Goal: Task Accomplishment & Management: Manage account settings

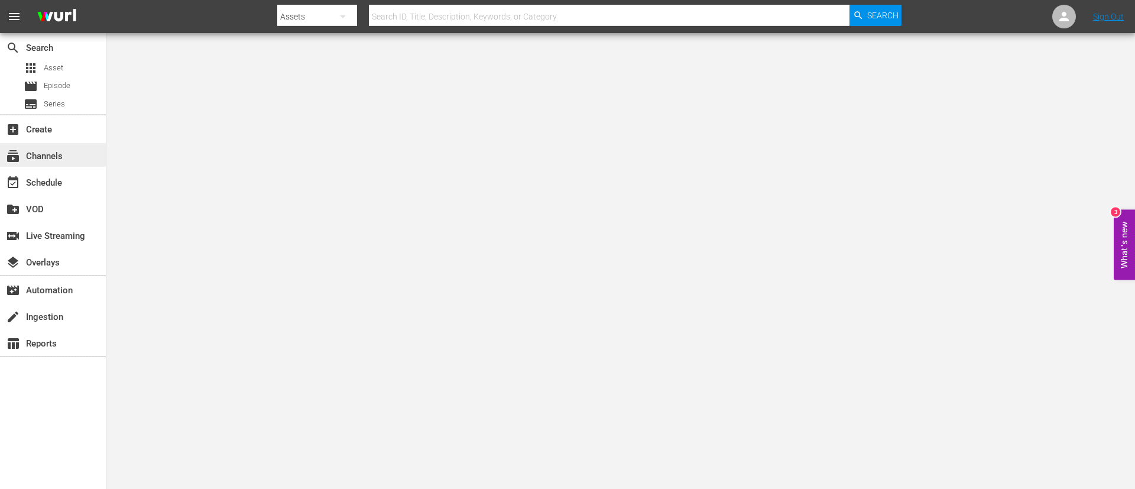
click at [89, 165] on div "subscriptions Channels" at bounding box center [53, 155] width 106 height 24
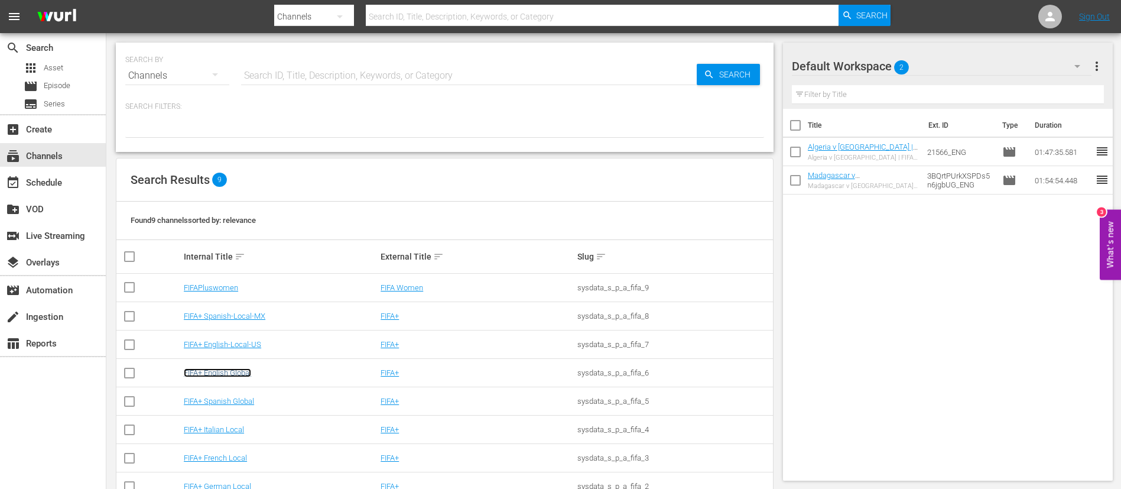
click at [243, 369] on link "FIFA+ English Global" at bounding box center [217, 372] width 67 height 9
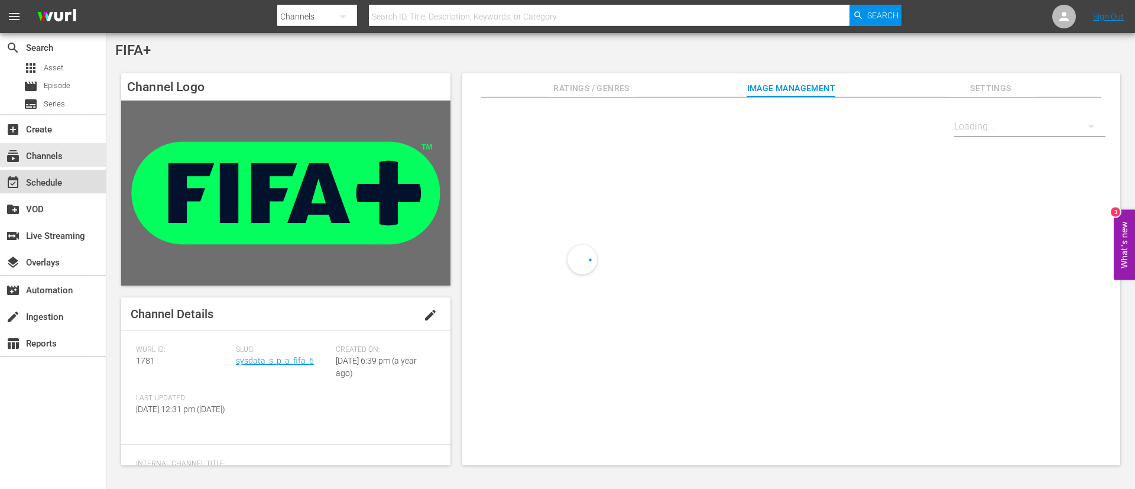
click at [84, 182] on div "event_available Schedule" at bounding box center [53, 182] width 106 height 24
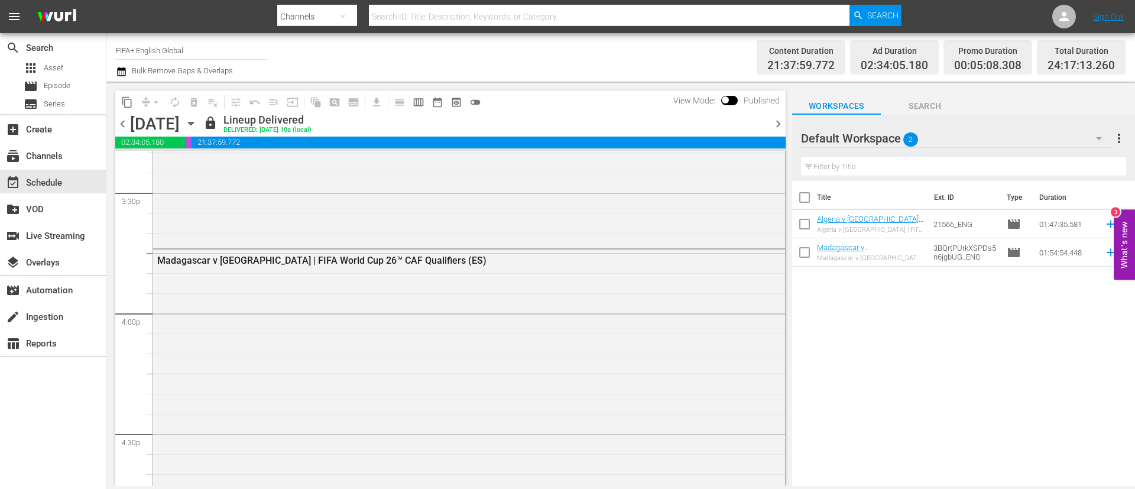
scroll to position [3723, 0]
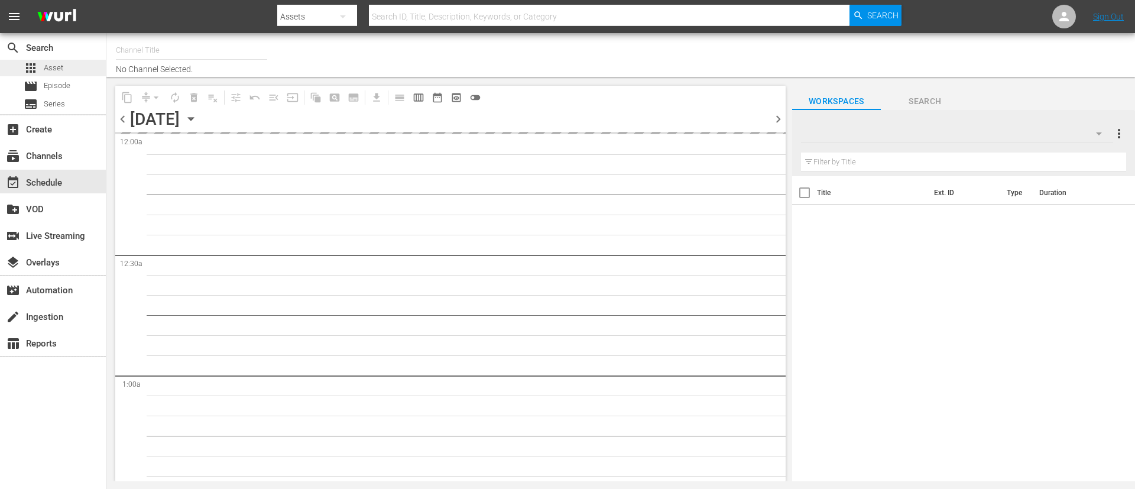
type input "FIFA+ English Global (1781)"
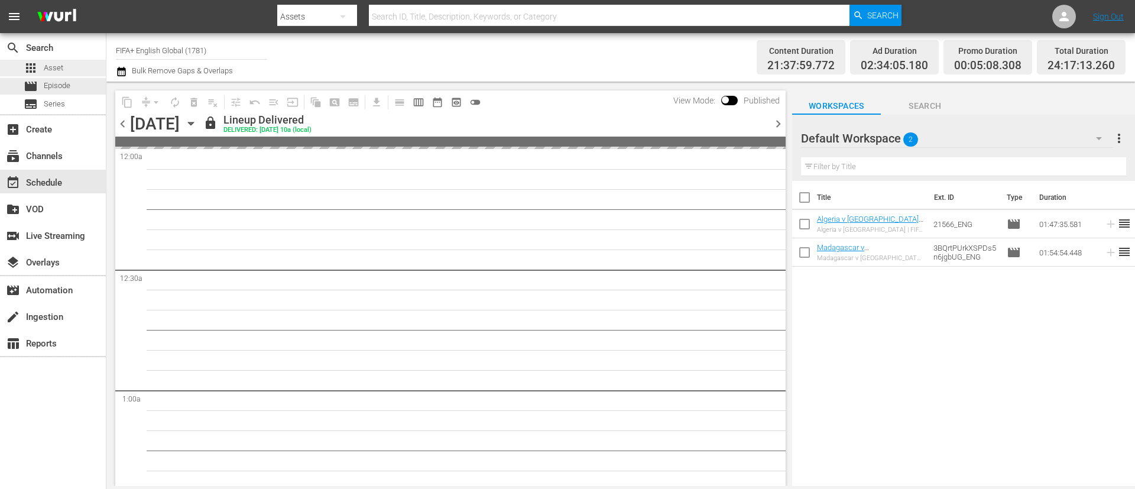
click at [92, 62] on div "apps Asset" at bounding box center [53, 68] width 106 height 17
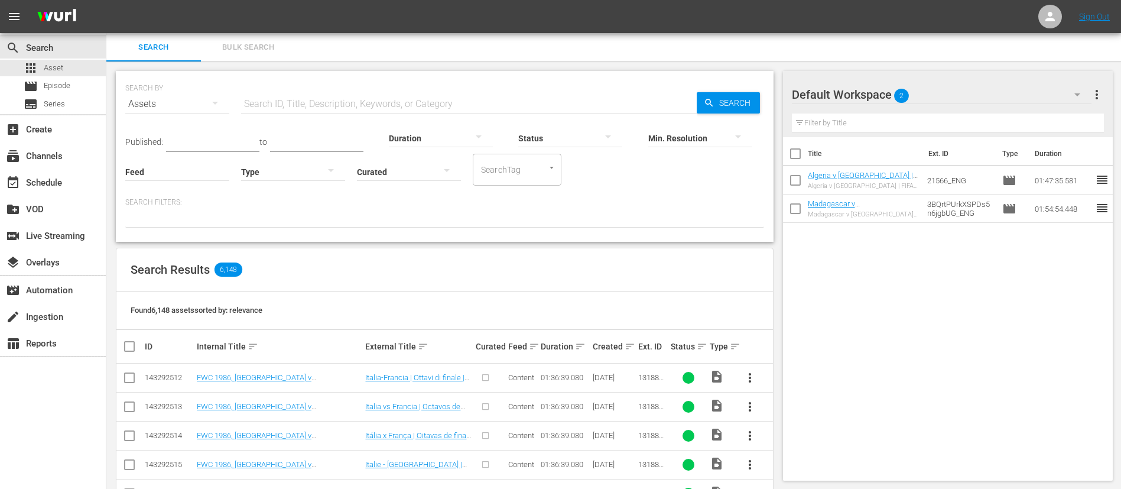
click at [232, 51] on span "Bulk Search" at bounding box center [248, 48] width 80 height 14
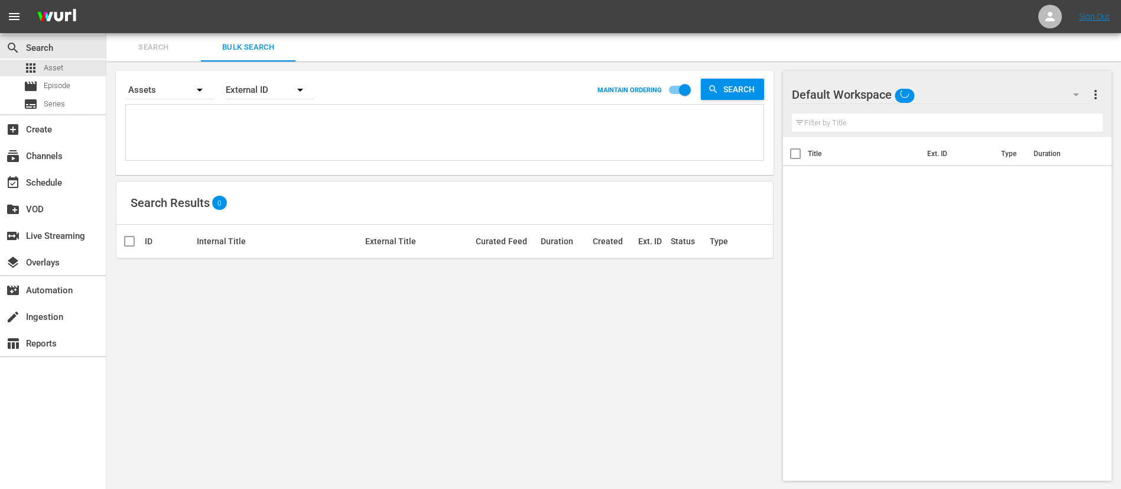
click at [246, 121] on textarea at bounding box center [446, 135] width 635 height 54
paste textarea "142646_FR 142677_FR 142658_FR 142642_FR 142653_FR 142670_FR 142671_FR 142513_FR…"
type textarea "142646_FR 142677_FR 142658_FR 142642_FR 142653_FR 142670_FR 142671_FR 142513_FR…"
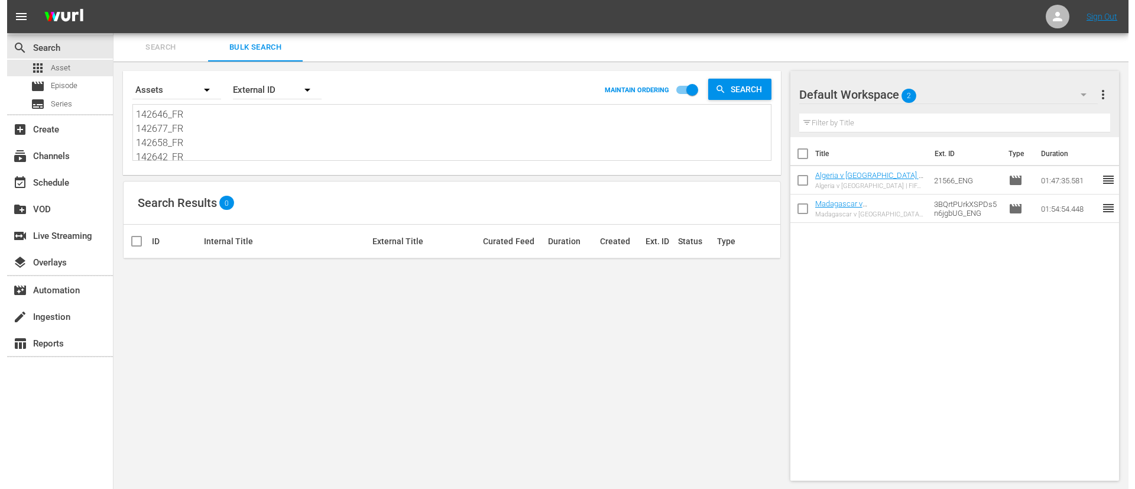
scroll to position [1, 0]
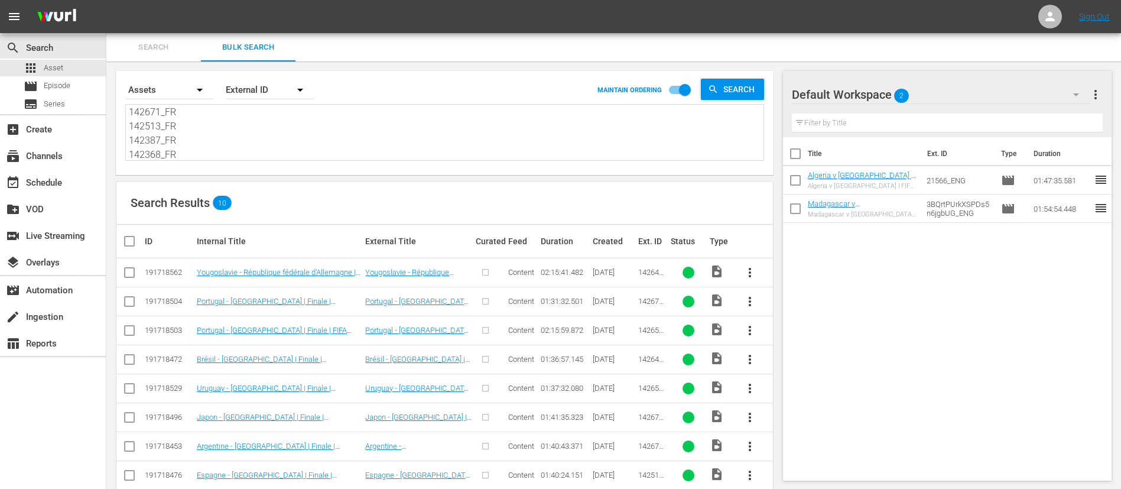
type textarea "142646_FR 142677_FR 142658_FR 142642_FR 142653_FR 142670_FR 142671_FR 142513_FR…"
click at [120, 242] on th at bounding box center [129, 241] width 27 height 33
click at [132, 239] on input "checkbox" at bounding box center [134, 241] width 24 height 14
checkbox input "true"
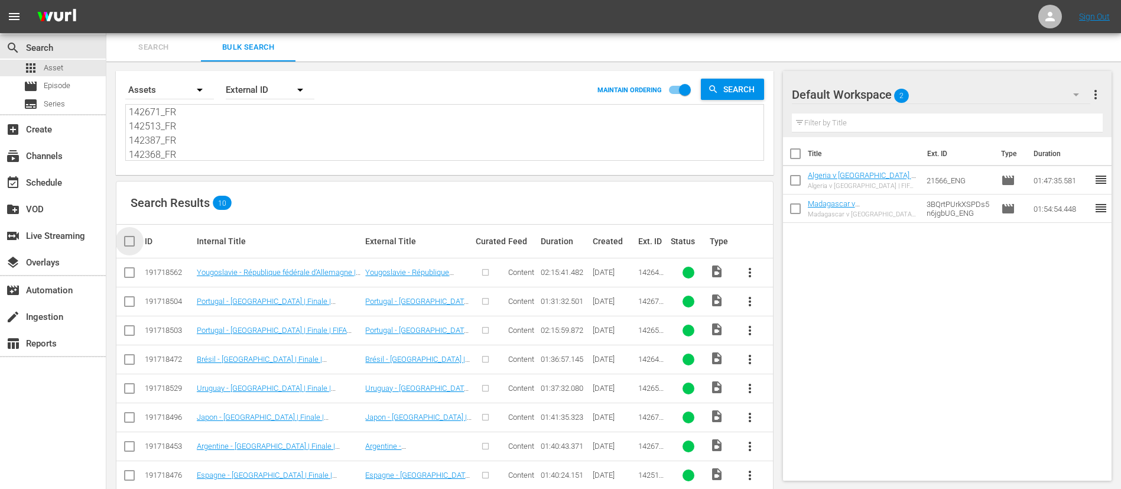
checkbox input "true"
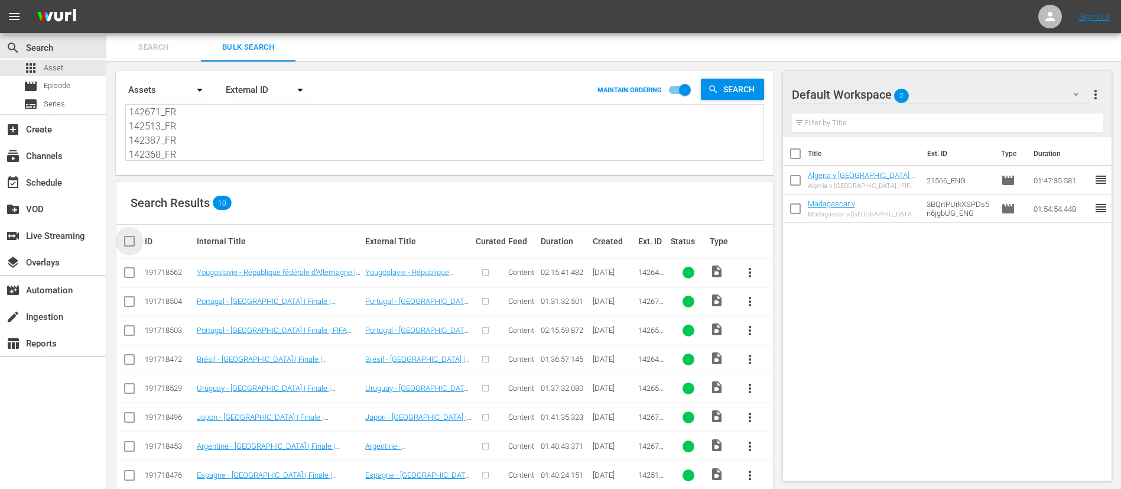
checkbox input "true"
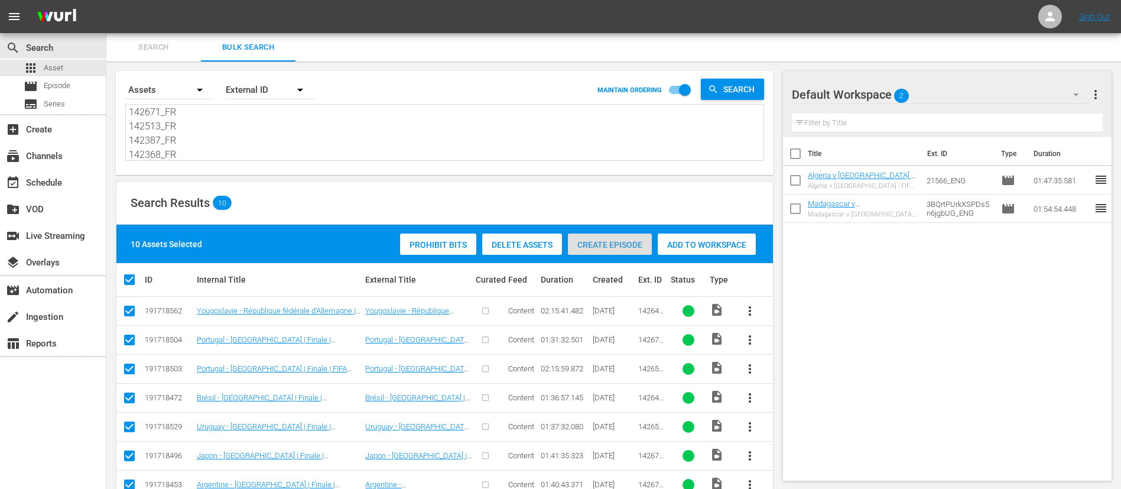
click at [644, 236] on div "Create Episode" at bounding box center [610, 244] width 84 height 22
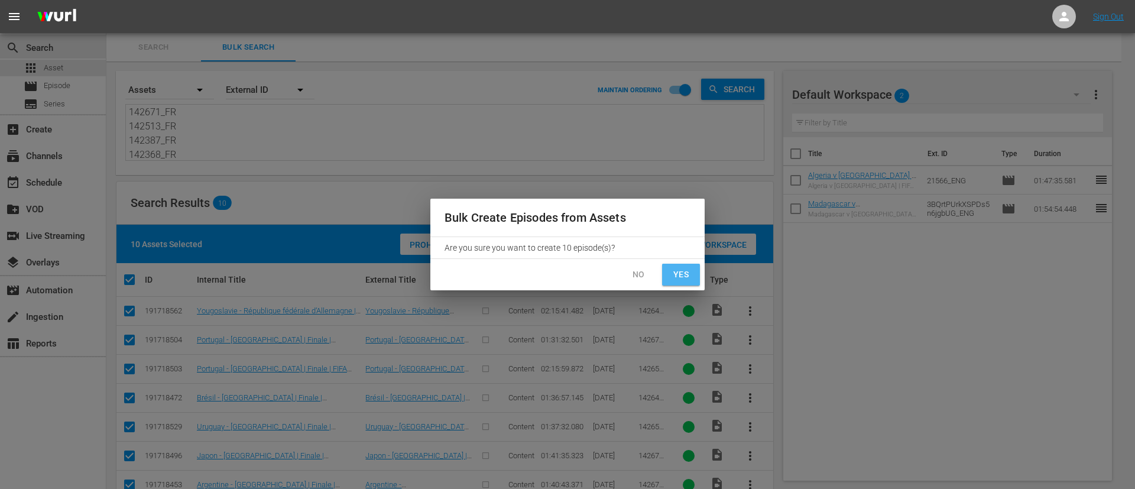
click at [683, 277] on span "Yes" at bounding box center [680, 274] width 19 height 15
checkbox input "false"
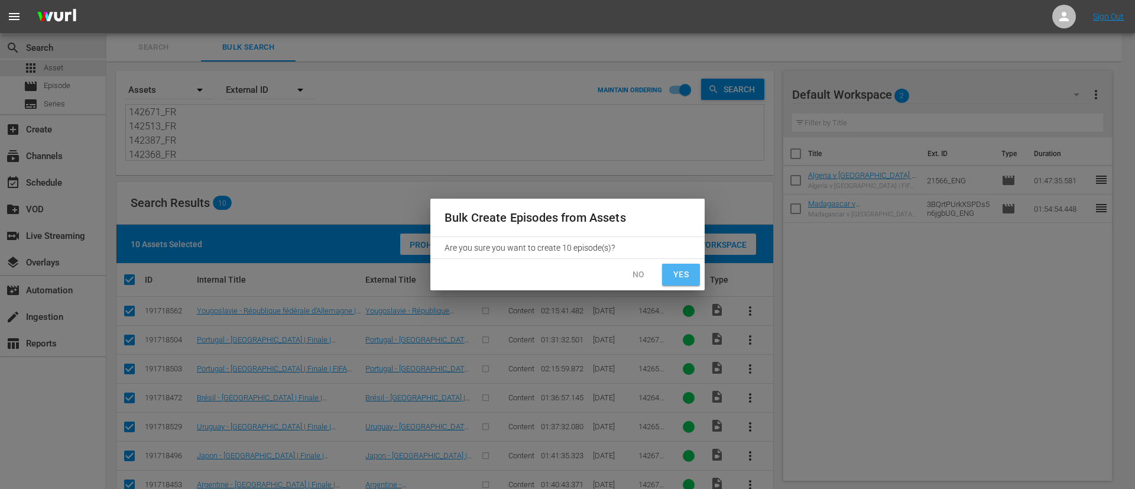
checkbox input "false"
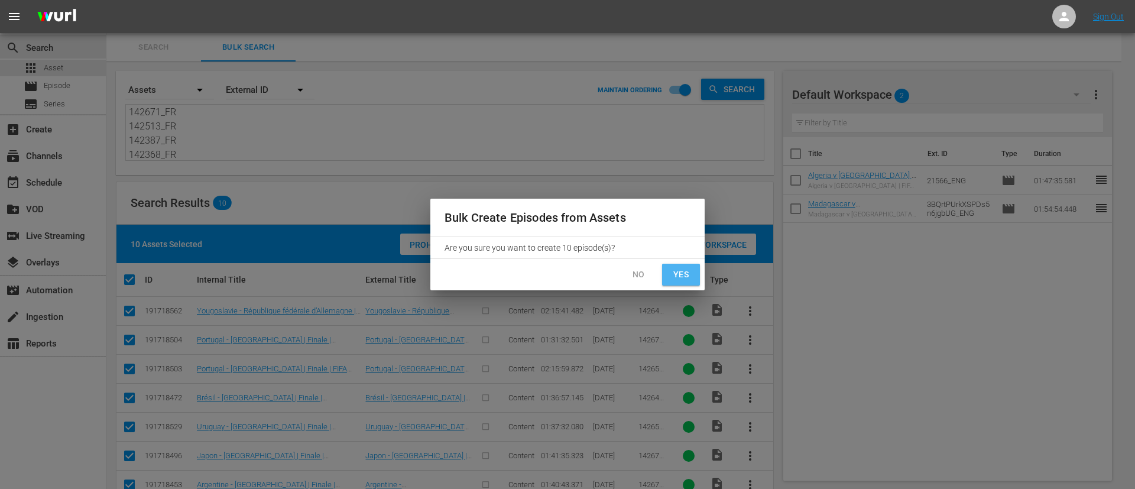
checkbox input "false"
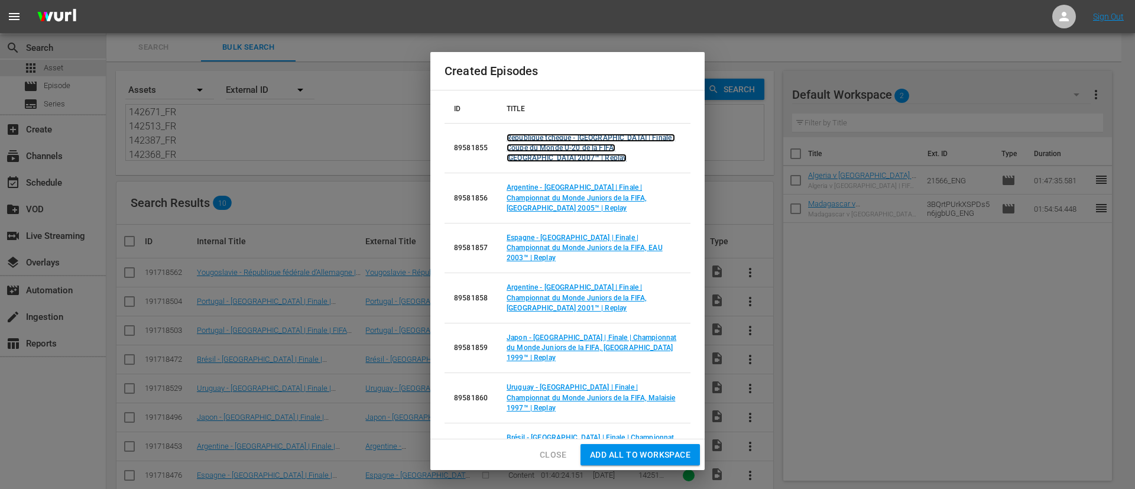
click at [567, 147] on link "République tchèque - Argentine | Finale | Coupe du Monde U-20 de la FIFA, Canad…" at bounding box center [590, 148] width 168 height 28
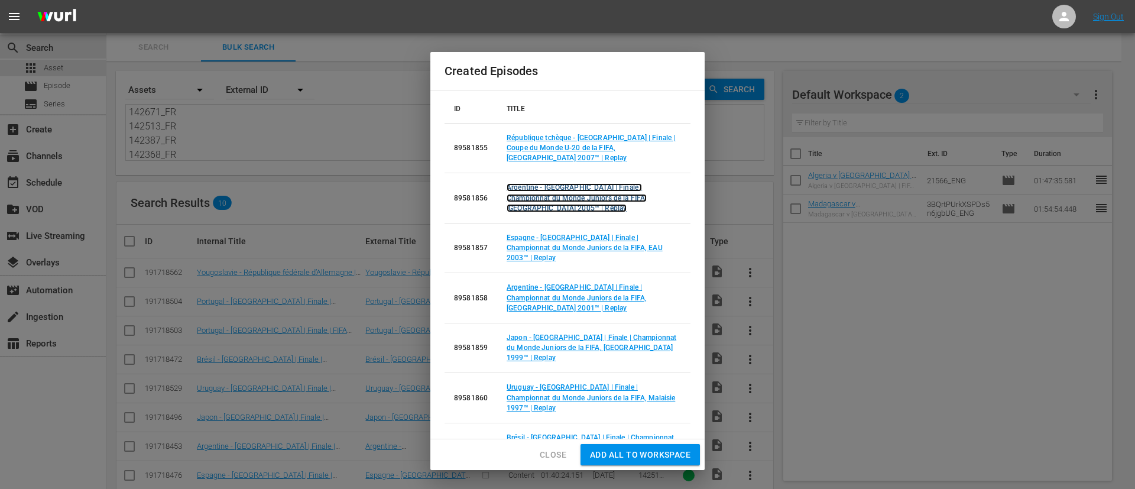
click at [570, 183] on link "Argentine - Nigeria | Finale | Championnat du Monde Juniors de la FIFA, Pays-Ba…" at bounding box center [576, 197] width 140 height 28
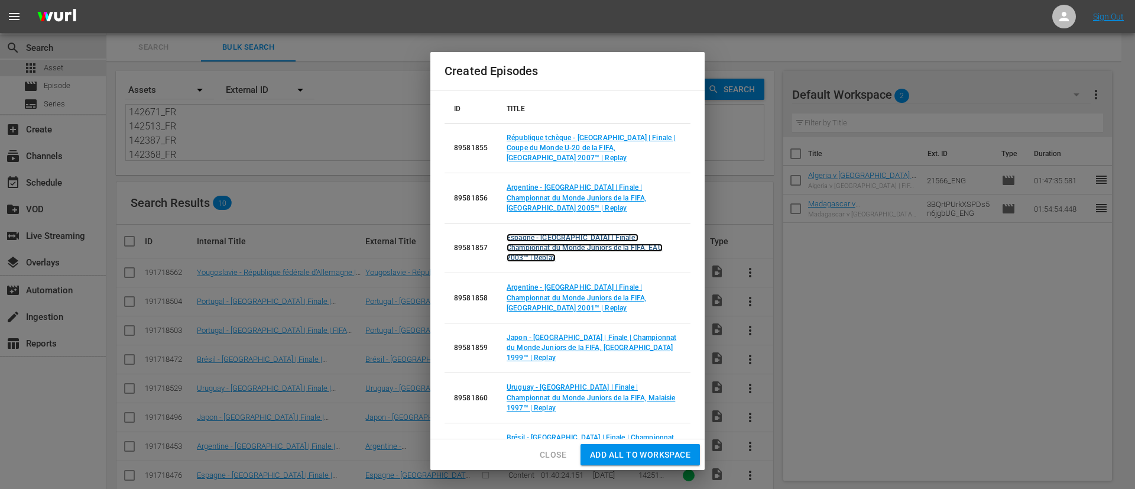
click at [570, 233] on link "Espagne - Brésil | Finale | Championnat du Monde Juniors de la FIFA, EAU 2003™ …" at bounding box center [584, 247] width 156 height 28
click at [570, 273] on td "Argentine - Ghana | Finale | Championnat du Monde Juniors de la FIFA, Argentine…" at bounding box center [593, 298] width 193 height 50
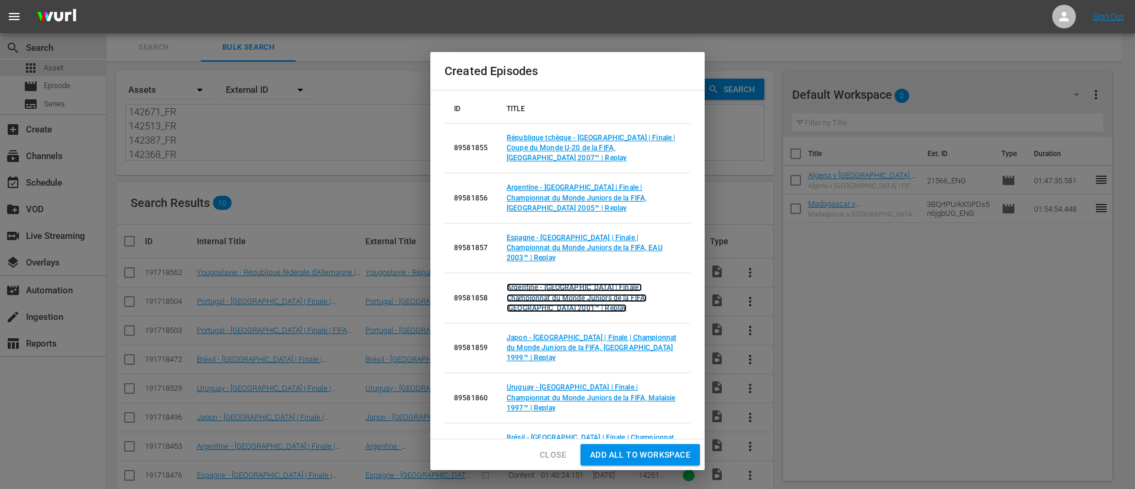
click at [570, 283] on link "Argentine - Ghana | Finale | Championnat du Monde Juniors de la FIFA, Argentine…" at bounding box center [576, 297] width 140 height 28
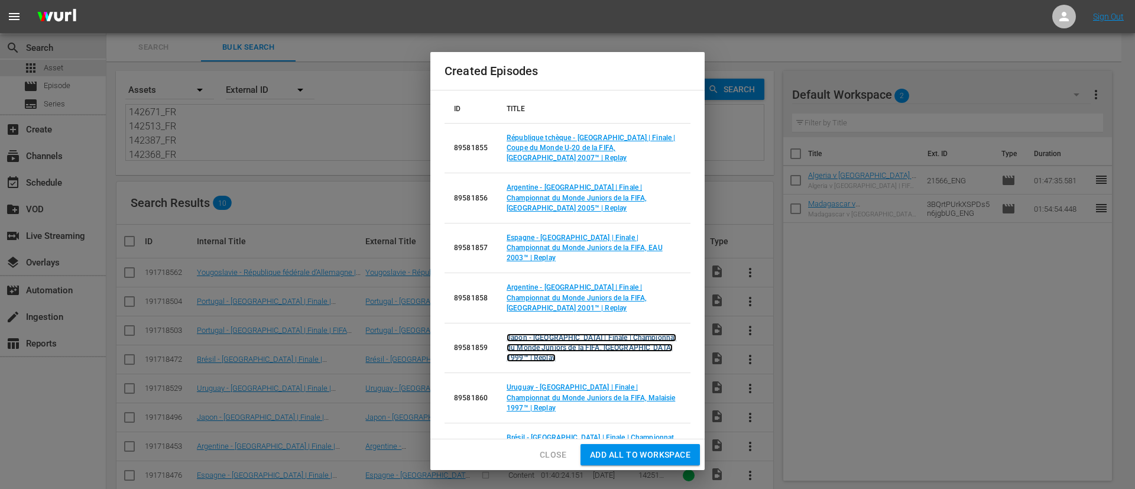
click at [513, 333] on link "Japon - Espagne | Finale | Championnat du Monde Juniors de la FIFA, Nigeria 199…" at bounding box center [591, 347] width 170 height 28
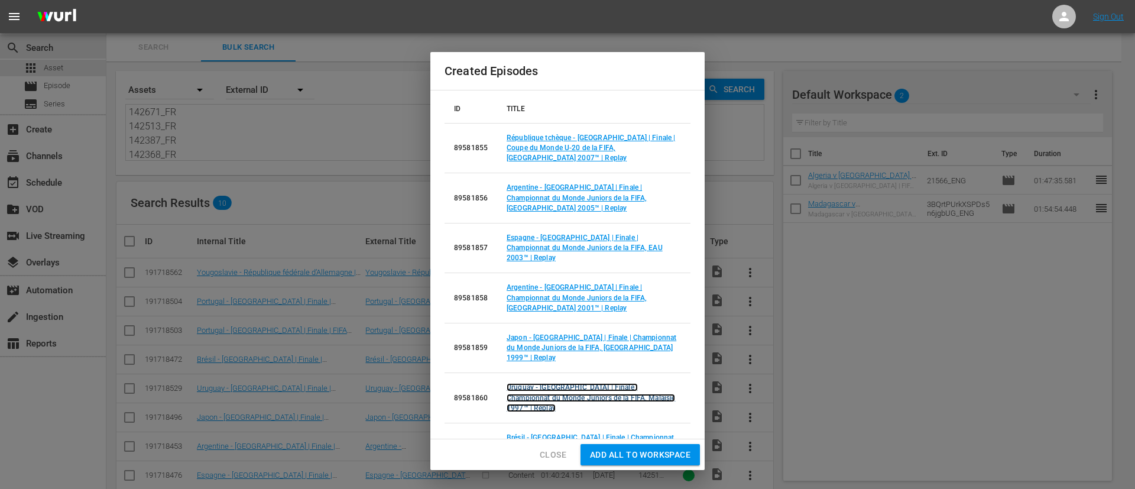
click at [522, 383] on link "Uruguay - Argentine | Finale | Championnat du Monde Juniors de la FIFA, Malaisi…" at bounding box center [590, 397] width 168 height 28
click at [529, 433] on link "Brésil - Argentine | Finale | Championnat du Monde Juniors de la FIFA, Qatar 19…" at bounding box center [589, 447] width 167 height 28
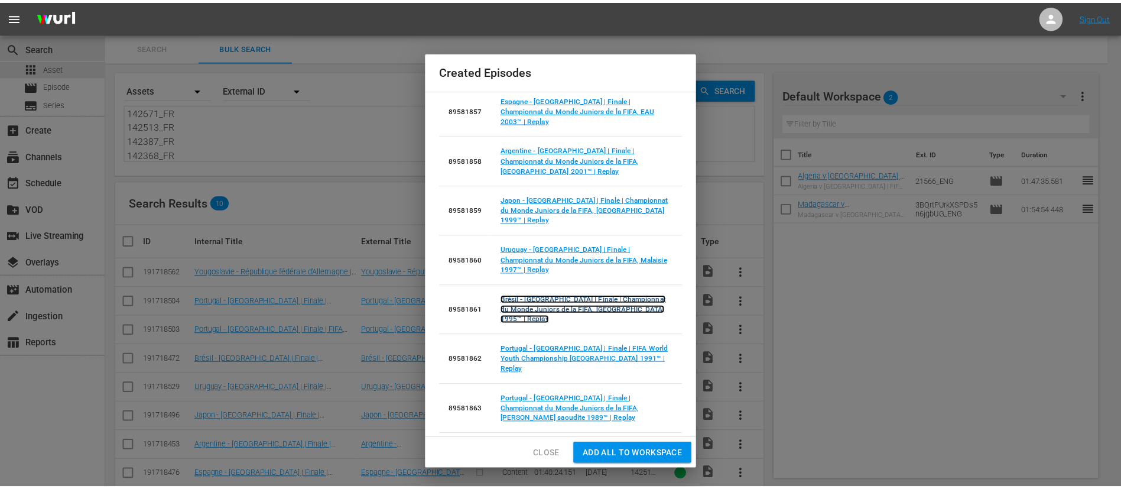
scroll to position [138, 0]
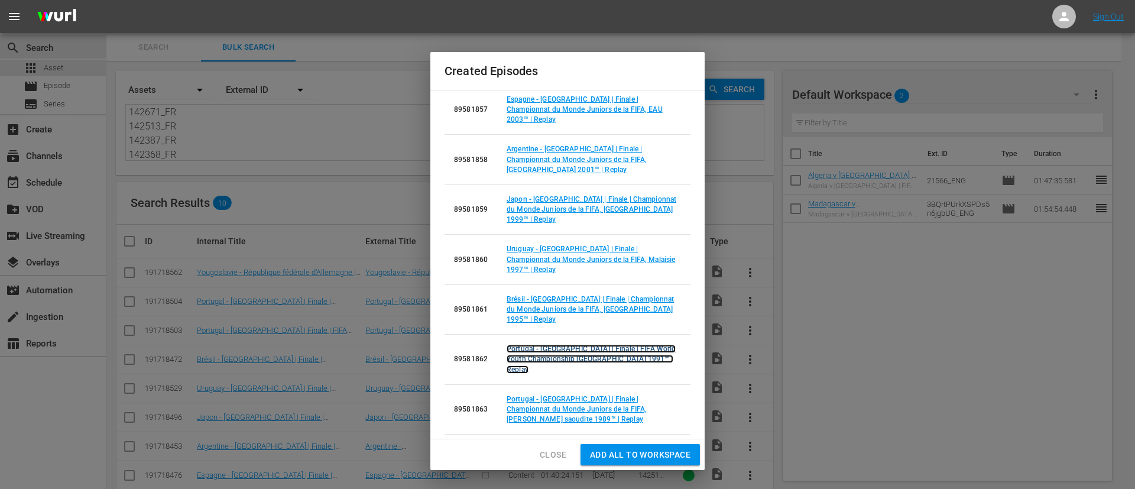
click at [569, 344] on link "Portugal - Brésil | Finale | FIFA World Youth Championship Portugal 1991™ | Rep…" at bounding box center [590, 358] width 169 height 28
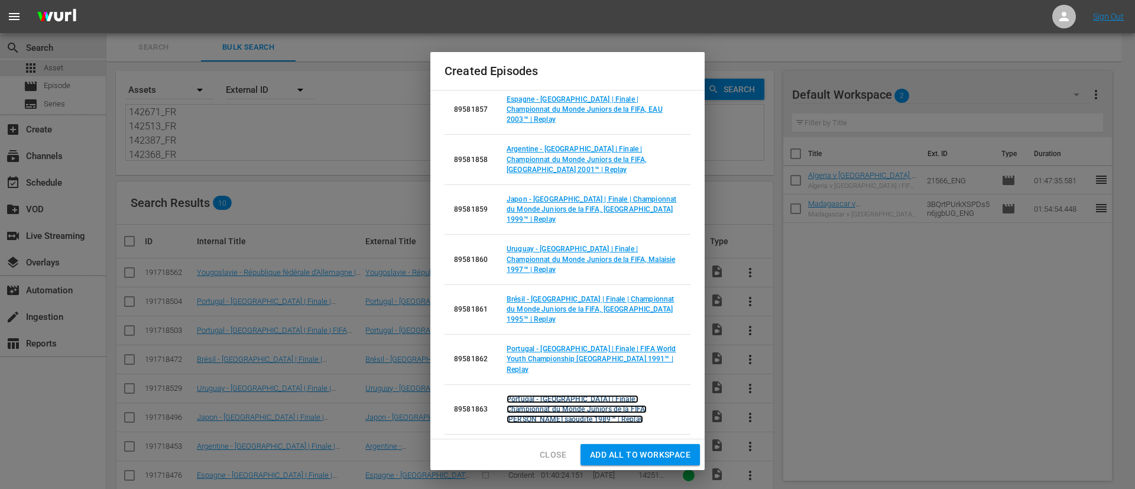
click at [569, 395] on link "Portugal - Nigeria | Finale | Championnat du Monde Juniors de la FIFA, Arabie s…" at bounding box center [576, 409] width 140 height 28
click at [563, 444] on link "Yougoslavie - République fédérale d’Allemagne | Finale | Championnat du Monde J…" at bounding box center [588, 458] width 165 height 28
click at [562, 452] on span "Close" at bounding box center [552, 454] width 27 height 15
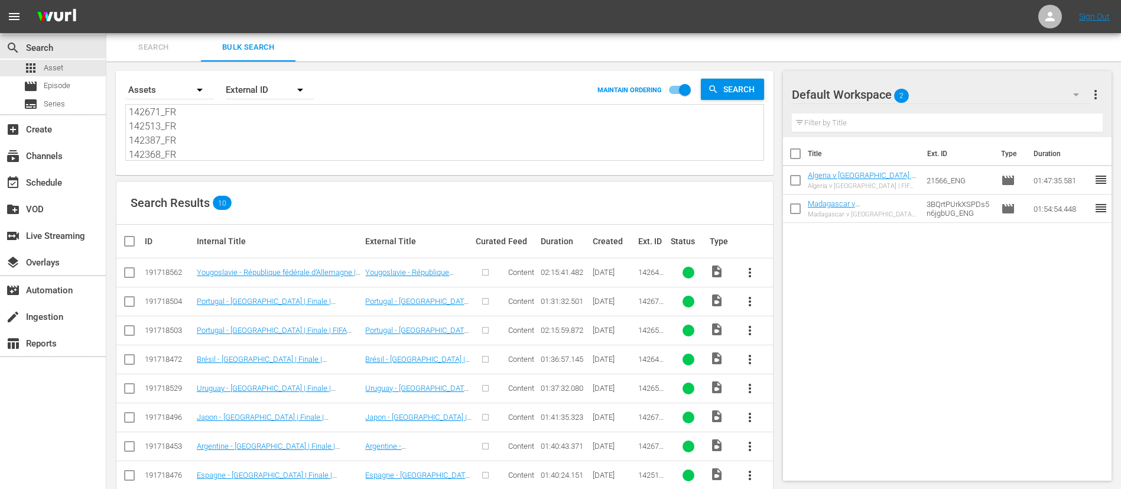
click at [236, 135] on textarea "142646_FR 142677_FR 142658_FR 142642_FR 142653_FR 142670_FR 142671_FR 142513_FR…" at bounding box center [446, 133] width 635 height 54
paste textarea "142512_FR 142565_FR 142388_FR 142415_FR 142367_FR 142369_FR 142393_FR 142628_FR…"
type textarea "142512_FR 142565_FR 142388_FR 142415_FR 142367_FR 142369_FR 142393_FR 142628_FR…"
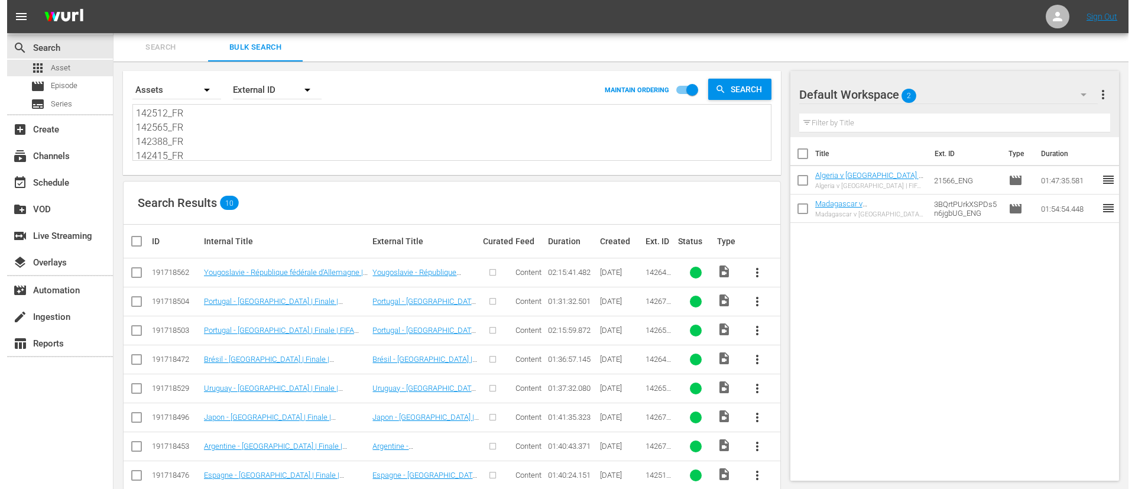
scroll to position [86, 0]
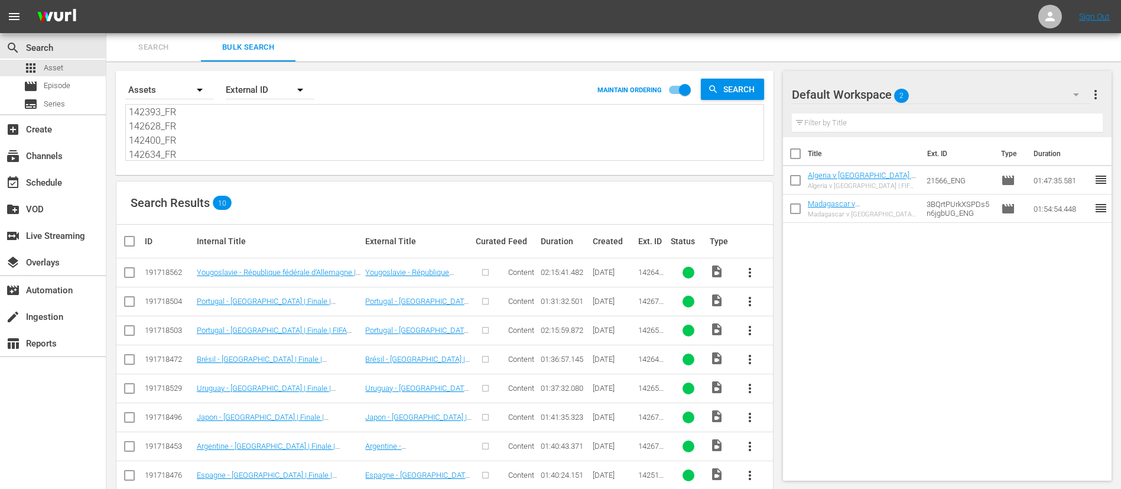
type textarea "142512_FR 142565_FR 142388_FR 142415_FR 142367_FR 142369_FR 142393_FR 142628_FR…"
click at [129, 236] on input "checkbox" at bounding box center [134, 241] width 24 height 14
checkbox input "true"
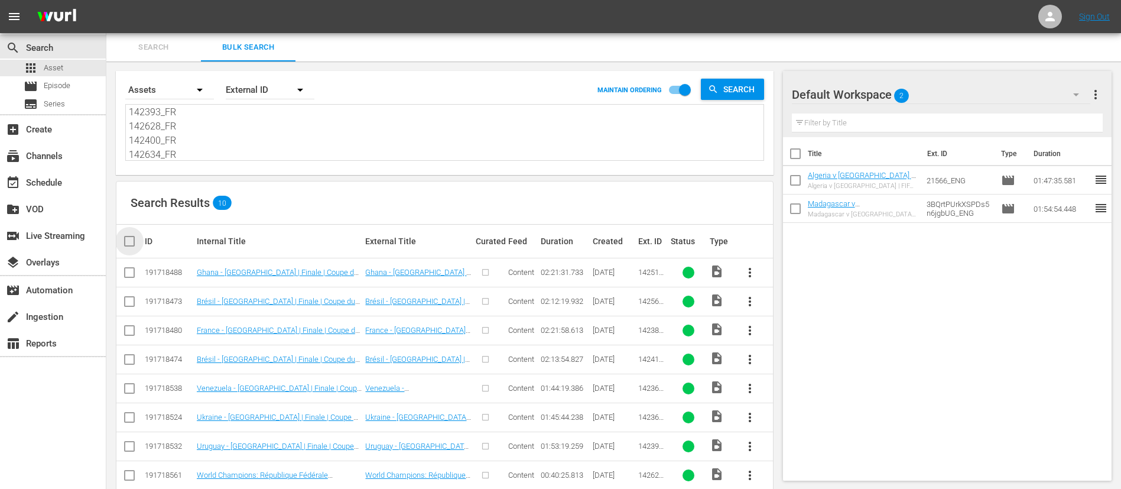
checkbox input "true"
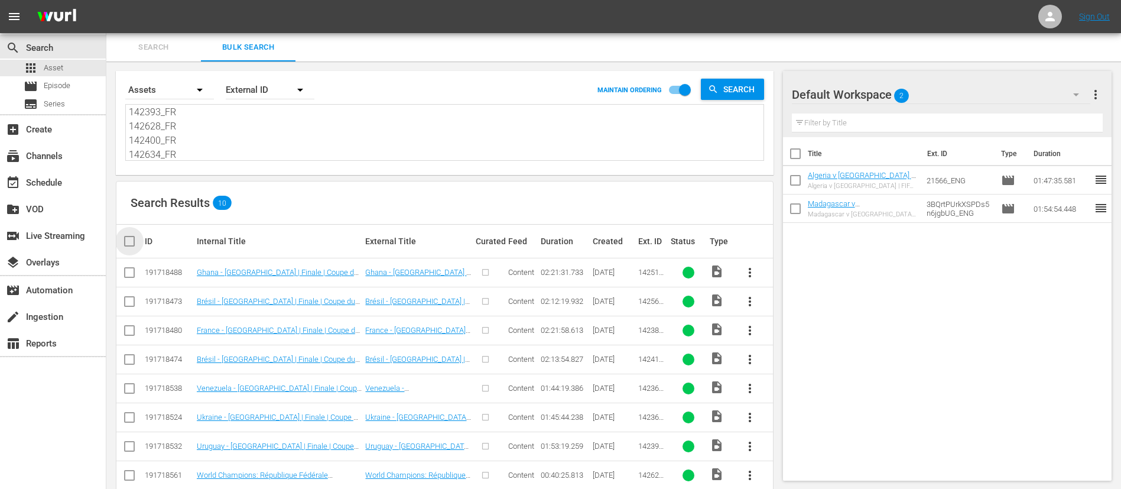
checkbox input "true"
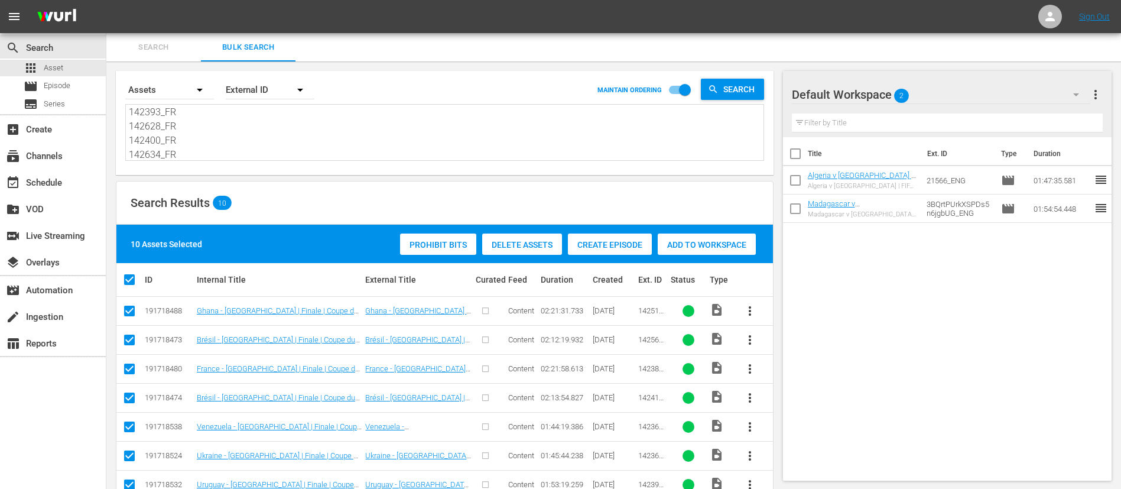
click at [630, 240] on span "Create Episode" at bounding box center [610, 244] width 84 height 9
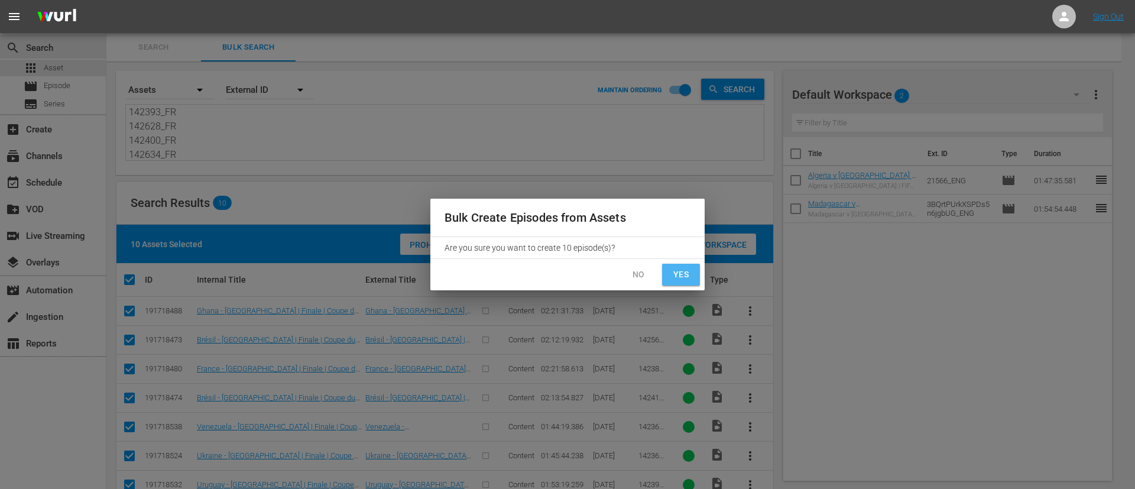
click at [672, 274] on span "Yes" at bounding box center [680, 274] width 19 height 15
checkbox input "false"
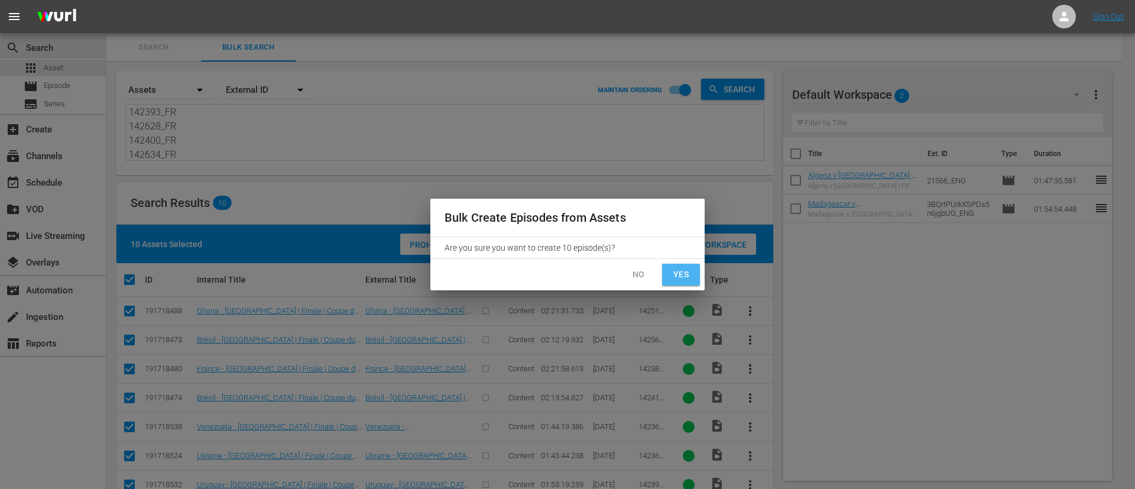
checkbox input "false"
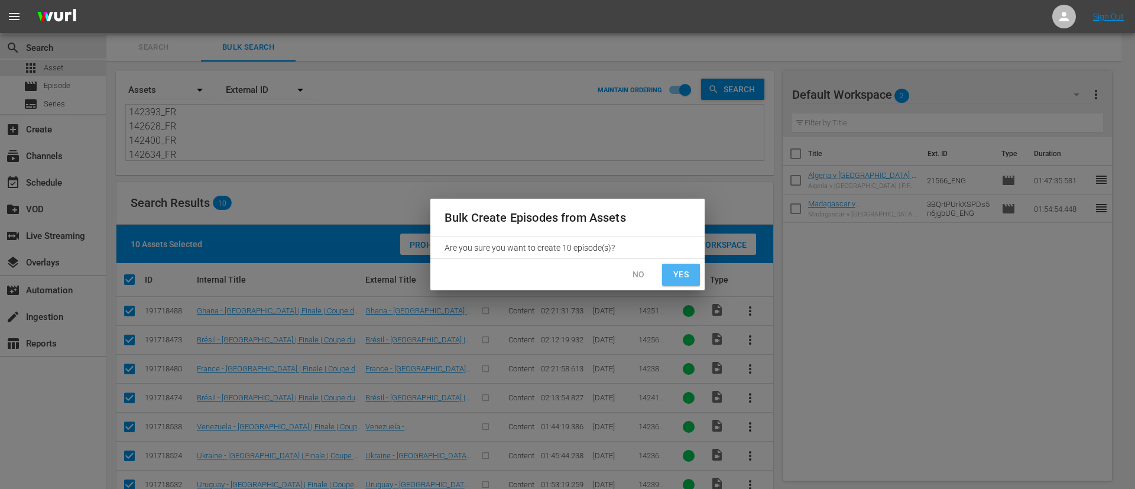
checkbox input "false"
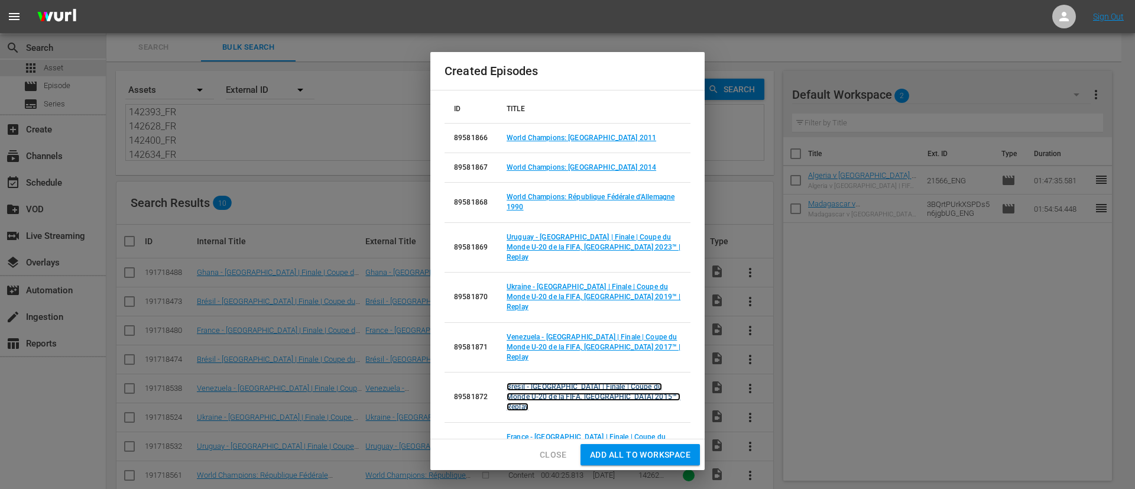
scroll to position [77, 0]
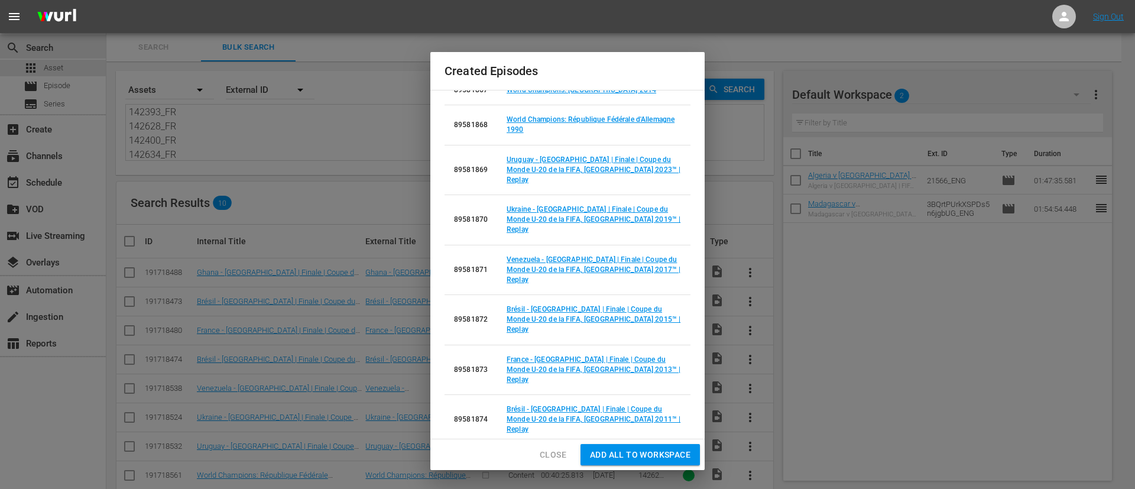
click at [596, 454] on link "Ghana - Brésil | Finale | Coupe du Monde U-20 de la FIFA, Egypte 2009™ | Replay" at bounding box center [593, 468] width 174 height 28
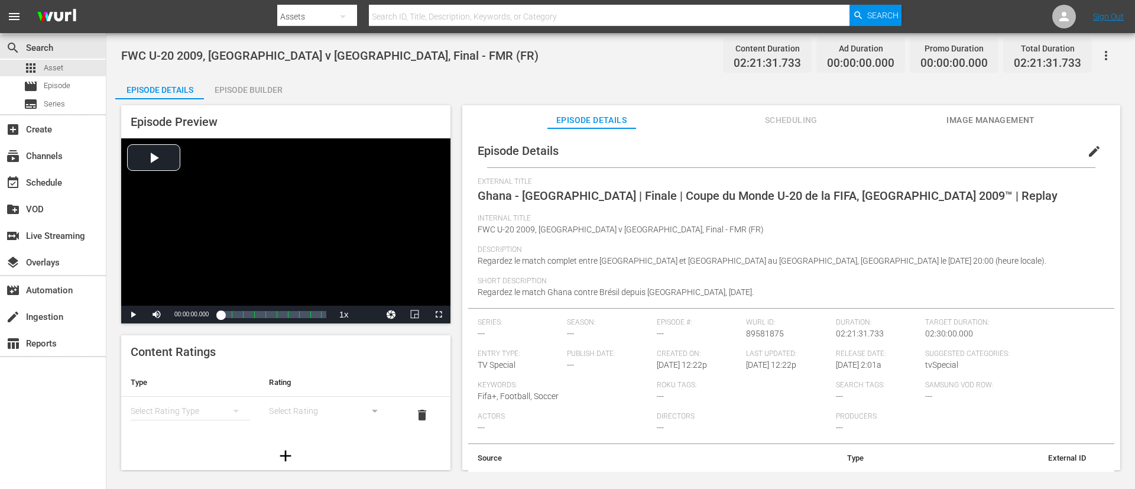
click at [1090, 158] on span "edit" at bounding box center [1094, 151] width 14 height 14
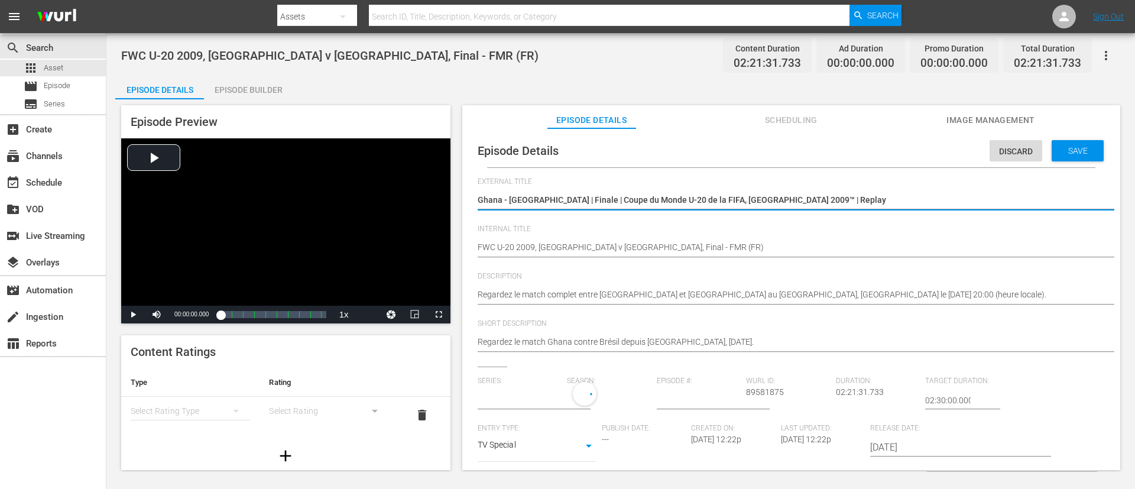
type input "No Series"
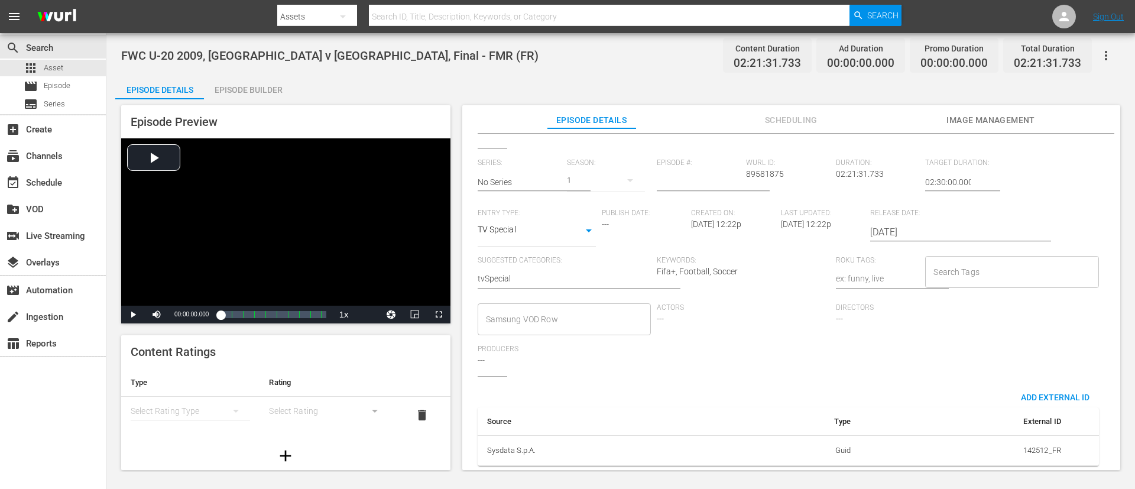
click at [1021, 261] on input "Search Tags" at bounding box center [1002, 271] width 145 height 21
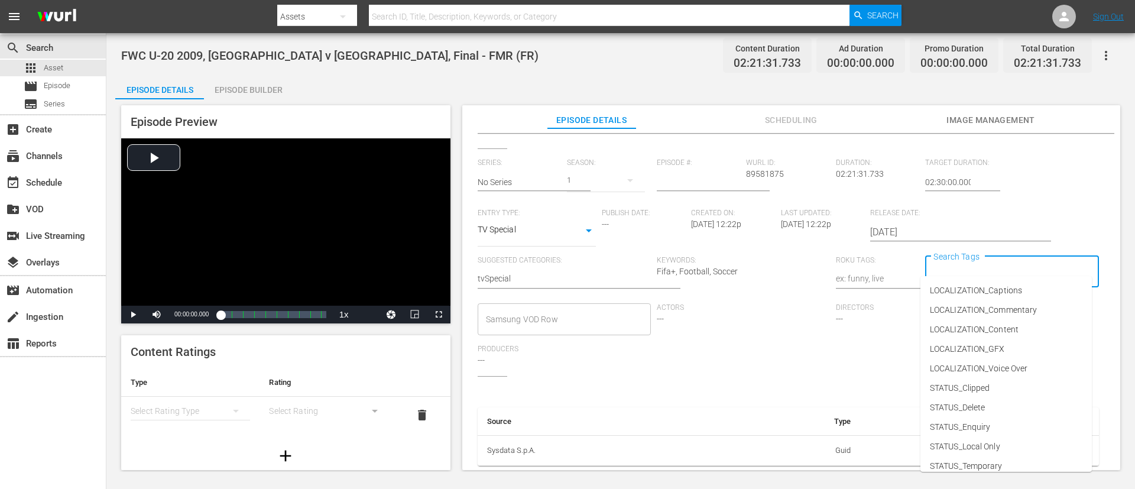
type input "f"
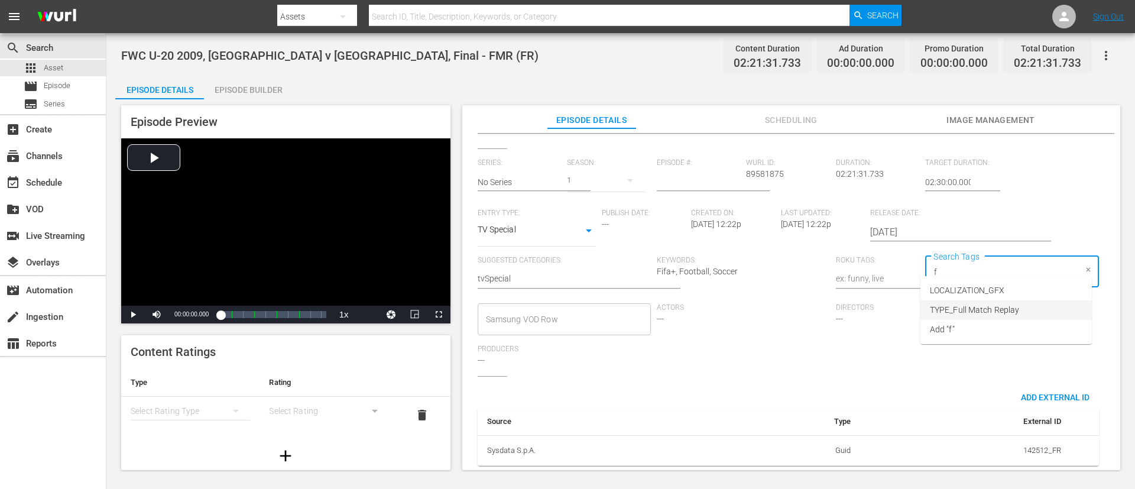
click at [1003, 311] on span "TYPE_Full Match Replay" at bounding box center [973, 310] width 89 height 12
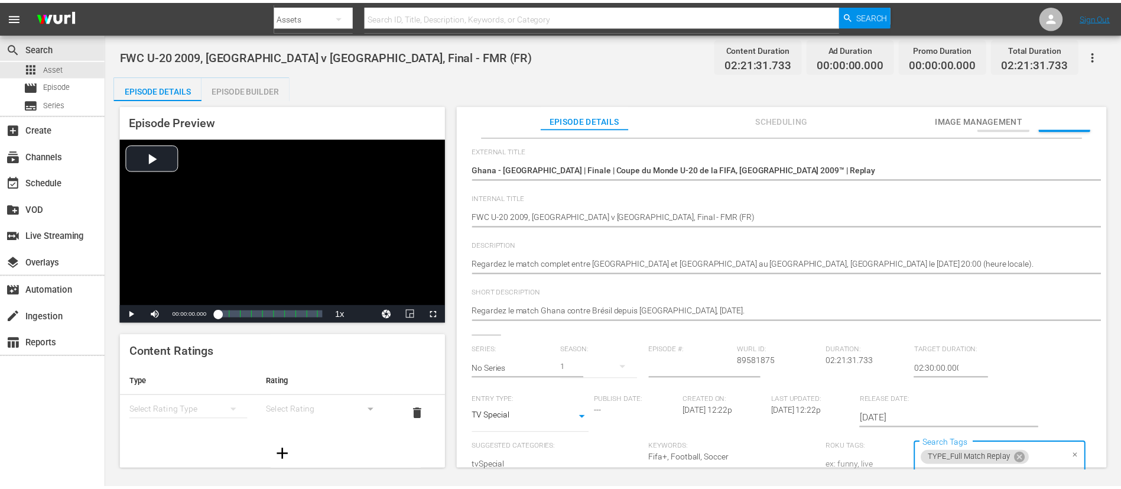
scroll to position [0, 0]
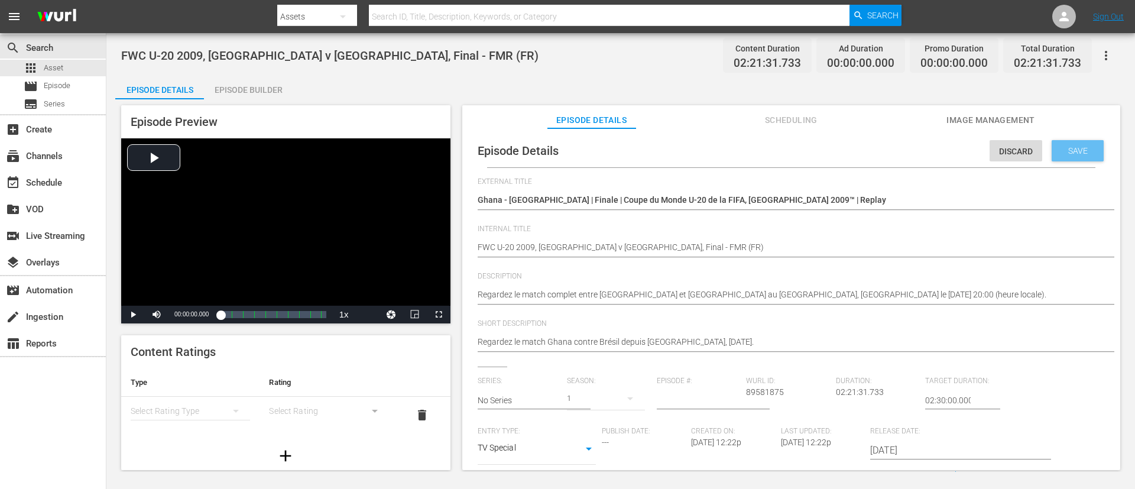
click at [1070, 147] on span "Save" at bounding box center [1077, 150] width 38 height 9
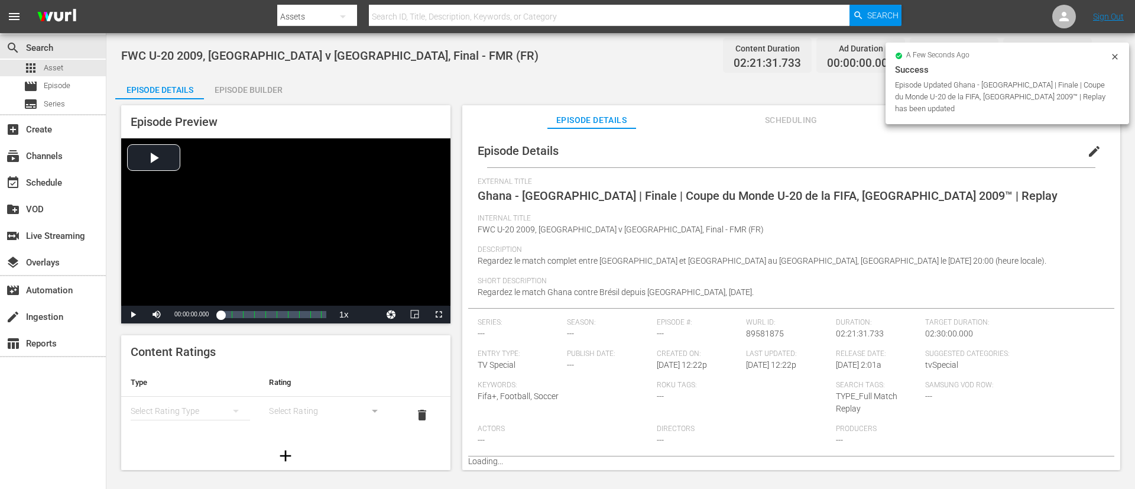
click at [264, 90] on div "Episode Builder" at bounding box center [248, 90] width 89 height 28
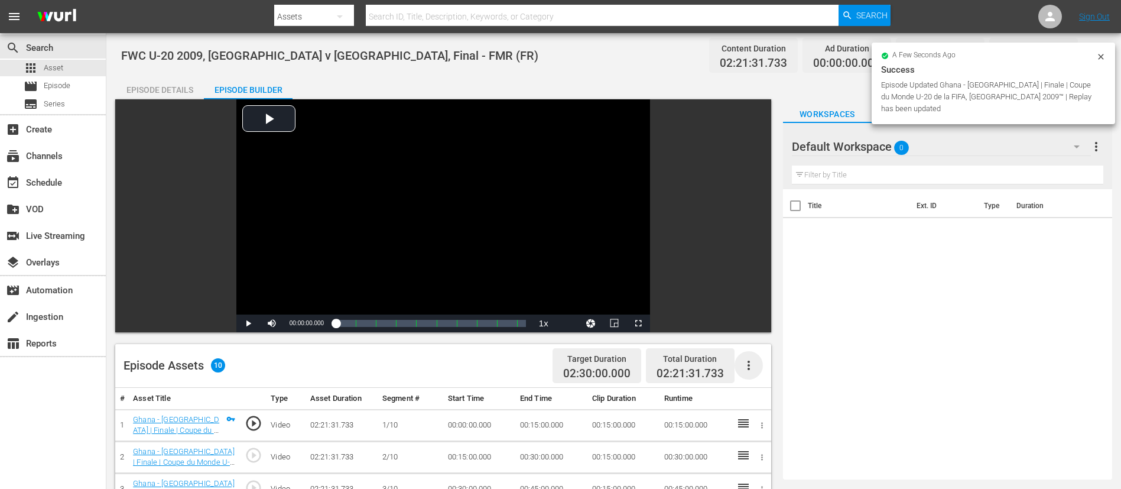
click at [747, 360] on icon "button" at bounding box center [749, 365] width 14 height 14
click at [773, 362] on div "Fill with Ads" at bounding box center [784, 370] width 80 height 28
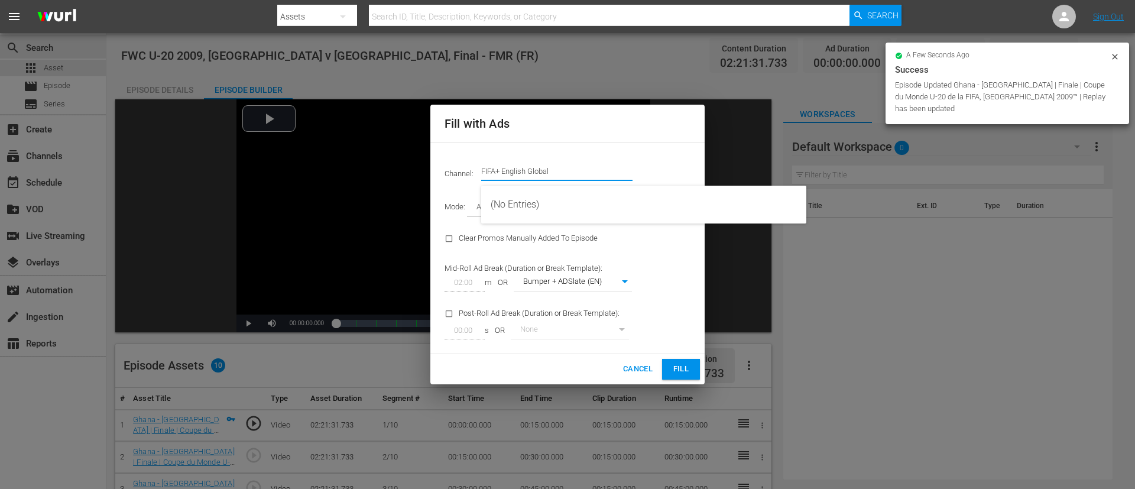
click at [547, 164] on input "FIFA+ English Global" at bounding box center [556, 171] width 151 height 28
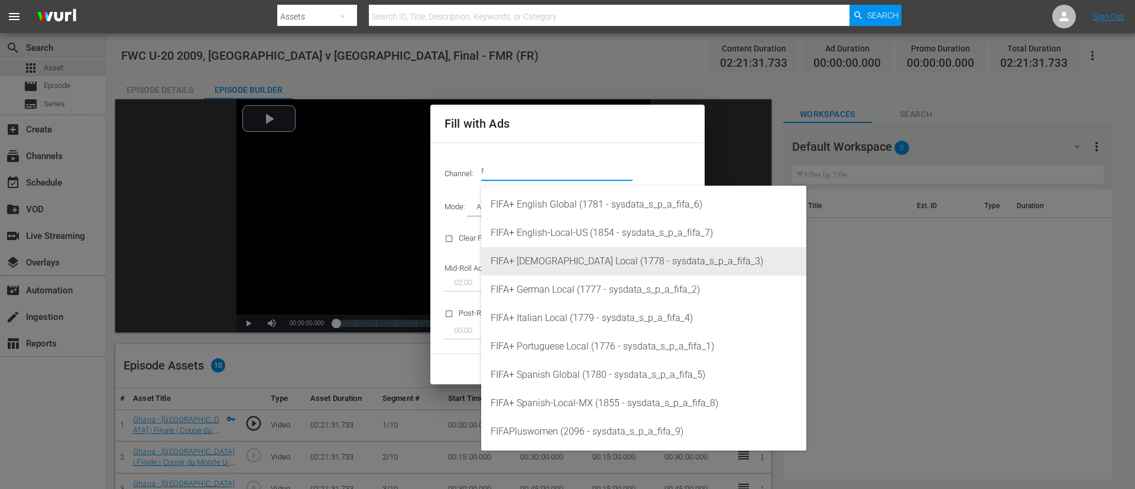
click at [556, 251] on div "FIFA+ [DEMOGRAPHIC_DATA] Local (1778 - sysdata_s_p_a_fifa_3)" at bounding box center [643, 261] width 306 height 28
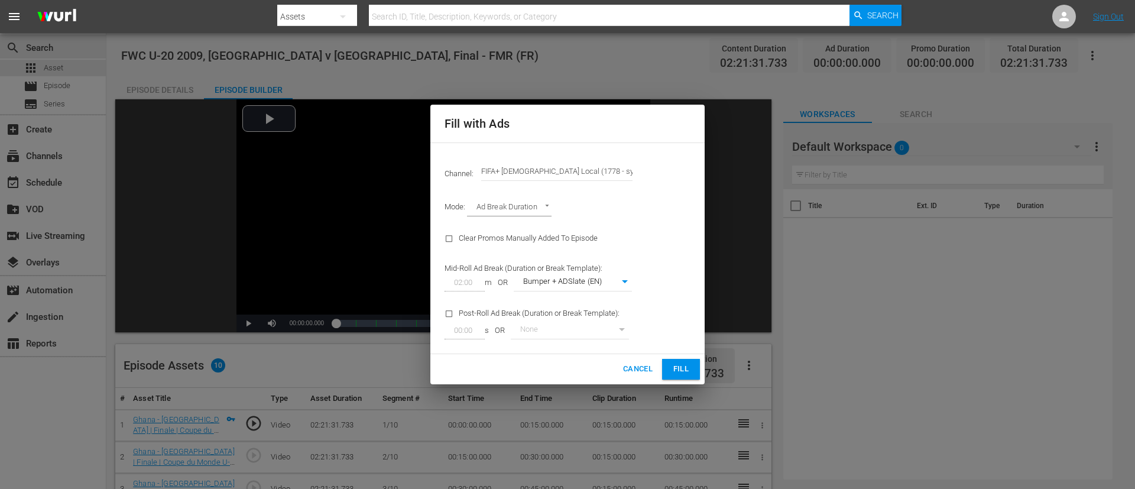
type input "FIFA+ [DEMOGRAPHIC_DATA] Local (1778)"
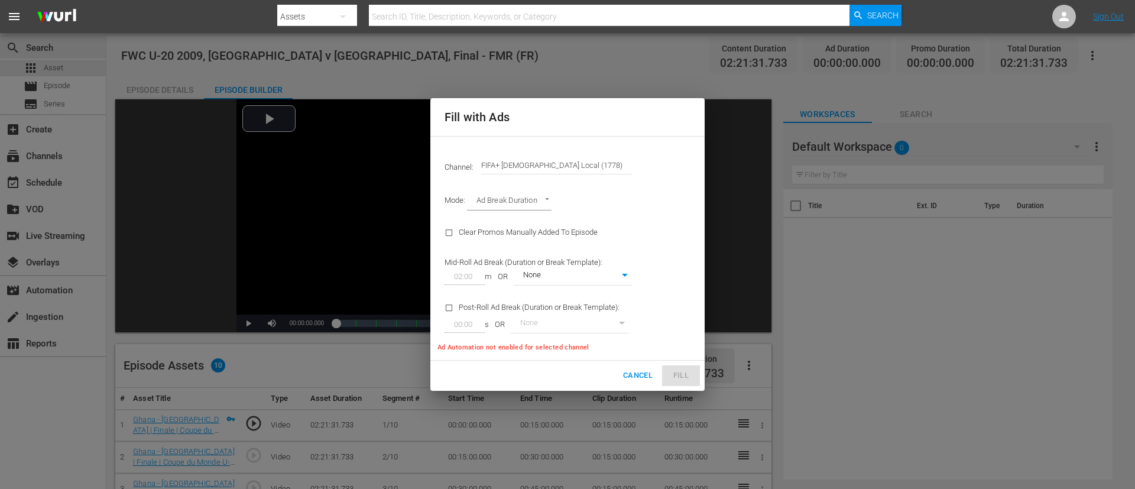
type input "342"
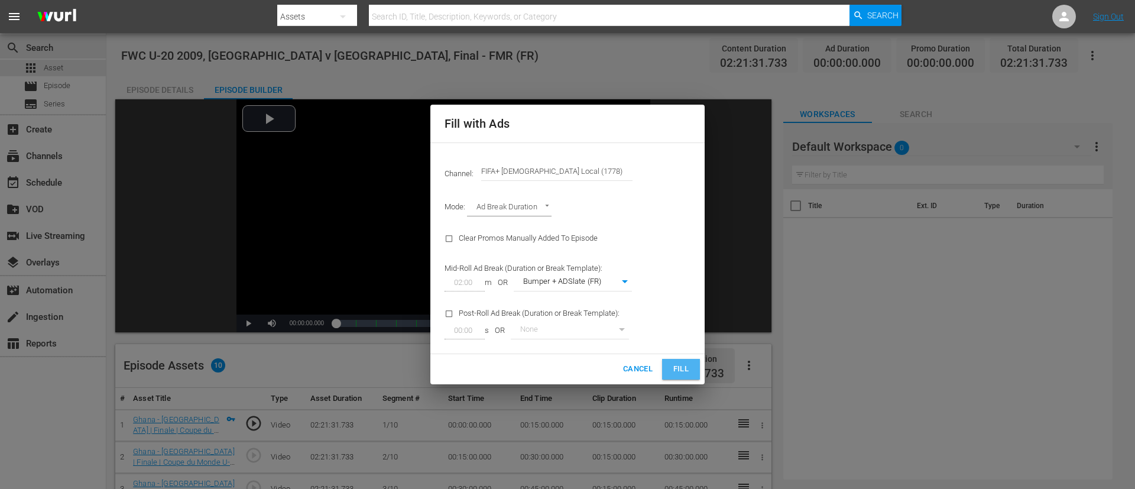
click at [686, 378] on button "Fill" at bounding box center [681, 369] width 38 height 21
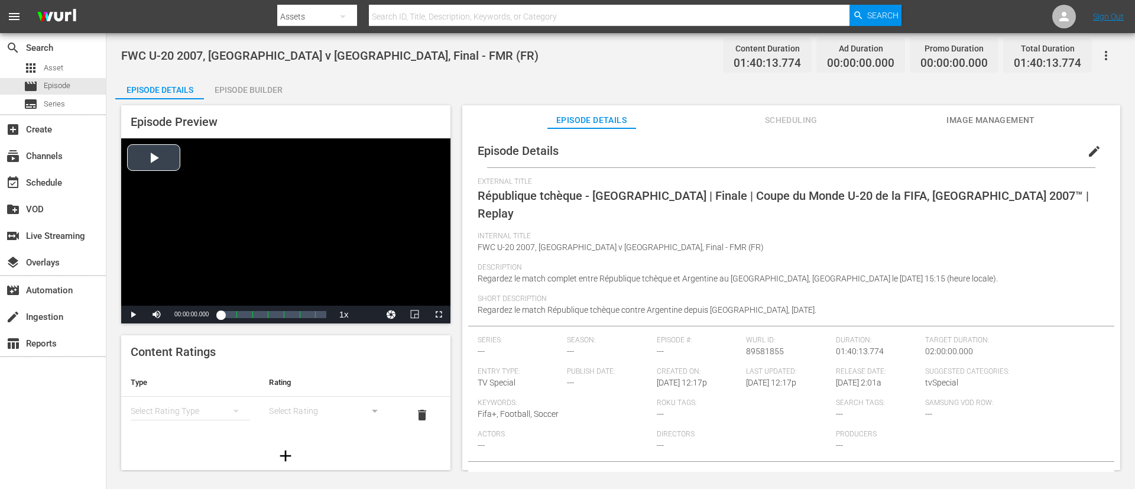
click at [343, 214] on div "Video Player" at bounding box center [285, 221] width 329 height 167
click at [246, 313] on div "Loaded : 0.50% 00:24:12.765 République tchèque - Argentine | Finale | Coupe du …" at bounding box center [272, 314] width 105 height 12
click at [296, 208] on div "Video Player" at bounding box center [285, 221] width 329 height 167
click at [756, 150] on button "edit" at bounding box center [1094, 151] width 28 height 28
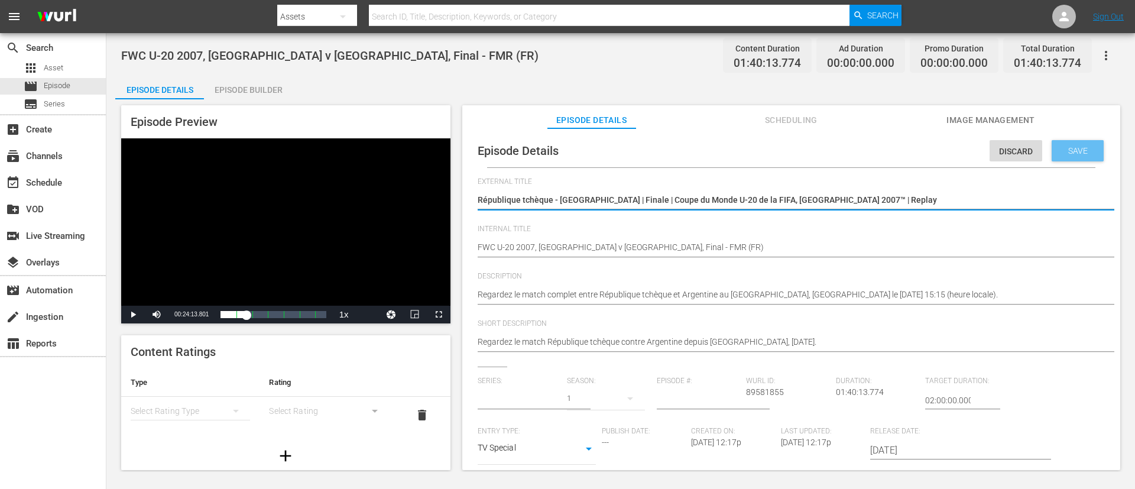
type input "No Series"
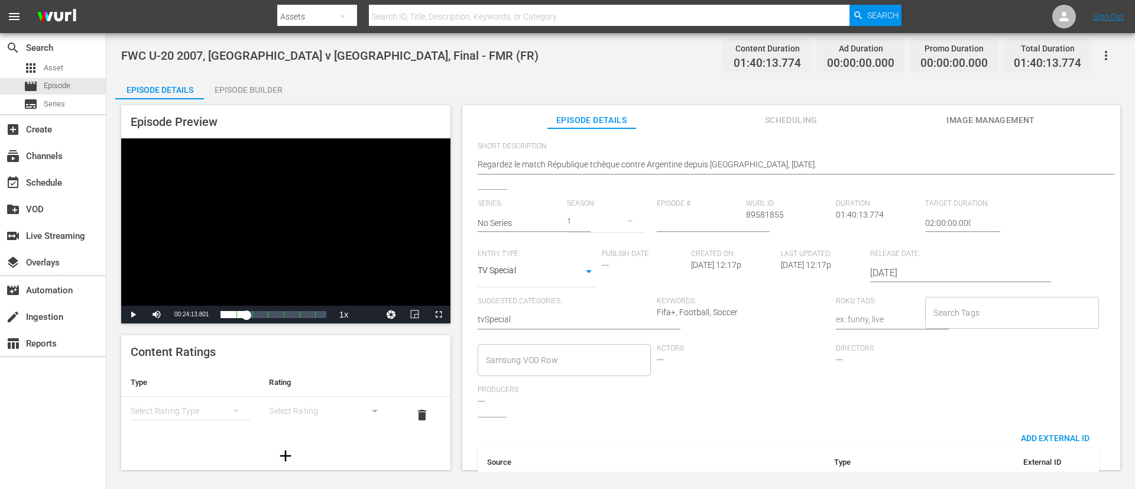
click at [756, 319] on input "Search Tags" at bounding box center [1002, 312] width 145 height 21
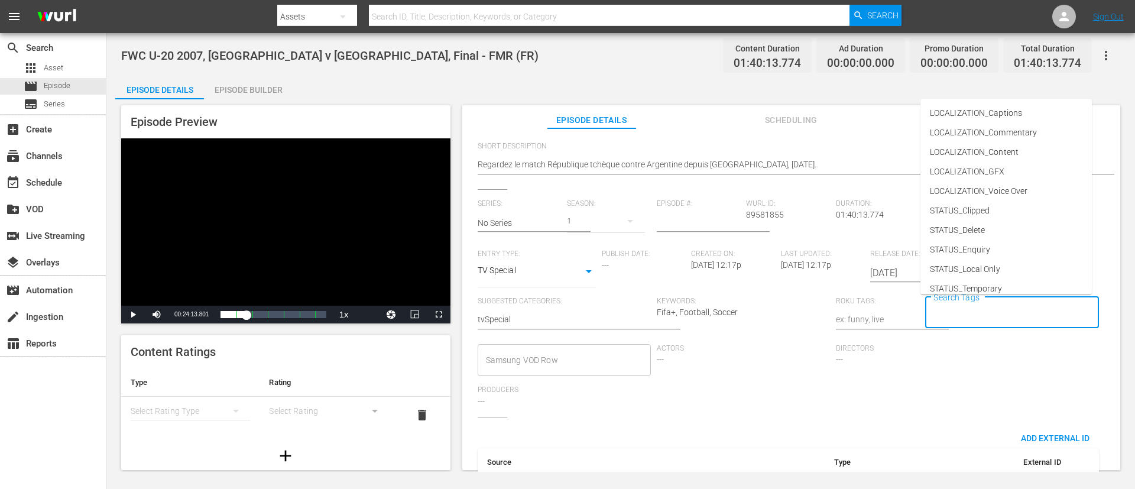
type input "f"
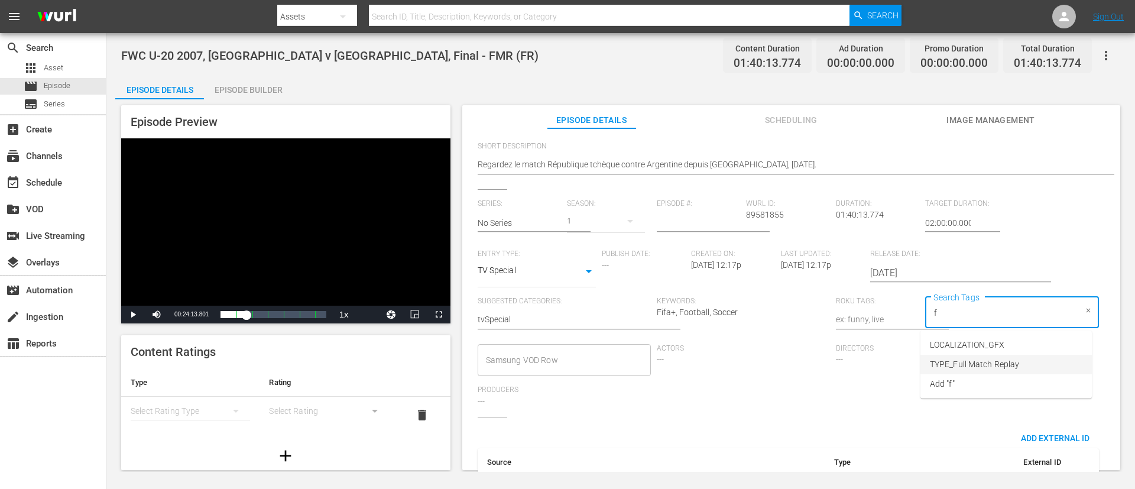
click at [756, 325] on span "TYPE_Full Match Replay" at bounding box center [973, 364] width 89 height 12
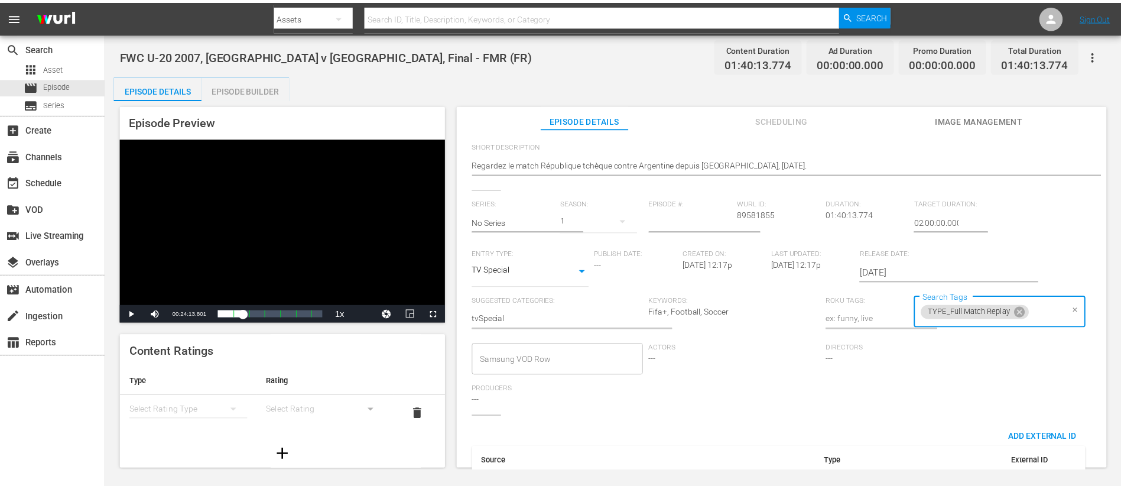
scroll to position [0, 0]
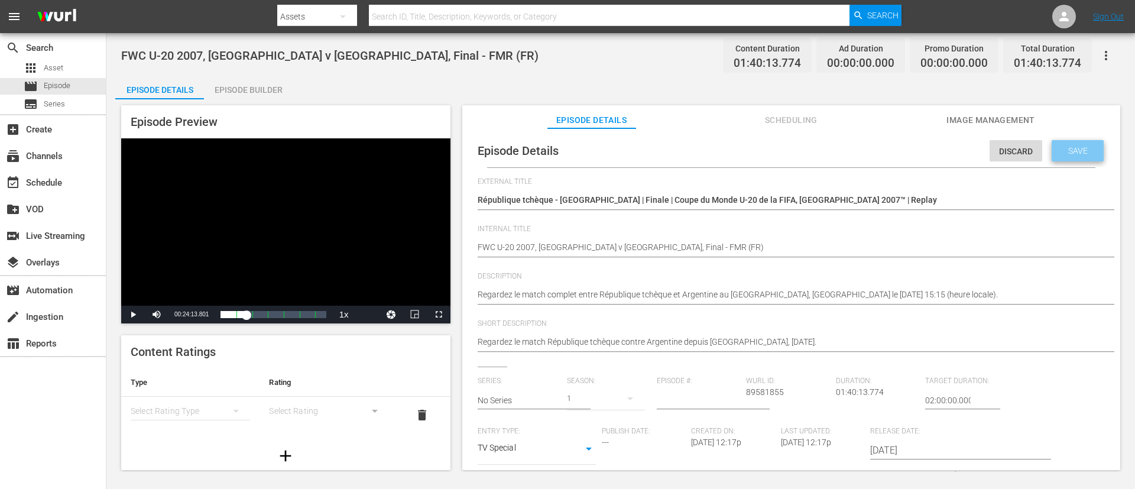
click at [756, 151] on span "Save" at bounding box center [1077, 150] width 38 height 9
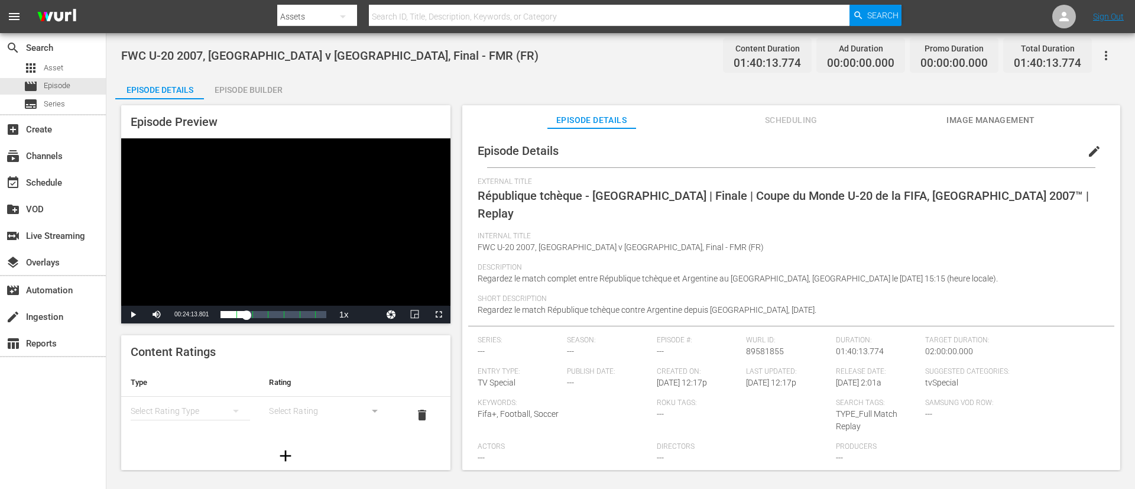
click at [252, 91] on div "Episode Builder" at bounding box center [248, 90] width 89 height 28
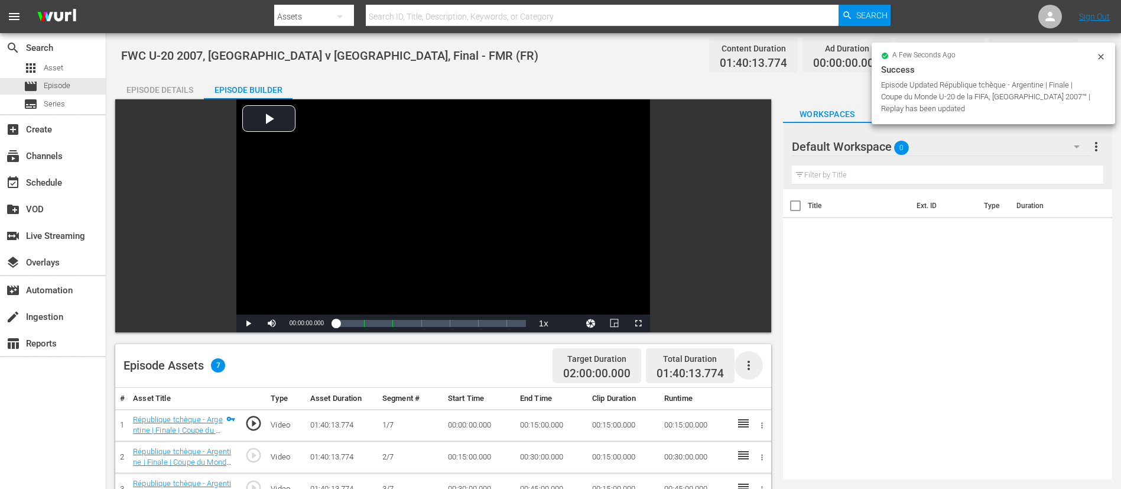
click at [744, 325] on icon "button" at bounding box center [749, 365] width 14 height 14
click at [756, 325] on div "Fill with Ads" at bounding box center [784, 370] width 80 height 28
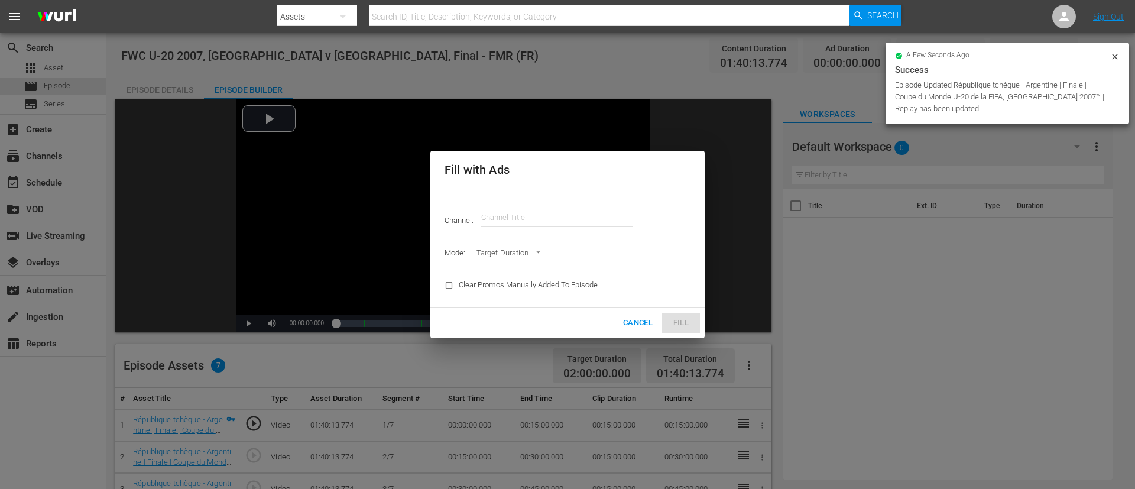
click at [542, 228] on input "text" at bounding box center [556, 217] width 151 height 28
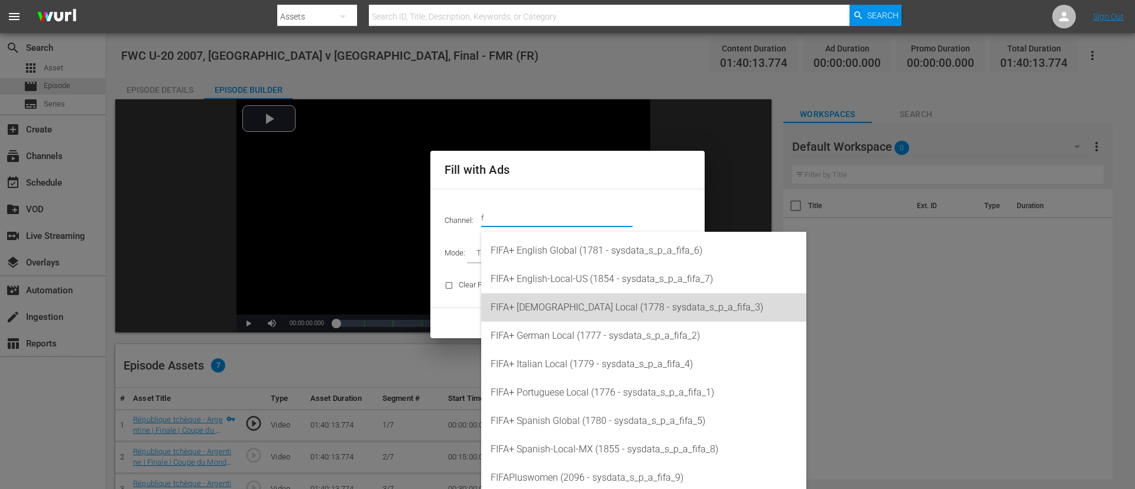
click at [551, 311] on div "FIFA+ [DEMOGRAPHIC_DATA] Local (1778 - sysdata_s_p_a_fifa_3)" at bounding box center [643, 307] width 306 height 28
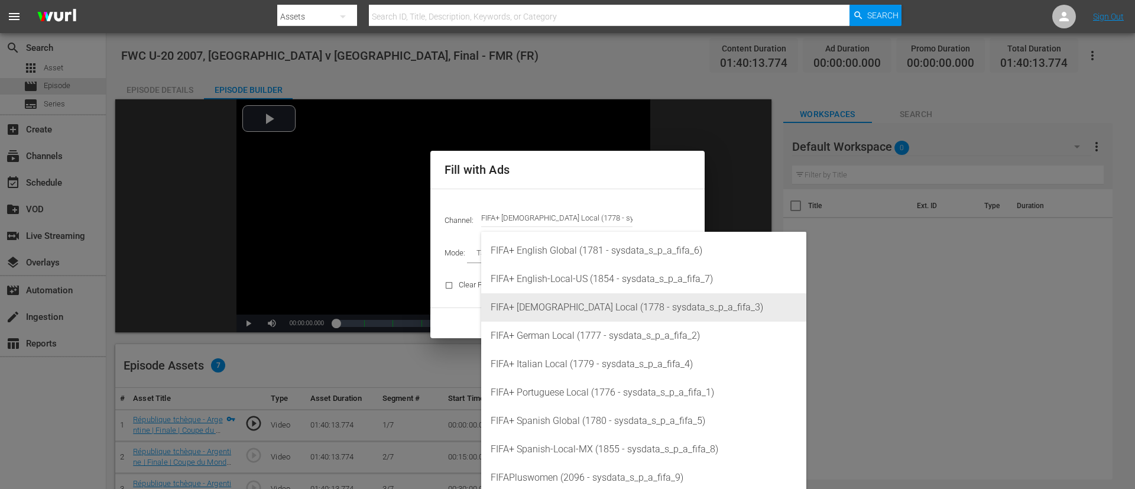
type input "FIFA+ [DEMOGRAPHIC_DATA] Local (1778)"
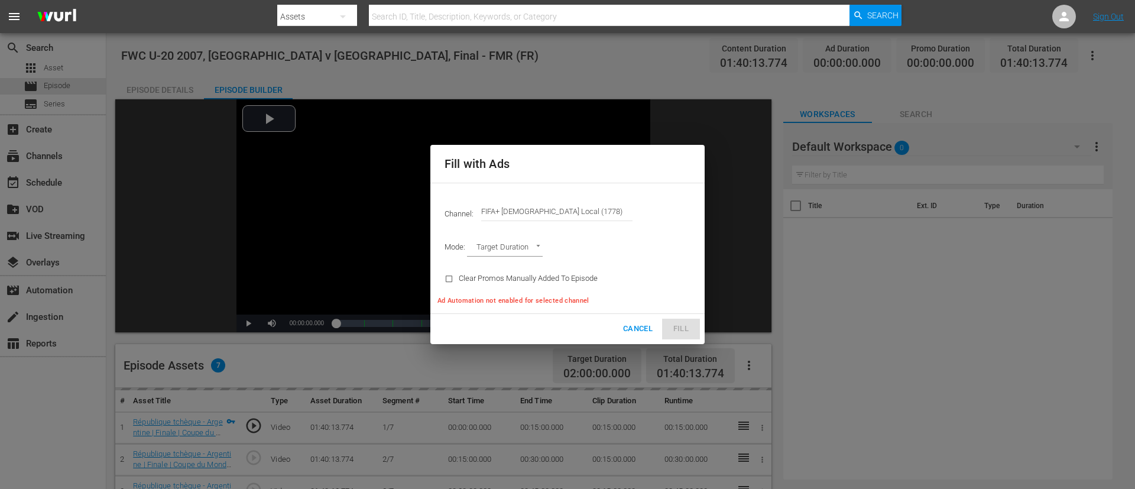
type input "AD_BREAK_DURATION"
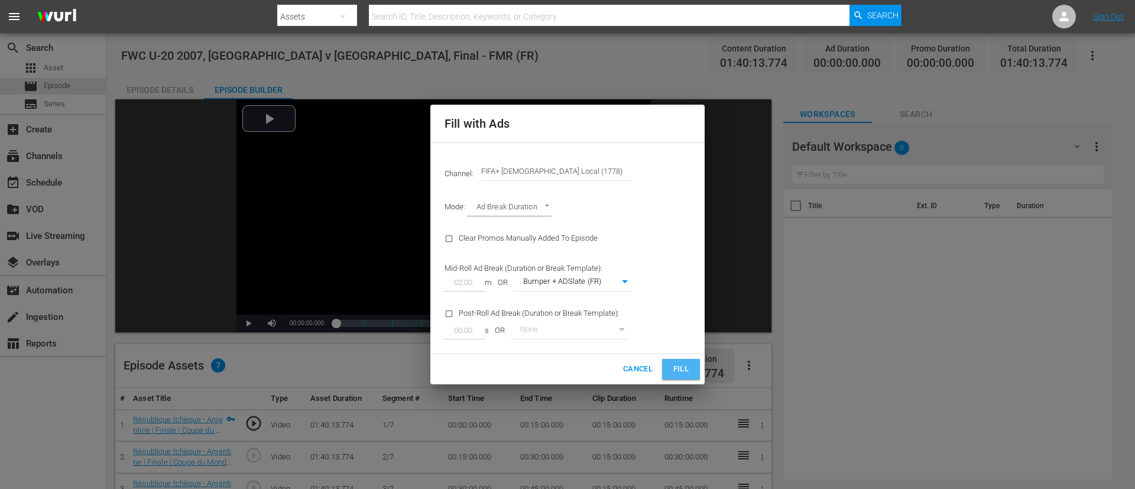
click at [669, 325] on button "Fill" at bounding box center [681, 369] width 38 height 21
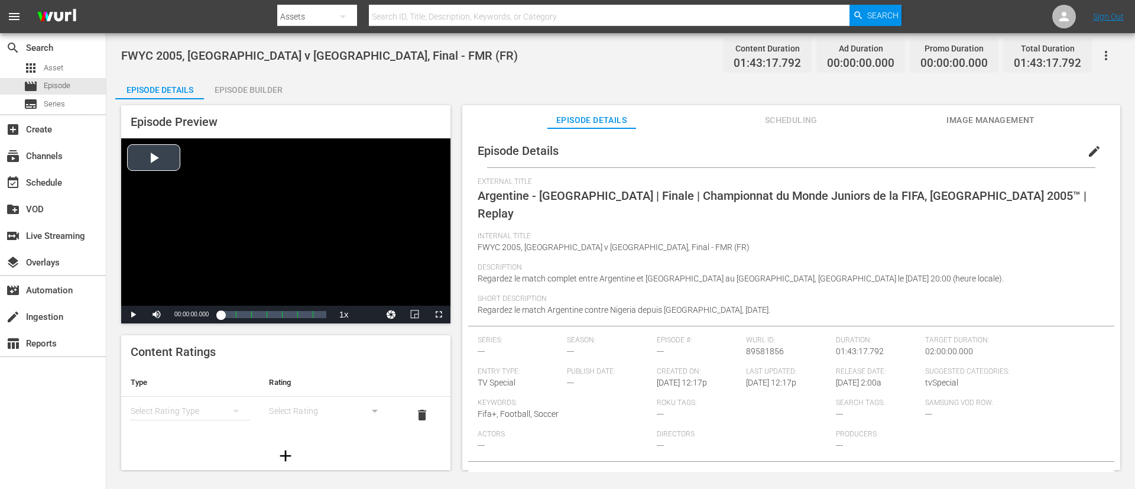
click at [247, 237] on div "Video Player" at bounding box center [285, 221] width 329 height 167
click at [281, 198] on div "Video Player" at bounding box center [285, 221] width 329 height 167
click at [756, 149] on span "edit" at bounding box center [1094, 151] width 14 height 14
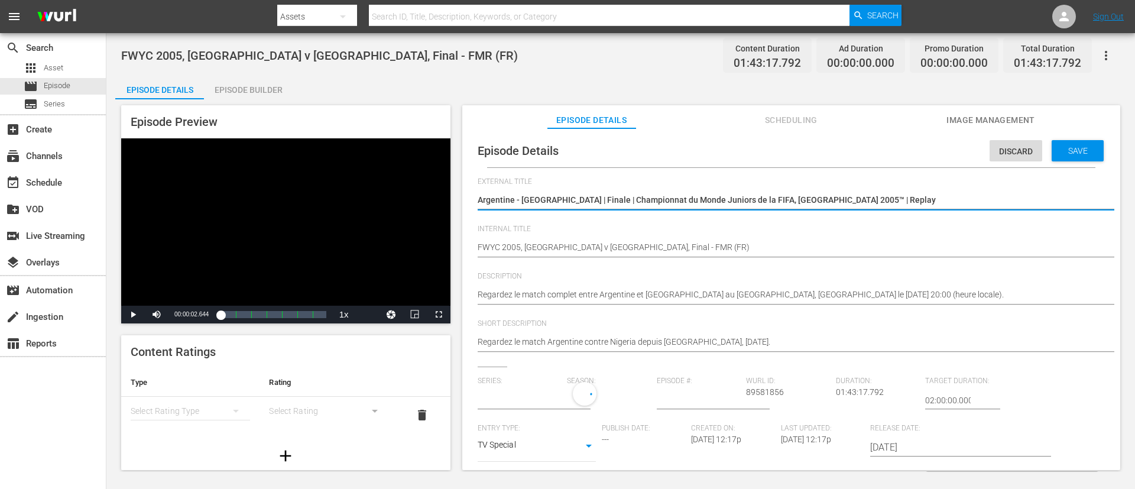
type input "No Series"
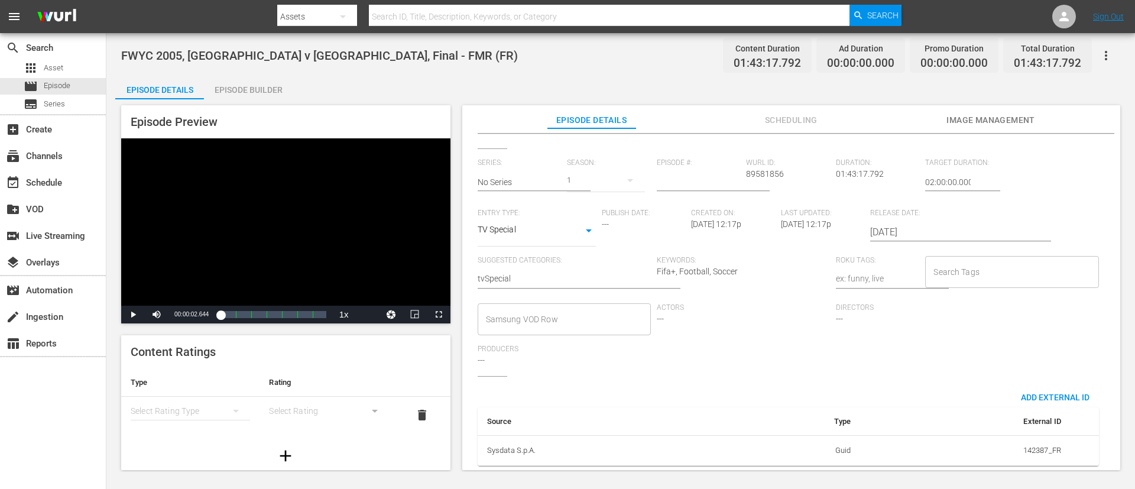
scroll to position [232, 0]
click at [756, 261] on input "Search Tags" at bounding box center [1002, 271] width 145 height 21
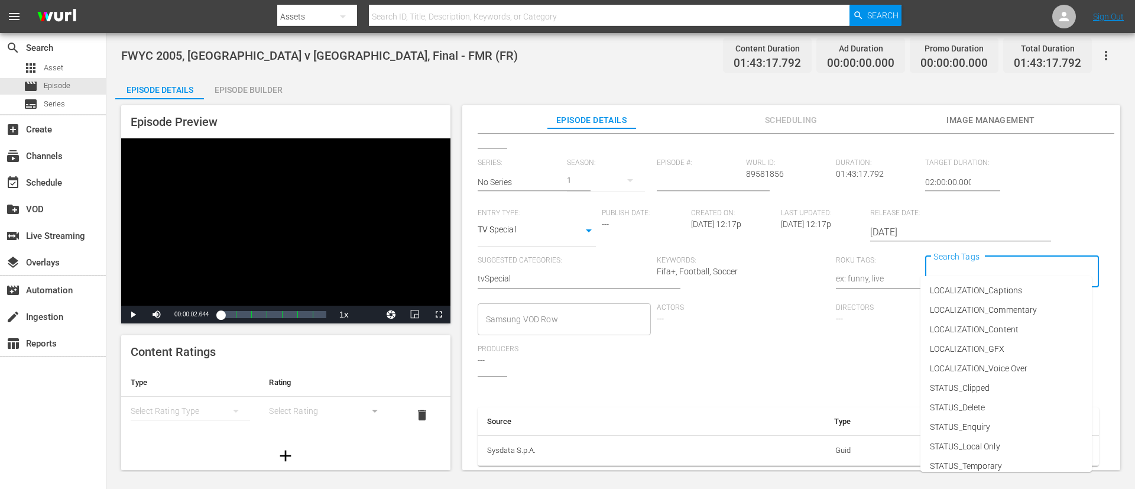
type input "f"
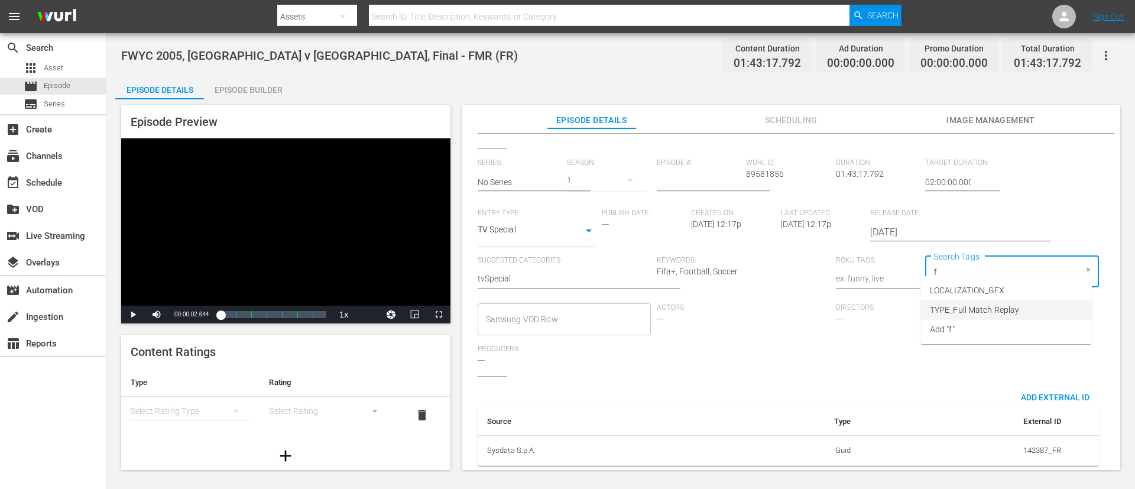
click at [756, 304] on span "TYPE_Full Match Replay" at bounding box center [973, 310] width 89 height 12
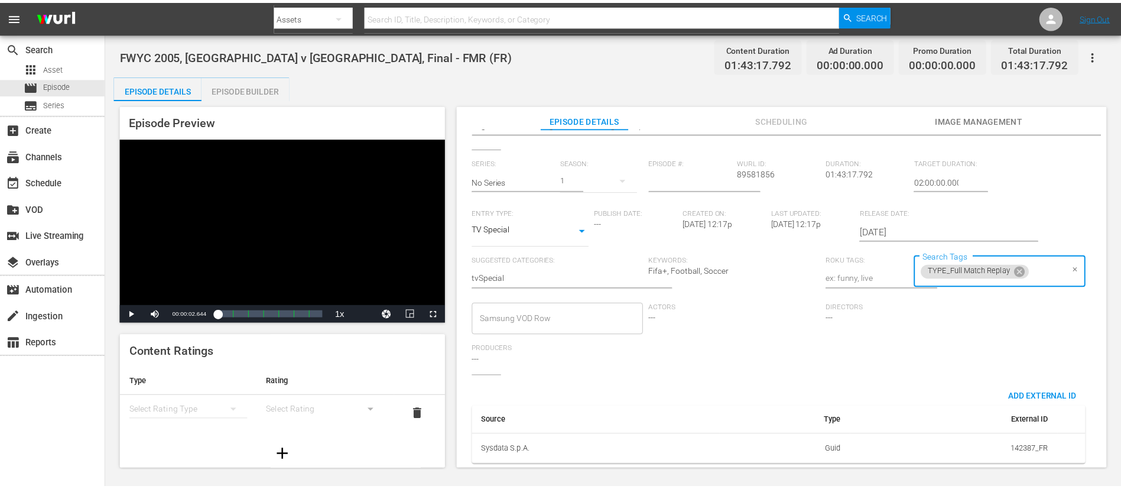
scroll to position [0, 0]
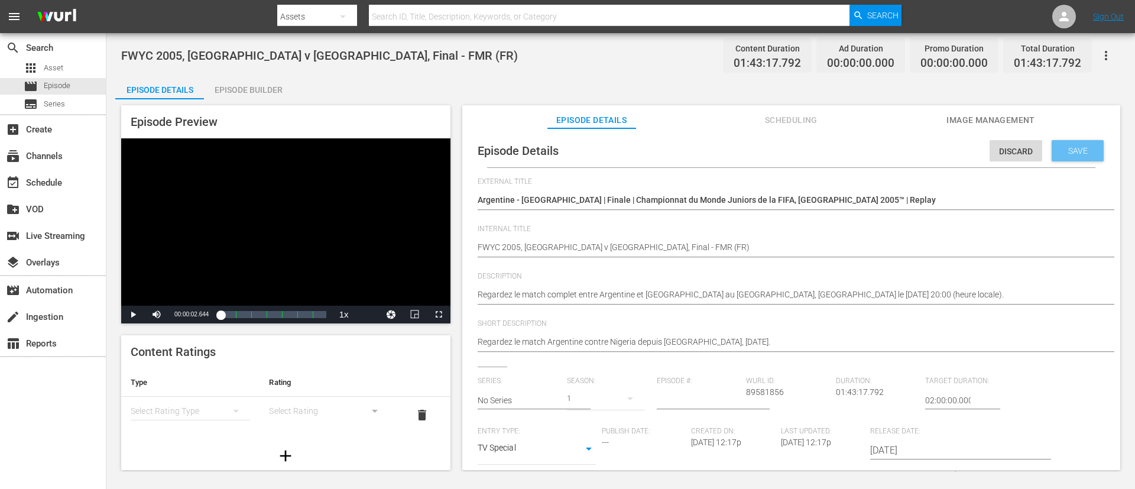
click at [756, 155] on span "Save" at bounding box center [1077, 150] width 38 height 9
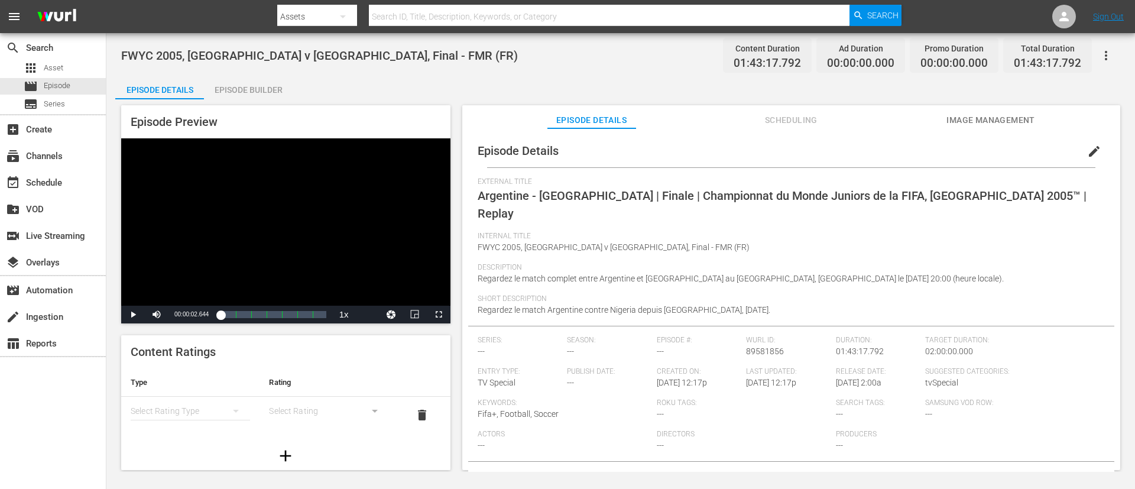
click at [249, 98] on div "Episode Builder" at bounding box center [248, 90] width 89 height 28
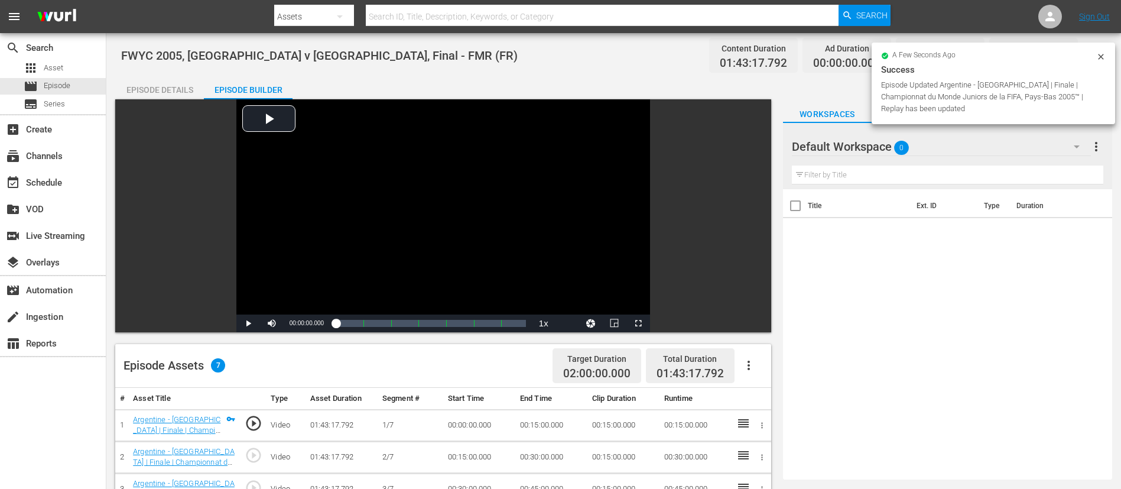
click at [747, 325] on icon "button" at bounding box center [748, 364] width 2 height 9
click at [749, 325] on div "Fill with Ads" at bounding box center [784, 370] width 80 height 28
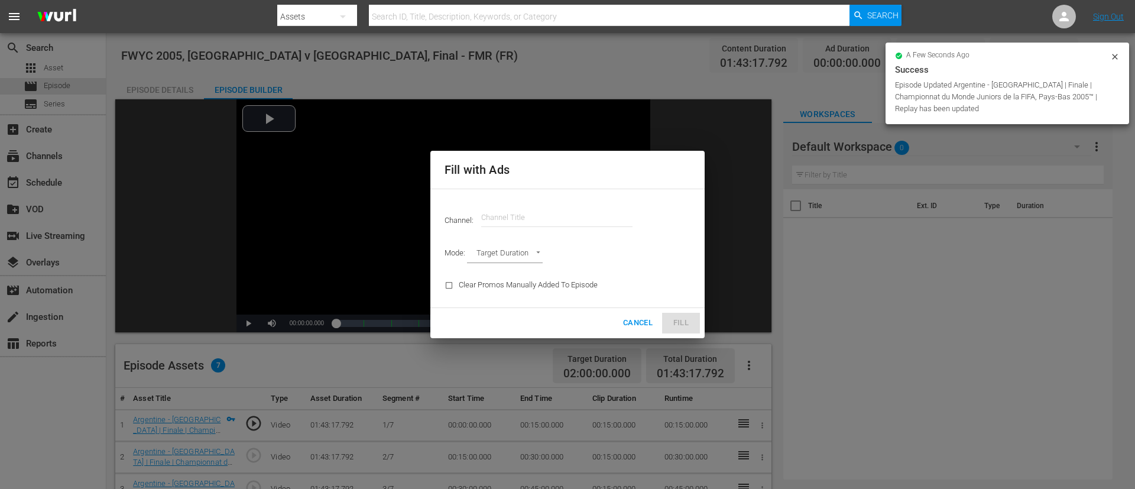
click at [557, 213] on input "text" at bounding box center [556, 217] width 151 height 28
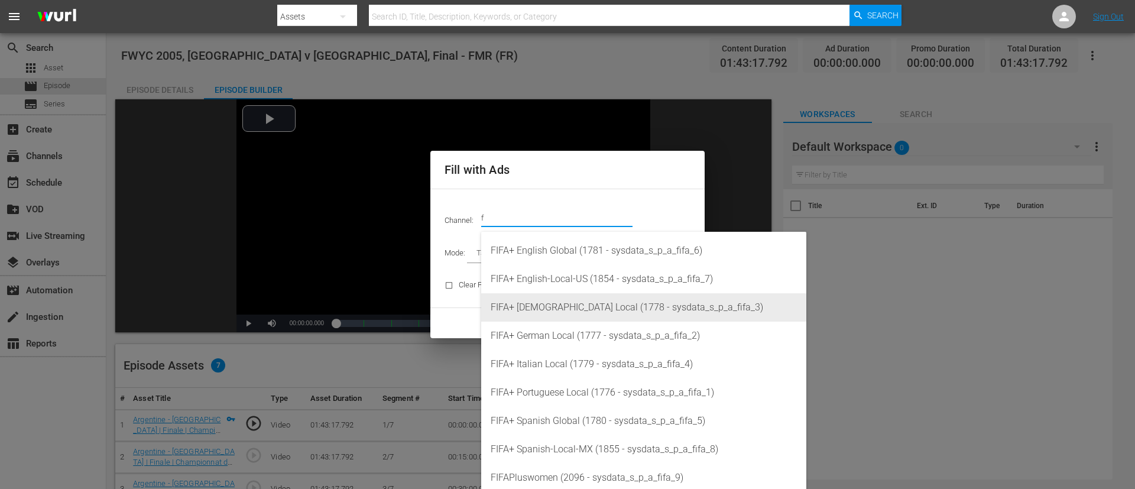
click at [554, 308] on div "FIFA+ French Local (1778 - sysdata_s_p_a_fifa_3)" at bounding box center [643, 307] width 306 height 28
type input "FIFA+ French Local (1778)"
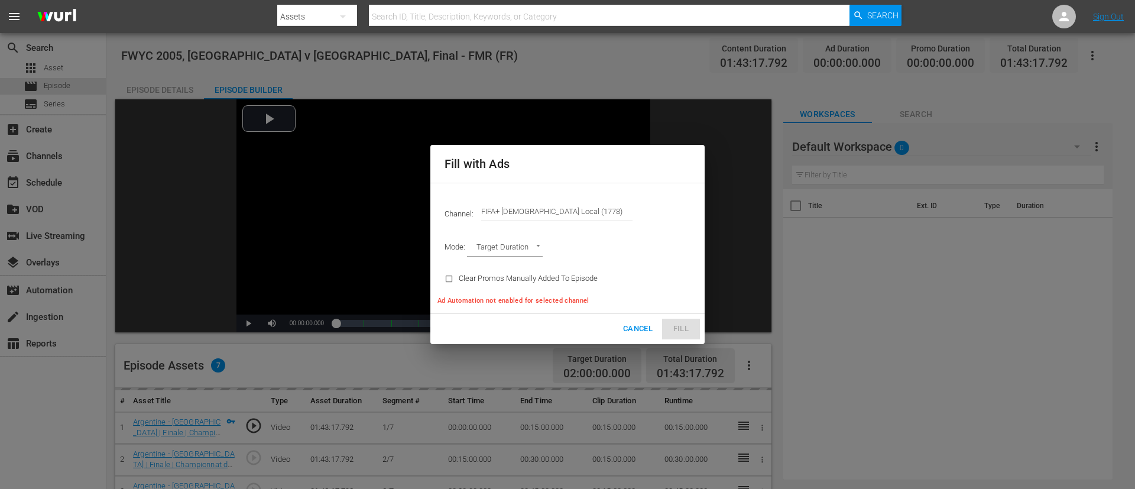
type input "AD_BREAK_DURATION"
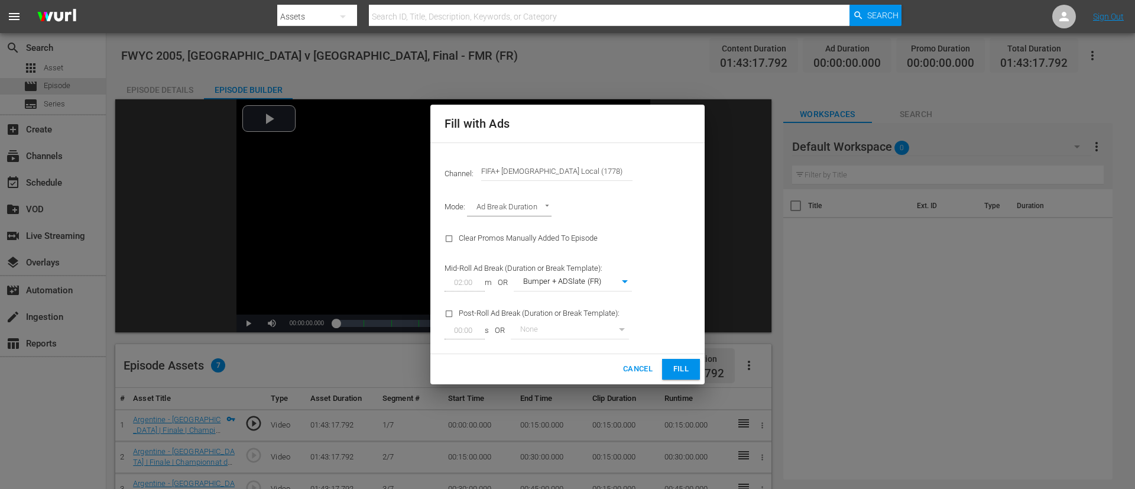
click at [673, 325] on span "Fill" at bounding box center [680, 369] width 19 height 14
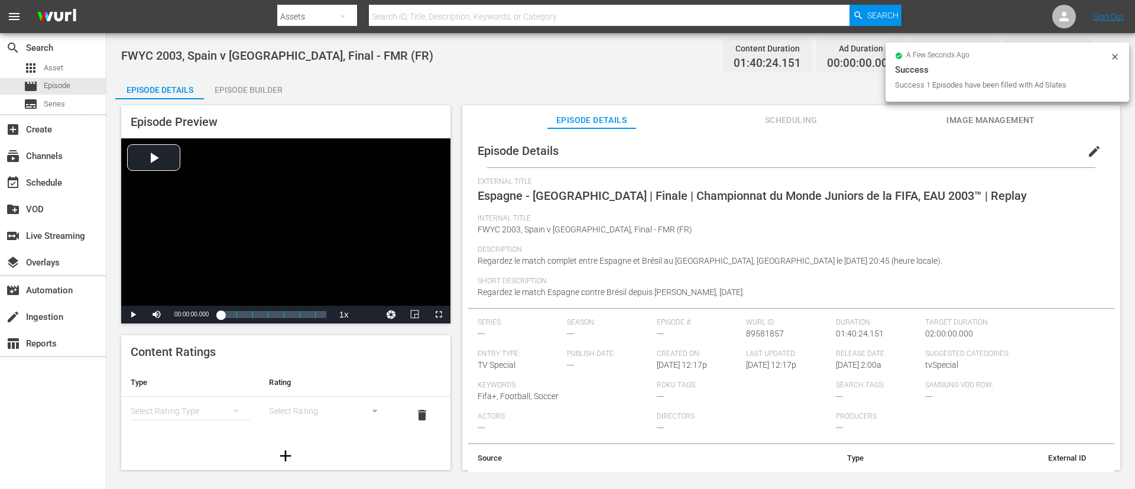
click at [756, 157] on span "edit" at bounding box center [1094, 151] width 14 height 14
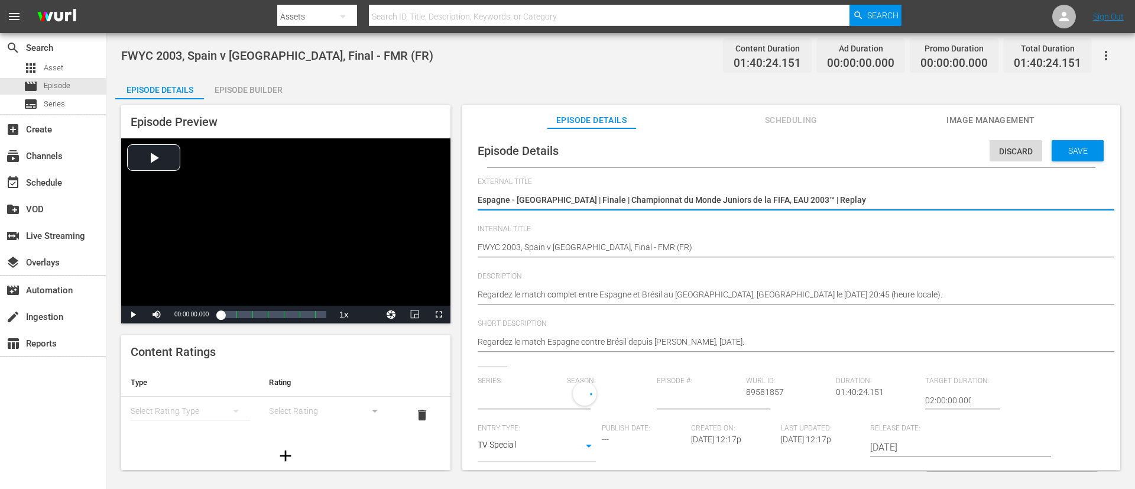
type input "No Series"
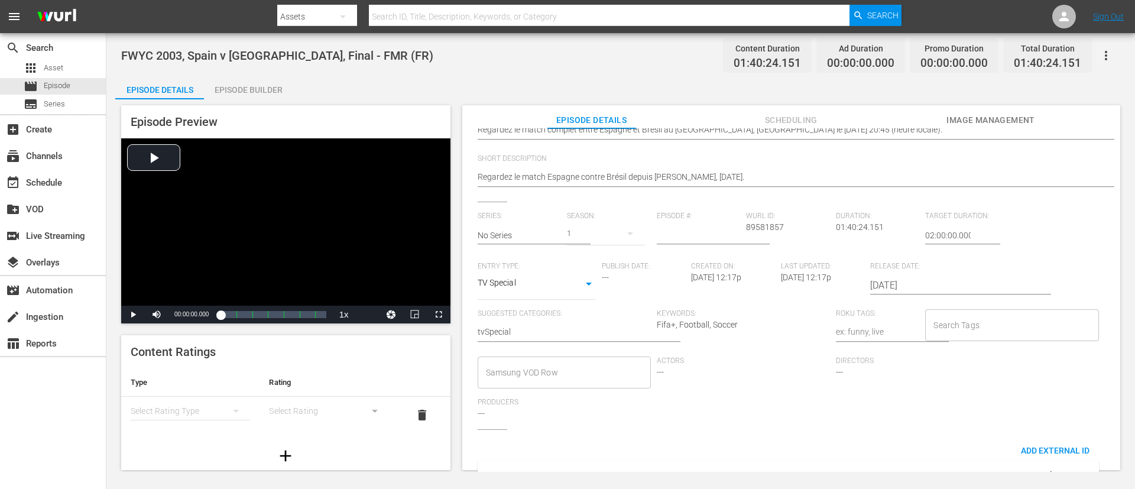
scroll to position [232, 0]
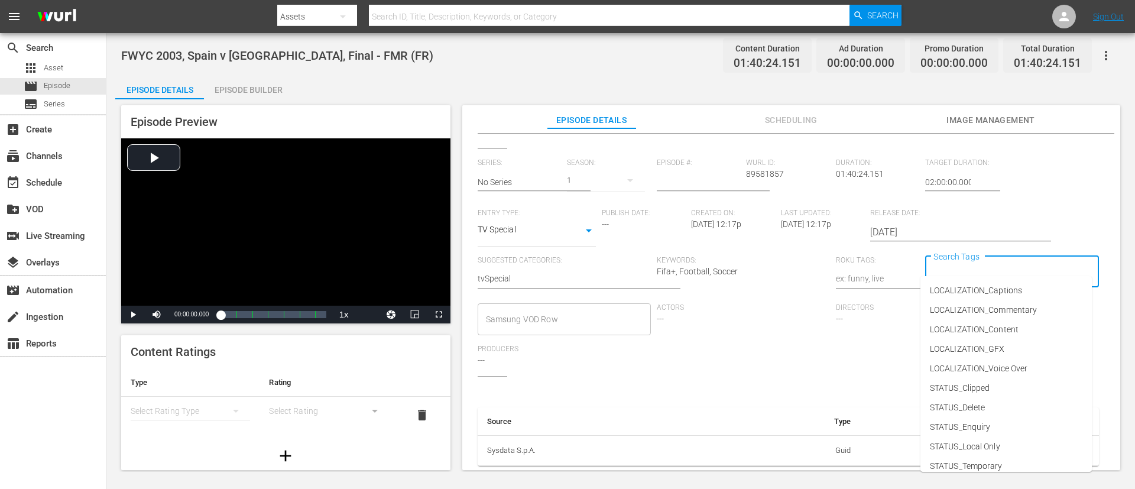
click at [756, 264] on input "Search Tags" at bounding box center [1002, 271] width 145 height 21
type input "f"
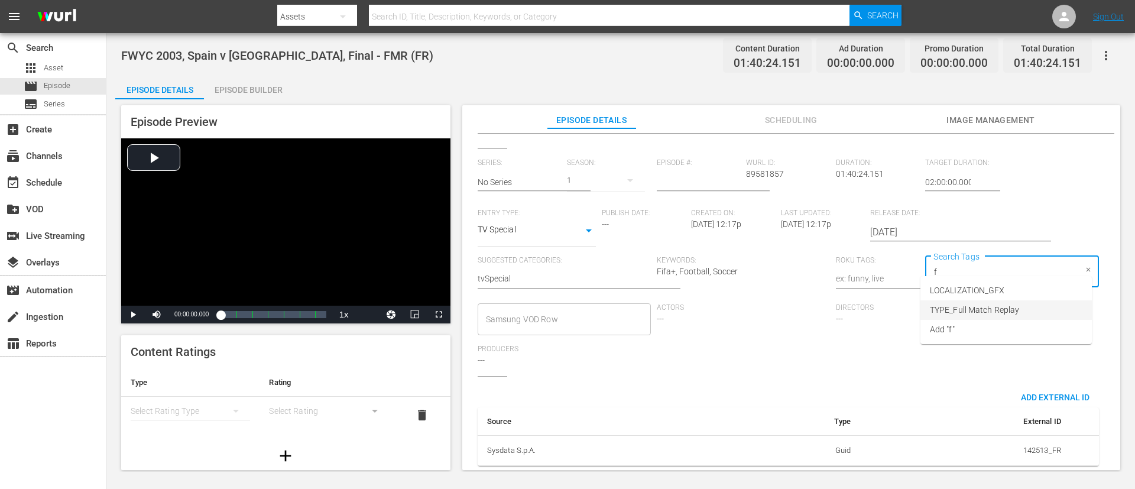
click at [756, 307] on span "TYPE_Full Match Replay" at bounding box center [973, 310] width 89 height 12
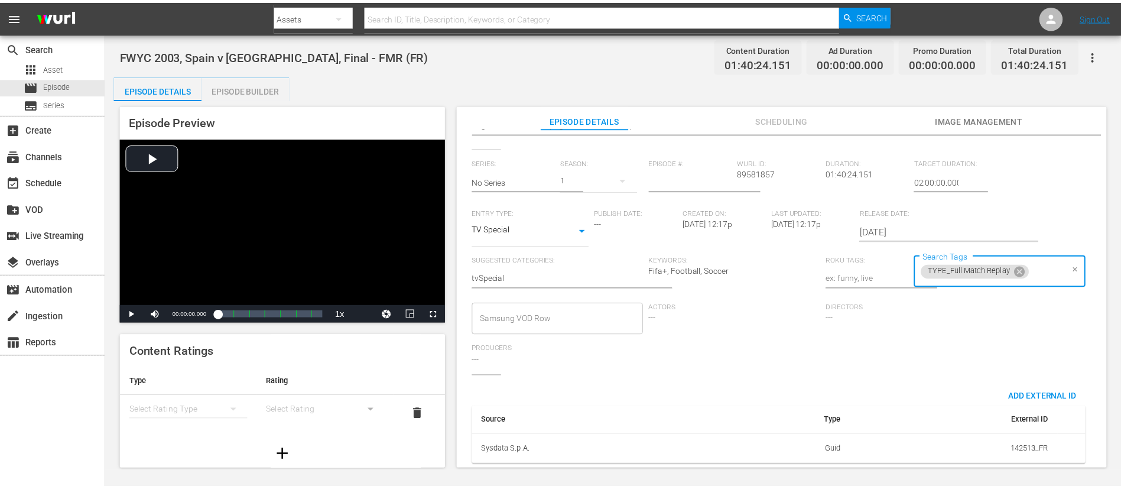
scroll to position [0, 0]
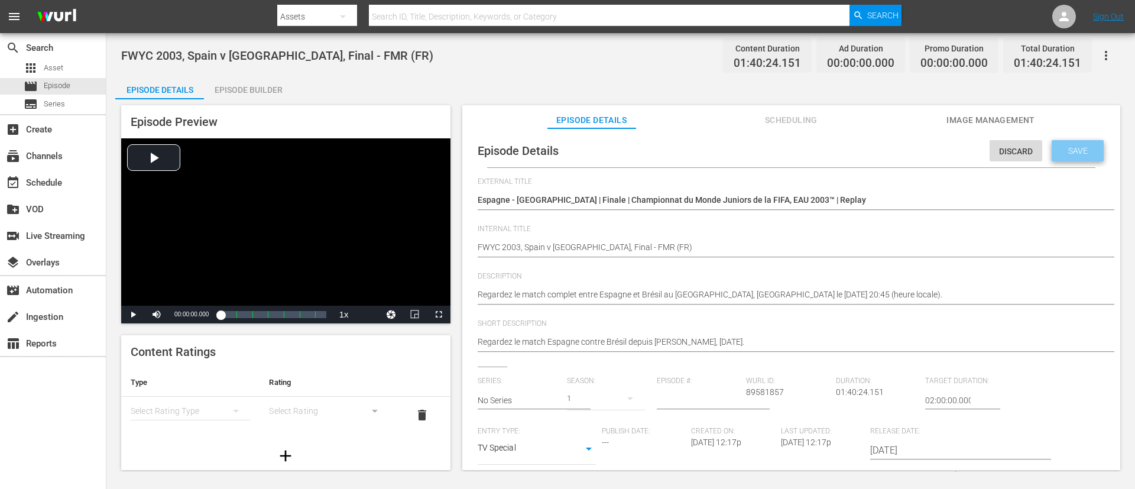
drag, startPoint x: 1062, startPoint y: 142, endPoint x: 1047, endPoint y: 139, distance: 15.5
click at [756, 141] on div "Save" at bounding box center [1077, 150] width 52 height 21
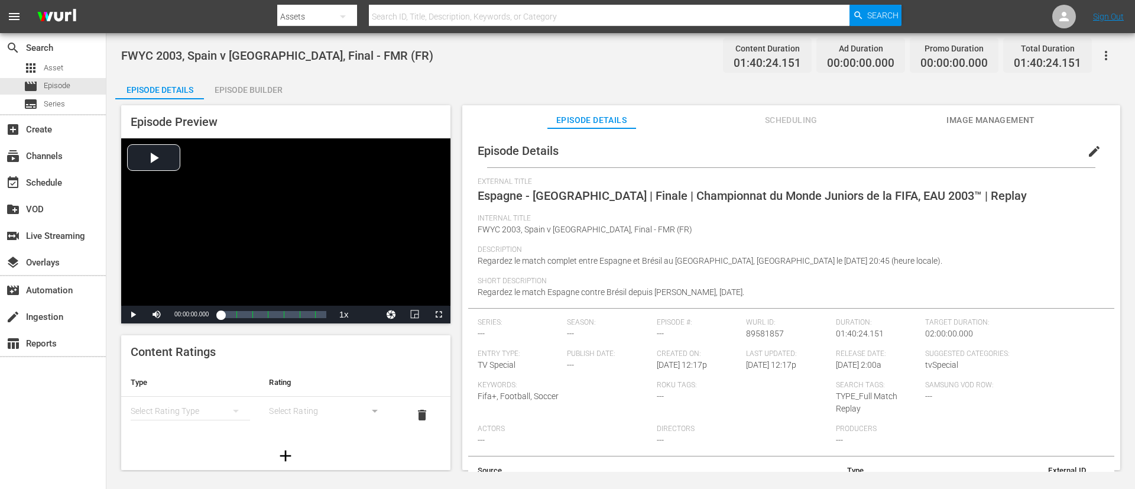
click at [256, 85] on div "Episode Builder" at bounding box center [248, 90] width 89 height 28
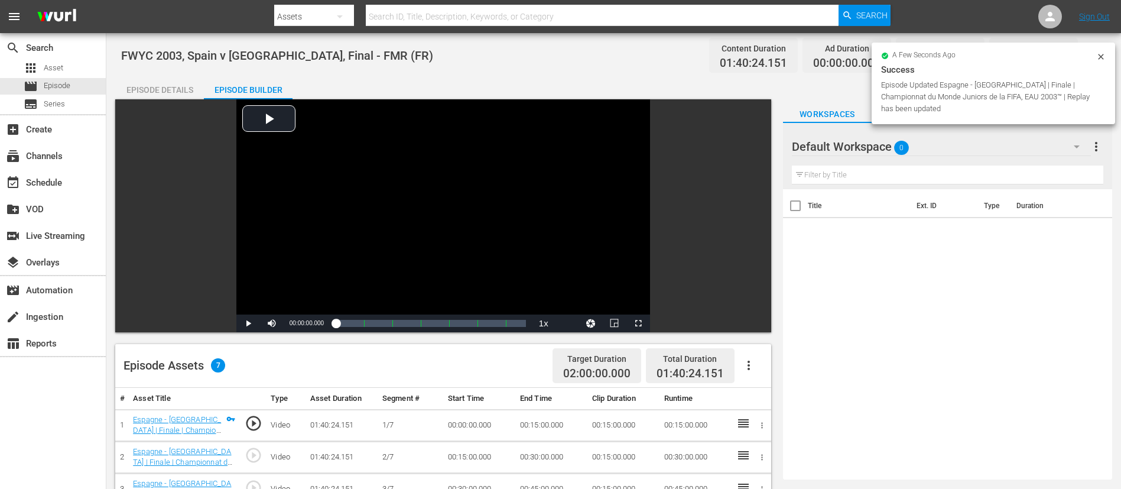
click at [746, 325] on icon "button" at bounding box center [749, 365] width 14 height 14
click at [756, 325] on div "Fill with Ads" at bounding box center [784, 370] width 80 height 28
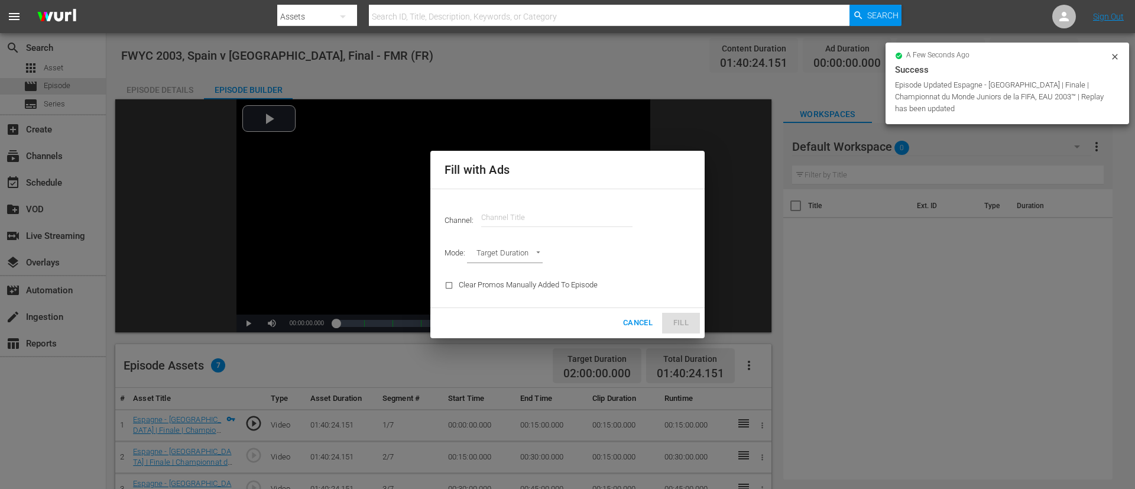
click at [508, 226] on hr at bounding box center [556, 226] width 151 height 1
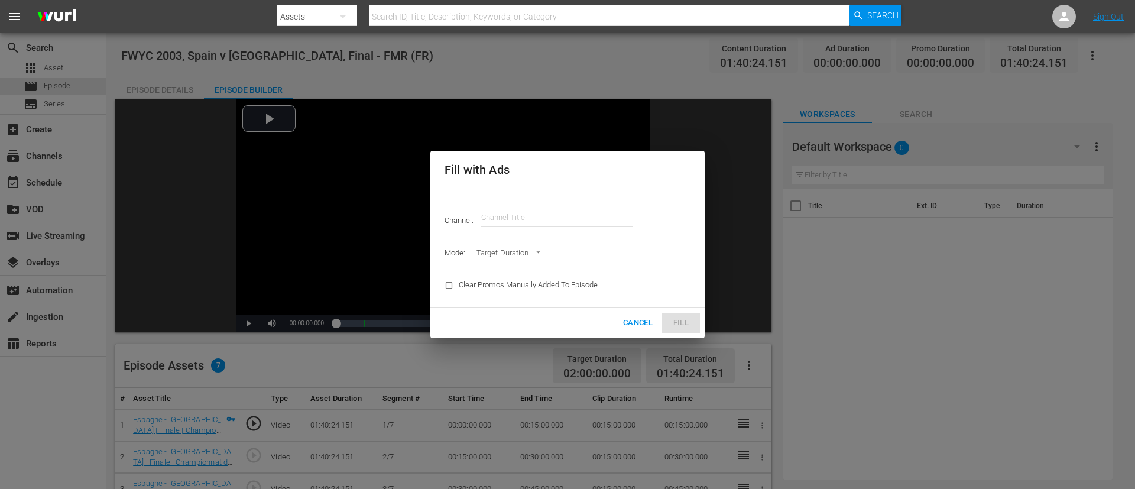
click at [526, 213] on input "text" at bounding box center [556, 217] width 151 height 28
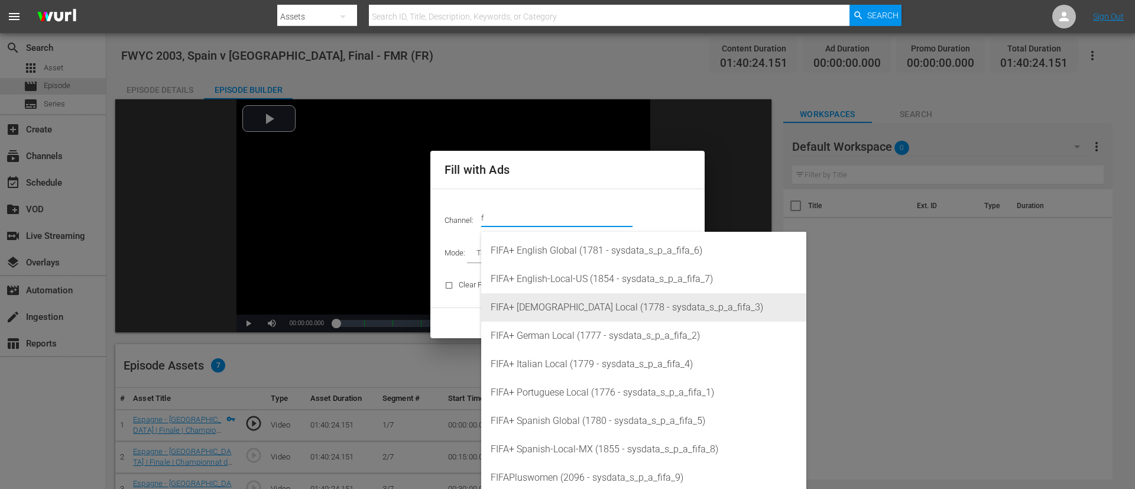
click at [539, 293] on div "FIFA+ [DEMOGRAPHIC_DATA] Local (1778 - sysdata_s_p_a_fifa_3)" at bounding box center [643, 307] width 306 height 28
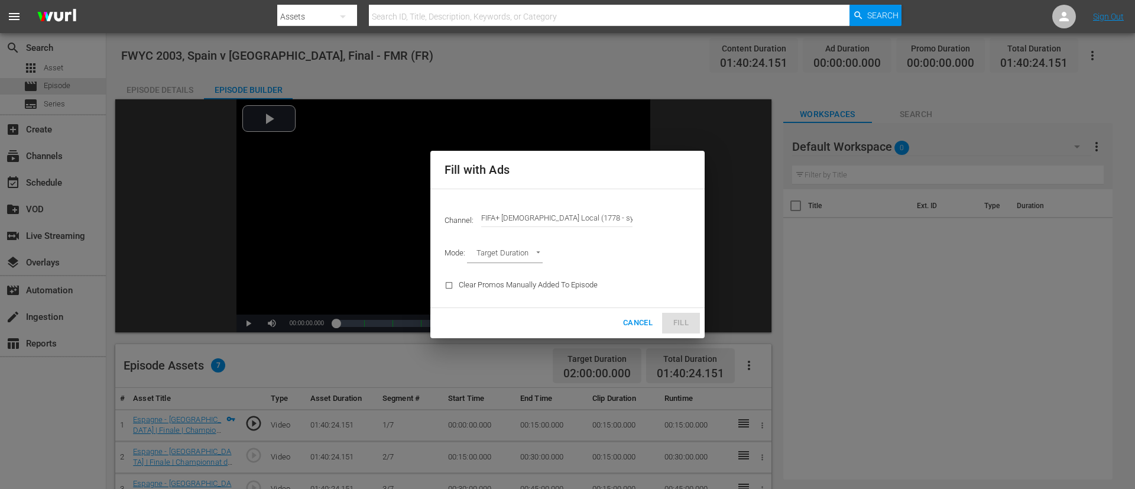
type input "FIFA+ [DEMOGRAPHIC_DATA] Local (1778)"
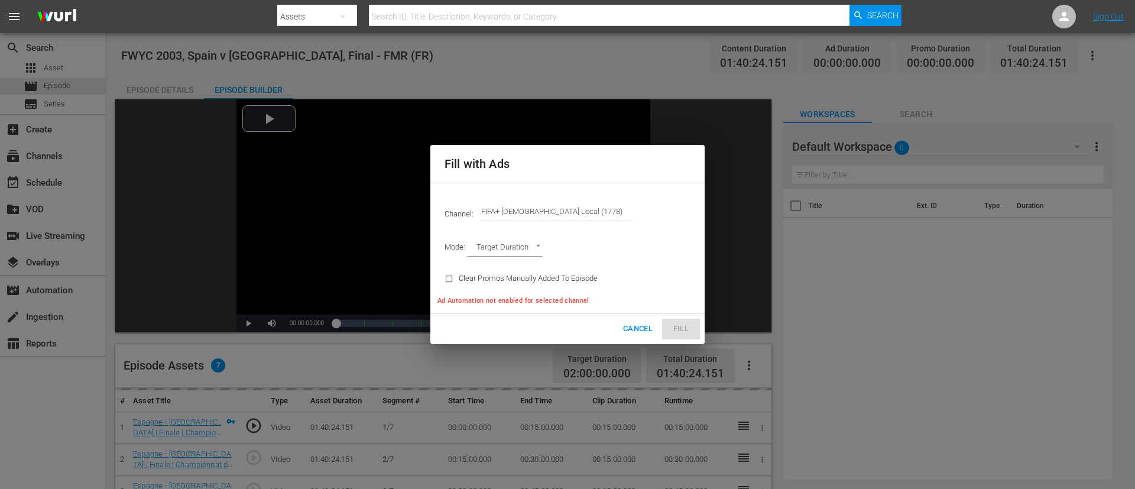
type input "AD_BREAK_DURATION"
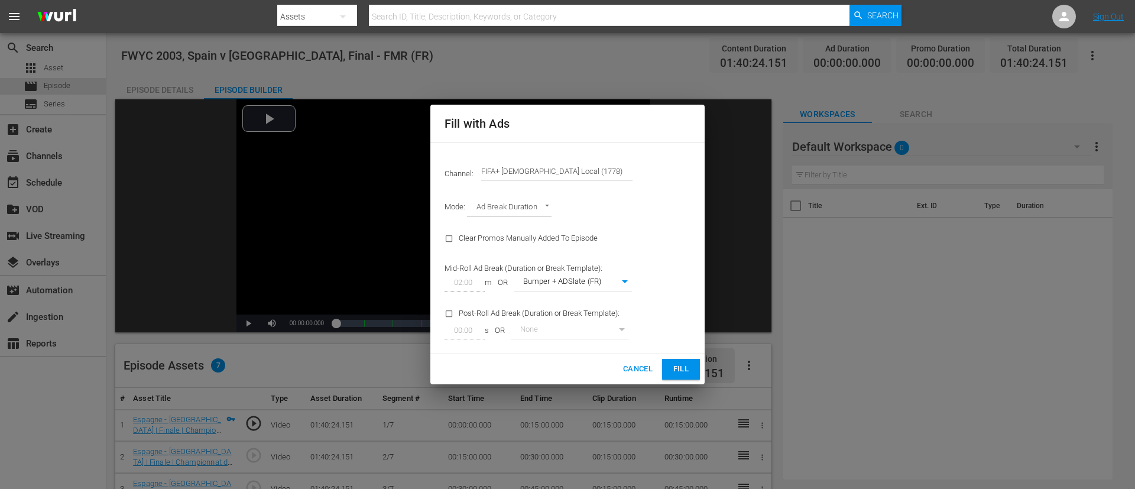
click at [678, 325] on span "Fill" at bounding box center [680, 369] width 19 height 14
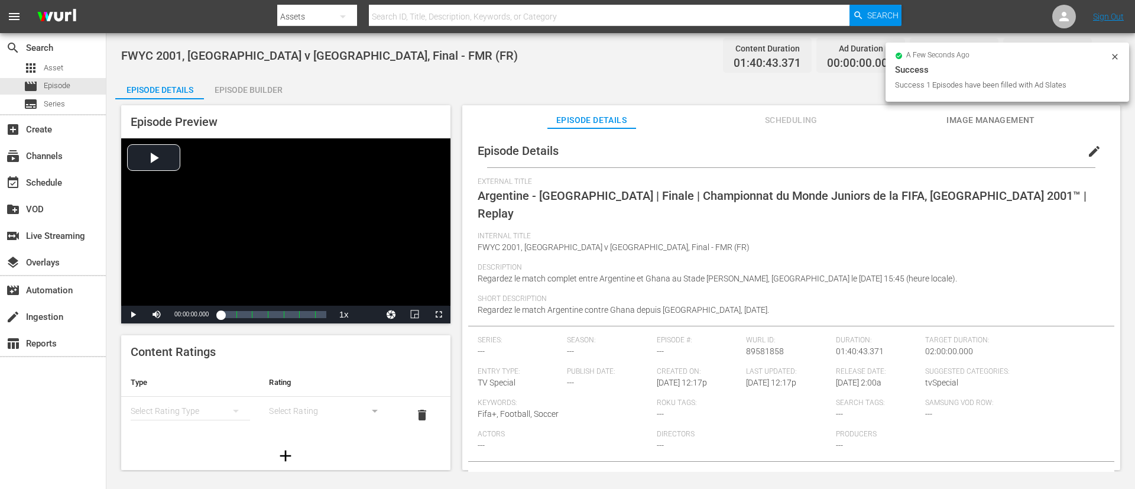
click at [756, 144] on button "edit" at bounding box center [1094, 151] width 28 height 28
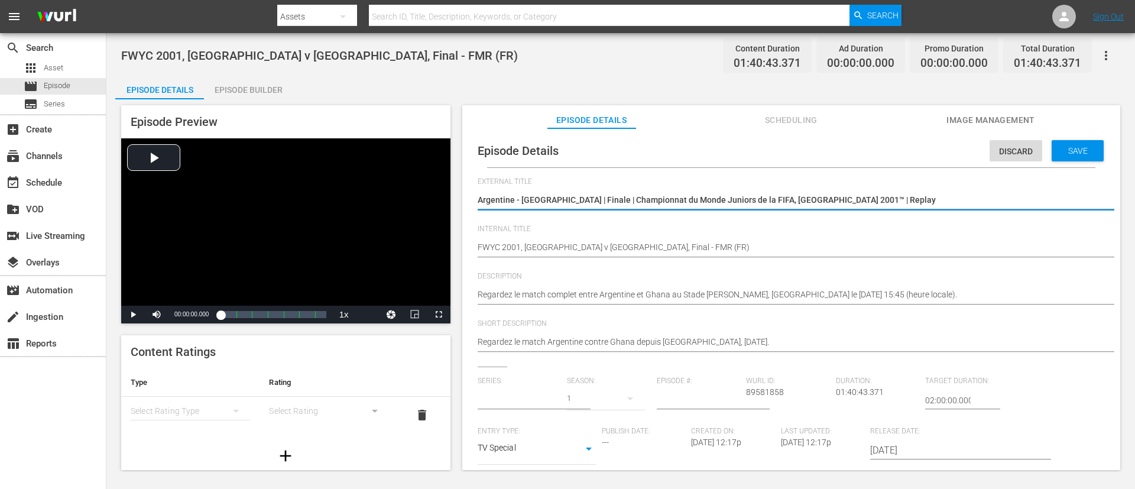
type input "No Series"
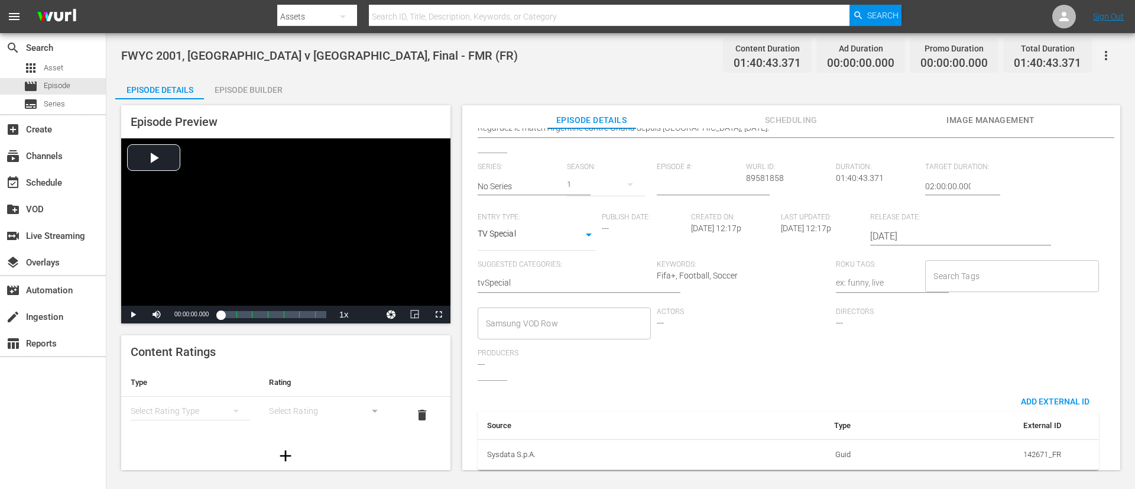
scroll to position [232, 0]
click at [756, 261] on input "Search Tags" at bounding box center [1002, 271] width 145 height 21
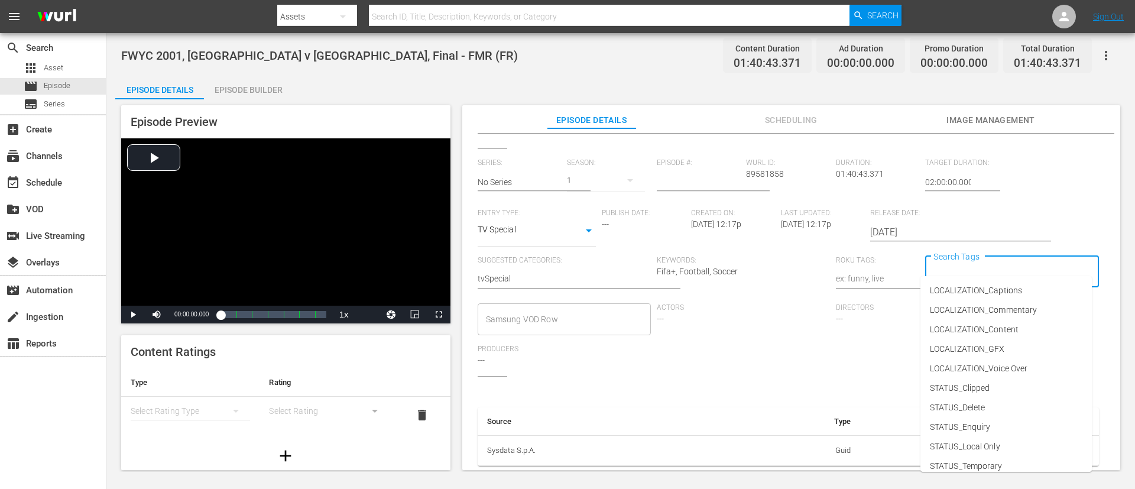
type input "f"
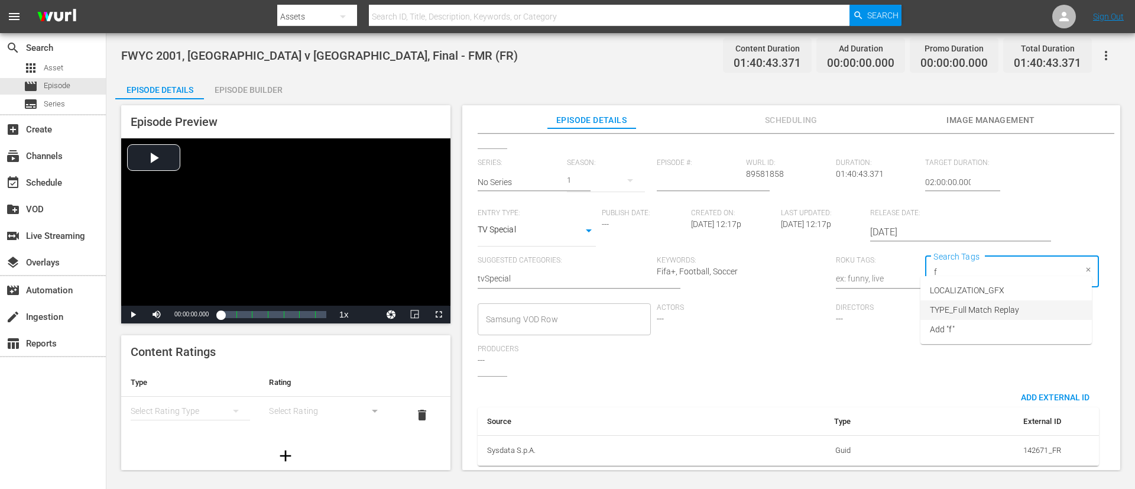
click at [756, 307] on span "TYPE_Full Match Replay" at bounding box center [973, 310] width 89 height 12
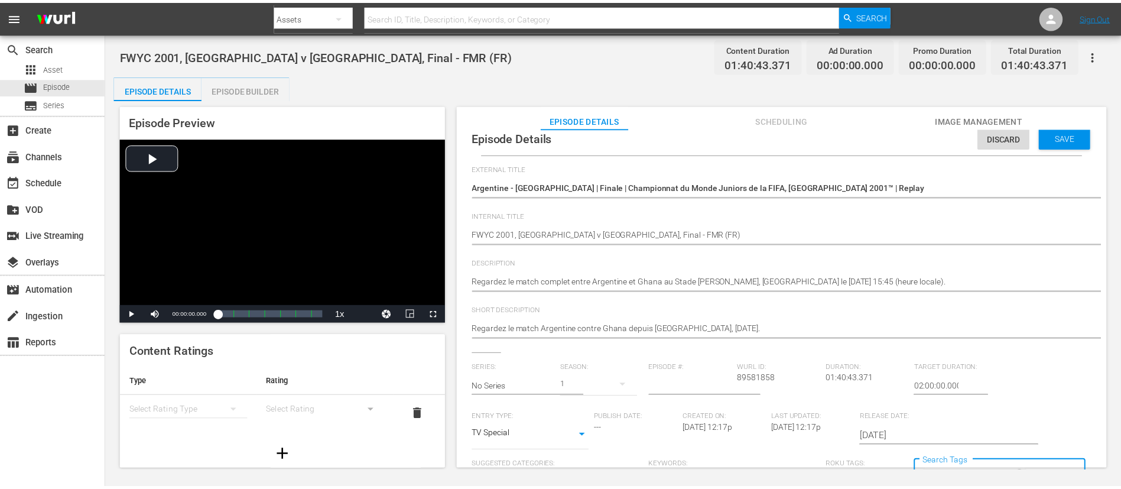
scroll to position [0, 0]
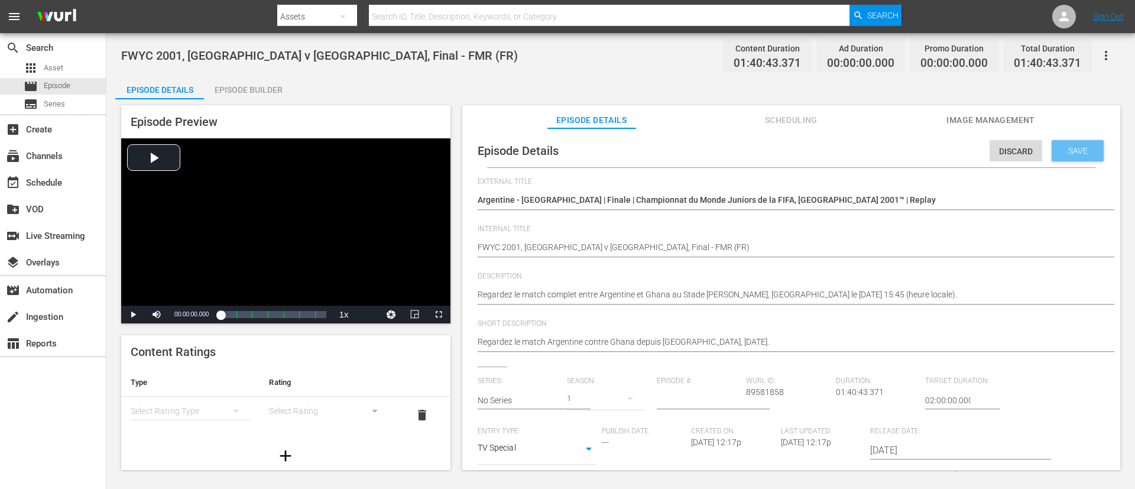
click at [756, 147] on span "Save" at bounding box center [1077, 150] width 38 height 9
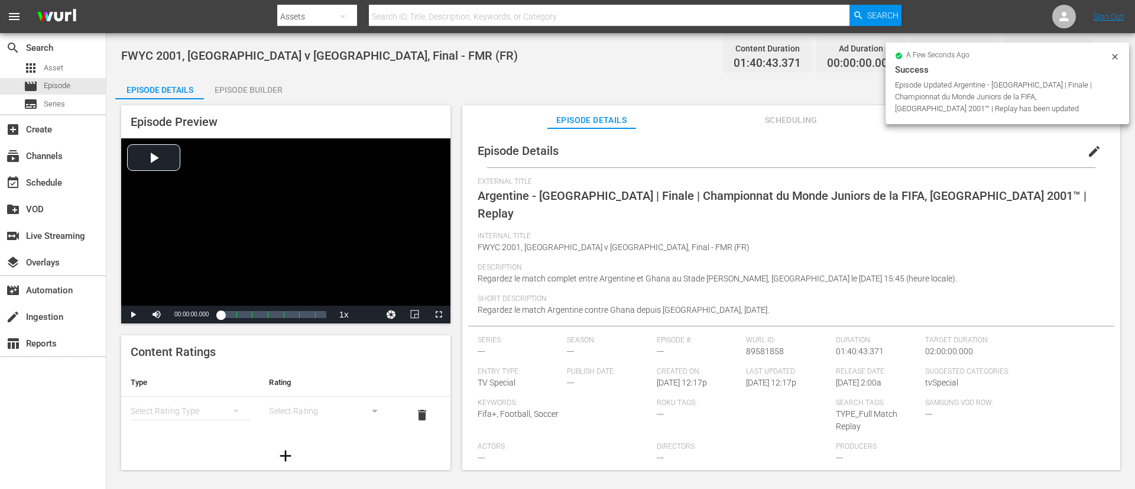
click at [249, 99] on div "Episode Preview Video Player is loading. Play Video Play Mute Current Time 00:0…" at bounding box center [620, 289] width 1010 height 380
click at [248, 86] on div "Episode Builder" at bounding box center [248, 90] width 89 height 28
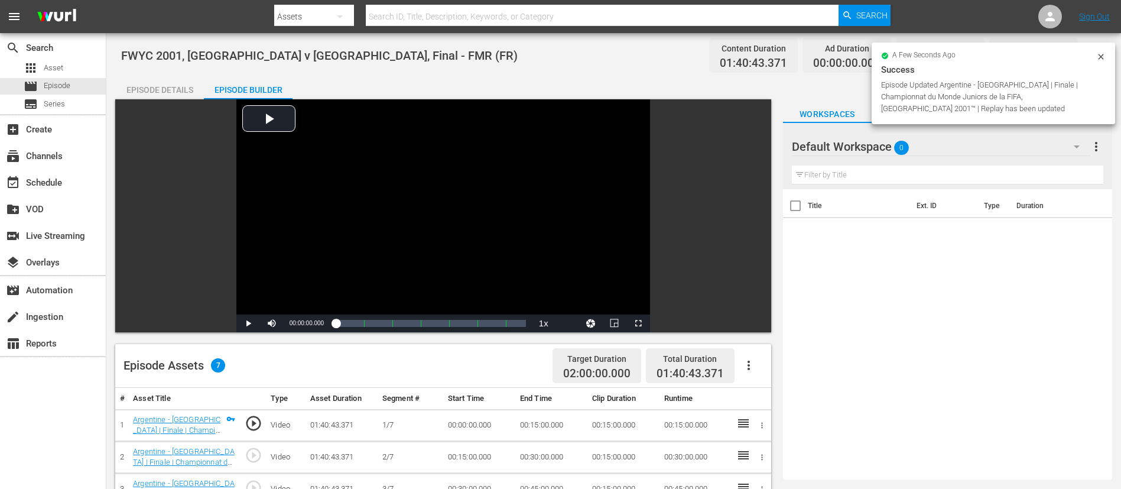
click at [756, 325] on button "button" at bounding box center [748, 365] width 28 height 28
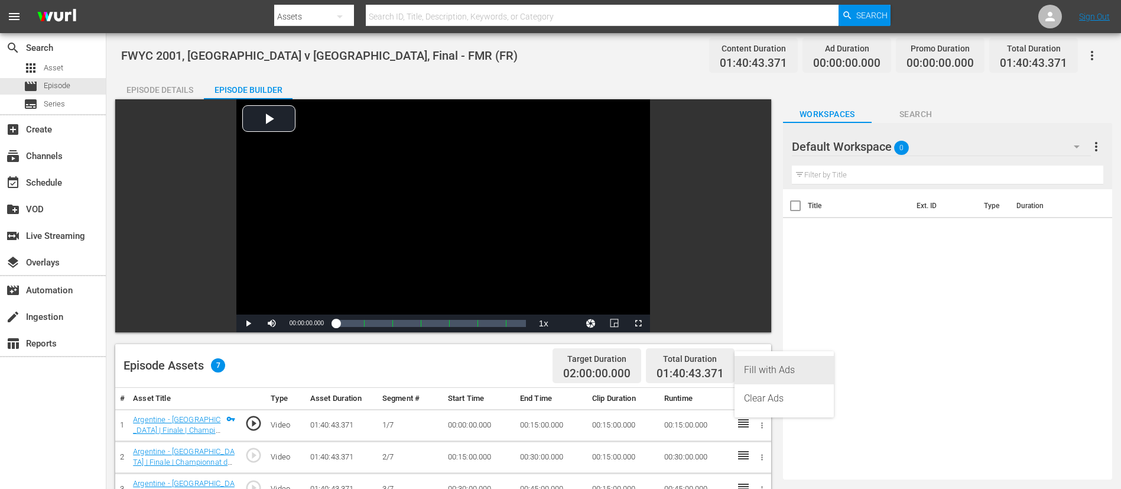
click at [756, 325] on div "Fill with Ads" at bounding box center [784, 370] width 80 height 28
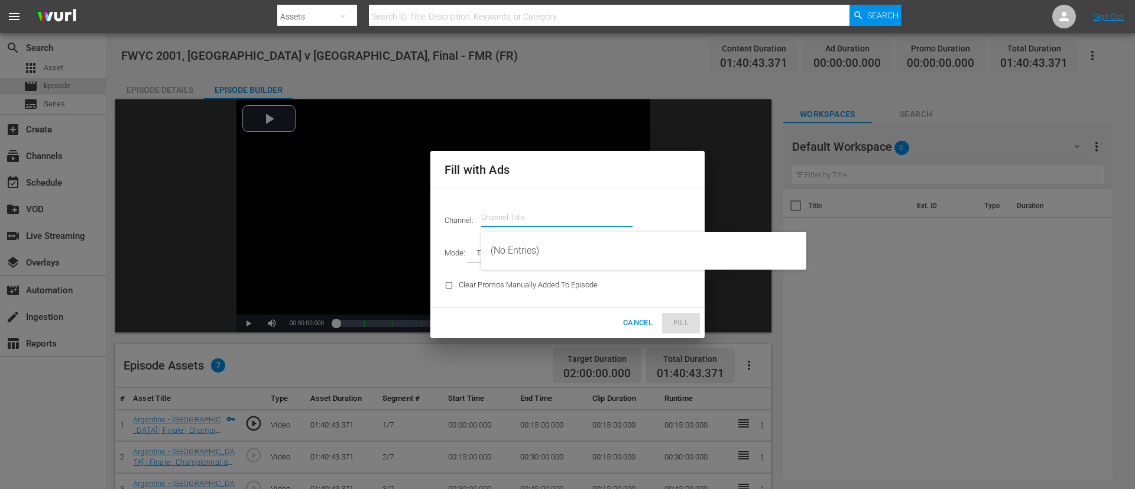
click at [584, 214] on input "text" at bounding box center [556, 217] width 151 height 28
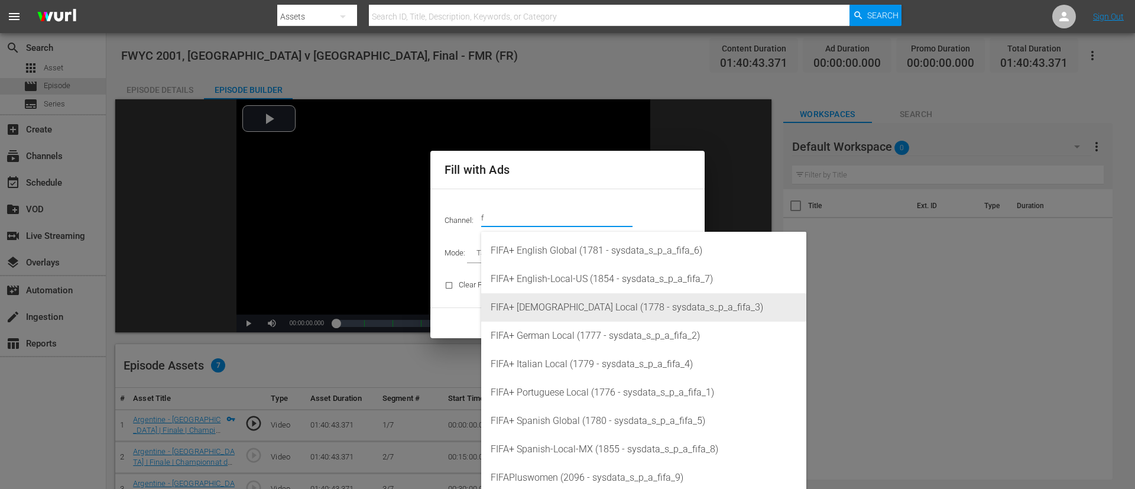
click at [566, 301] on div "FIFA+ [DEMOGRAPHIC_DATA] Local (1778 - sysdata_s_p_a_fifa_3)" at bounding box center [643, 307] width 306 height 28
type input "FIFA+ [DEMOGRAPHIC_DATA] Local (1778)"
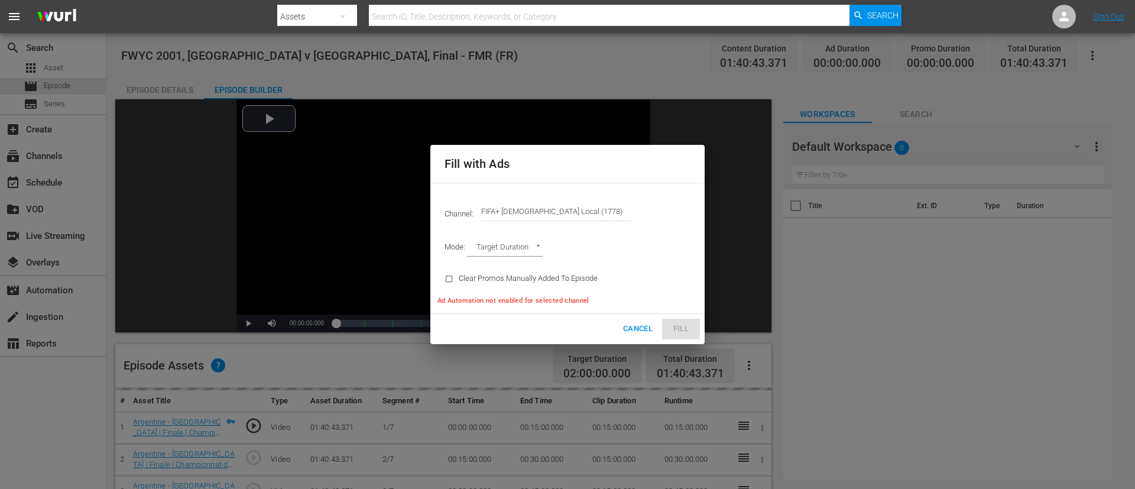
type input "AD_BREAK_DURATION"
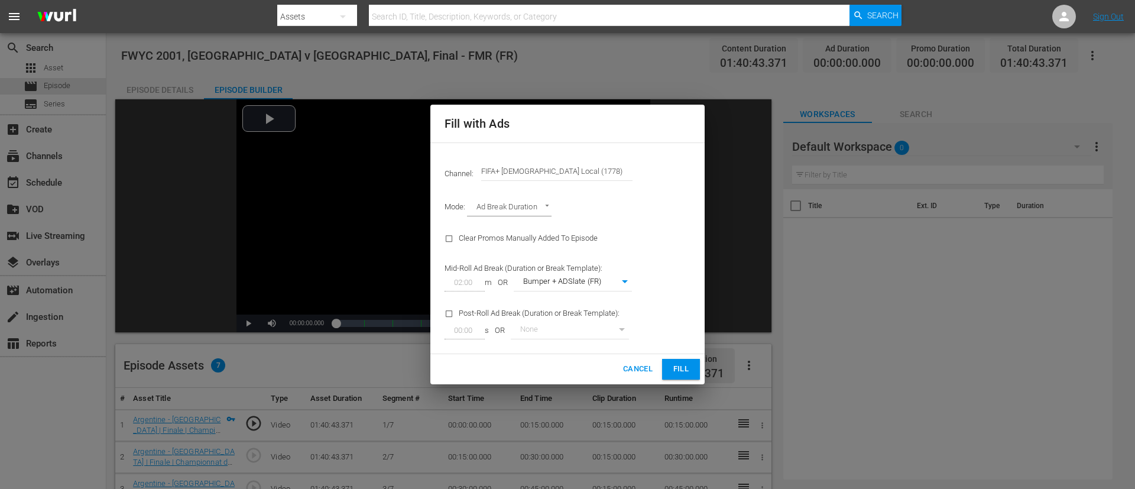
click at [692, 325] on button "Fill" at bounding box center [681, 369] width 38 height 21
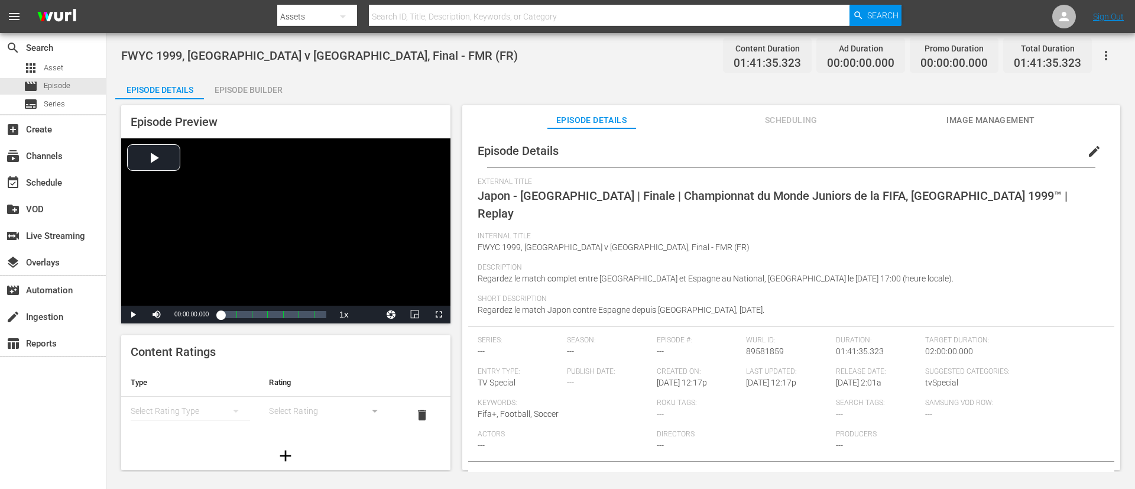
click at [756, 146] on button "edit" at bounding box center [1094, 151] width 28 height 28
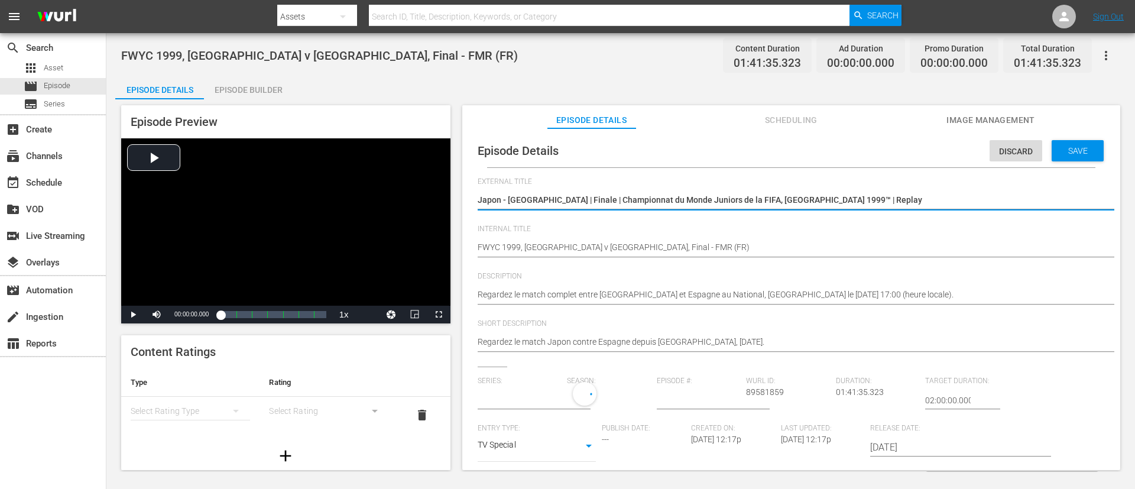
type input "No Series"
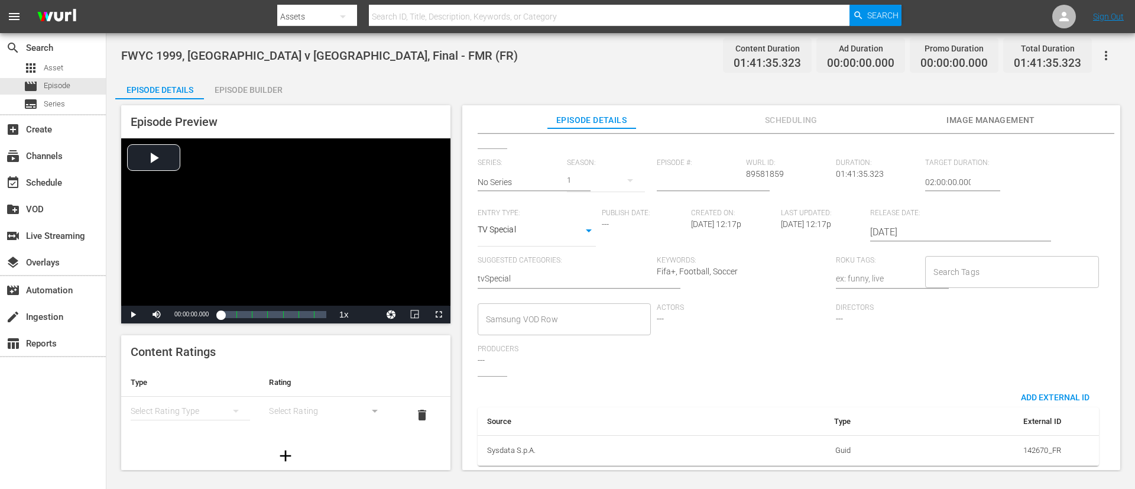
scroll to position [232, 0]
click at [756, 261] on input "Search Tags" at bounding box center [1002, 271] width 145 height 21
type input "f"
click at [756, 313] on span "TYPE_Full Match Replay" at bounding box center [973, 310] width 89 height 12
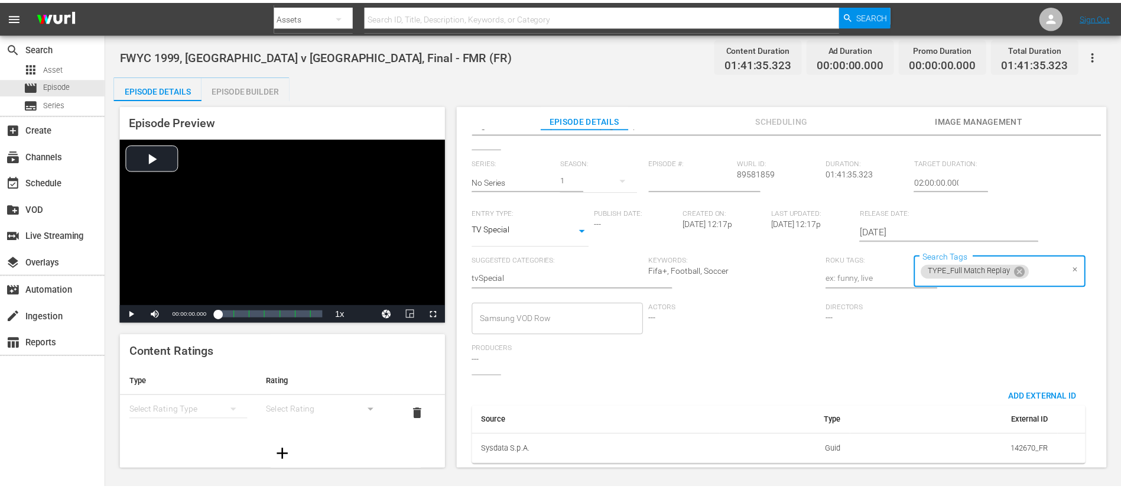
scroll to position [0, 0]
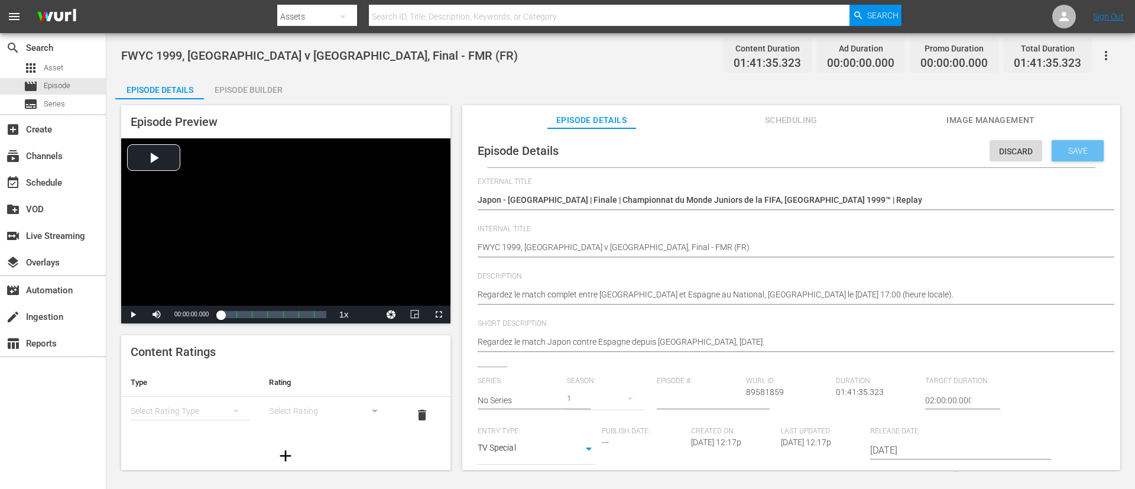
click at [756, 159] on div "Save" at bounding box center [1077, 150] width 52 height 21
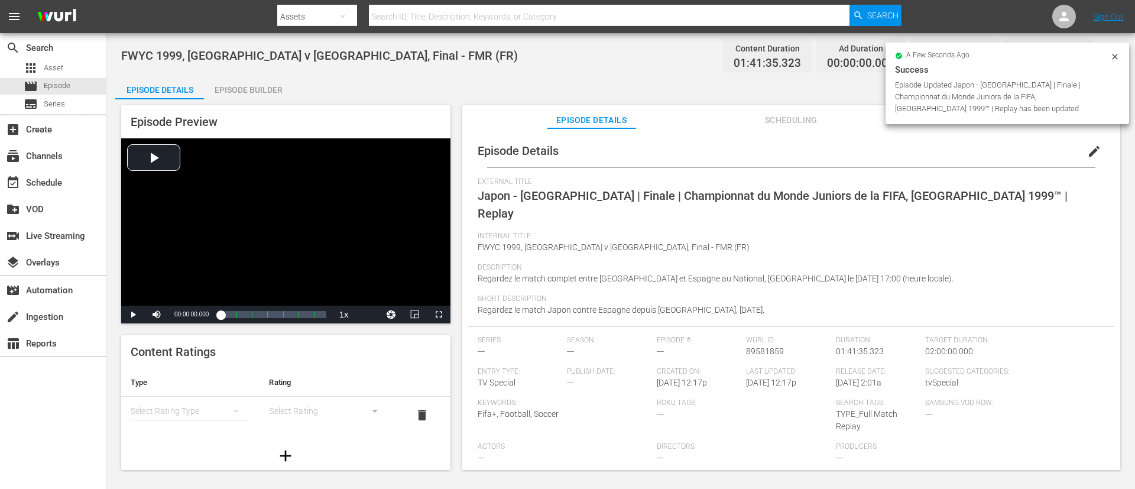
click at [244, 95] on div "Episode Builder" at bounding box center [248, 90] width 89 height 28
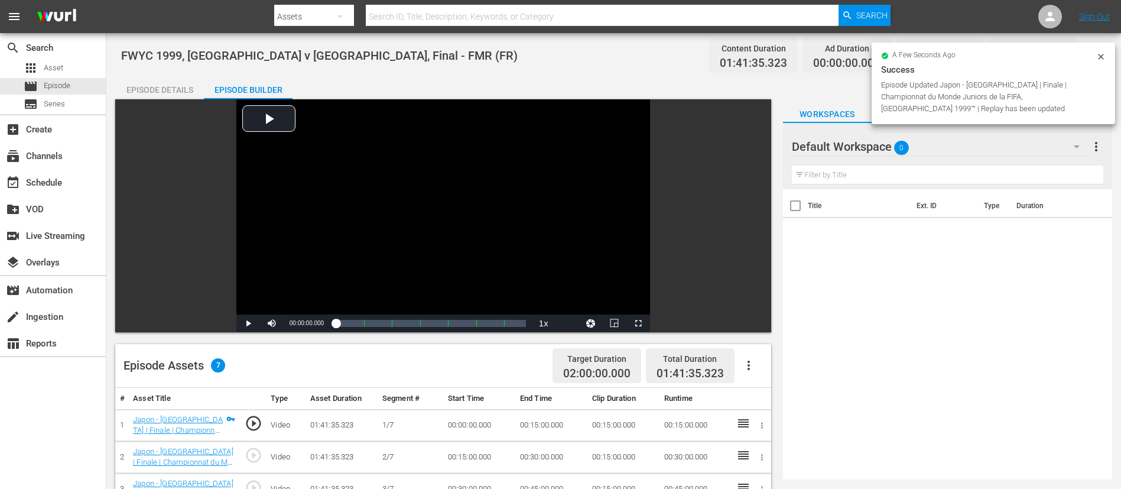
click at [753, 325] on icon "button" at bounding box center [749, 365] width 14 height 14
click at [756, 325] on div "Fill with Ads" at bounding box center [784, 370] width 80 height 28
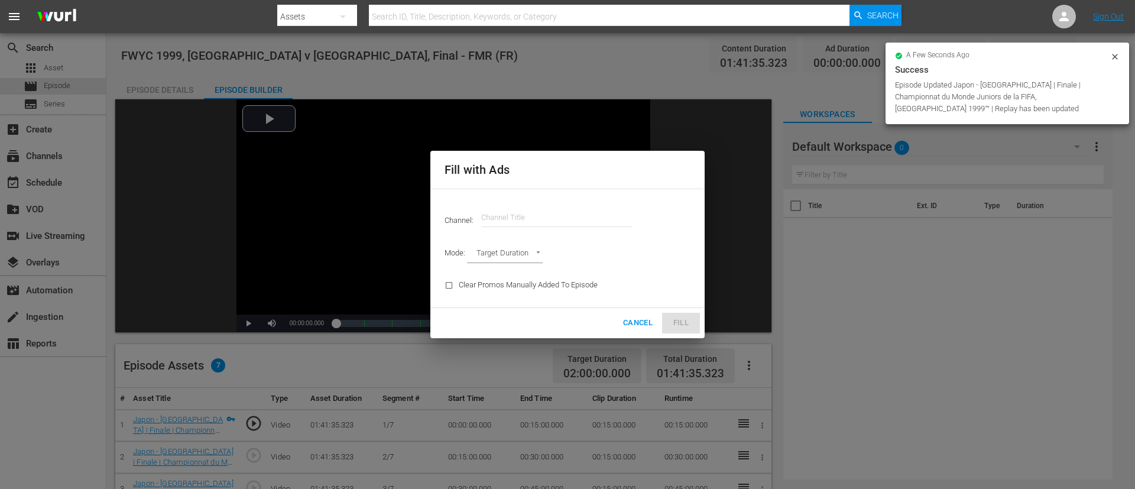
click at [606, 213] on input "text" at bounding box center [556, 217] width 151 height 28
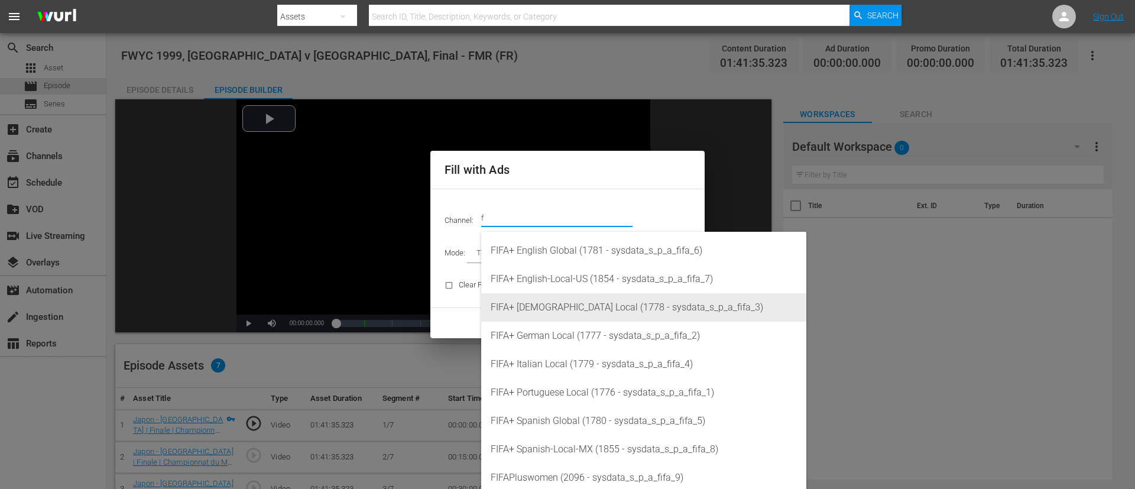
click at [579, 299] on div "FIFA+ [DEMOGRAPHIC_DATA] Local (1778 - sysdata_s_p_a_fifa_3)" at bounding box center [643, 307] width 306 height 28
type input "FIFA+ [DEMOGRAPHIC_DATA] Local (1778)"
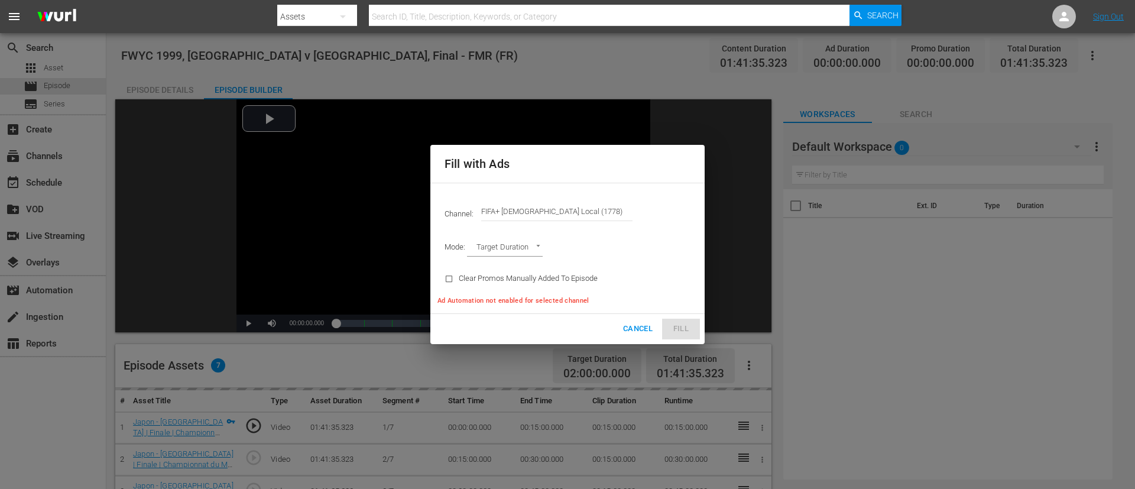
type input "AD_BREAK_DURATION"
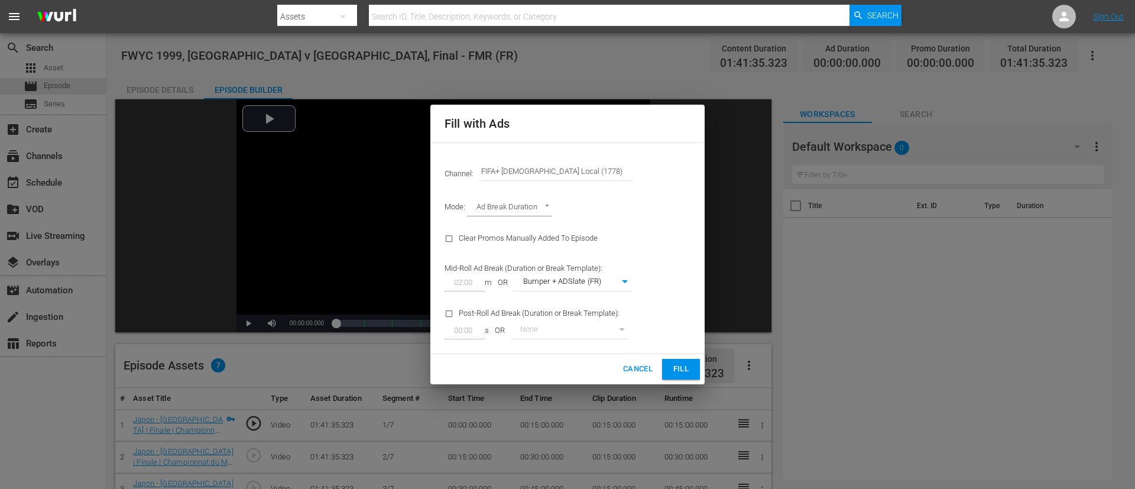
click at [677, 325] on span "Fill" at bounding box center [680, 369] width 19 height 14
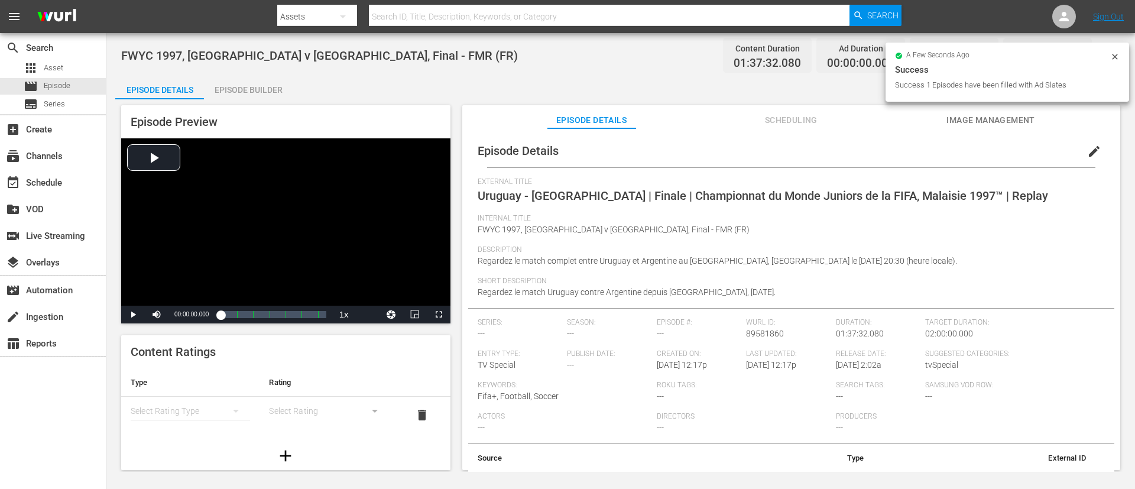
click at [756, 147] on button "edit" at bounding box center [1094, 151] width 28 height 28
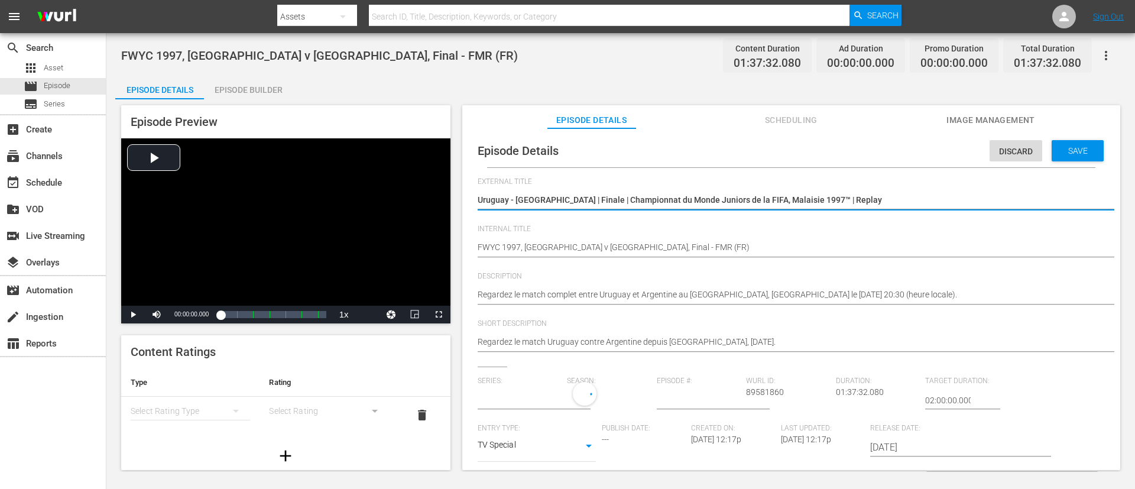
type input "No Series"
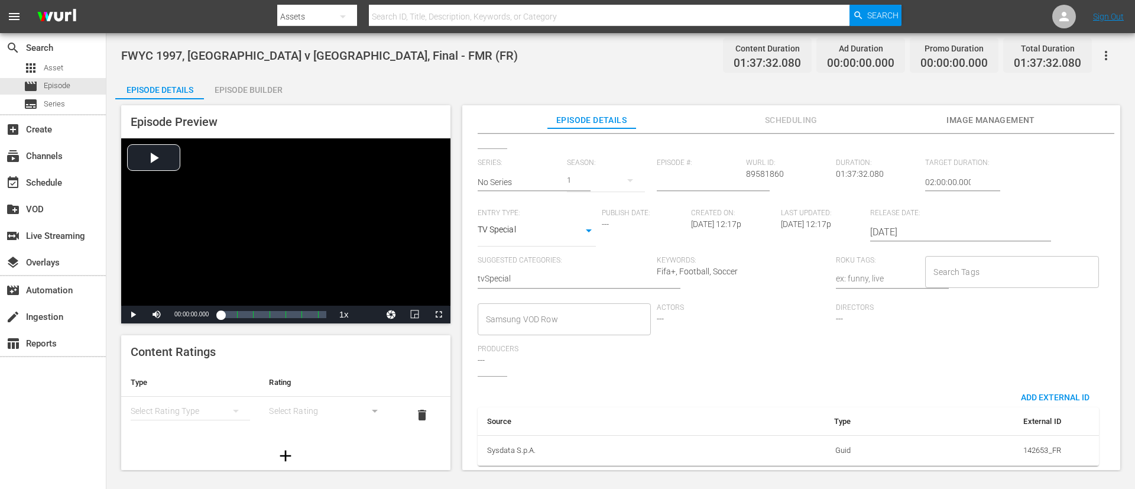
click at [756, 266] on input "Search Tags" at bounding box center [1002, 271] width 145 height 21
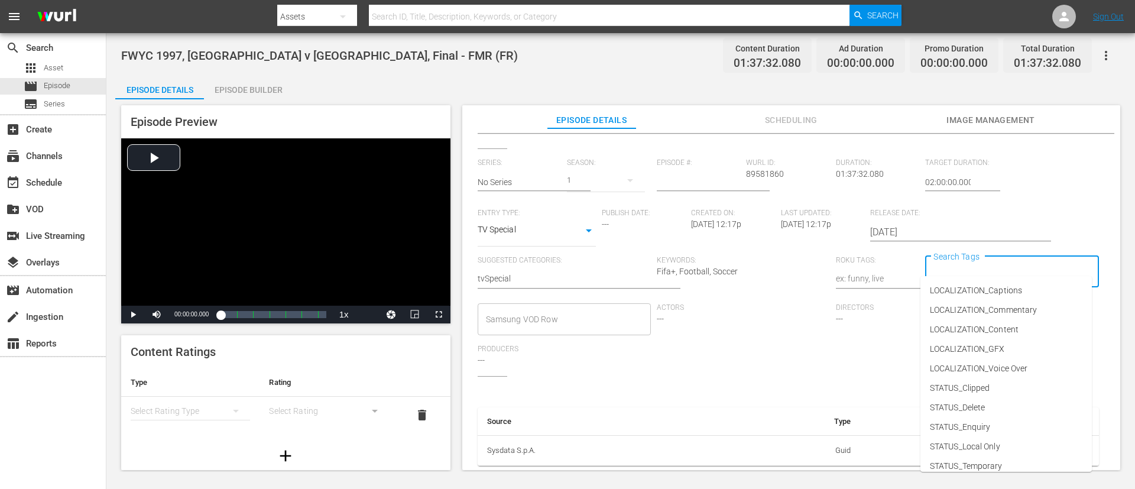
type input "f"
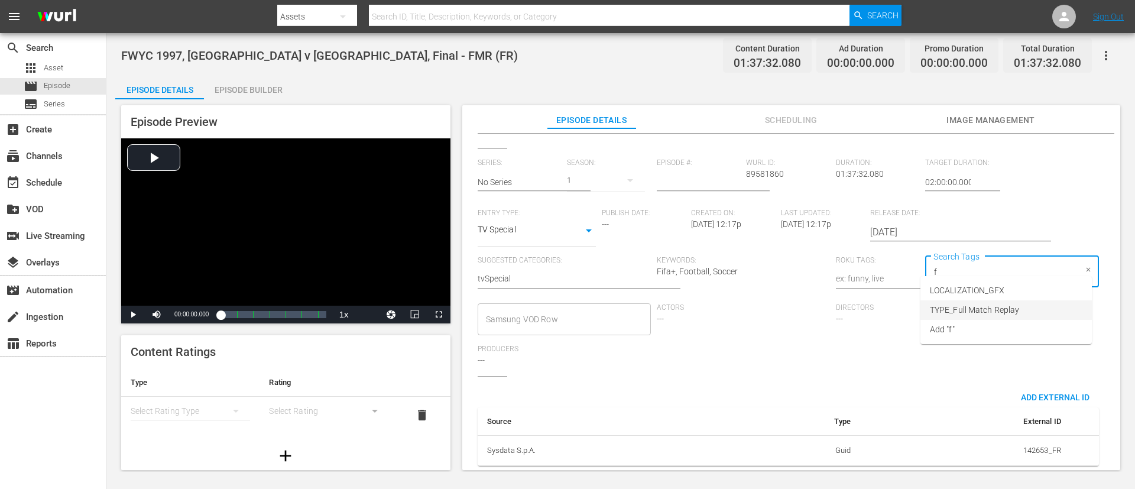
click at [756, 307] on span "TYPE_Full Match Replay" at bounding box center [973, 310] width 89 height 12
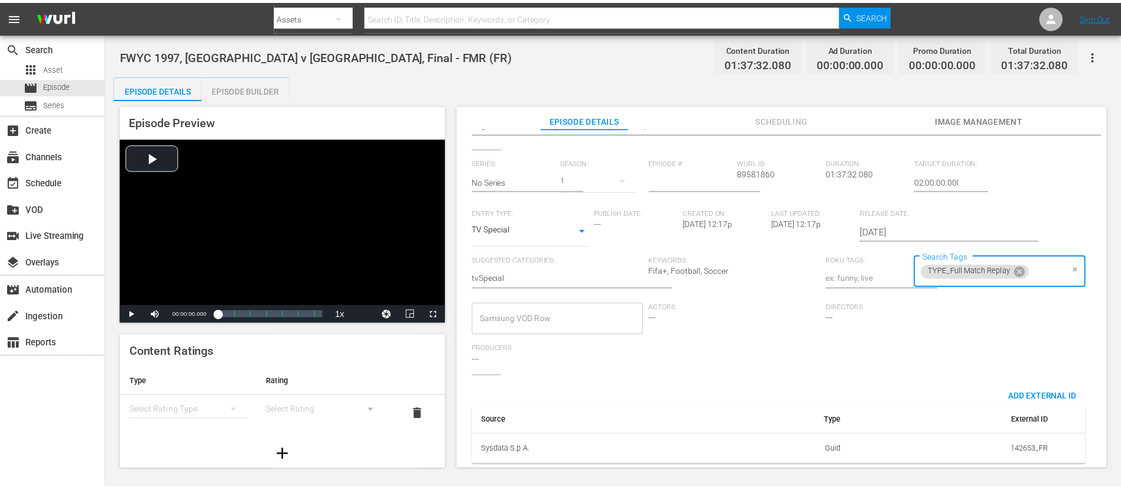
scroll to position [0, 0]
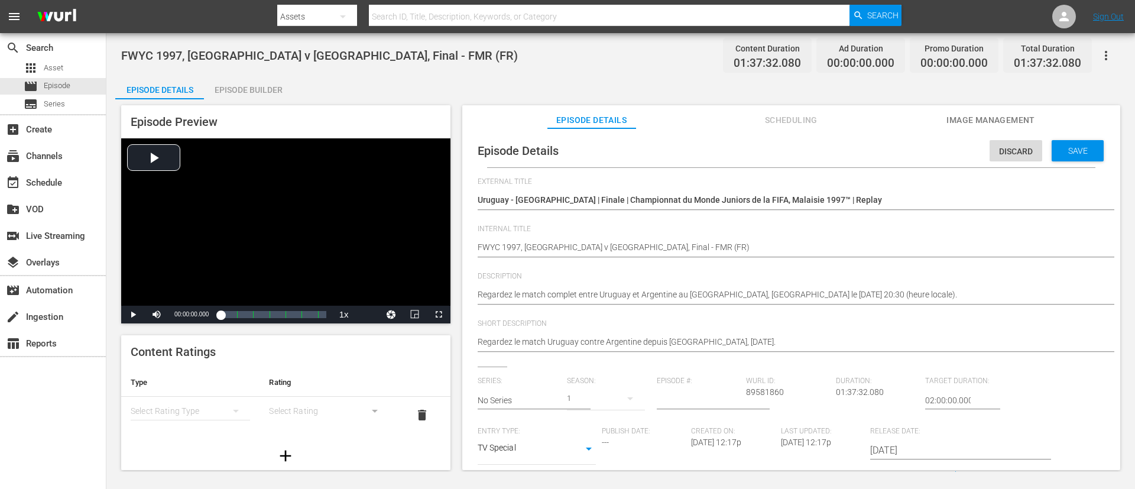
click at [756, 156] on div "Save" at bounding box center [1077, 150] width 52 height 21
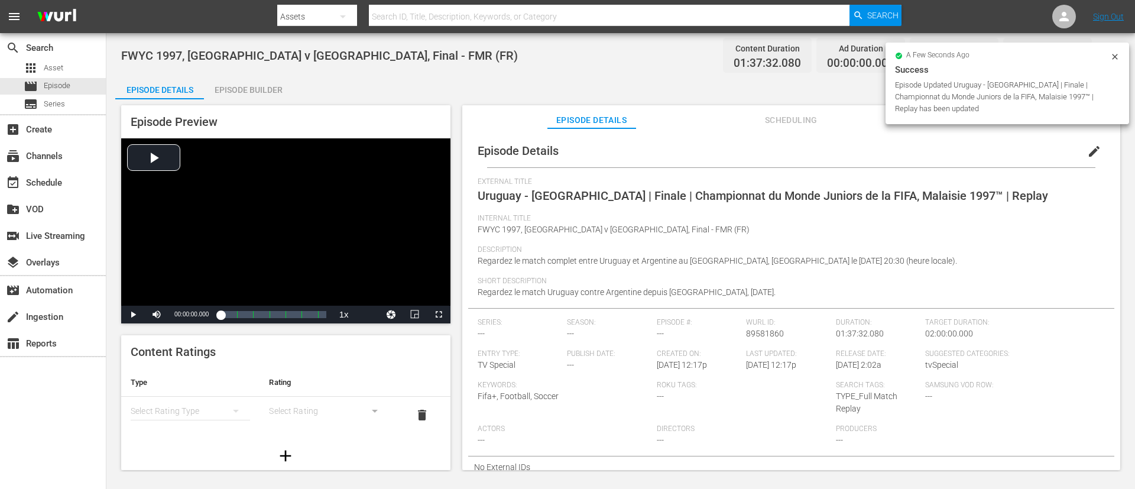
click at [272, 87] on div "Episode Builder" at bounding box center [248, 90] width 89 height 28
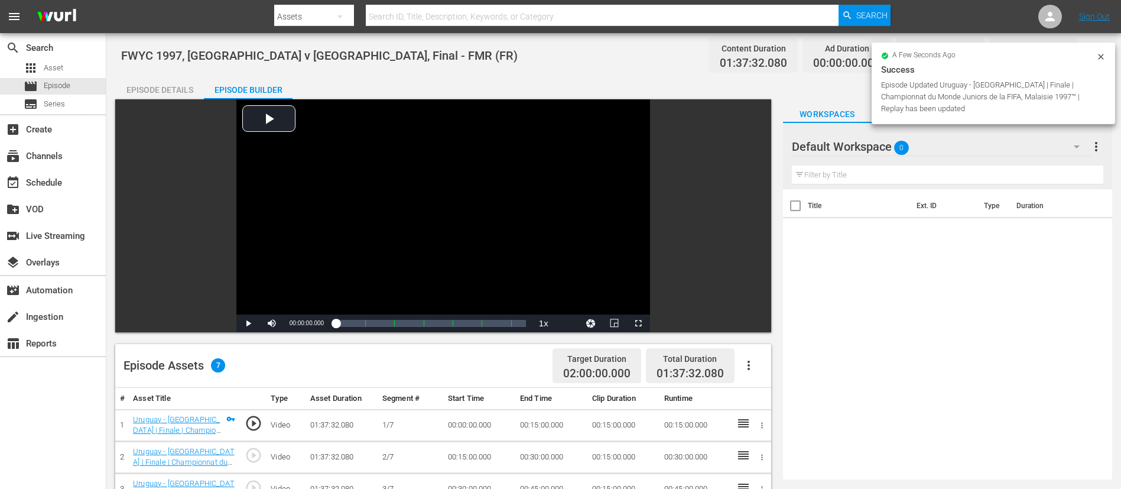
click at [756, 325] on button "button" at bounding box center [748, 365] width 28 height 28
click at [756, 325] on div "Fill with Ads" at bounding box center [784, 370] width 80 height 28
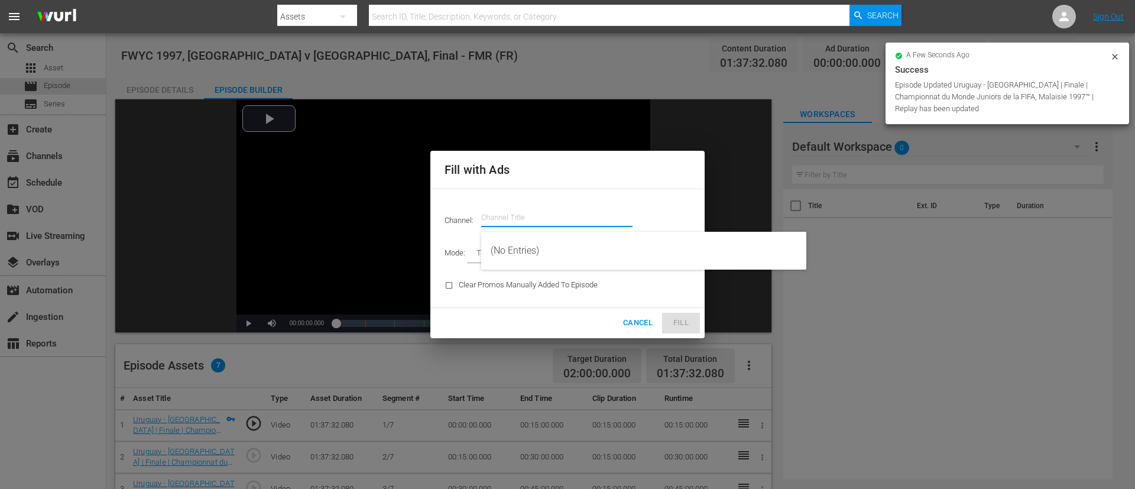
click at [536, 207] on input "text" at bounding box center [556, 217] width 151 height 28
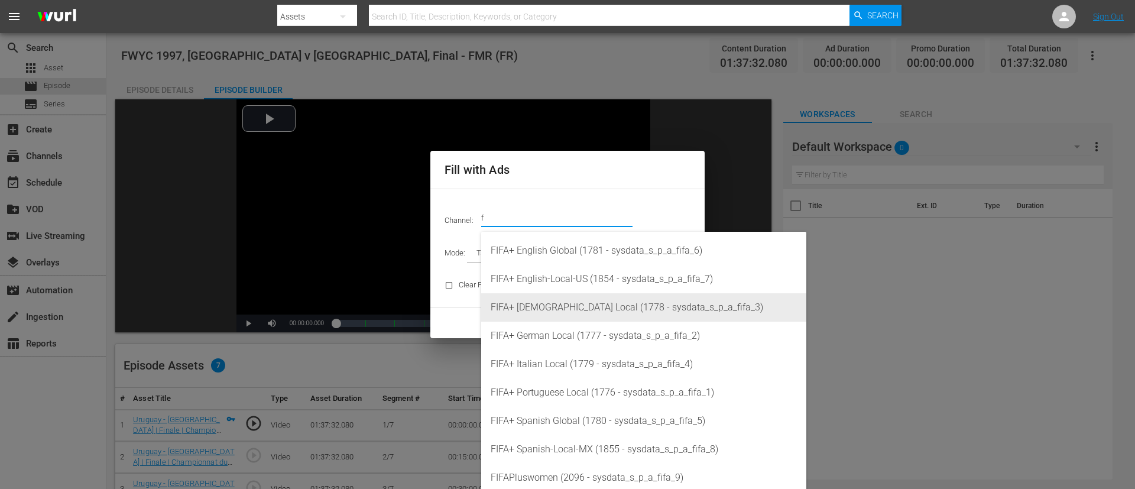
click at [532, 304] on div "FIFA+ [DEMOGRAPHIC_DATA] Local (1778 - sysdata_s_p_a_fifa_3)" at bounding box center [643, 307] width 306 height 28
type input "FIFA+ [DEMOGRAPHIC_DATA] Local (1778)"
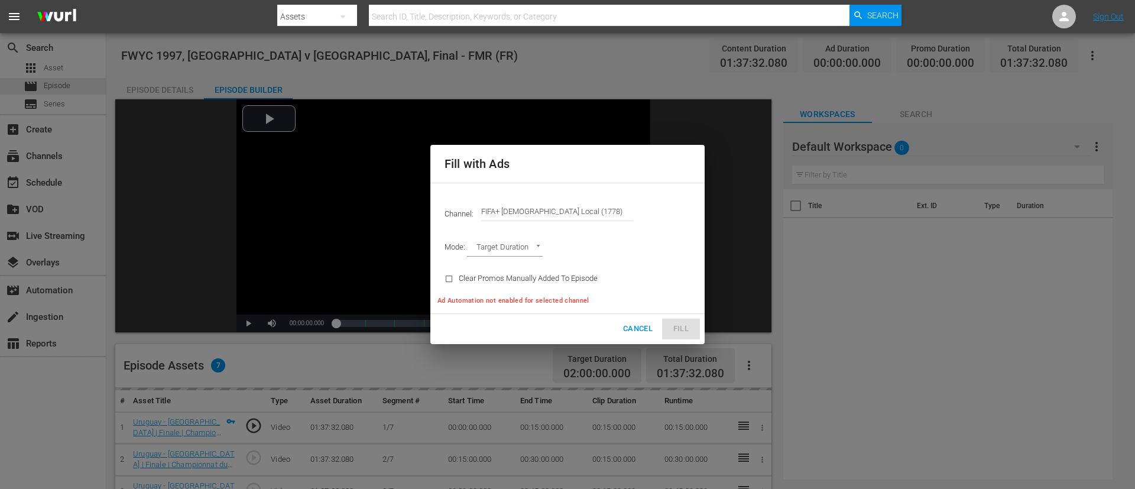
type input "AD_BREAK_DURATION"
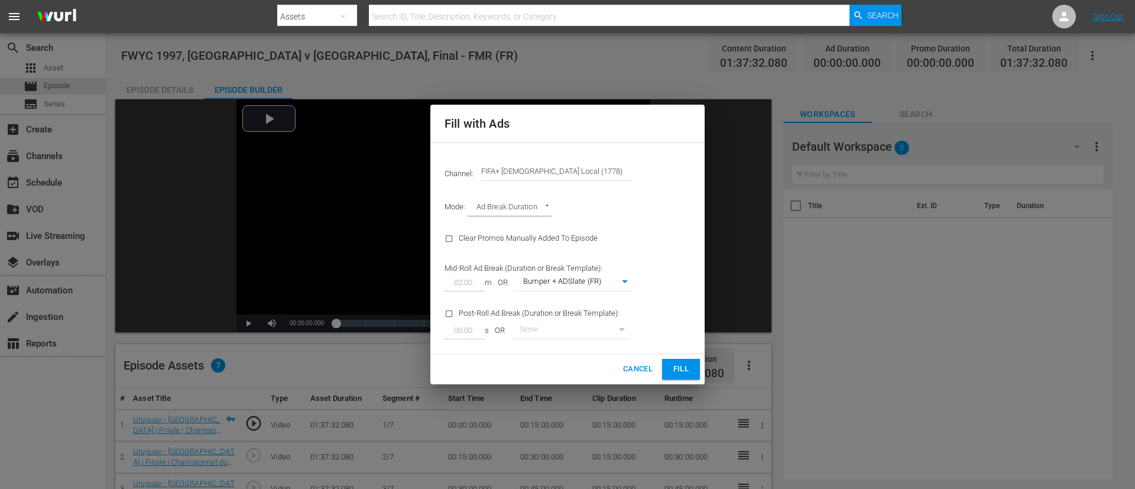
click at [685, 325] on span "Fill" at bounding box center [680, 369] width 19 height 14
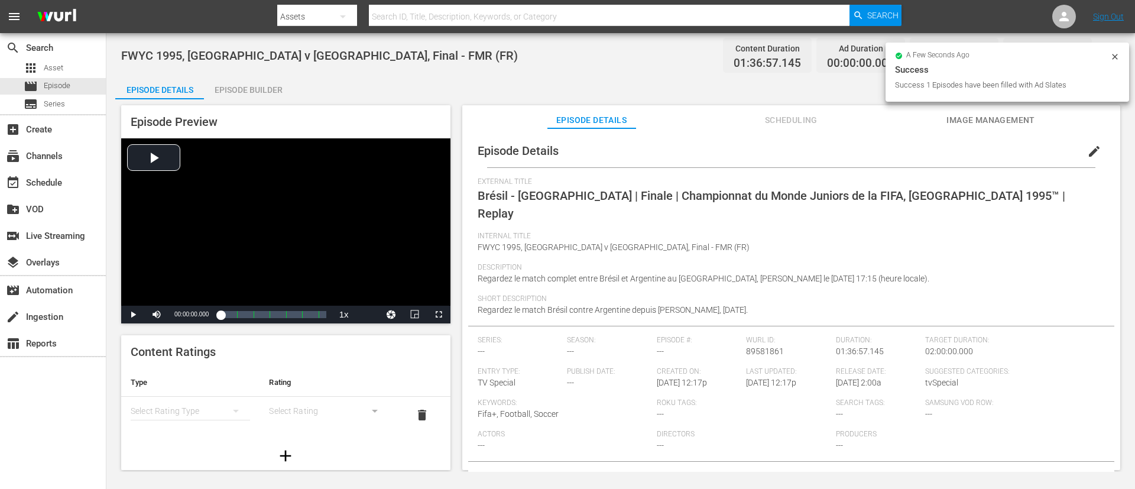
click at [756, 135] on div "edit" at bounding box center [1097, 148] width 34 height 28
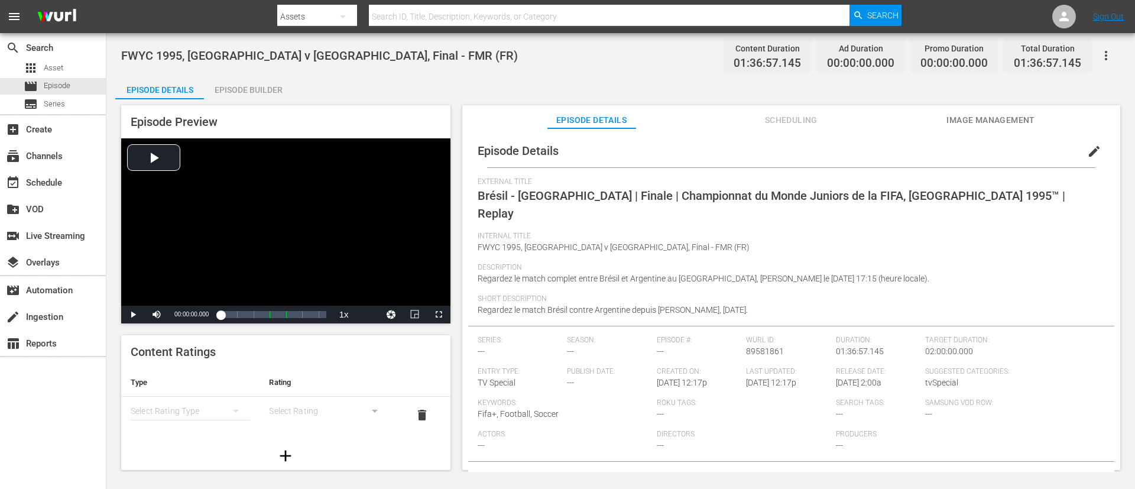
click at [756, 161] on button "edit" at bounding box center [1094, 151] width 28 height 28
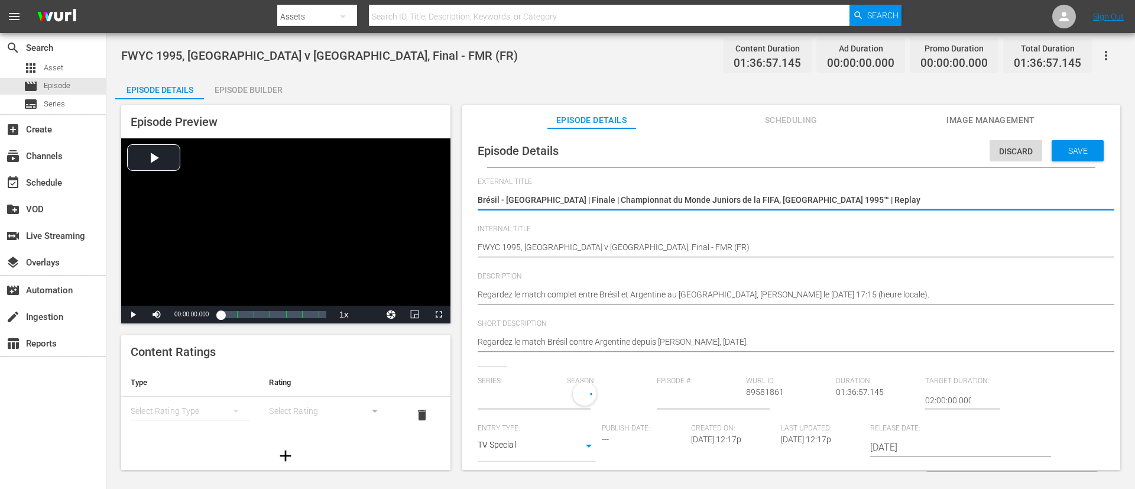
type input "No Series"
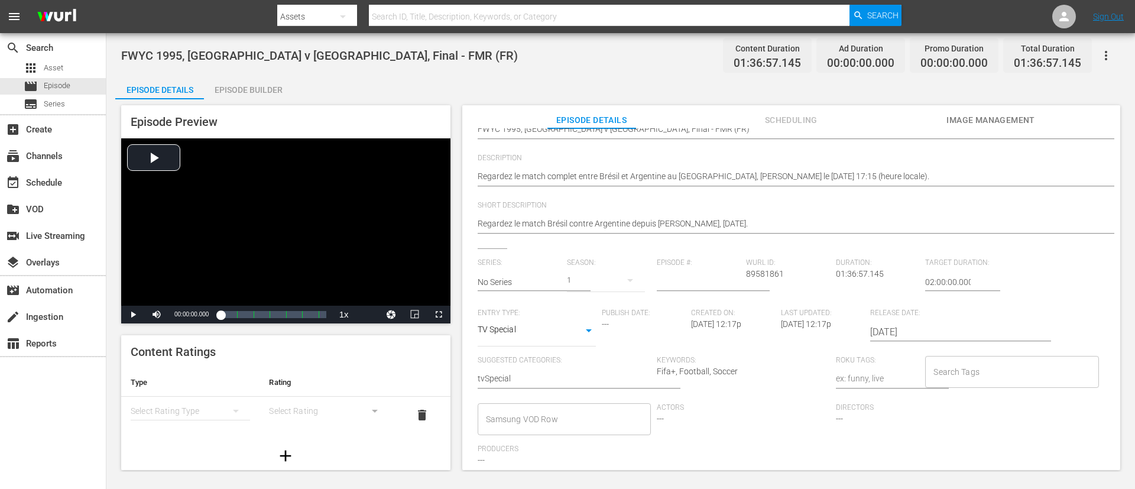
scroll to position [232, 0]
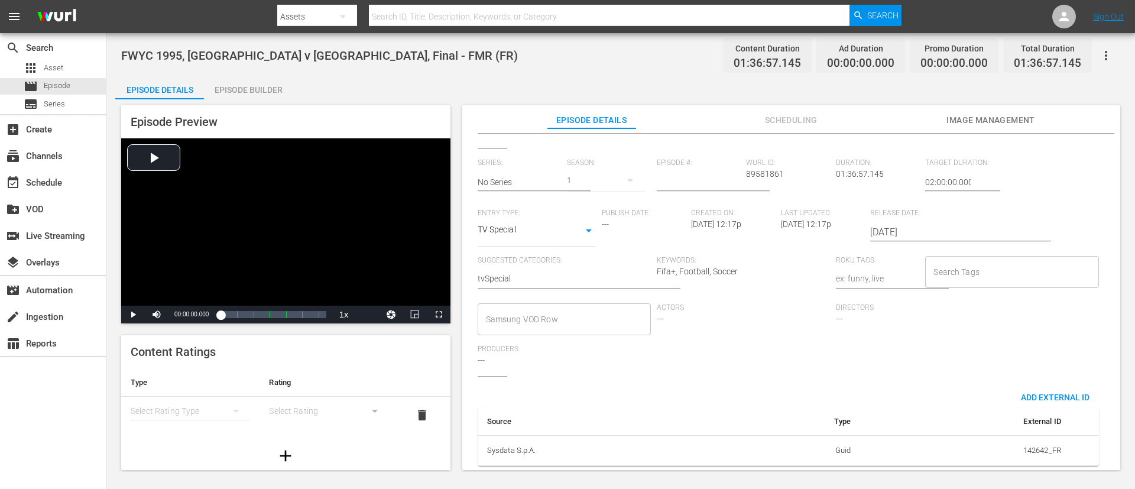
click at [756, 261] on input "Search Tags" at bounding box center [1002, 271] width 145 height 21
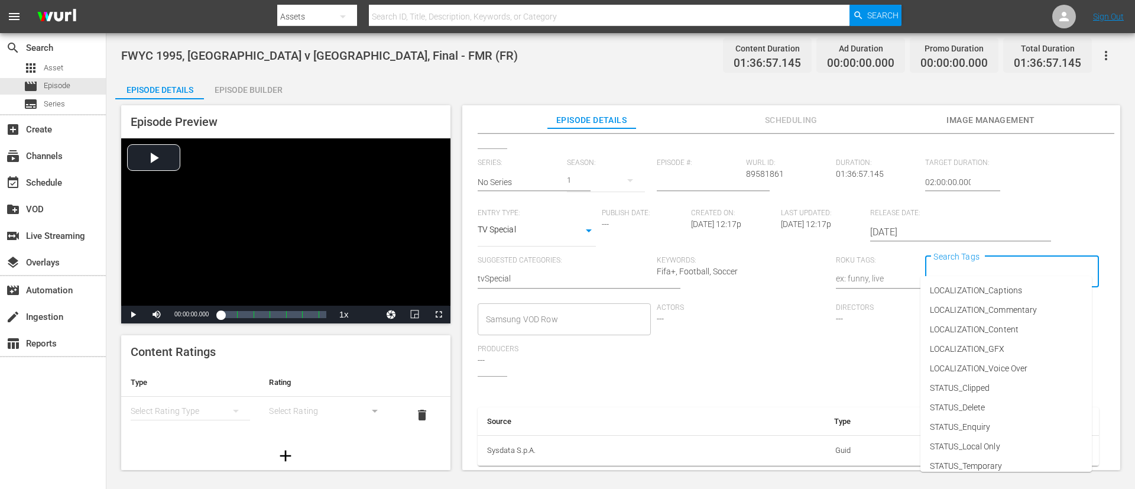
type input "f"
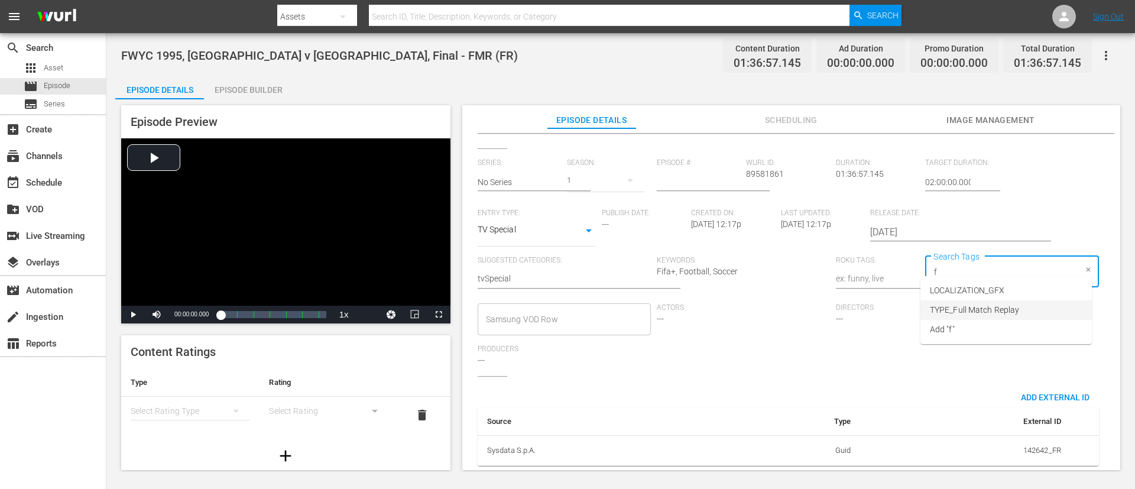
click at [756, 304] on span "TYPE_Full Match Replay" at bounding box center [973, 310] width 89 height 12
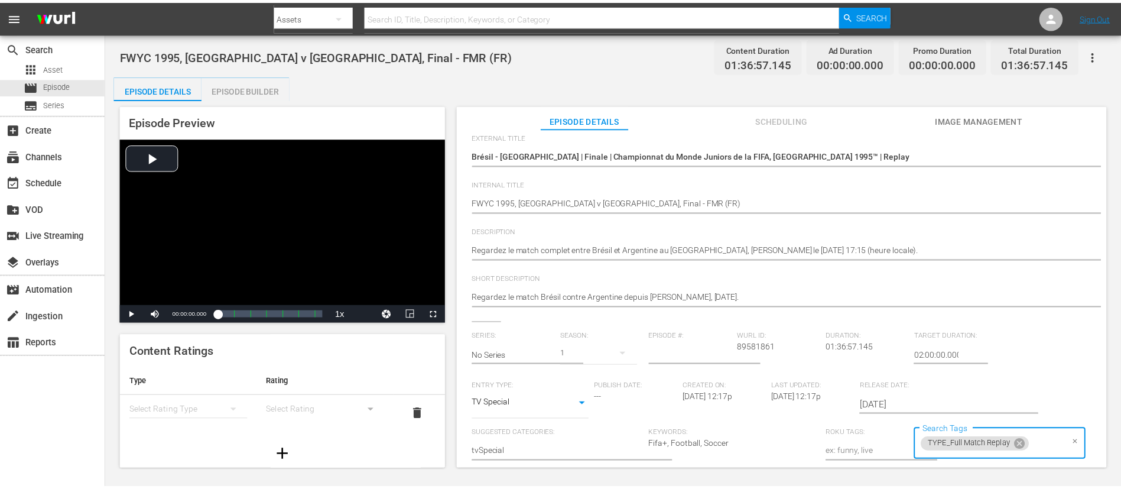
scroll to position [0, 0]
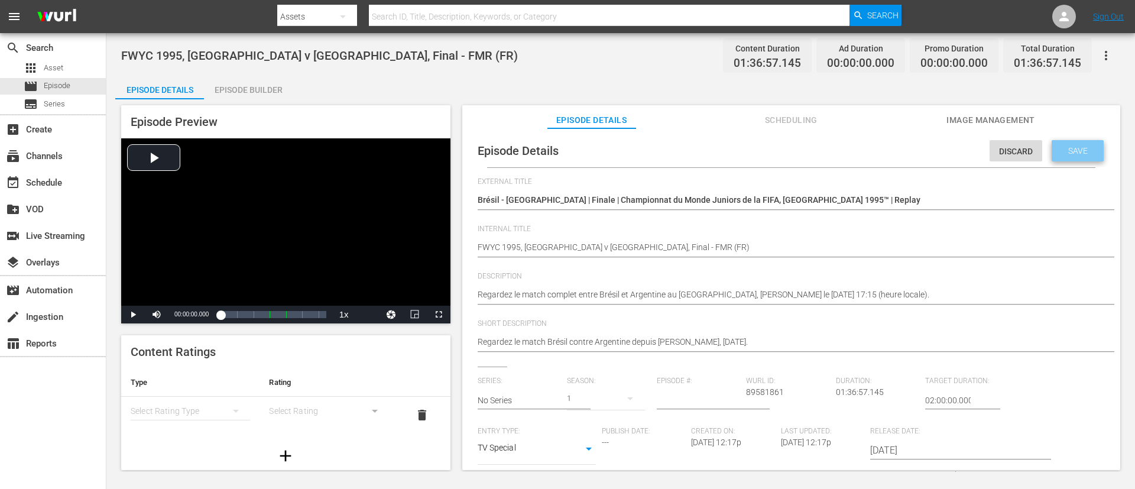
click at [756, 145] on div "Save" at bounding box center [1077, 150] width 52 height 21
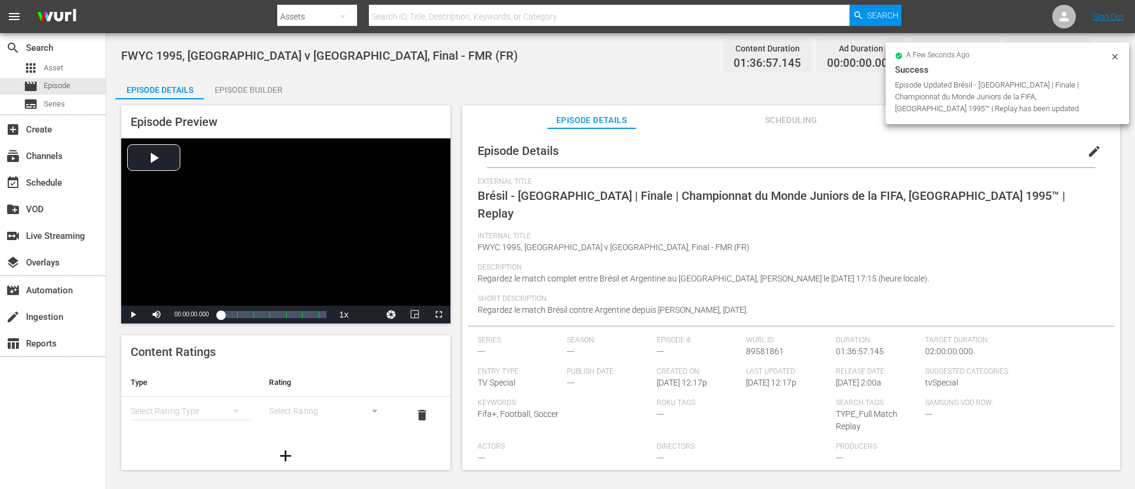
click at [246, 96] on div "Episode Builder" at bounding box center [248, 90] width 89 height 28
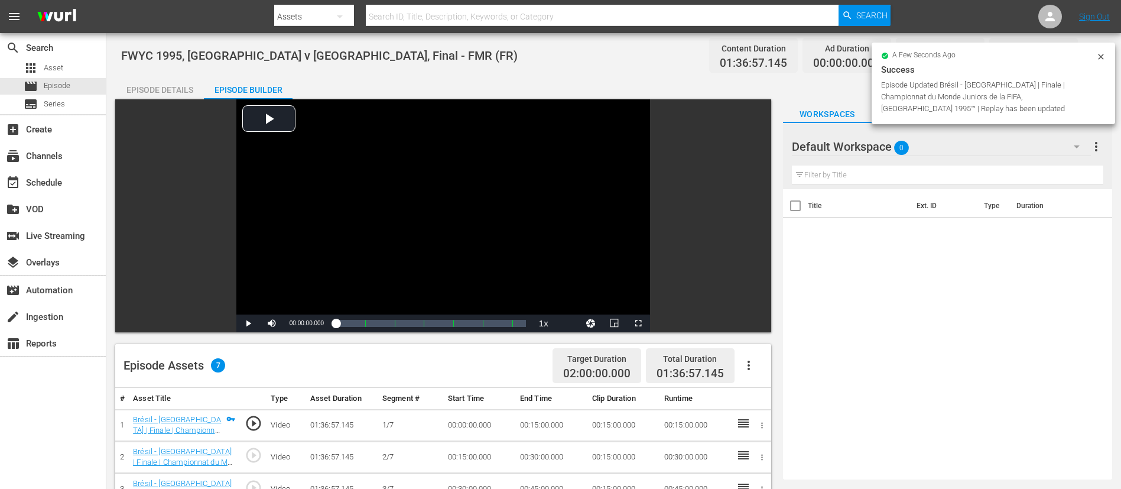
click at [752, 325] on icon "button" at bounding box center [749, 365] width 14 height 14
click at [755, 325] on div "Fill with Ads" at bounding box center [784, 370] width 80 height 28
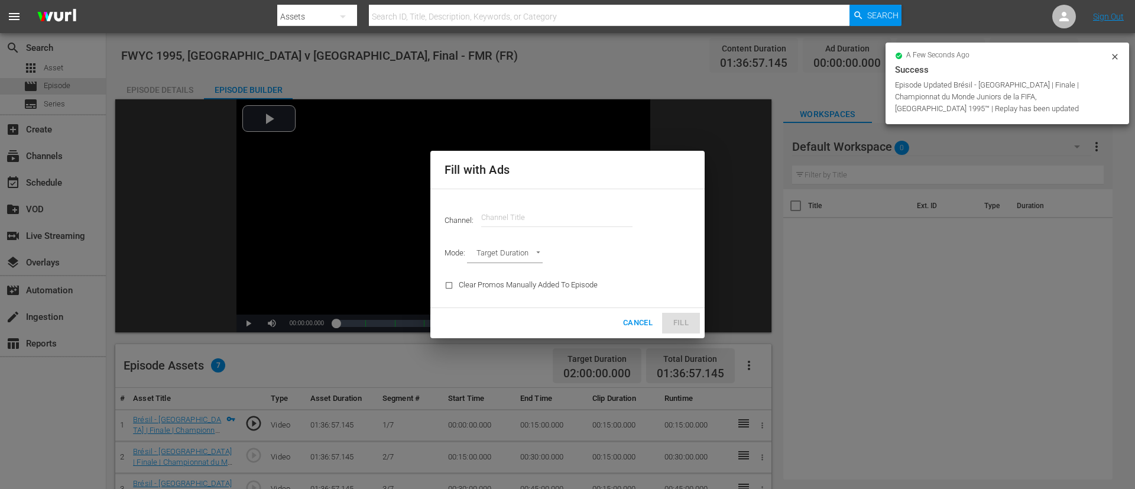
click at [593, 222] on input "text" at bounding box center [556, 217] width 151 height 28
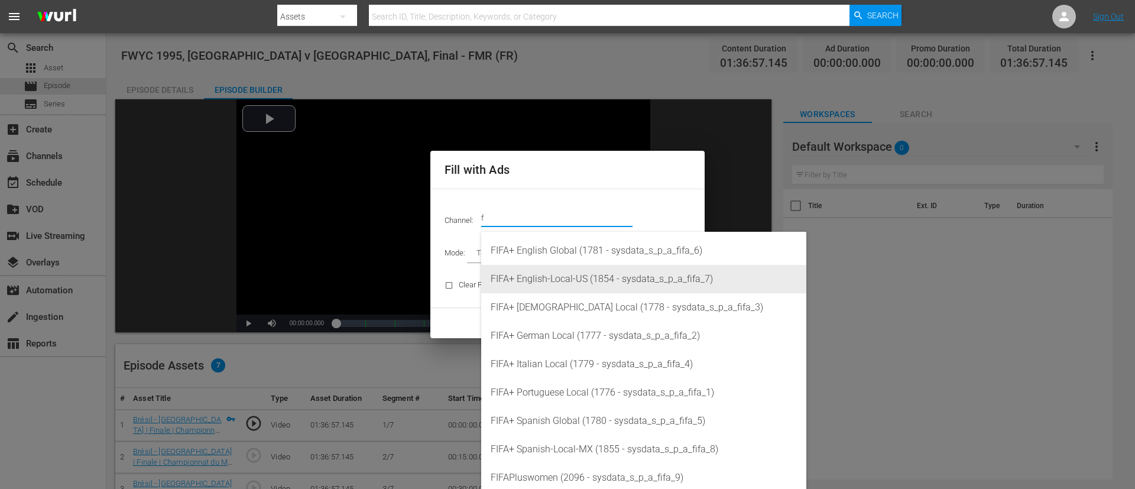
click at [592, 286] on div "FIFA+ English-Local-US (1854 - sysdata_s_p_a_fifa_7)" at bounding box center [643, 279] width 306 height 28
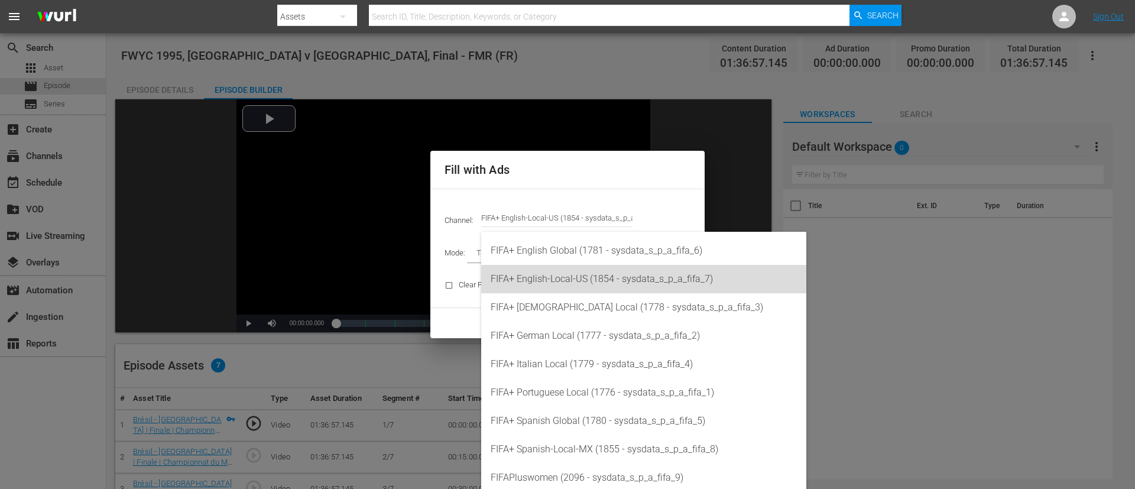
type input "FIFA+ English-Local-US (1854)"
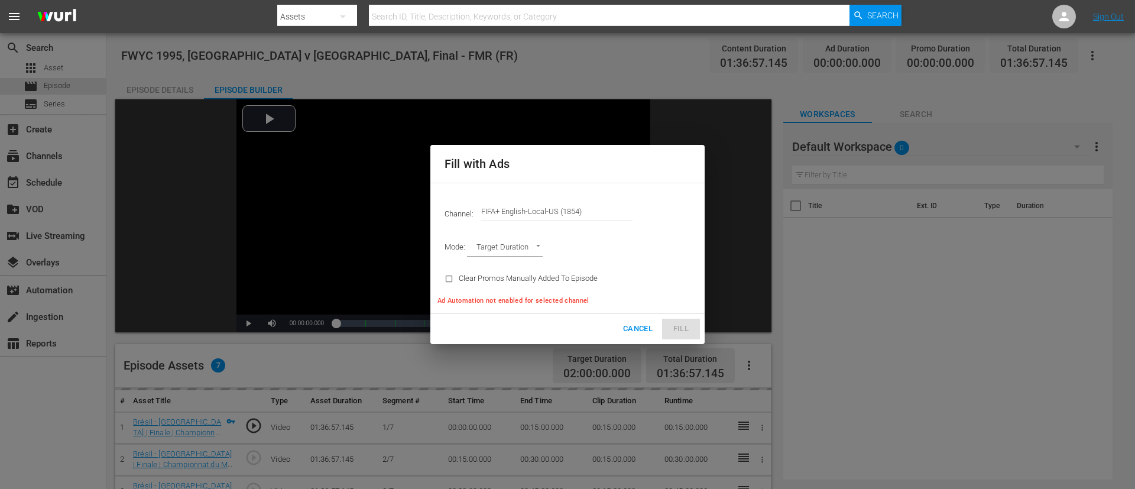
type input "AD_BREAK_DURATION"
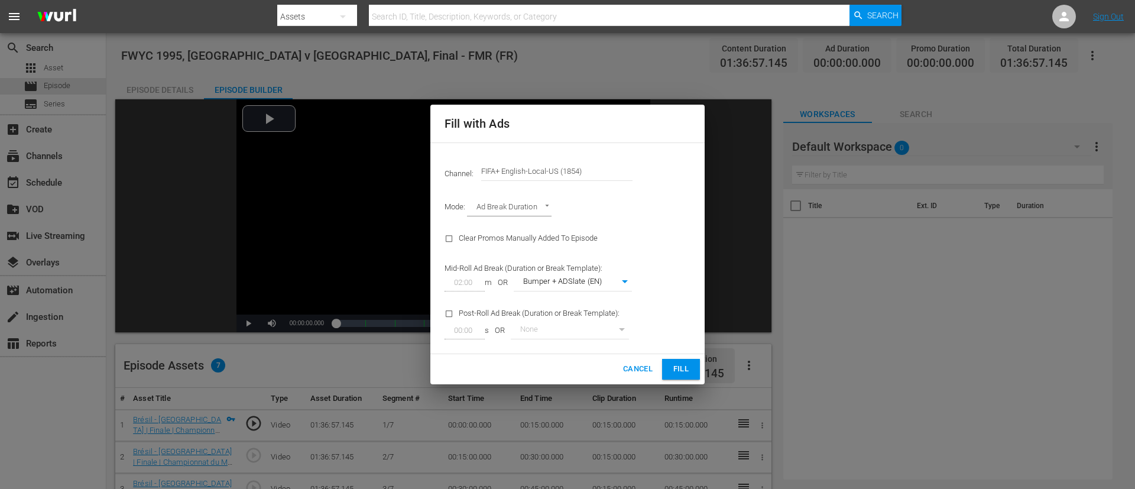
click at [571, 178] on input "FIFA+ English-Local-US (1854)" at bounding box center [556, 171] width 151 height 28
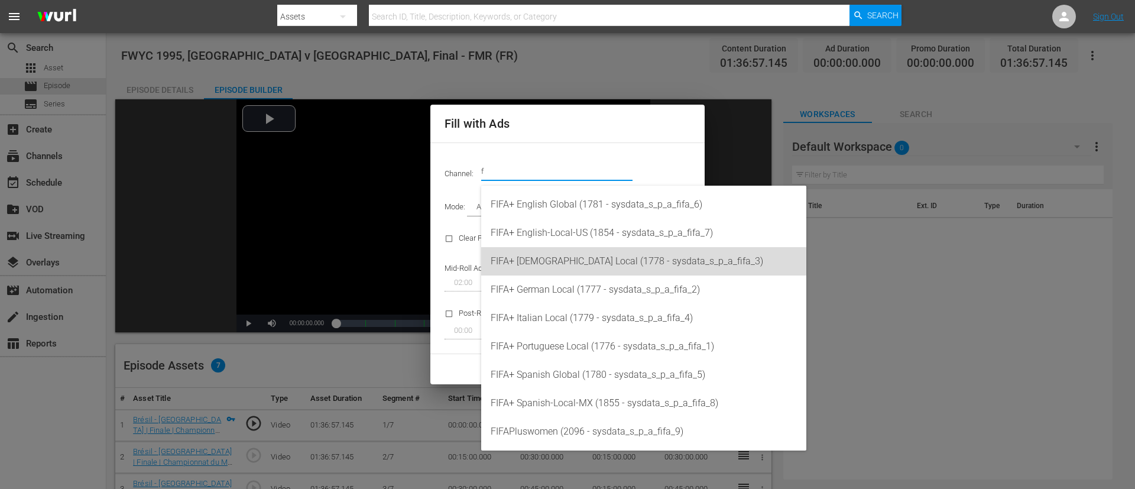
click at [586, 249] on div "FIFA+ [DEMOGRAPHIC_DATA] Local (1778 - sysdata_s_p_a_fifa_3)" at bounding box center [643, 261] width 306 height 28
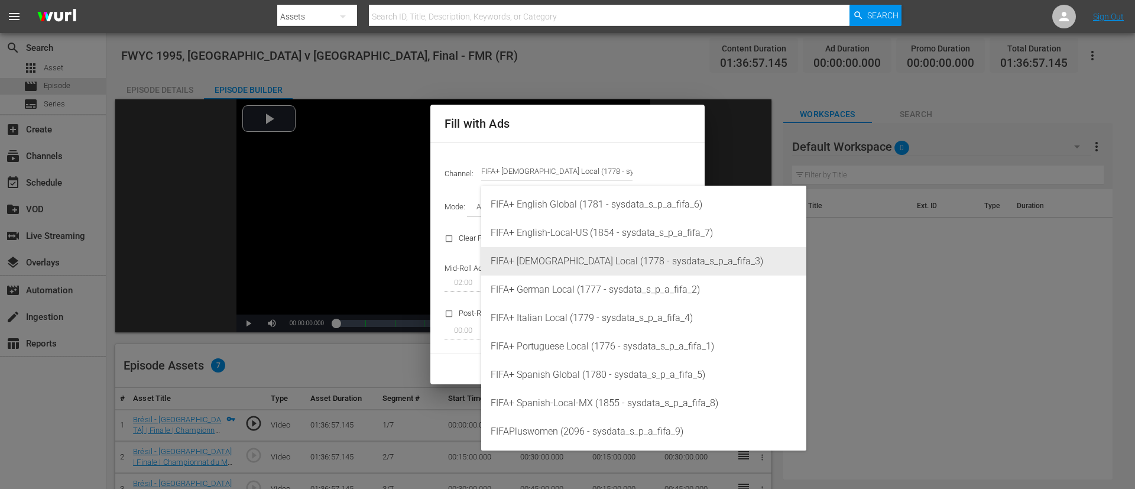
type input "FIFA+ [DEMOGRAPHIC_DATA] Local (1778)"
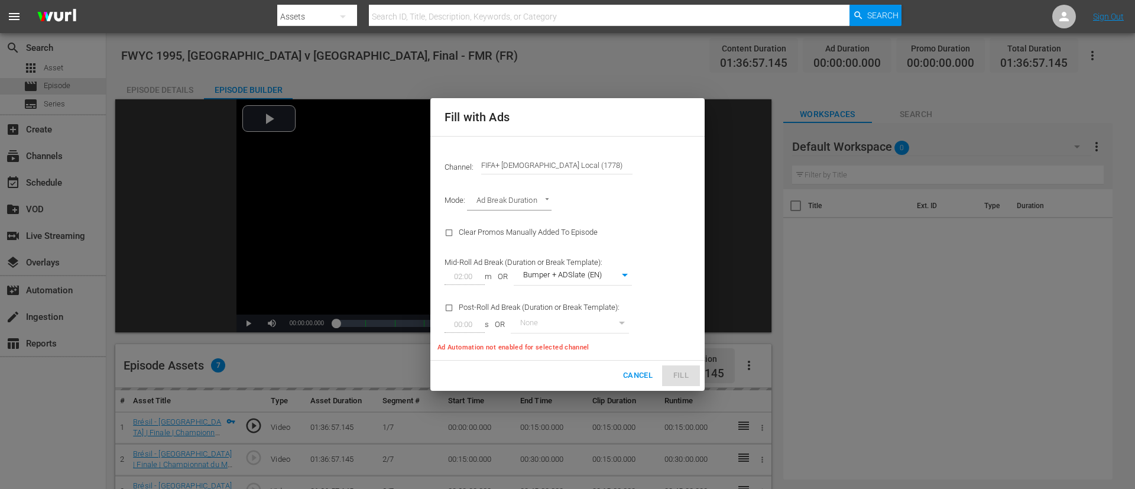
type input "342"
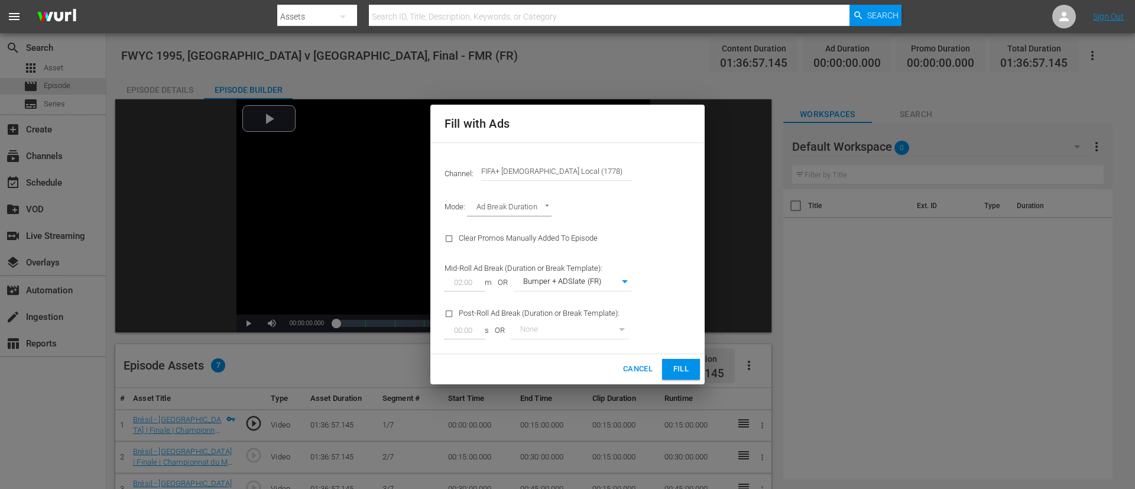
click at [684, 325] on span "Fill" at bounding box center [680, 369] width 19 height 14
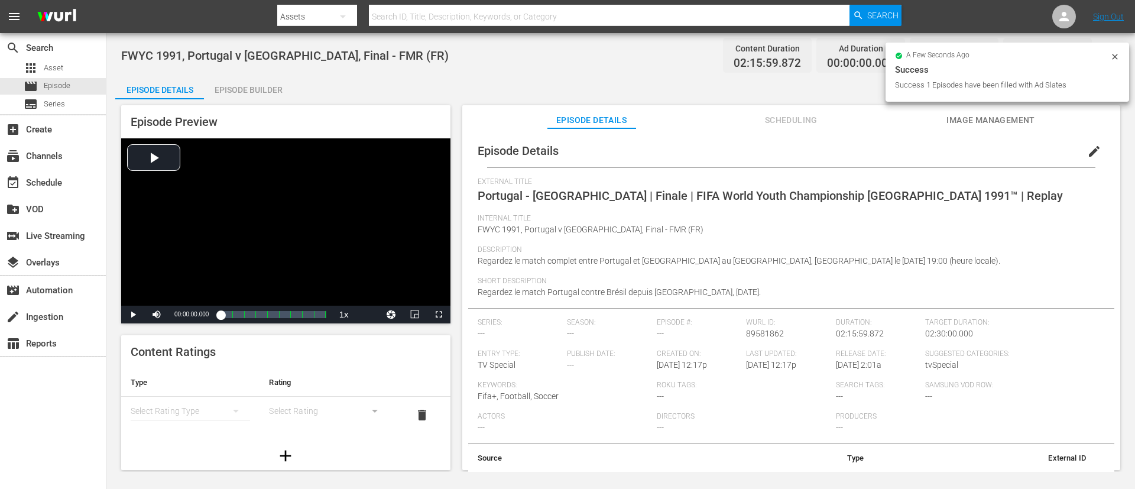
click at [756, 149] on button "edit" at bounding box center [1094, 151] width 28 height 28
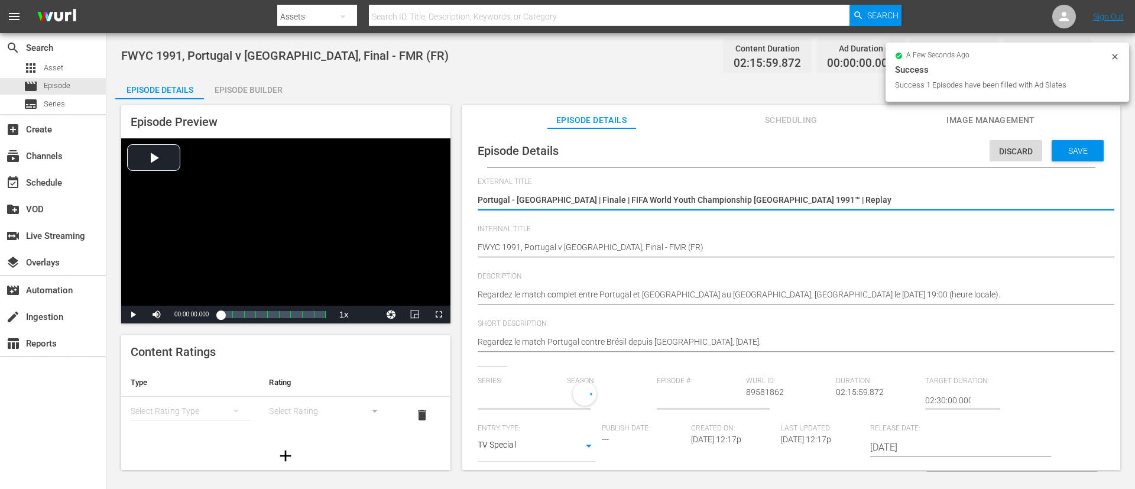
type input "No Series"
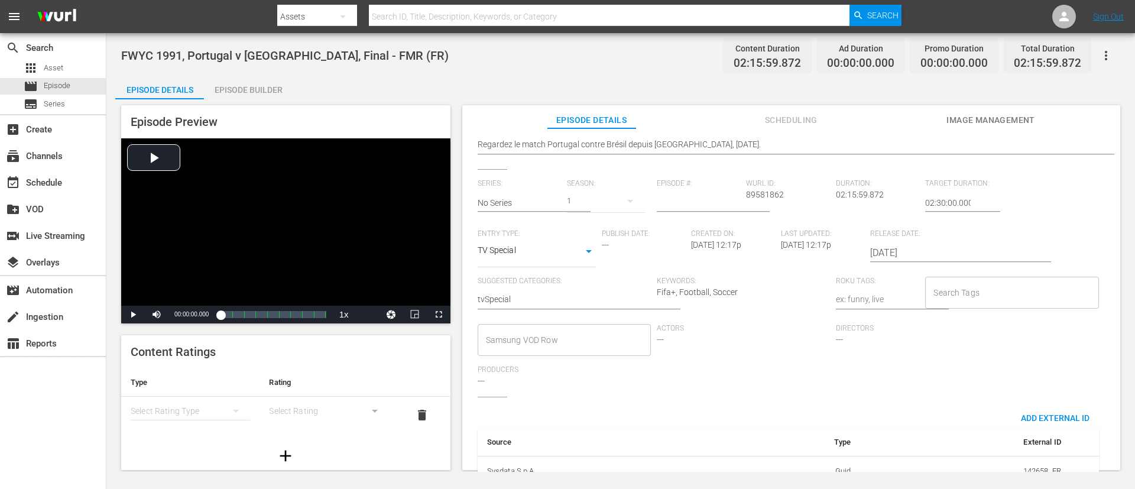
scroll to position [232, 0]
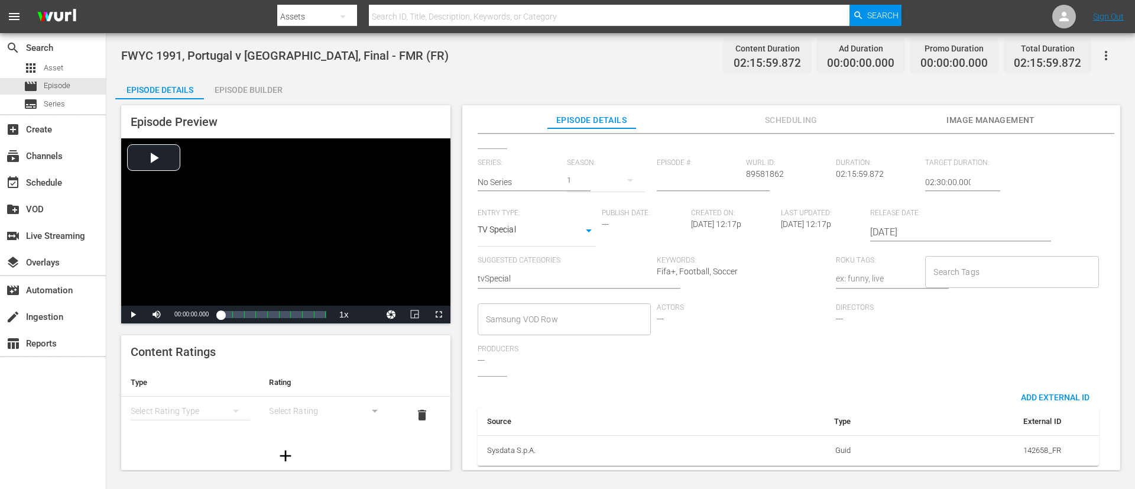
click at [756, 274] on div "Search Tags Search Tags" at bounding box center [1014, 279] width 179 height 47
click at [756, 256] on div "Search Tags" at bounding box center [1011, 272] width 173 height 32
type input "f"
click at [756, 311] on span "TYPE_Full Match Replay" at bounding box center [973, 310] width 89 height 12
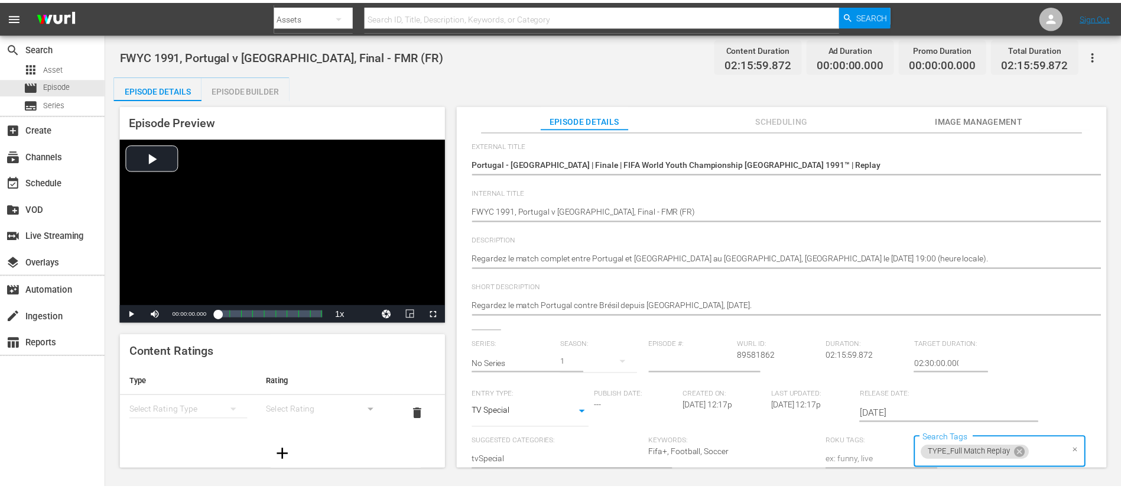
scroll to position [0, 0]
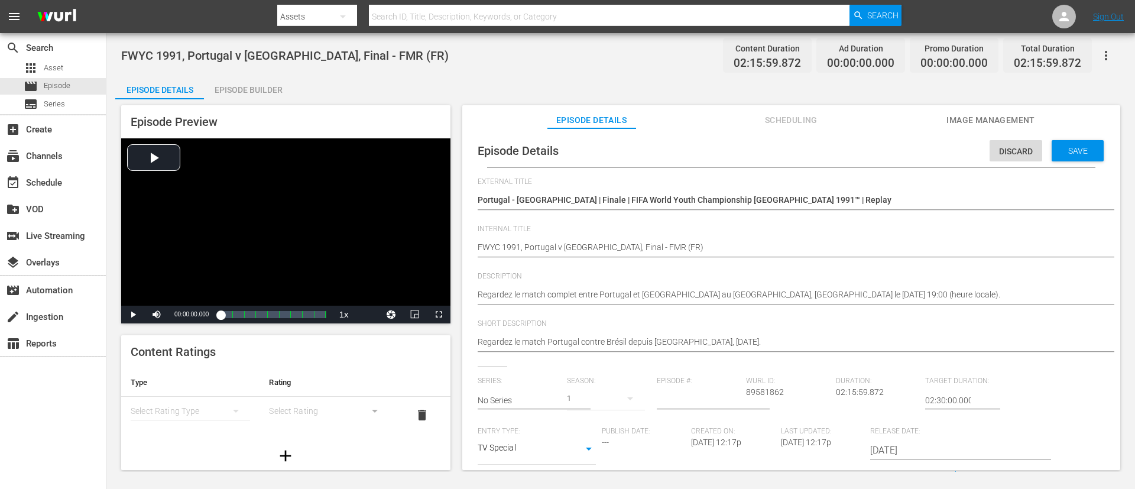
click at [756, 147] on span "Save" at bounding box center [1077, 150] width 38 height 9
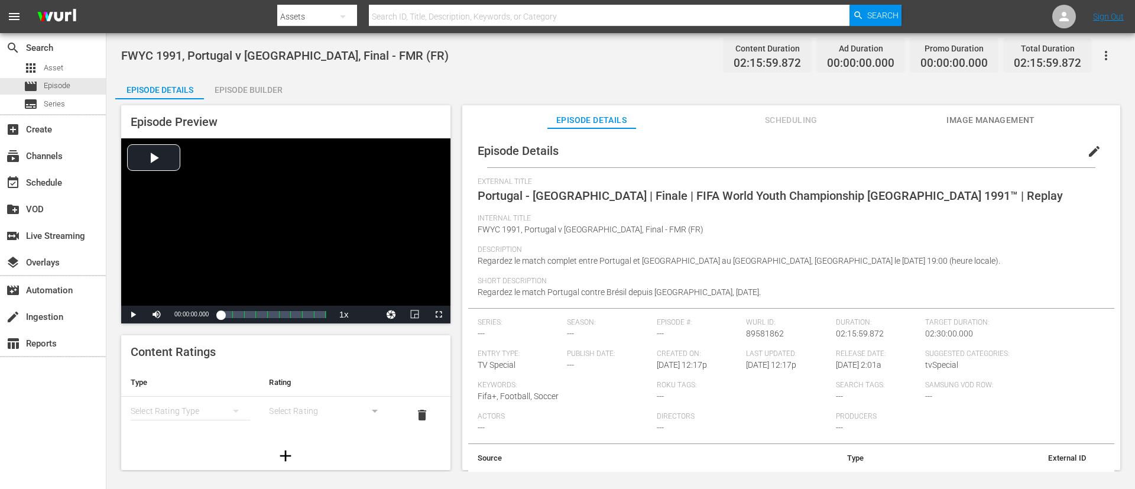
click at [257, 89] on div "Episode Builder" at bounding box center [248, 90] width 89 height 28
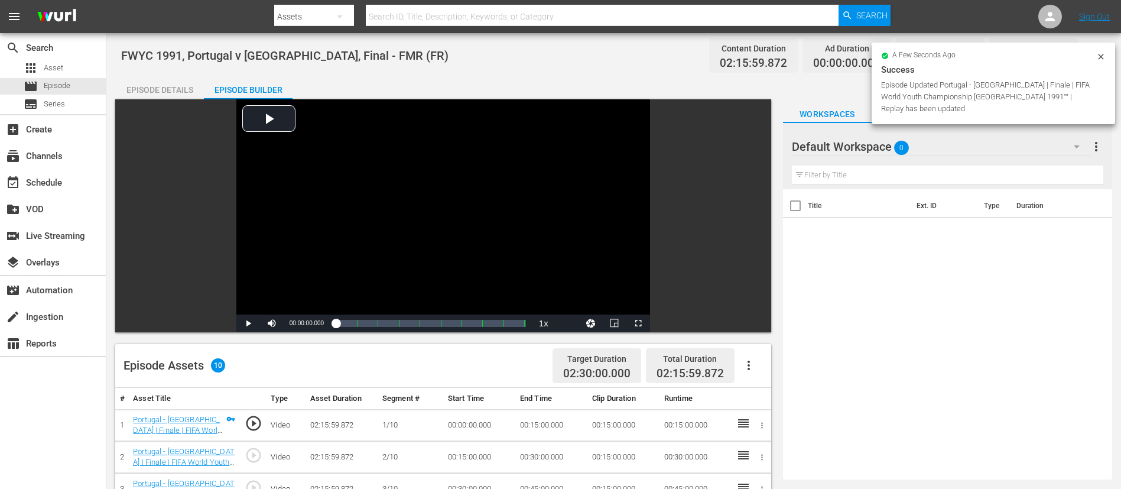
click at [756, 325] on button "button" at bounding box center [748, 365] width 28 height 28
click at [756, 325] on div "Fill with Ads" at bounding box center [784, 370] width 80 height 28
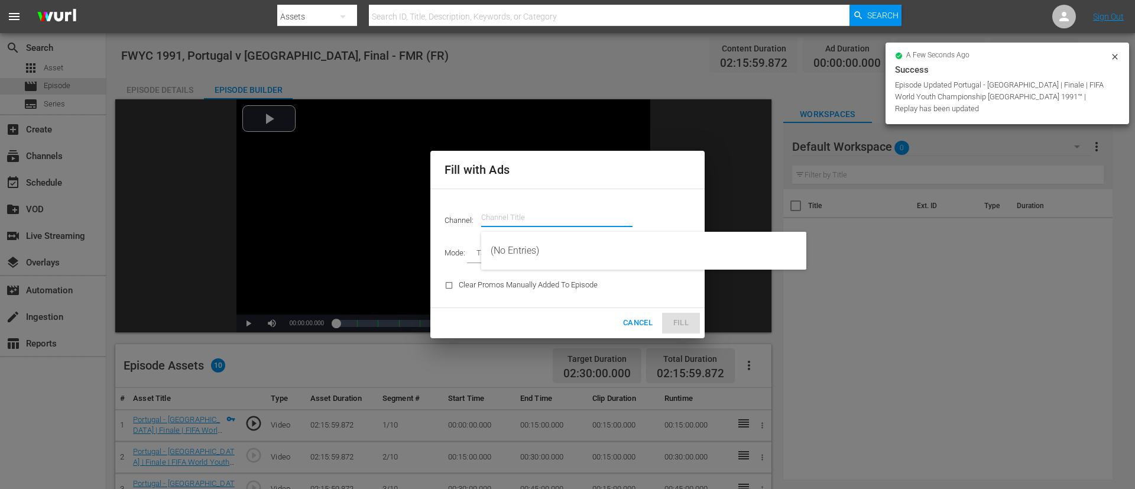
click at [568, 209] on input "text" at bounding box center [556, 217] width 151 height 28
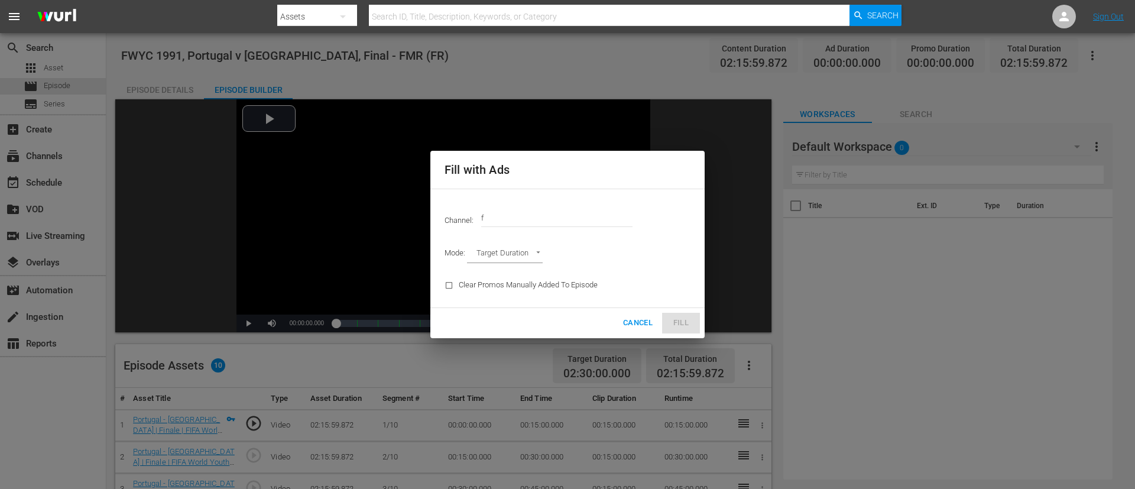
click at [565, 221] on input "f" at bounding box center [556, 217] width 151 height 28
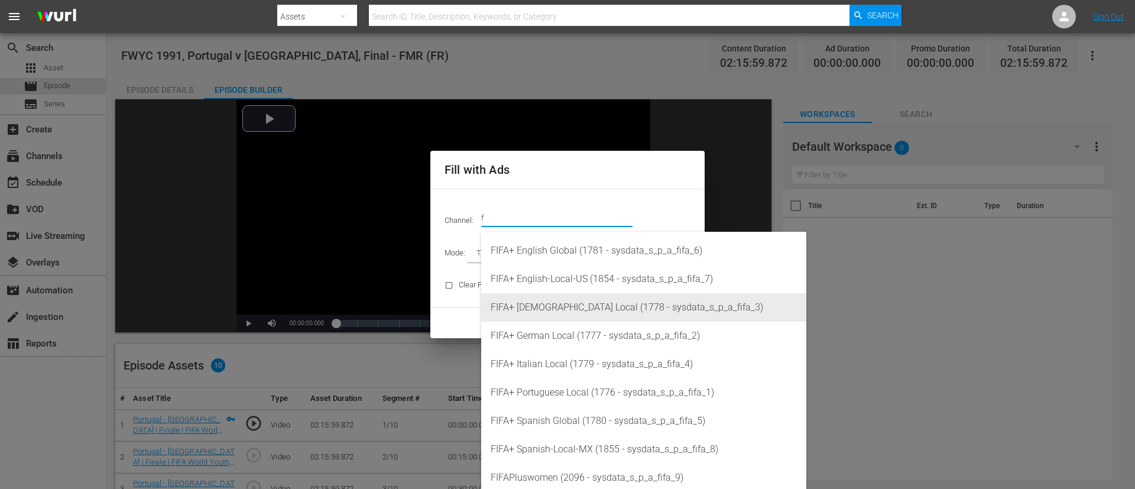
click at [564, 318] on div "FIFA+ [DEMOGRAPHIC_DATA] Local (1778 - sysdata_s_p_a_fifa_3)" at bounding box center [643, 307] width 306 height 28
type input "FIFA+ [DEMOGRAPHIC_DATA] Local (1778)"
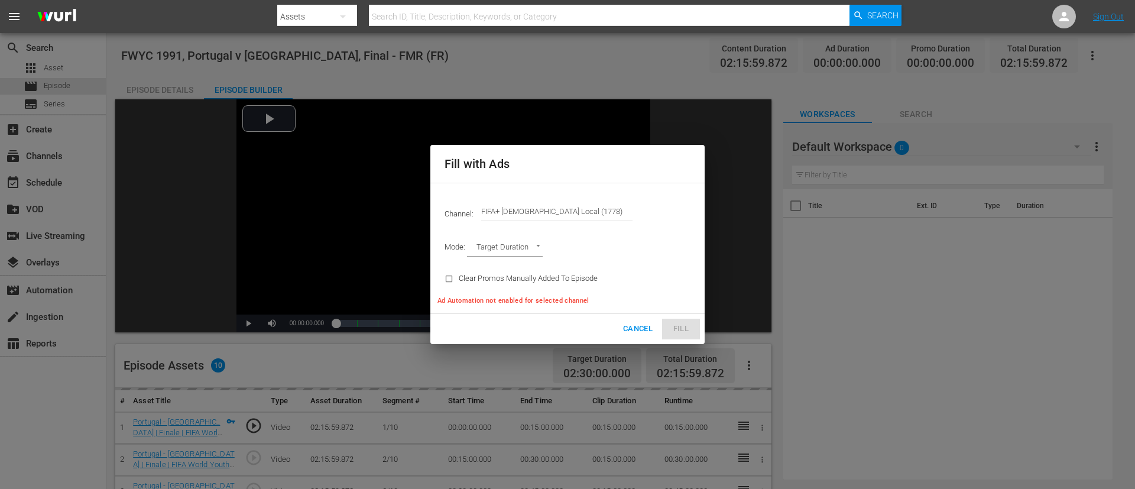
type input "AD_BREAK_DURATION"
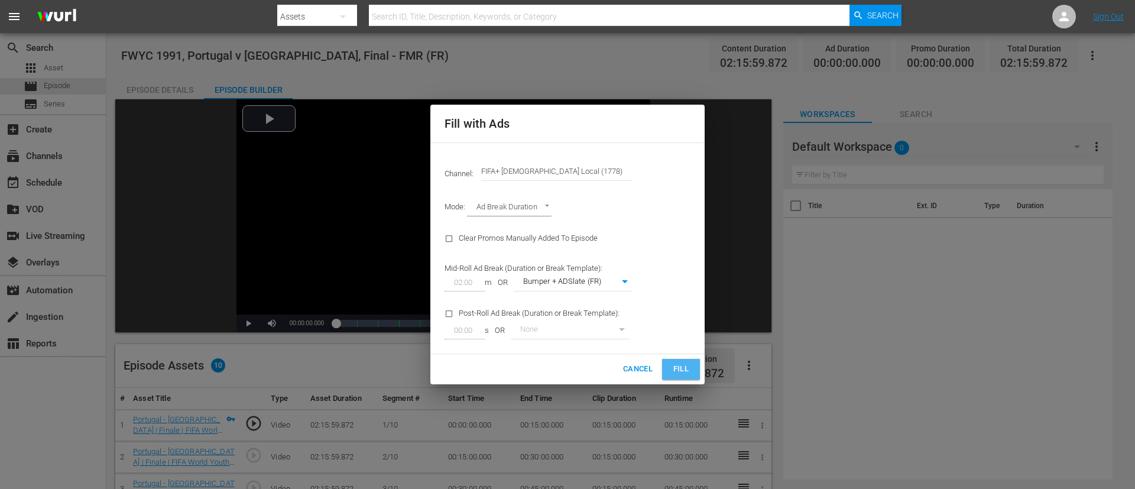
click at [671, 325] on button "Fill" at bounding box center [681, 369] width 38 height 21
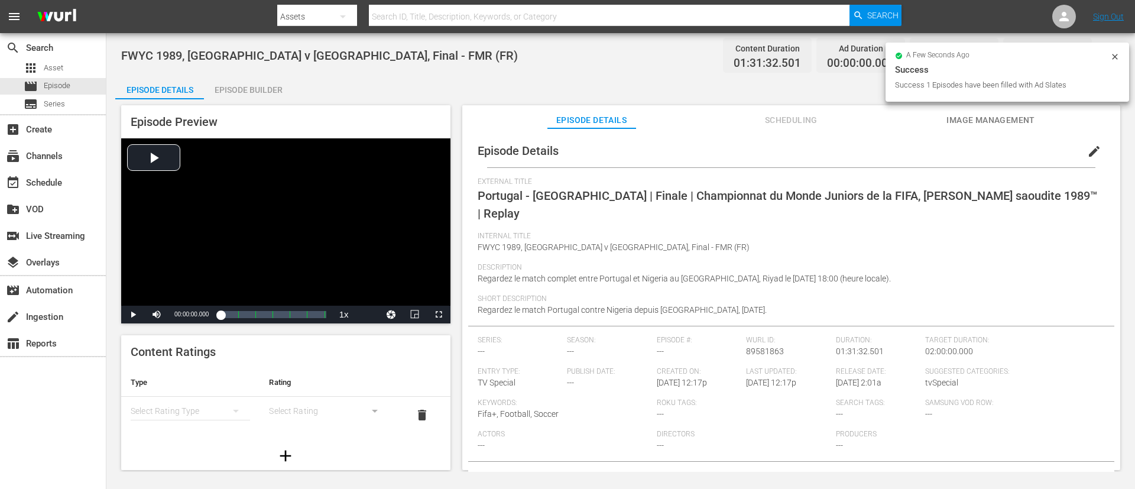
click at [756, 150] on span "edit" at bounding box center [1094, 151] width 14 height 14
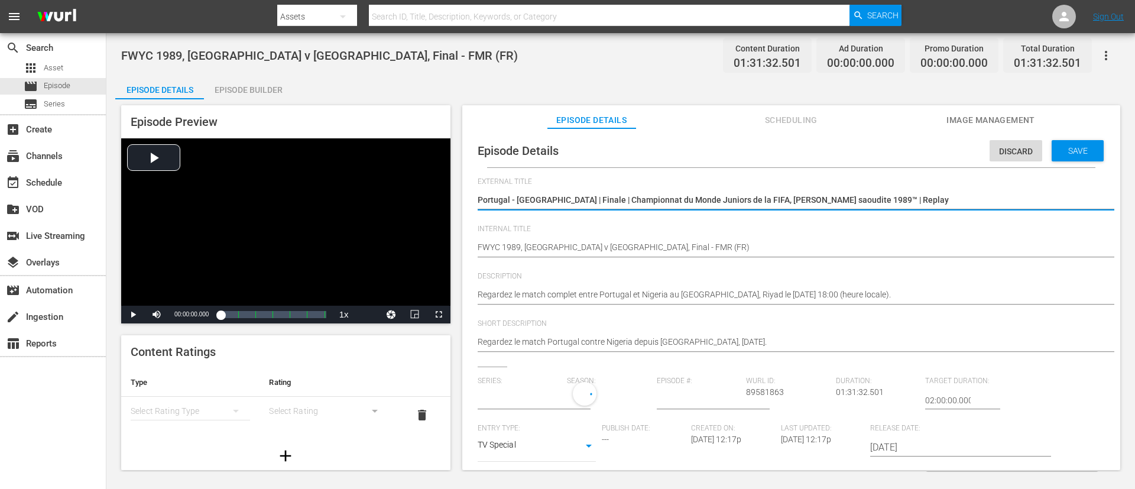
type input "No Series"
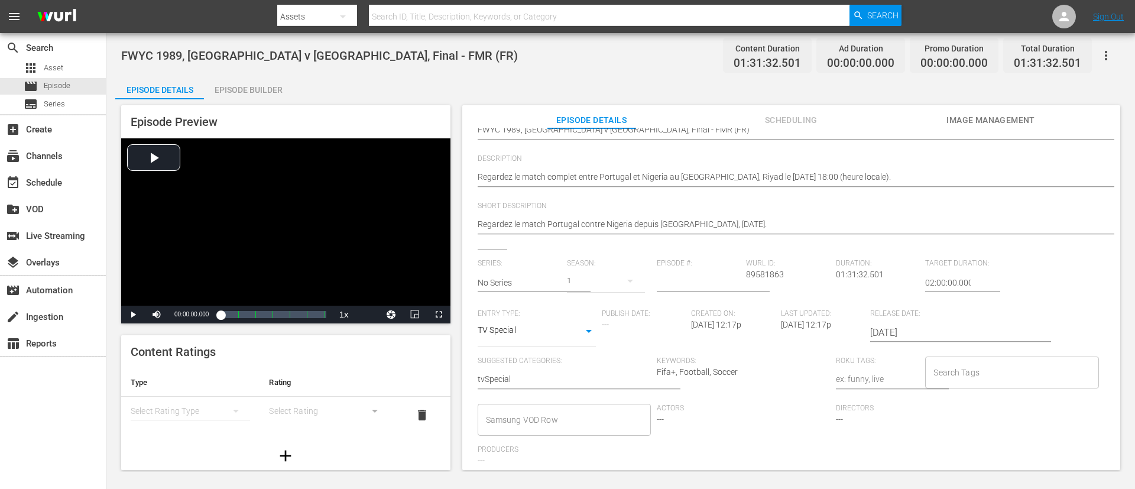
scroll to position [232, 0]
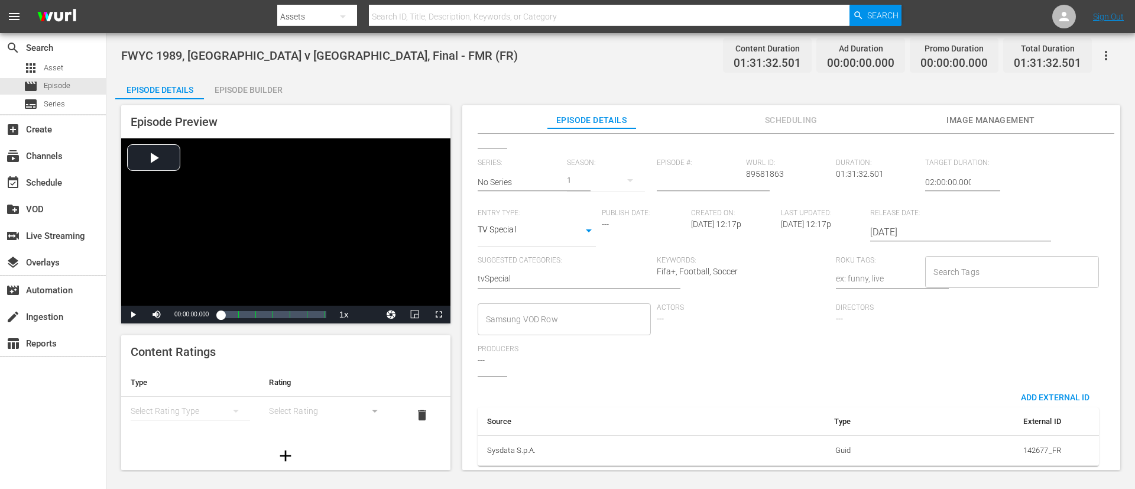
click at [756, 261] on input "Search Tags" at bounding box center [1002, 271] width 145 height 21
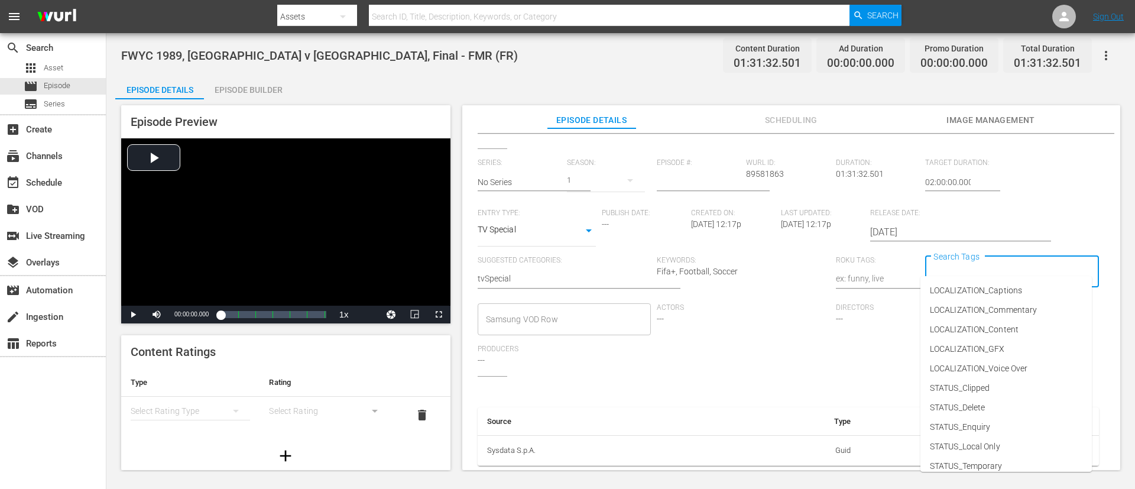
type input "f"
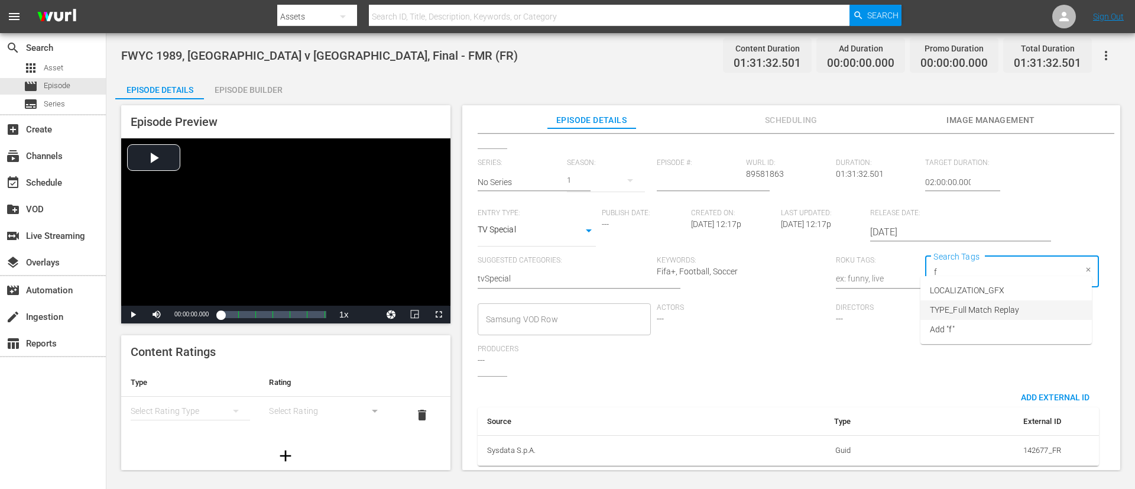
click at [756, 304] on span "TYPE_Full Match Replay" at bounding box center [973, 310] width 89 height 12
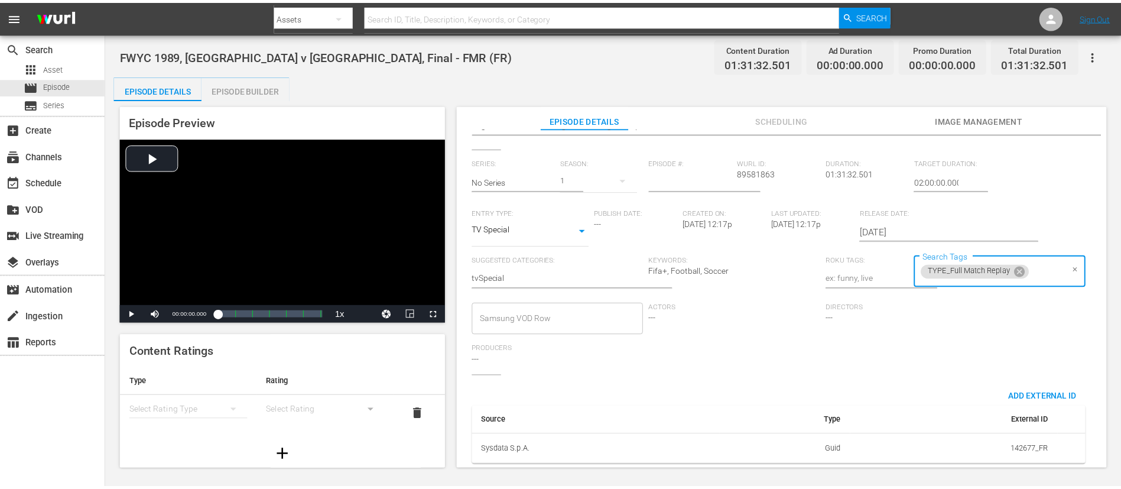
scroll to position [0, 0]
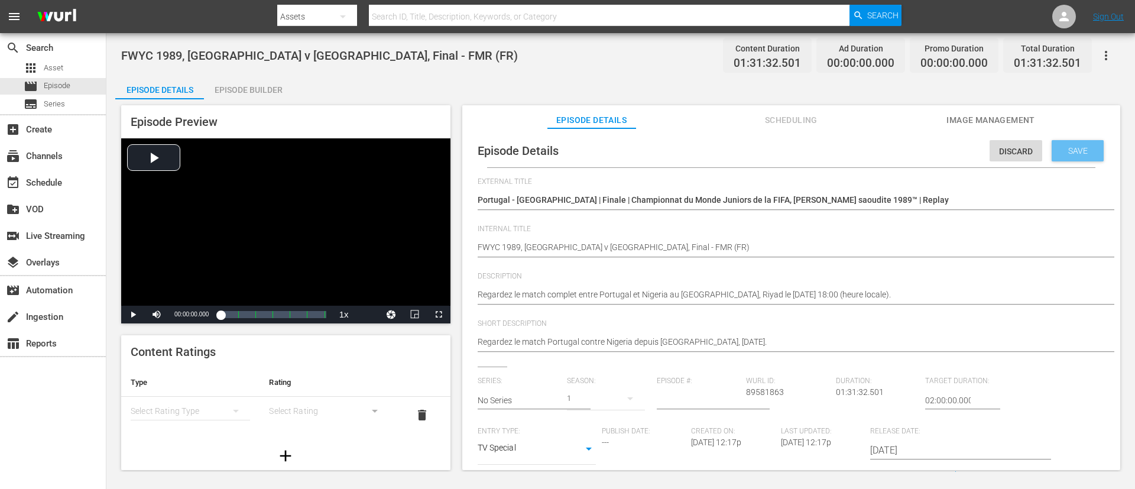
click at [756, 146] on span "Save" at bounding box center [1077, 150] width 38 height 9
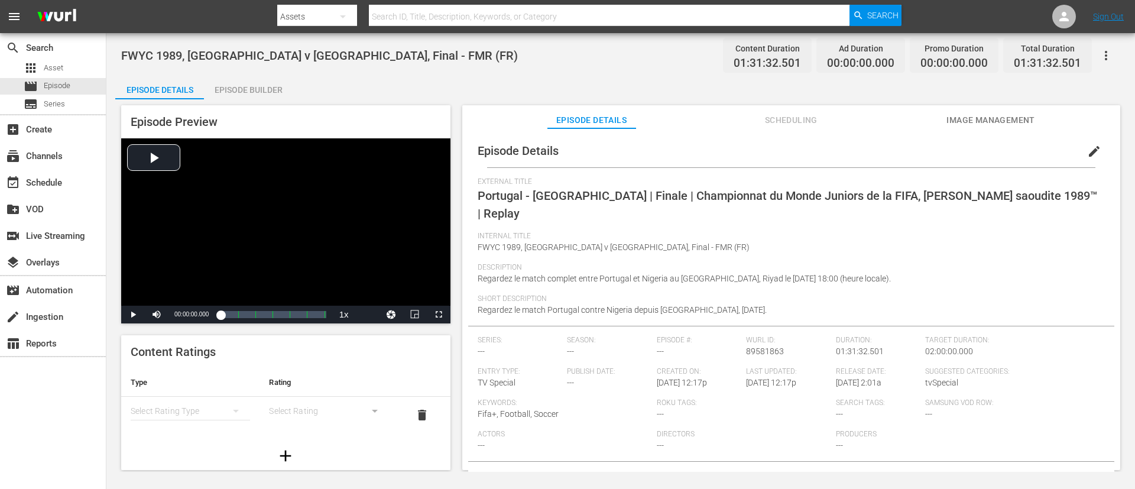
click at [248, 88] on div "Episode Builder" at bounding box center [248, 90] width 89 height 28
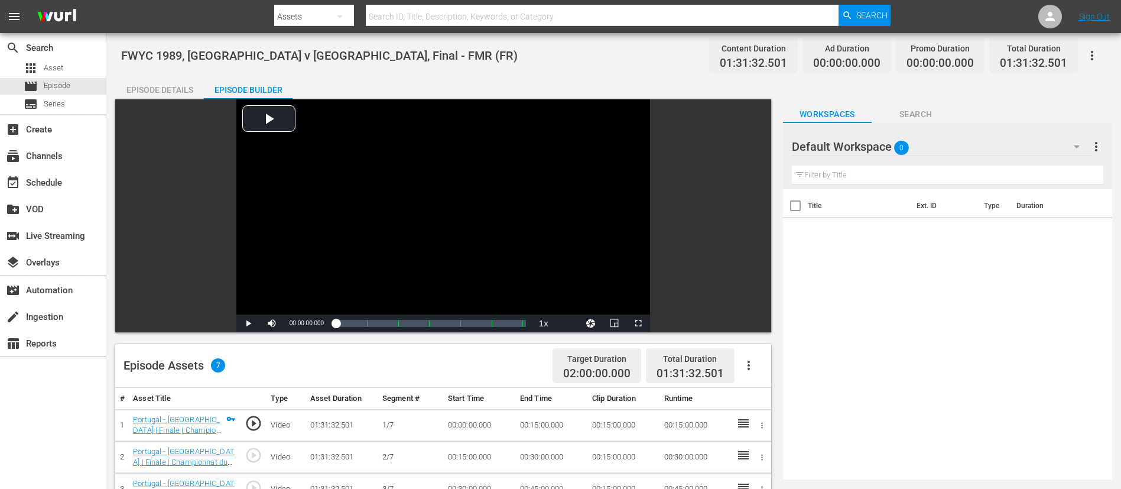
click at [743, 325] on icon "button" at bounding box center [749, 365] width 14 height 14
click at [752, 325] on div "Fill with Ads" at bounding box center [784, 370] width 80 height 28
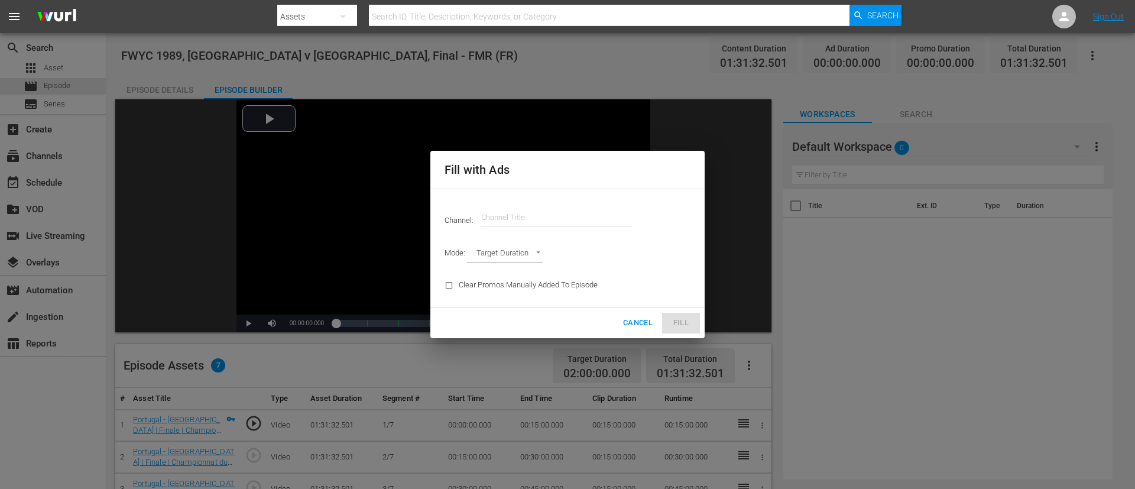
click at [598, 202] on div "Channel: Channel Title" at bounding box center [567, 217] width 260 height 43
click at [568, 222] on input "text" at bounding box center [556, 217] width 151 height 28
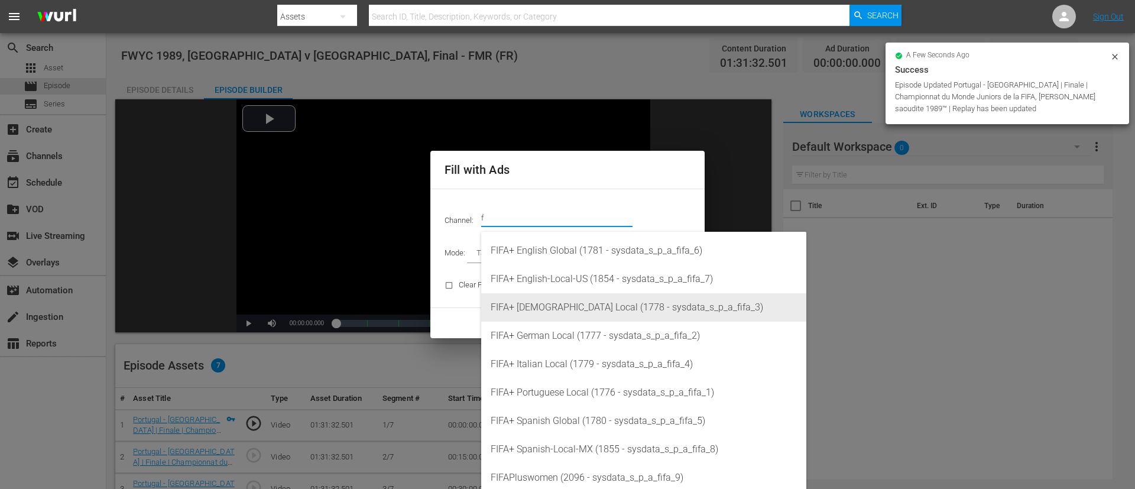
click at [571, 304] on div "FIFA+ [DEMOGRAPHIC_DATA] Local (1778 - sysdata_s_p_a_fifa_3)" at bounding box center [643, 307] width 306 height 28
type input "FIFA+ [DEMOGRAPHIC_DATA] Local (1778)"
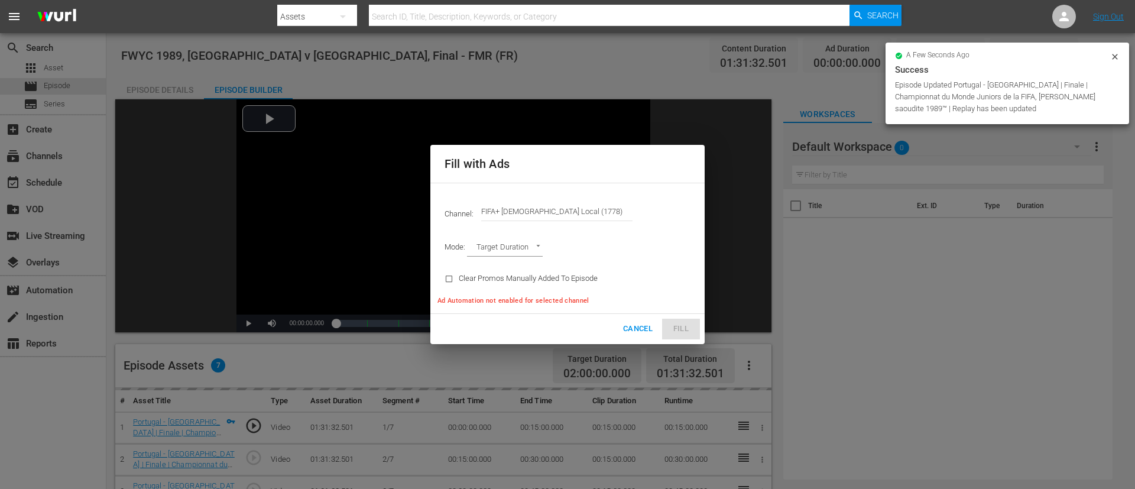
type input "AD_BREAK_DURATION"
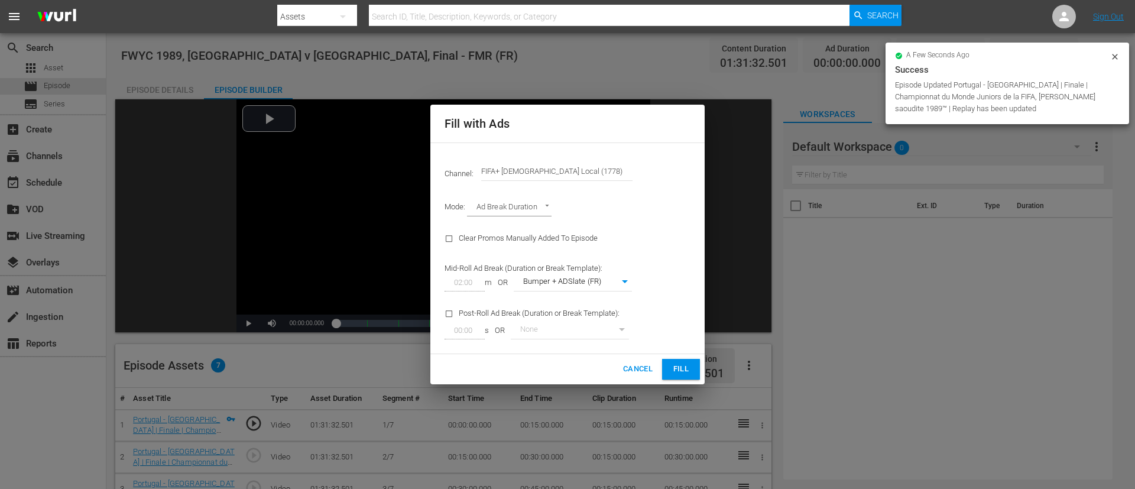
click at [670, 325] on button "Fill" at bounding box center [681, 369] width 38 height 21
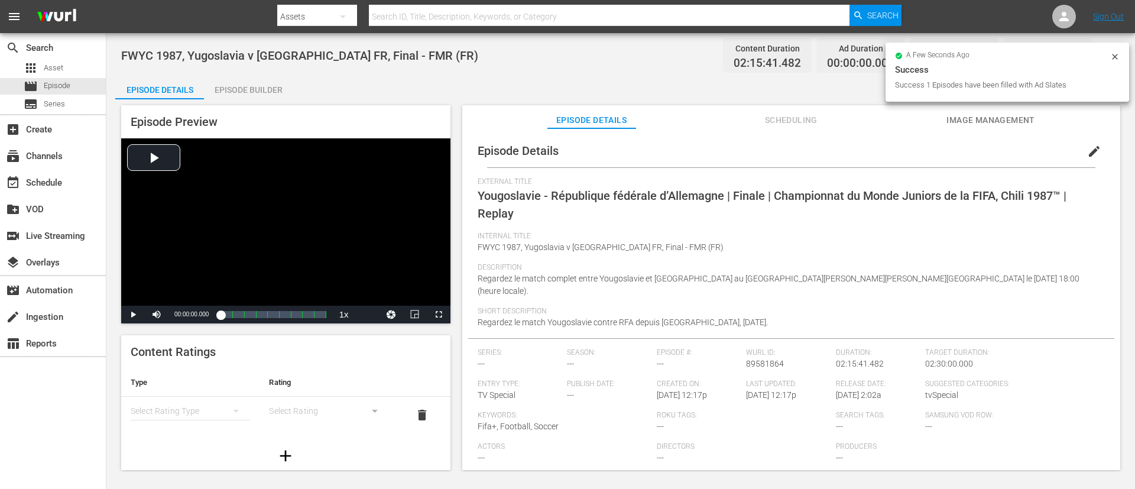
click at [756, 158] on span "edit" at bounding box center [1094, 151] width 14 height 14
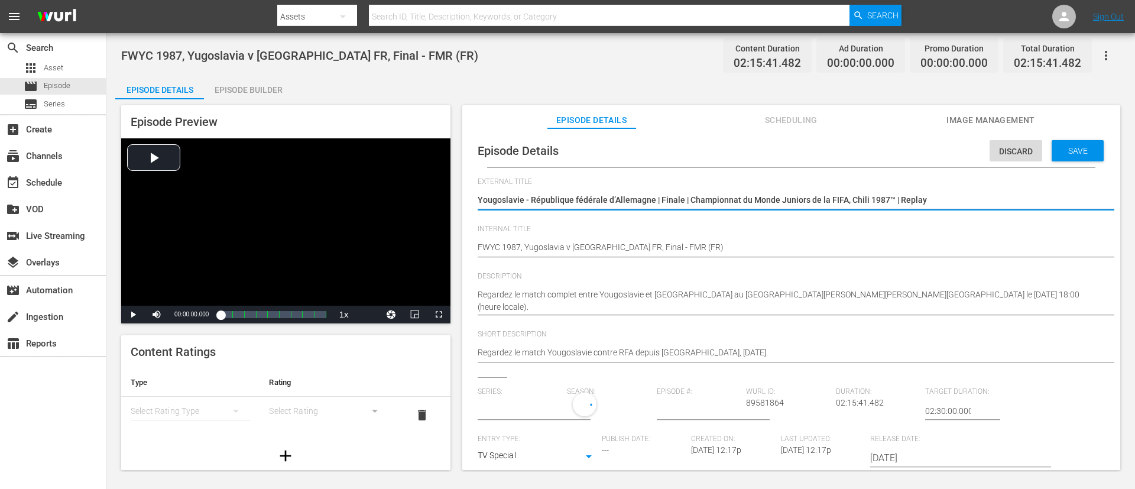
type input "No Series"
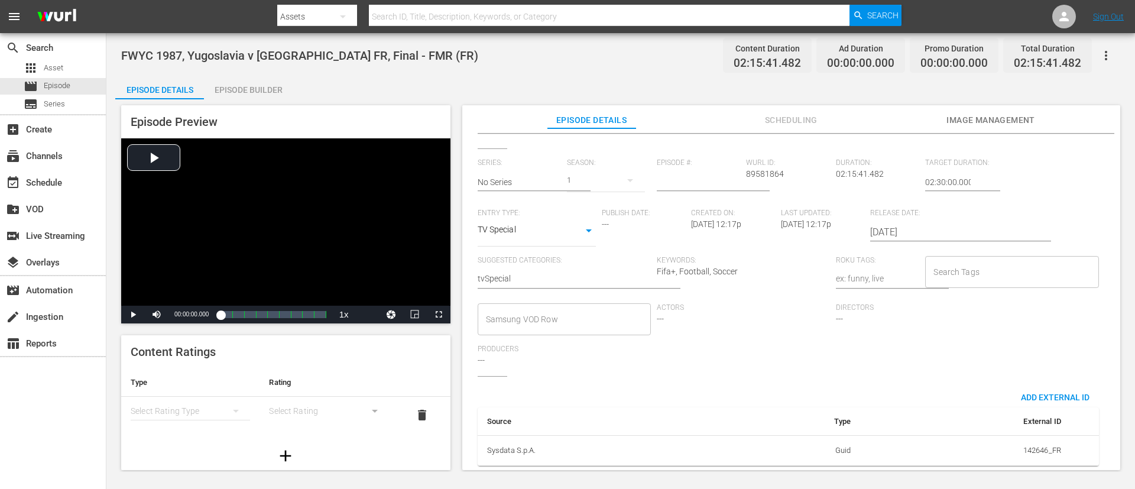
click at [756, 266] on input "Search Tags" at bounding box center [1002, 271] width 145 height 21
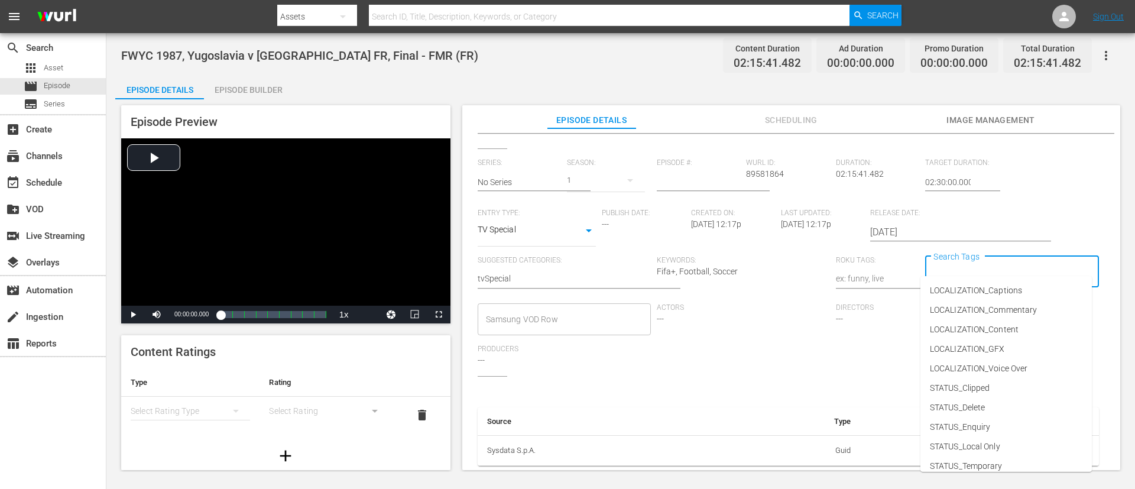
type input "f"
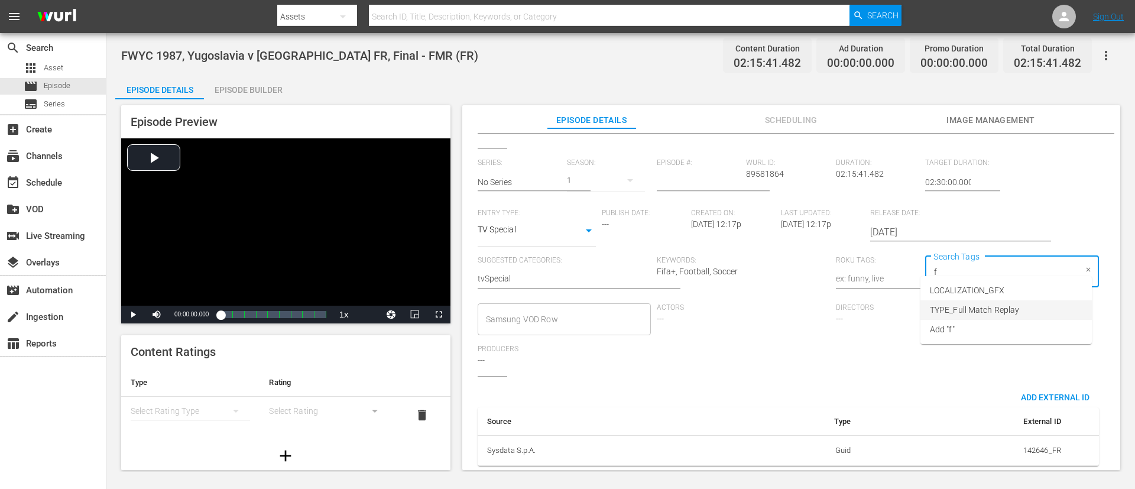
click at [756, 304] on span "TYPE_Full Match Replay" at bounding box center [973, 310] width 89 height 12
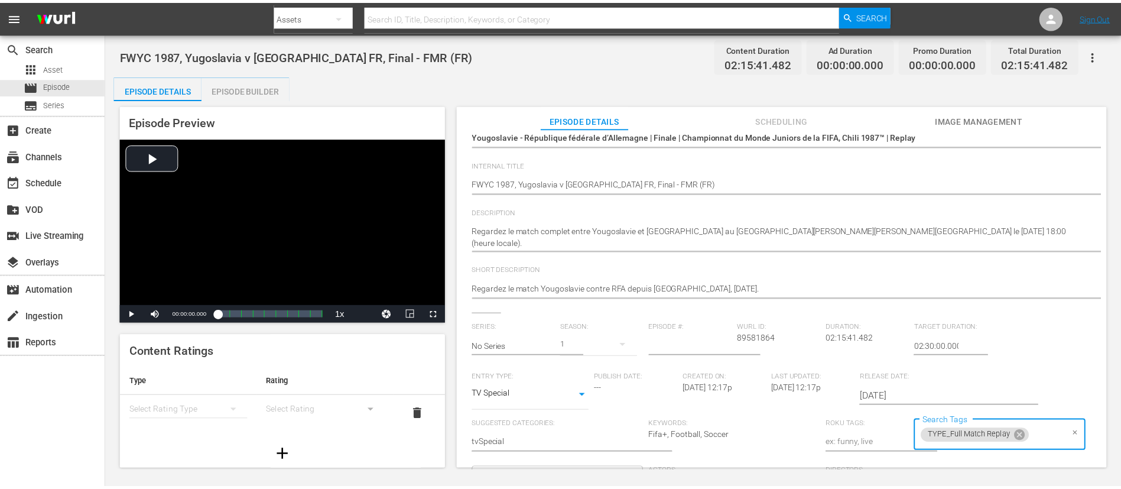
scroll to position [0, 0]
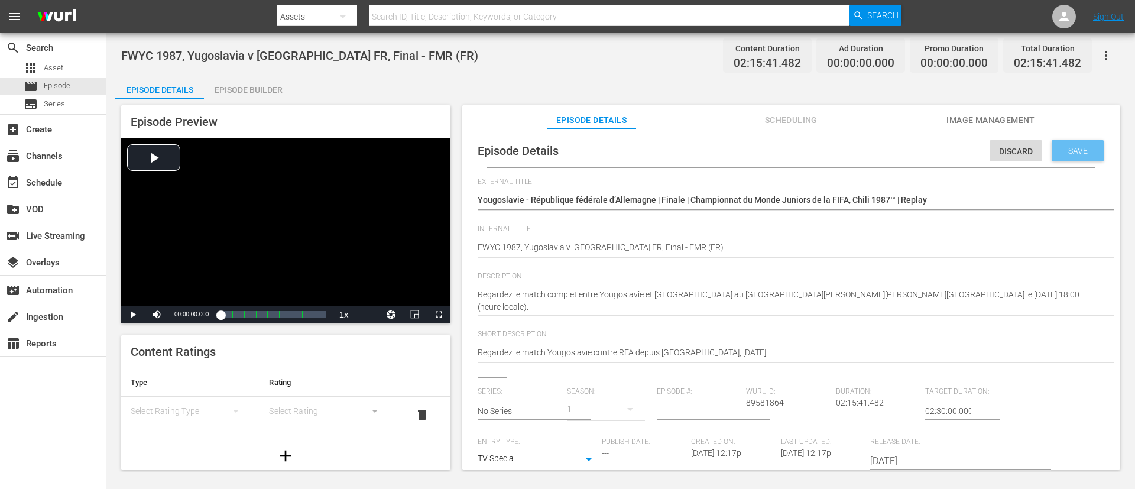
click at [756, 155] on span "Save" at bounding box center [1077, 150] width 38 height 9
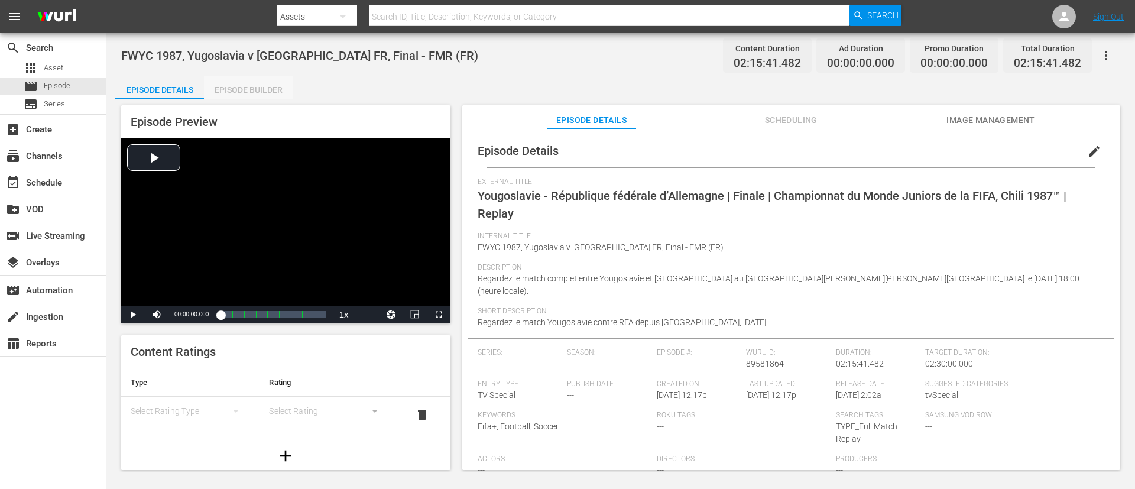
click at [263, 84] on div "Episode Builder" at bounding box center [248, 90] width 89 height 28
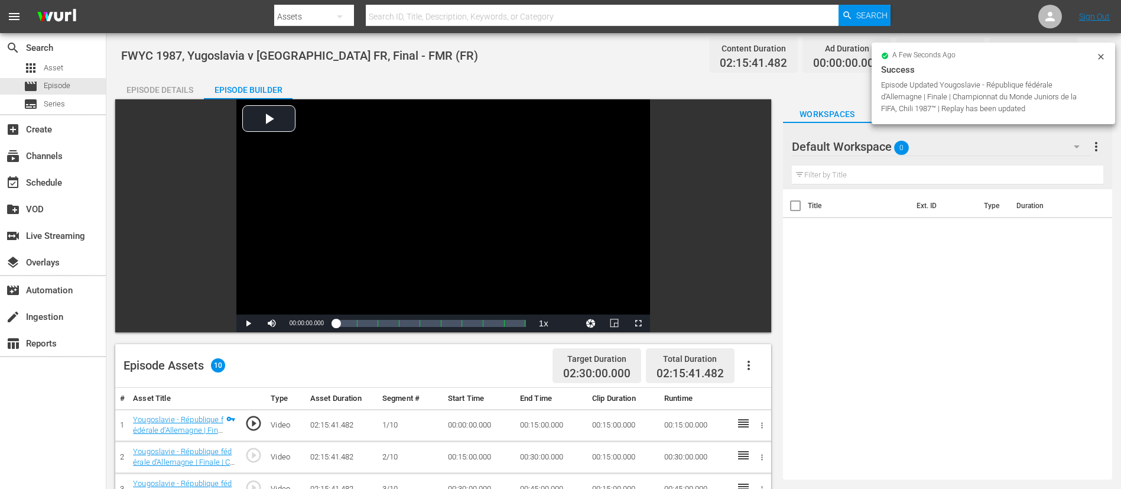
click at [746, 325] on icon "button" at bounding box center [749, 365] width 14 height 14
click at [756, 325] on div "Fill with Ads" at bounding box center [784, 370] width 80 height 28
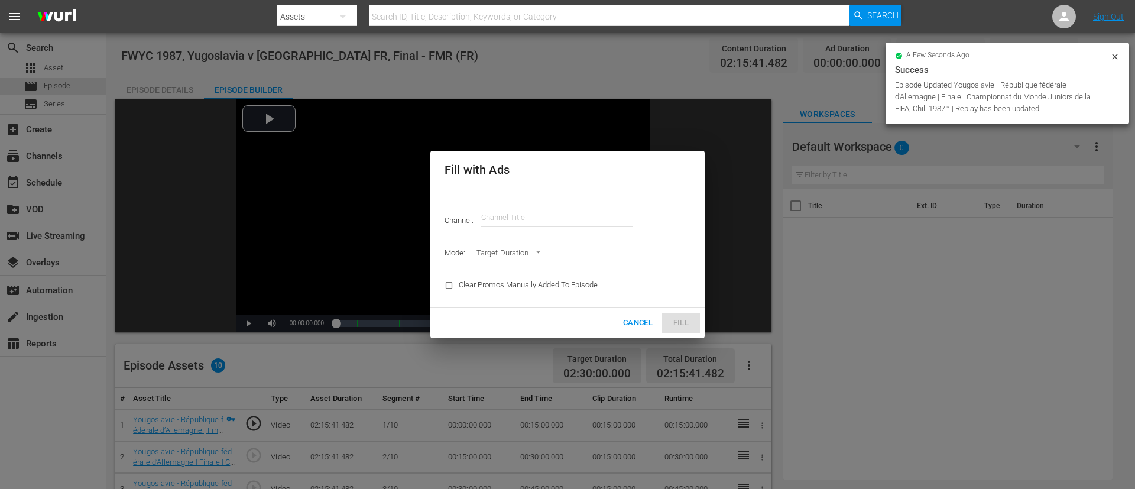
click at [581, 215] on input "text" at bounding box center [556, 217] width 151 height 28
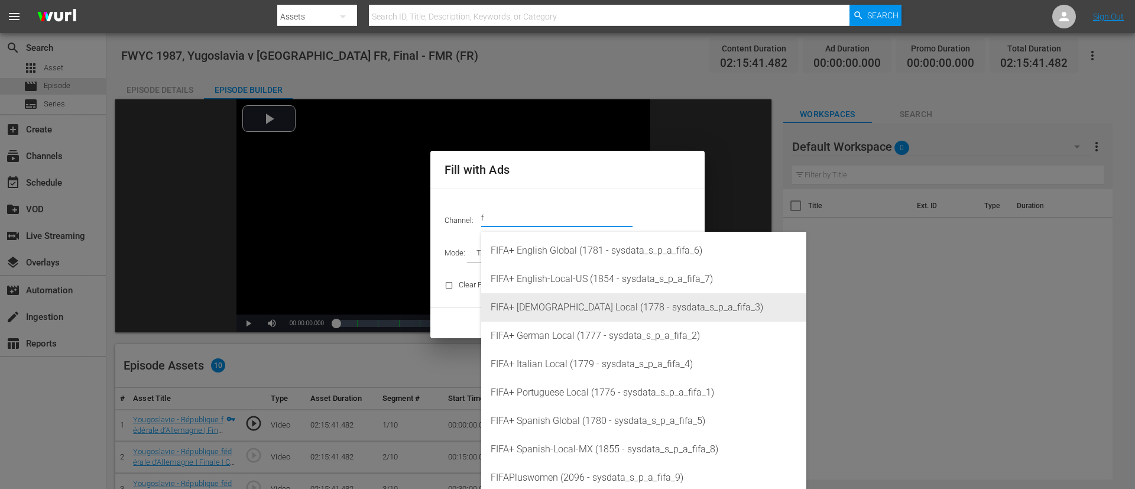
click at [576, 300] on div "FIFA+ [DEMOGRAPHIC_DATA] Local (1778 - sysdata_s_p_a_fifa_3)" at bounding box center [643, 307] width 306 height 28
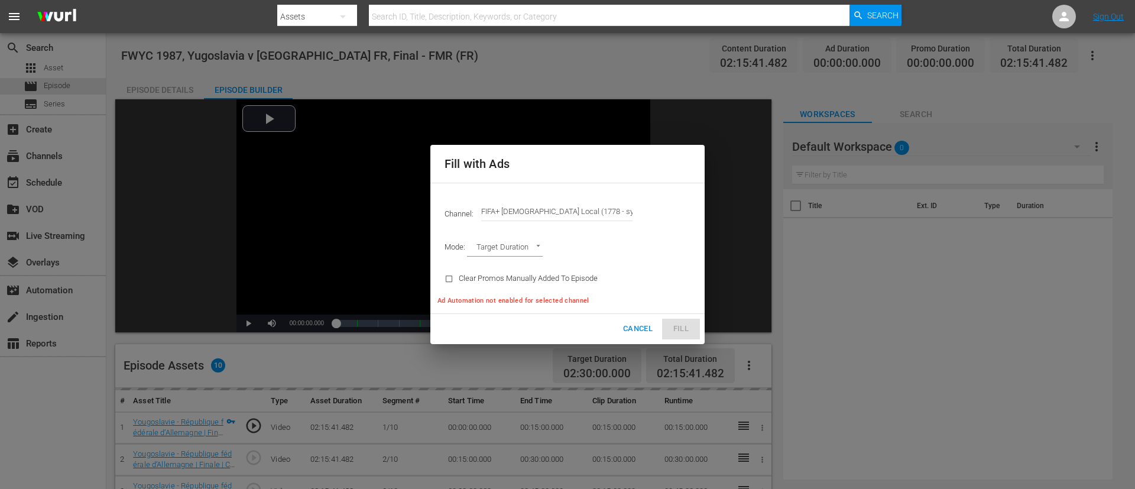
type input "FIFA+ [DEMOGRAPHIC_DATA] Local (1778)"
type input "AD_BREAK_DURATION"
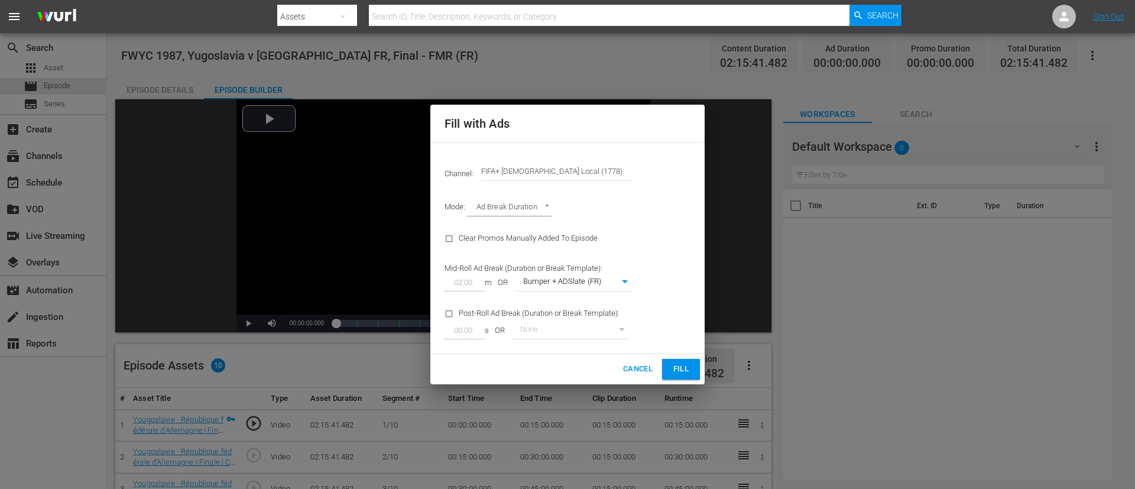
click at [689, 325] on div "Cancel Fill" at bounding box center [567, 369] width 274 height 30
click at [690, 325] on span "Fill" at bounding box center [680, 369] width 19 height 14
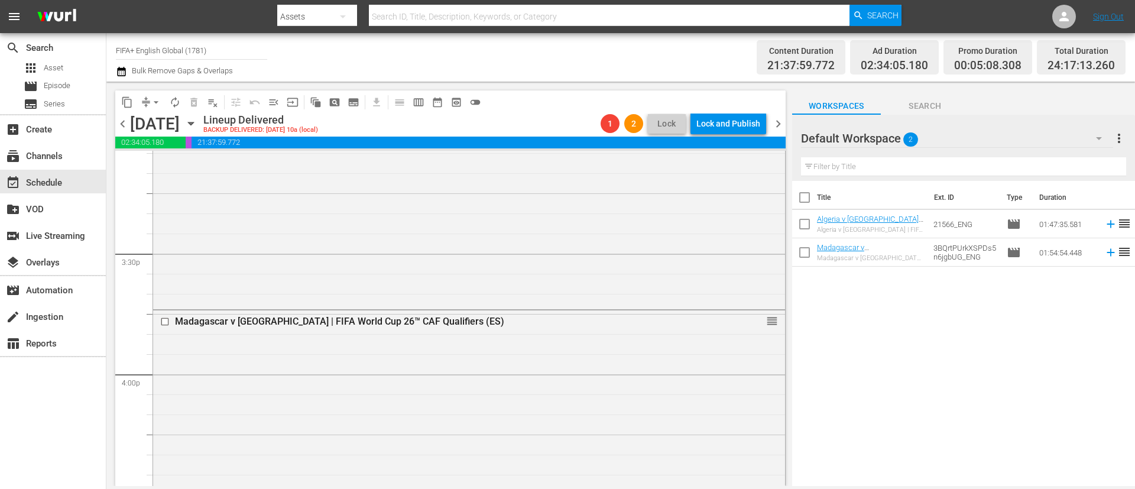
scroll to position [3723, 0]
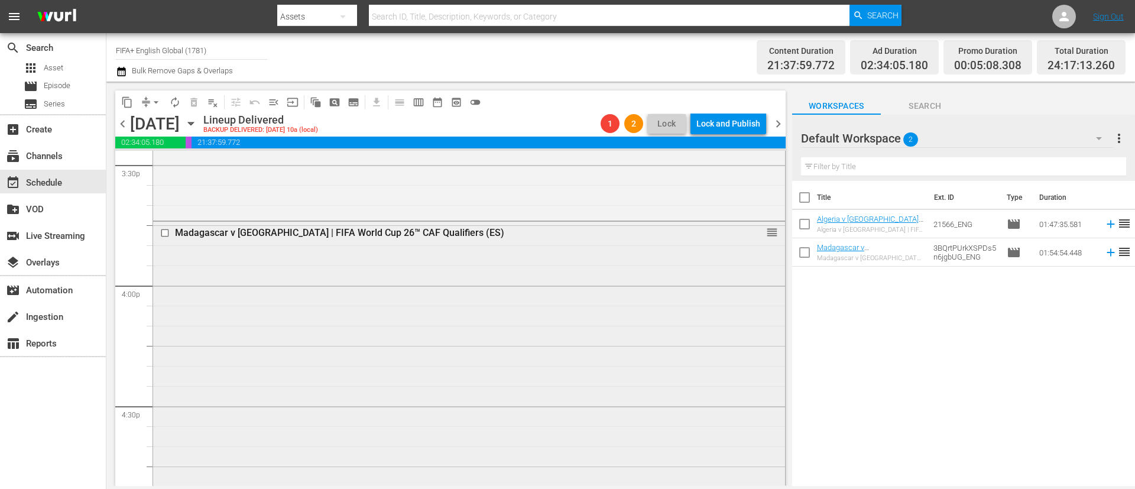
click at [166, 234] on input "checkbox" at bounding box center [166, 233] width 12 height 10
click at [191, 100] on span "delete_forever_outlined" at bounding box center [194, 102] width 12 height 12
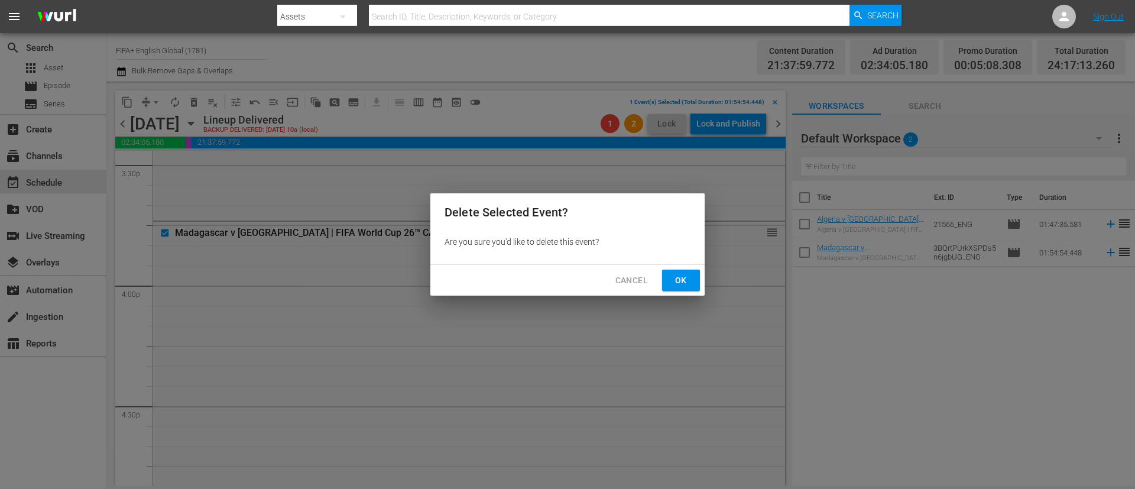
click at [681, 275] on span "Ok" at bounding box center [680, 280] width 19 height 15
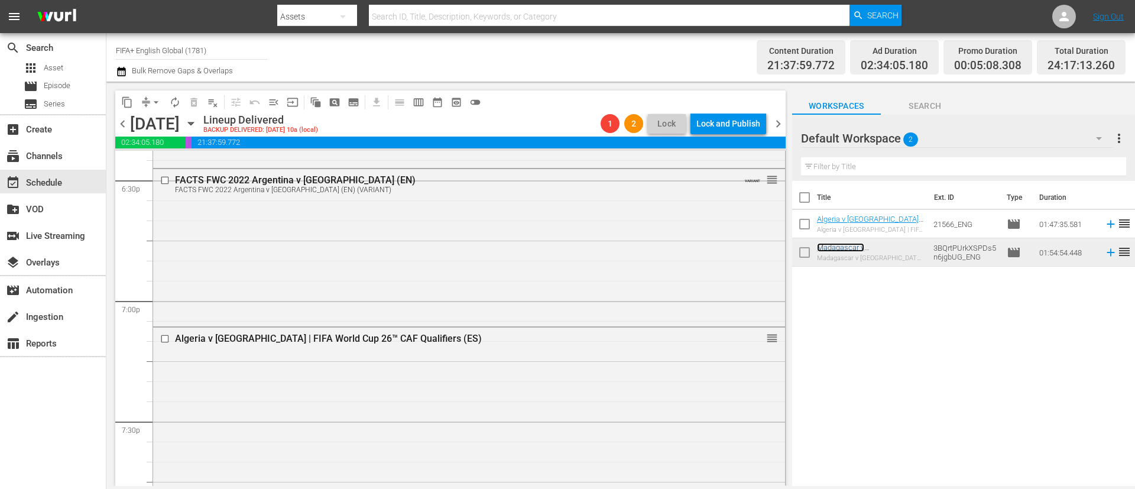
scroll to position [4432, 0]
click at [165, 337] on input "checkbox" at bounding box center [166, 338] width 12 height 10
click at [191, 104] on span "delete_forever_outlined" at bounding box center [194, 102] width 12 height 12
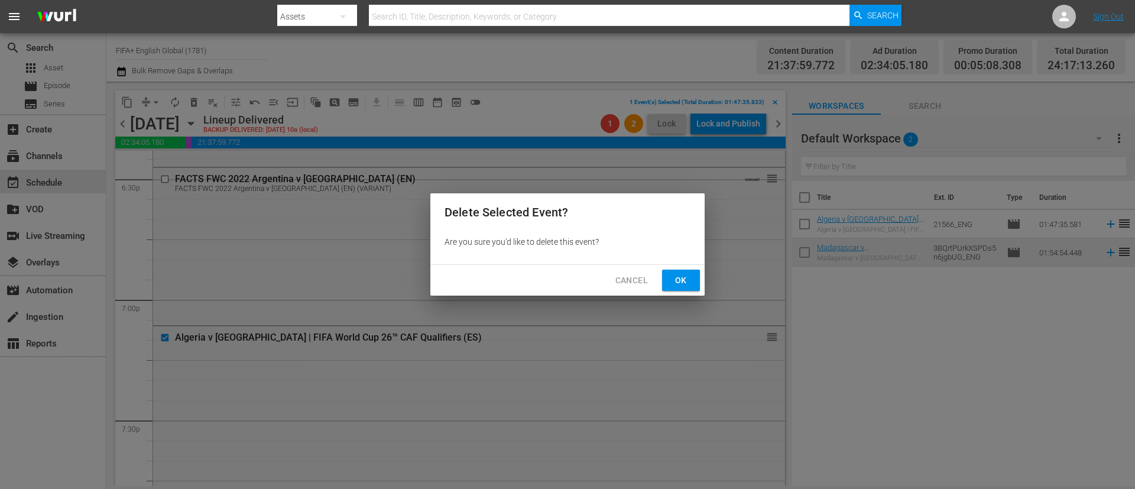
click at [682, 282] on span "Ok" at bounding box center [680, 280] width 19 height 15
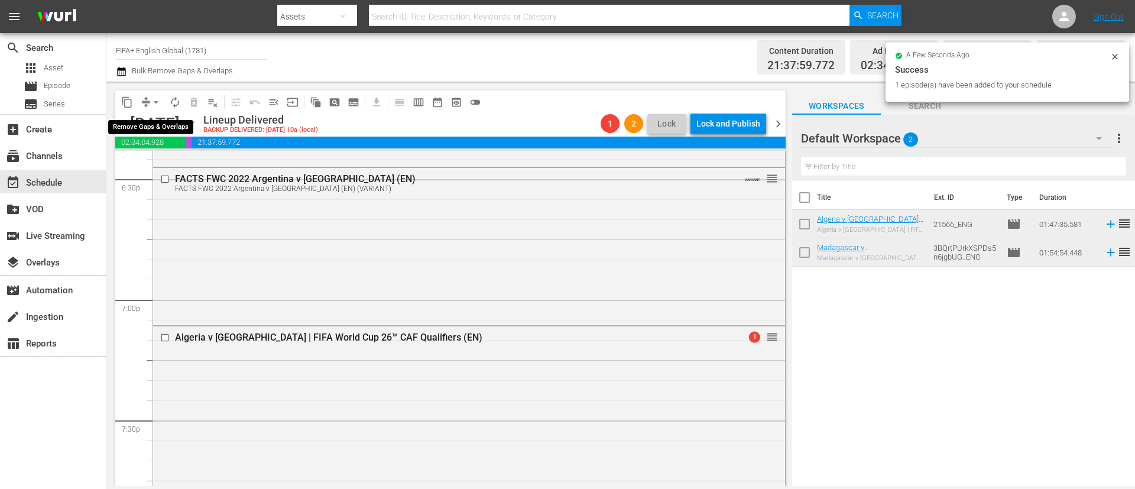
click at [154, 102] on span "arrow_drop_down" at bounding box center [156, 102] width 12 height 12
click at [164, 167] on li "Align to End of Previous Day" at bounding box center [157, 164] width 124 height 19
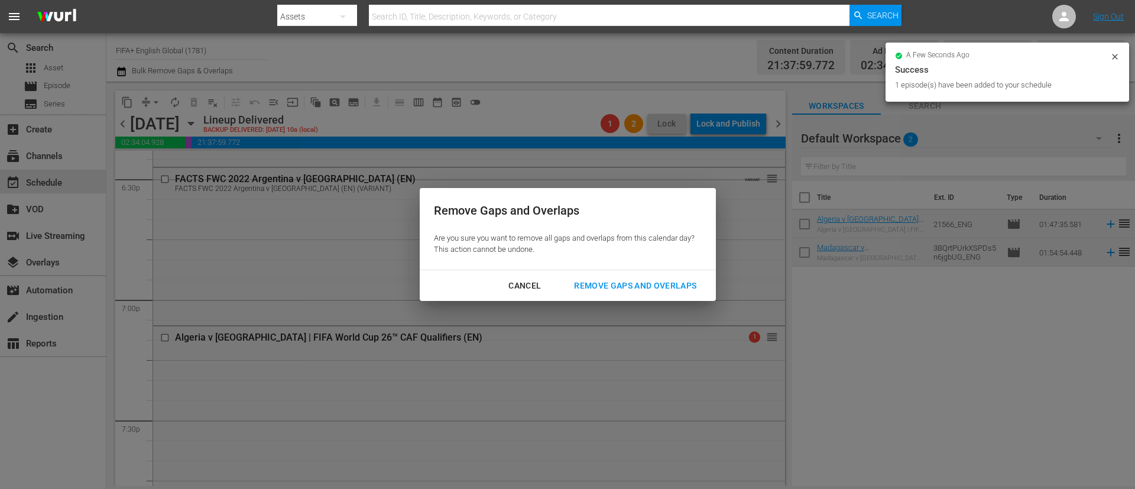
click at [622, 290] on div "Remove Gaps and Overlaps" at bounding box center [634, 285] width 141 height 15
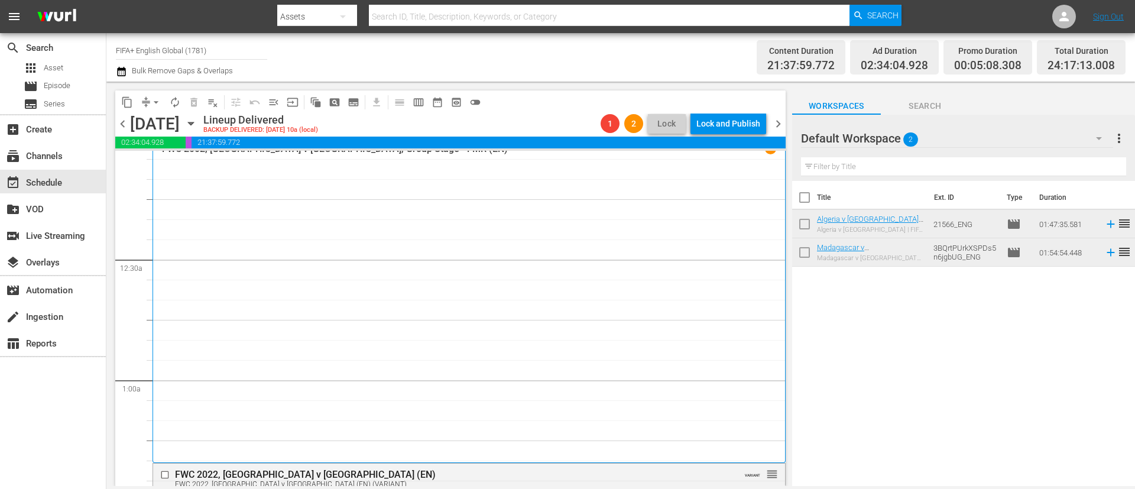
scroll to position [0, 0]
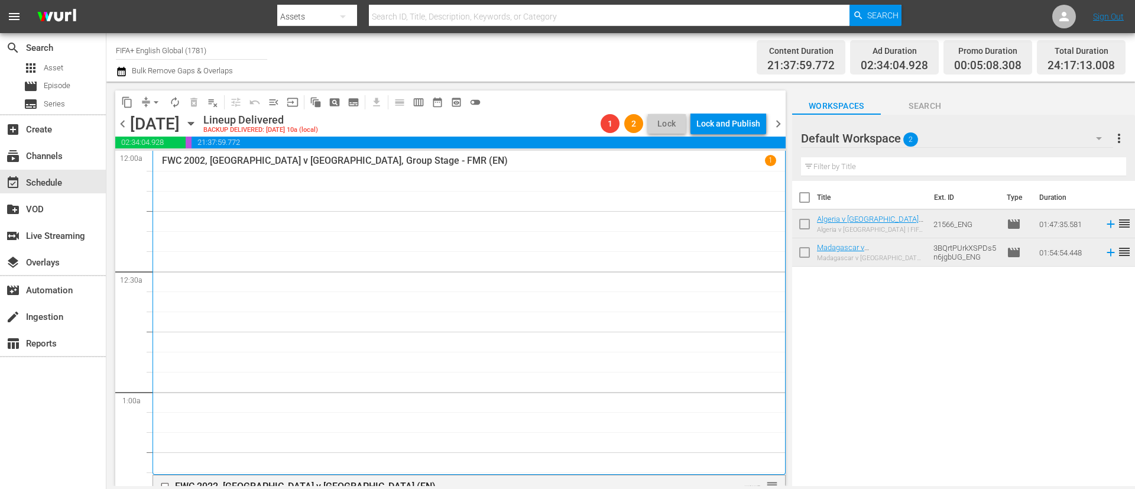
click at [780, 124] on span "chevron_right" at bounding box center [778, 123] width 15 height 15
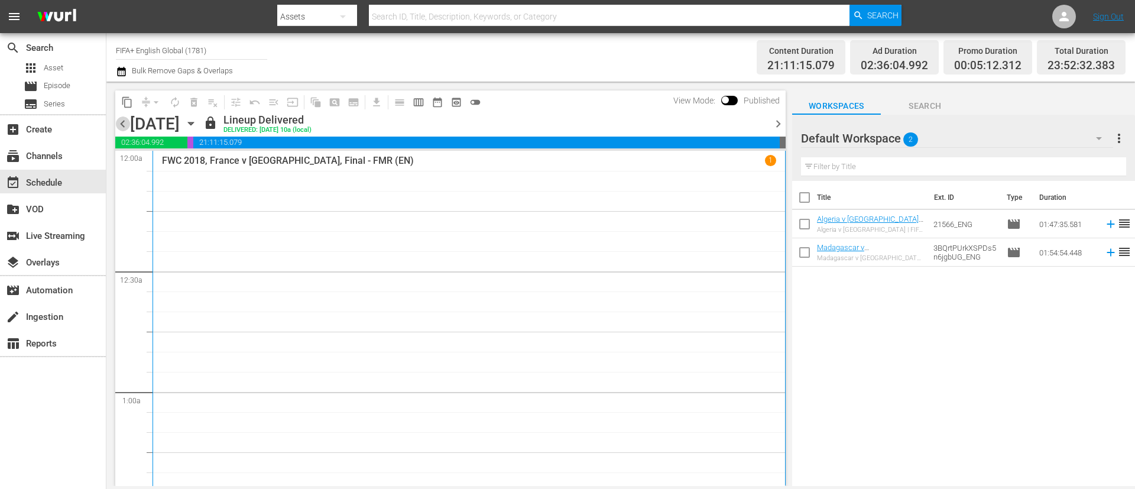
click at [121, 126] on span "chevron_left" at bounding box center [122, 123] width 15 height 15
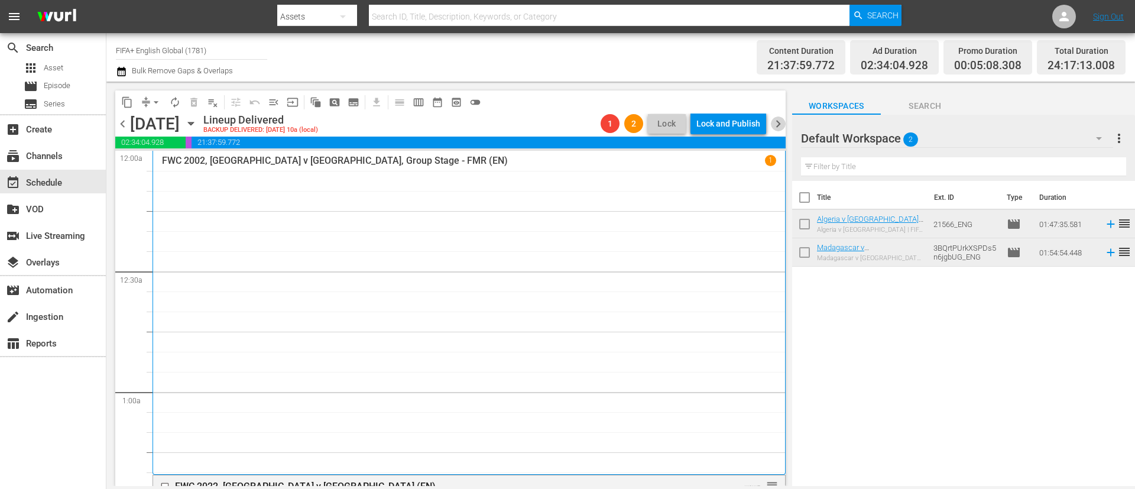
click at [777, 118] on span "chevron_right" at bounding box center [778, 123] width 15 height 15
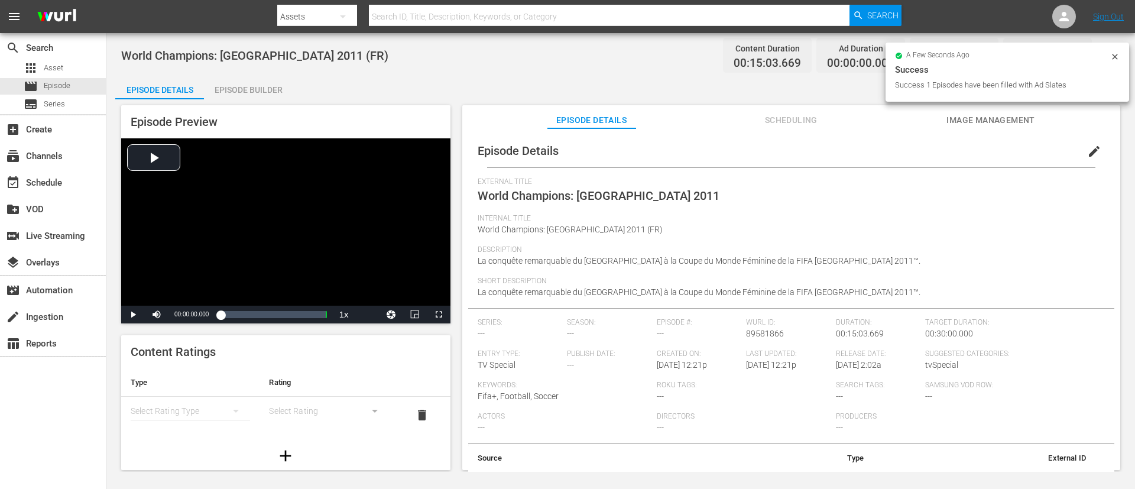
click at [756, 152] on button "edit" at bounding box center [1094, 151] width 28 height 28
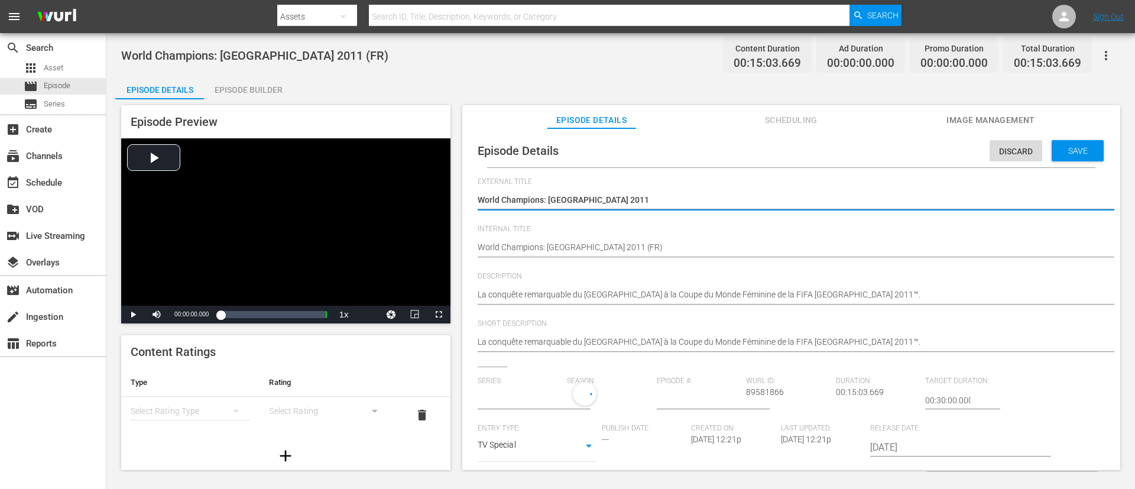
type input "No Series"
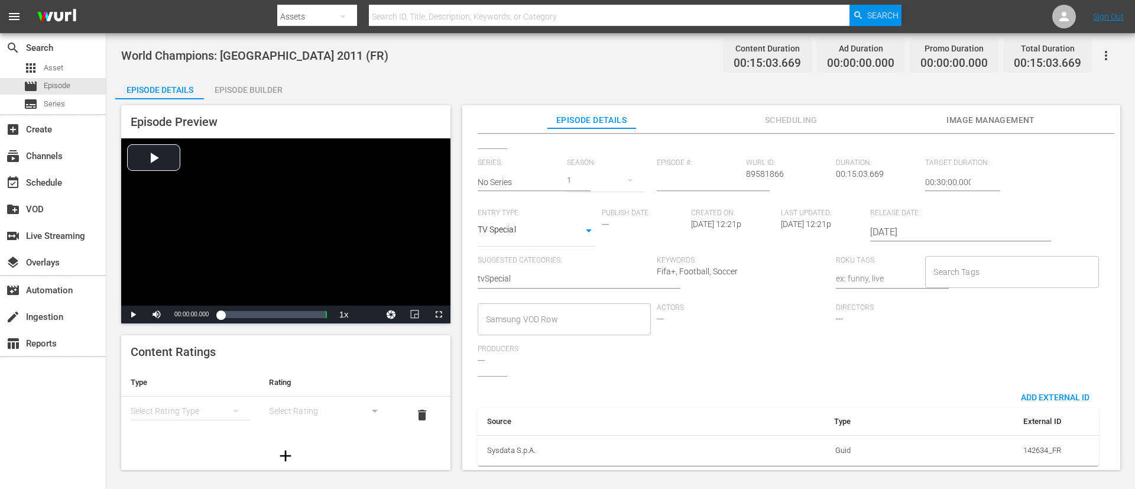
click at [756, 261] on input "Search Tags" at bounding box center [1002, 271] width 145 height 21
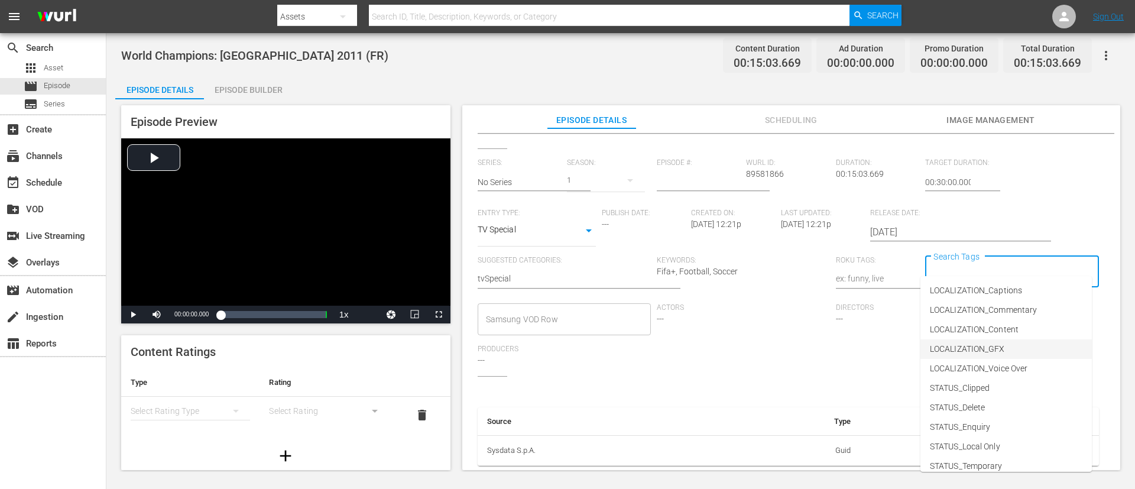
click at [756, 325] on li "LOCALIZATION_GFX" at bounding box center [1005, 348] width 171 height 19
click at [756, 261] on input "Search Tags" at bounding box center [1053, 271] width 45 height 21
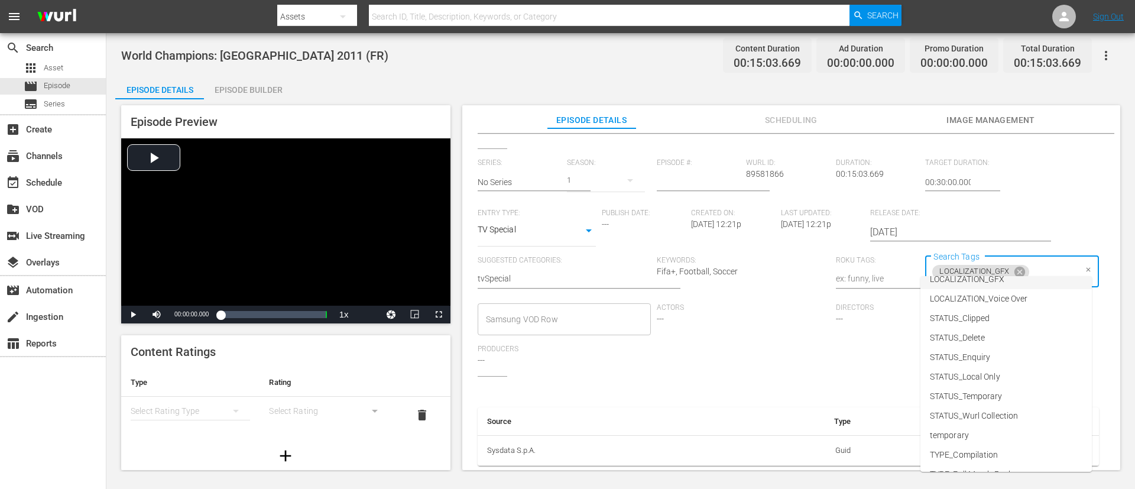
scroll to position [145, 0]
click at [756, 325] on li "TYPE_Other" at bounding box center [1005, 456] width 171 height 19
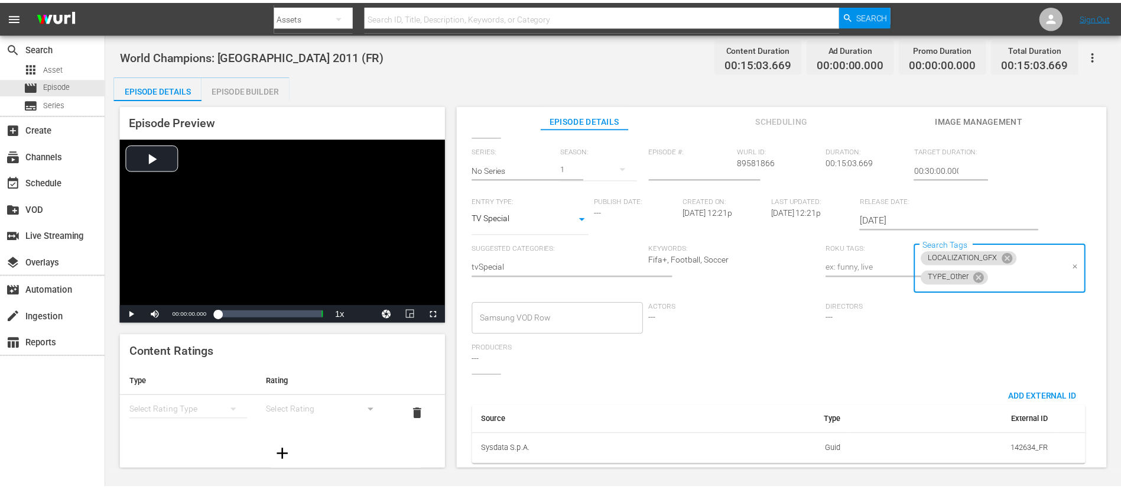
scroll to position [0, 0]
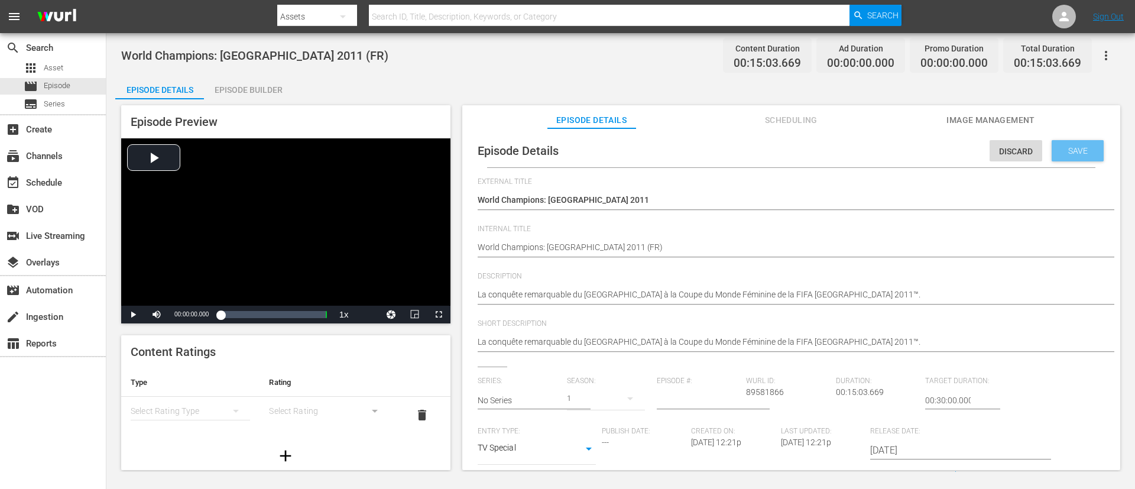
click at [756, 146] on span "Save" at bounding box center [1077, 150] width 38 height 9
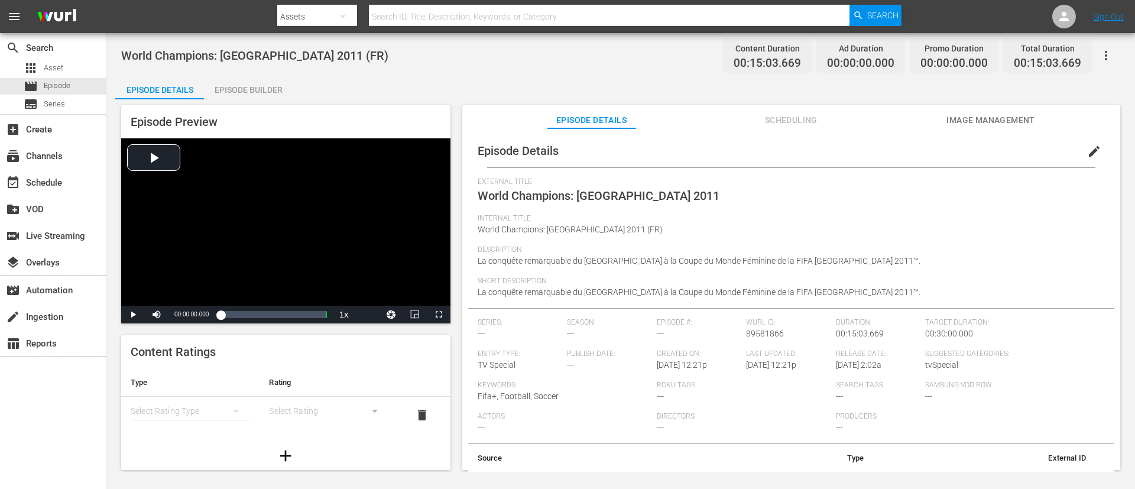
click at [242, 92] on div "Episode Builder" at bounding box center [248, 90] width 89 height 28
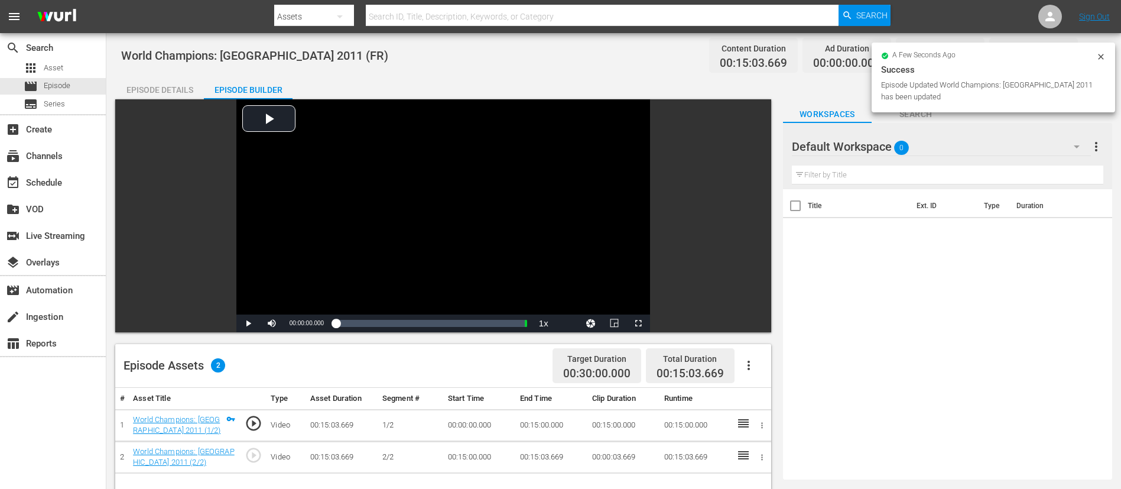
click at [756, 325] on button "button" at bounding box center [748, 365] width 28 height 28
click at [756, 325] on div "Fill with Ads" at bounding box center [784, 370] width 80 height 28
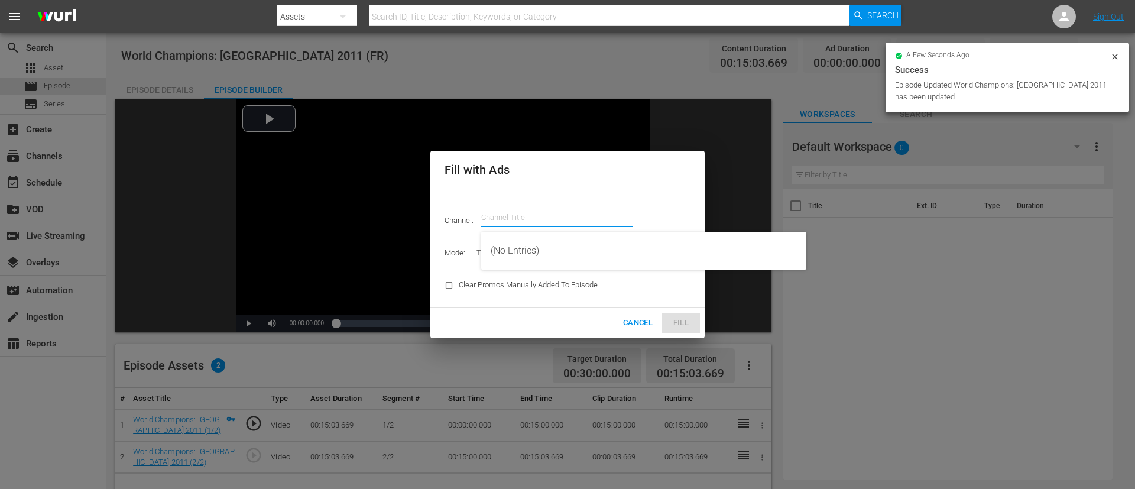
click at [593, 217] on input "text" at bounding box center [556, 217] width 151 height 28
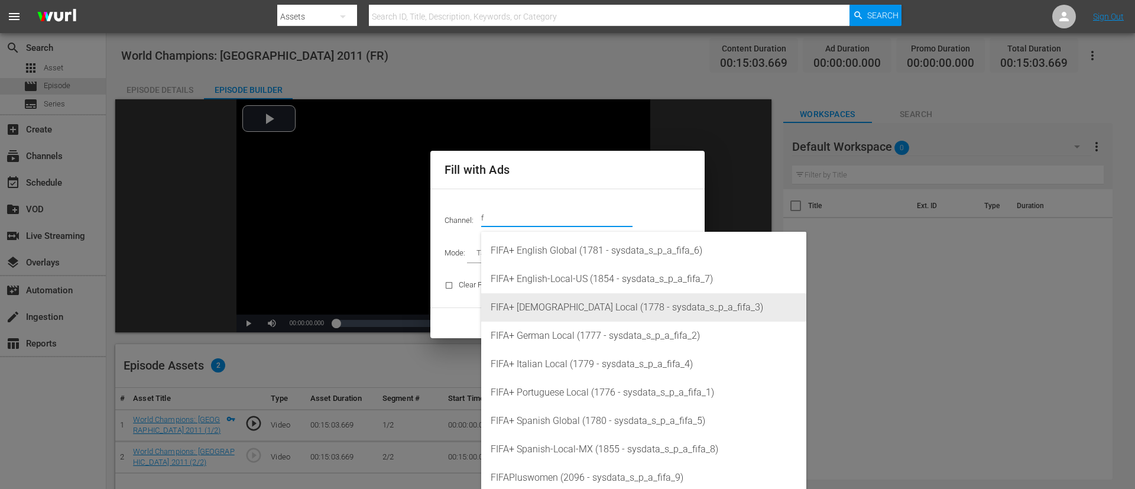
click at [593, 306] on div "FIFA+ [DEMOGRAPHIC_DATA] Local (1778 - sysdata_s_p_a_fifa_3)" at bounding box center [643, 307] width 306 height 28
type input "FIFA+ [DEMOGRAPHIC_DATA] Local (1778)"
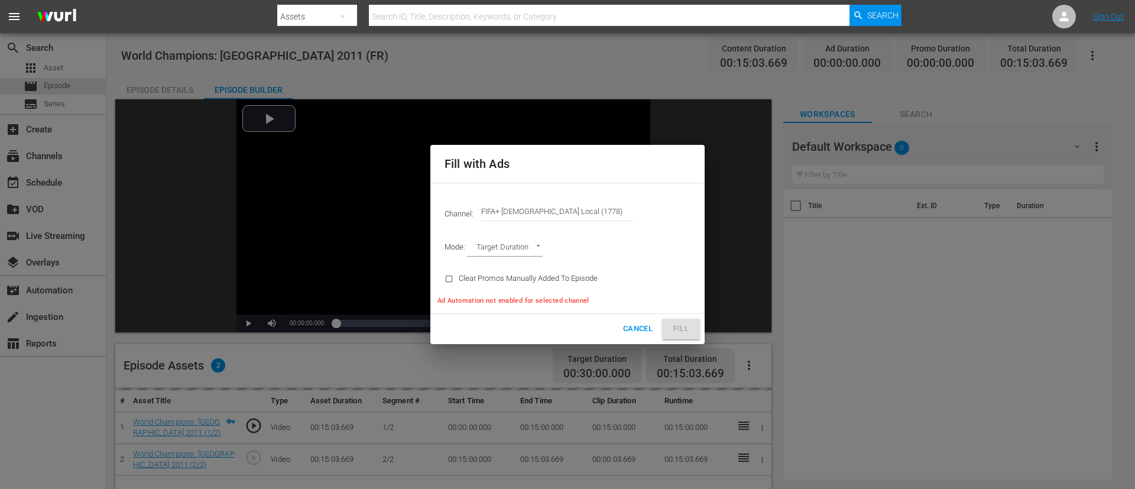
type input "AD_BREAK_DURATION"
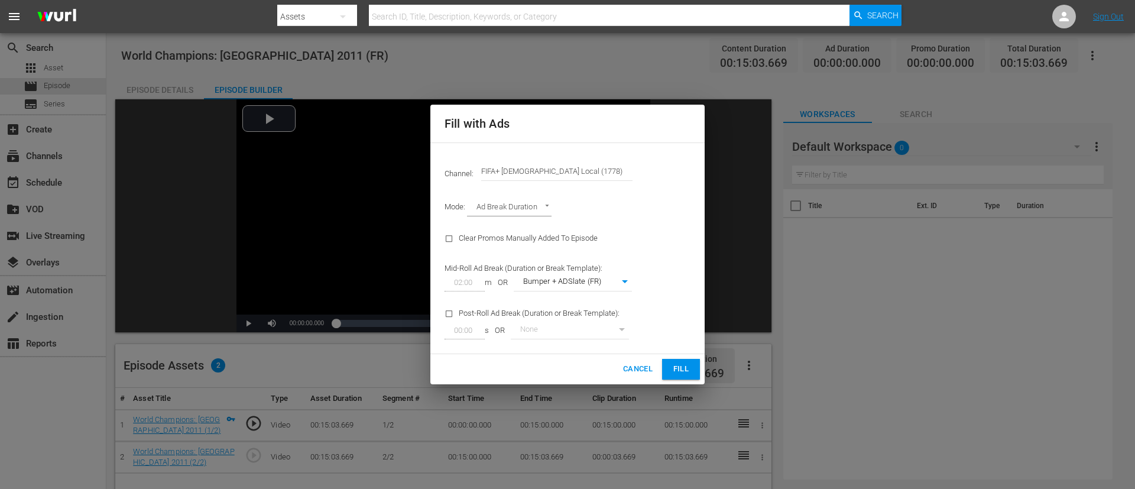
click at [672, 325] on button "Fill" at bounding box center [681, 369] width 38 height 21
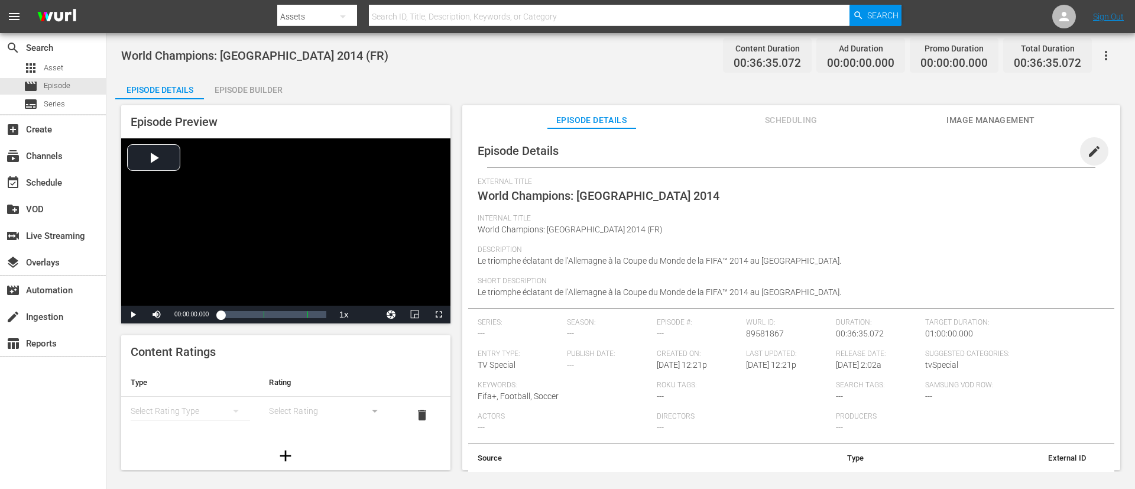
click at [756, 150] on span "edit" at bounding box center [1094, 151] width 14 height 14
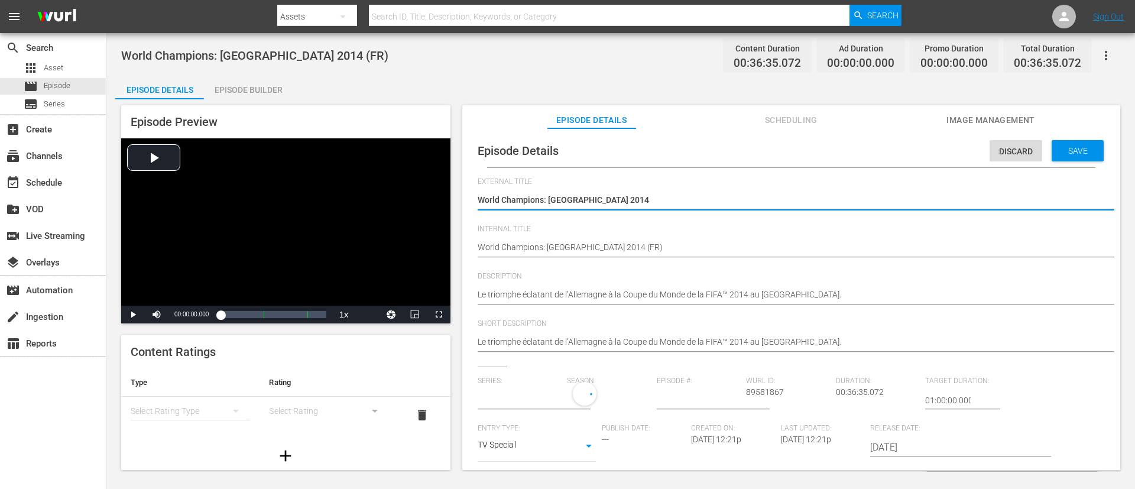
type input "No Series"
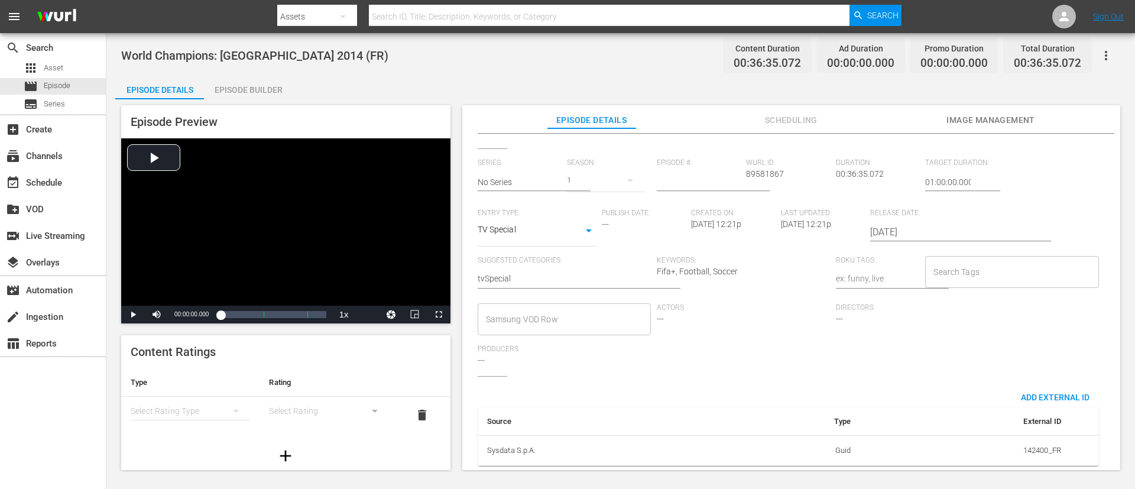
click at [756, 261] on input "Search Tags" at bounding box center [1002, 271] width 145 height 21
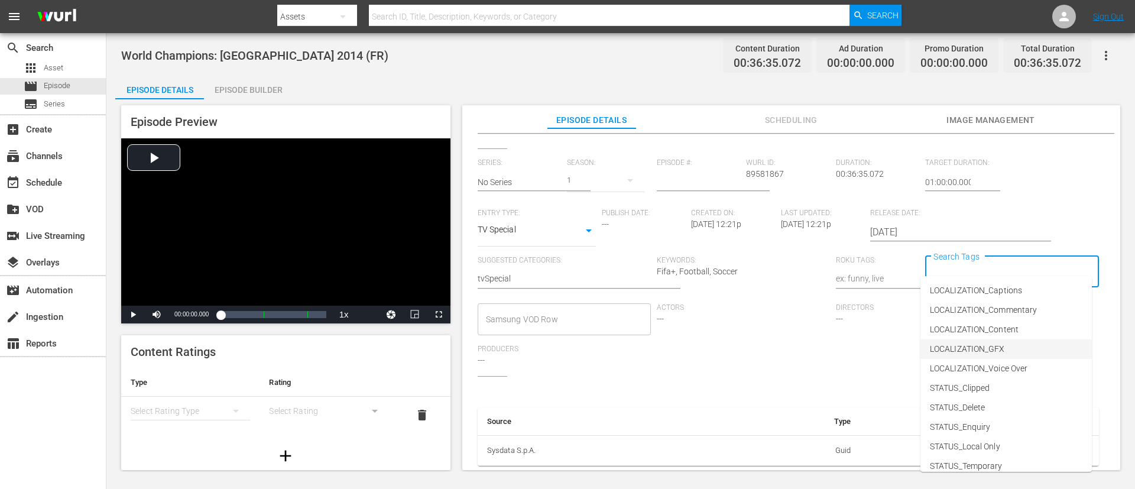
click at [756, 325] on span "LOCALIZATION_GFX" at bounding box center [966, 349] width 75 height 12
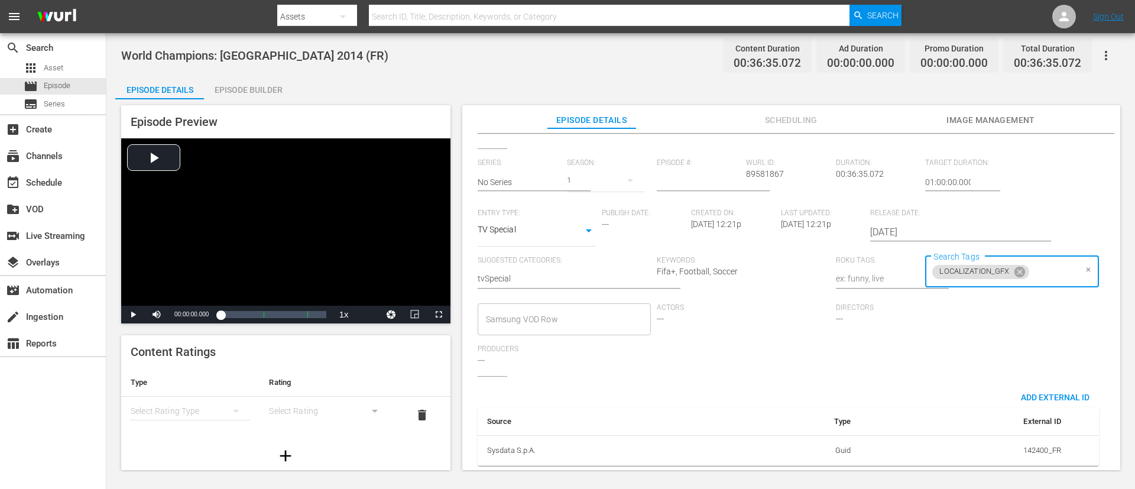
click at [756, 261] on input "Search Tags" at bounding box center [1053, 271] width 45 height 21
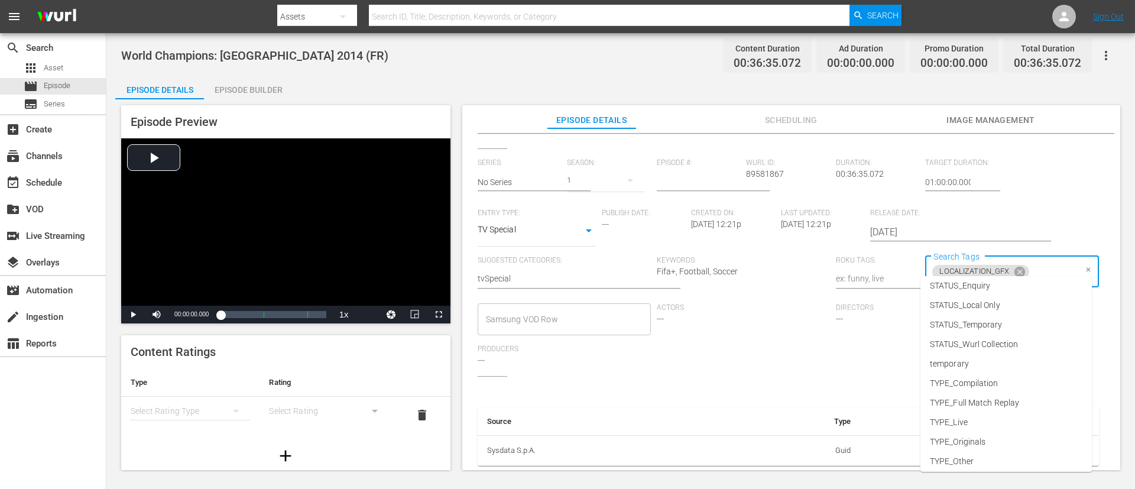
scroll to position [145, 0]
click at [756, 325] on li "TYPE_Other" at bounding box center [1005, 456] width 171 height 19
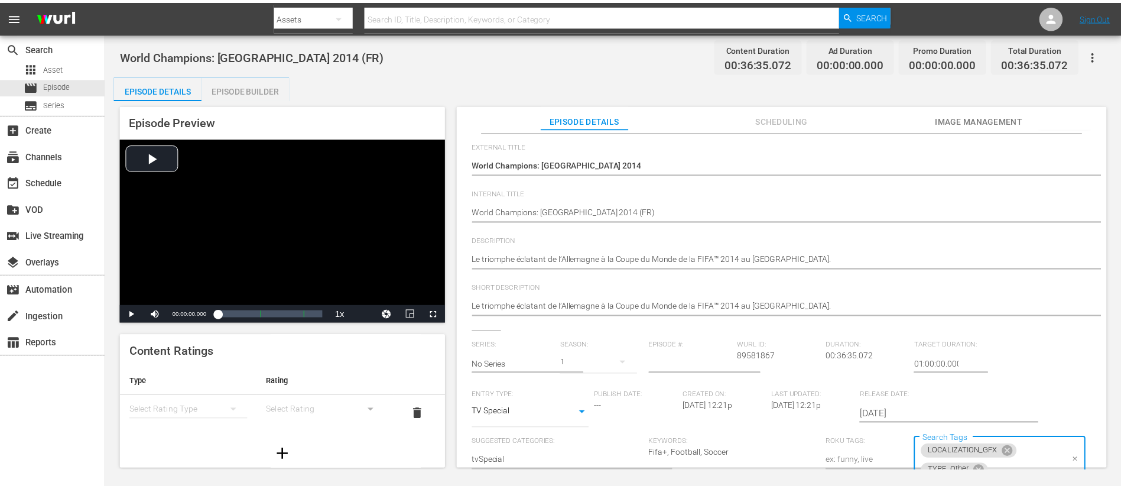
scroll to position [0, 0]
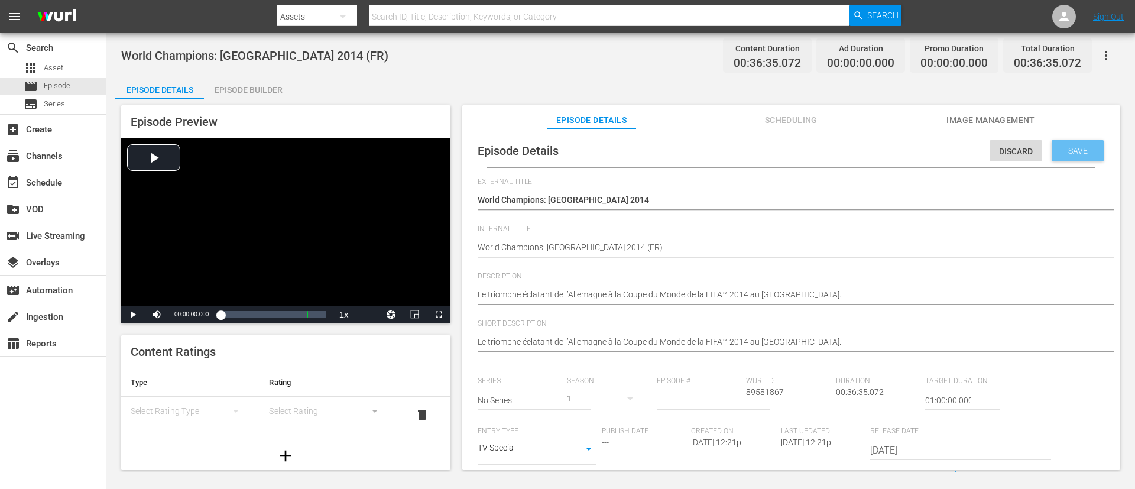
click at [756, 153] on span "Save" at bounding box center [1077, 150] width 38 height 9
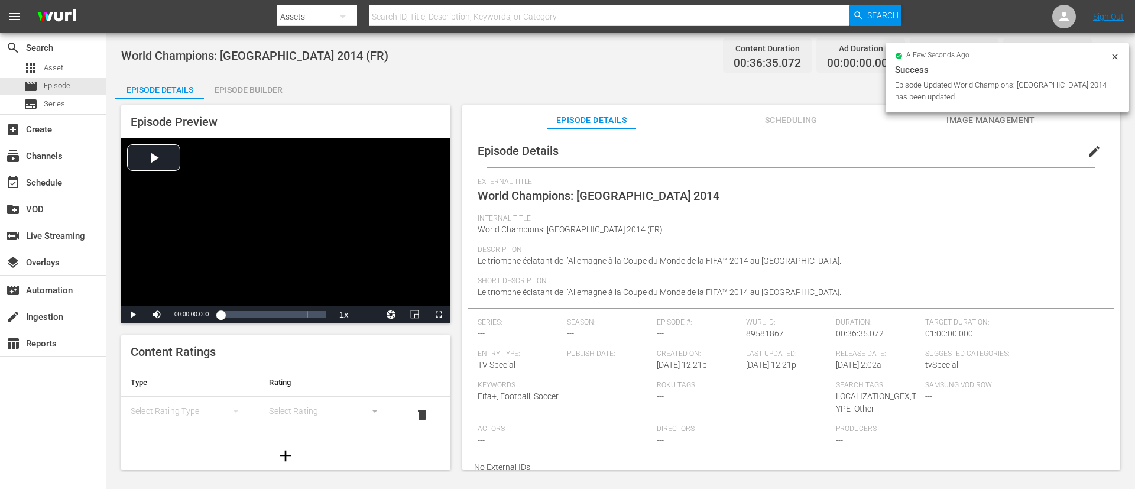
click at [224, 90] on div "Episode Builder" at bounding box center [248, 90] width 89 height 28
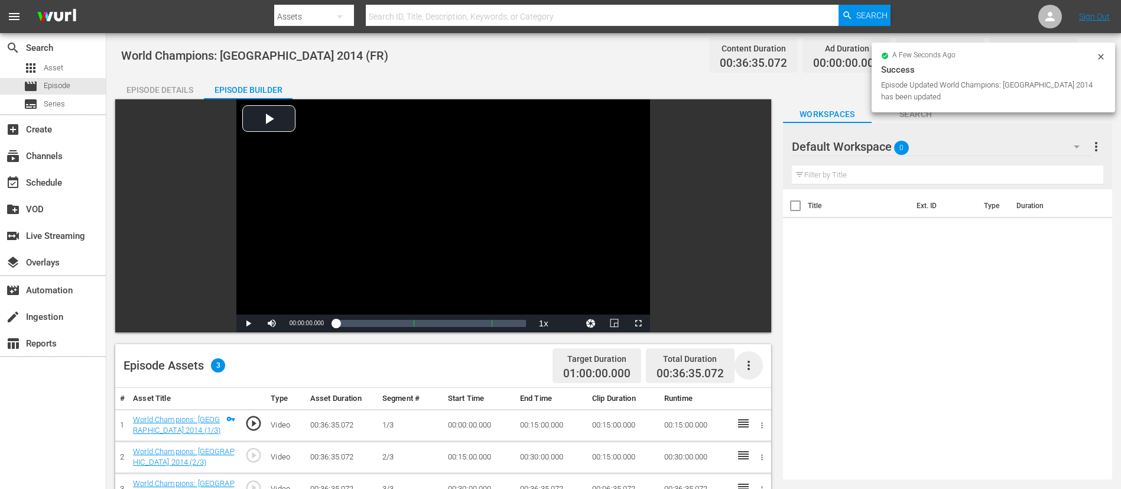
click at [753, 325] on icon "button" at bounding box center [749, 365] width 14 height 14
click at [756, 325] on div "Fill with Ads" at bounding box center [784, 370] width 80 height 28
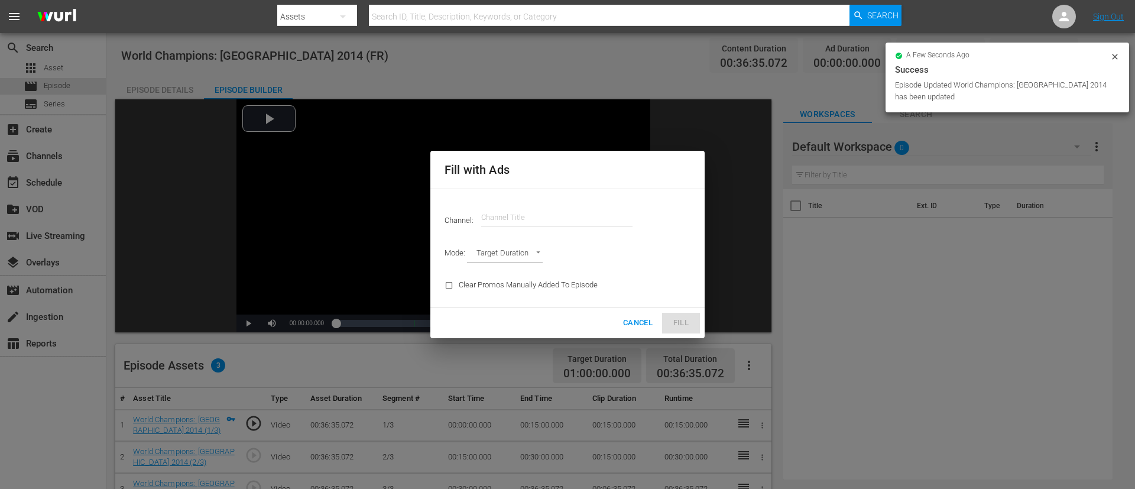
click at [538, 214] on input "text" at bounding box center [556, 217] width 151 height 28
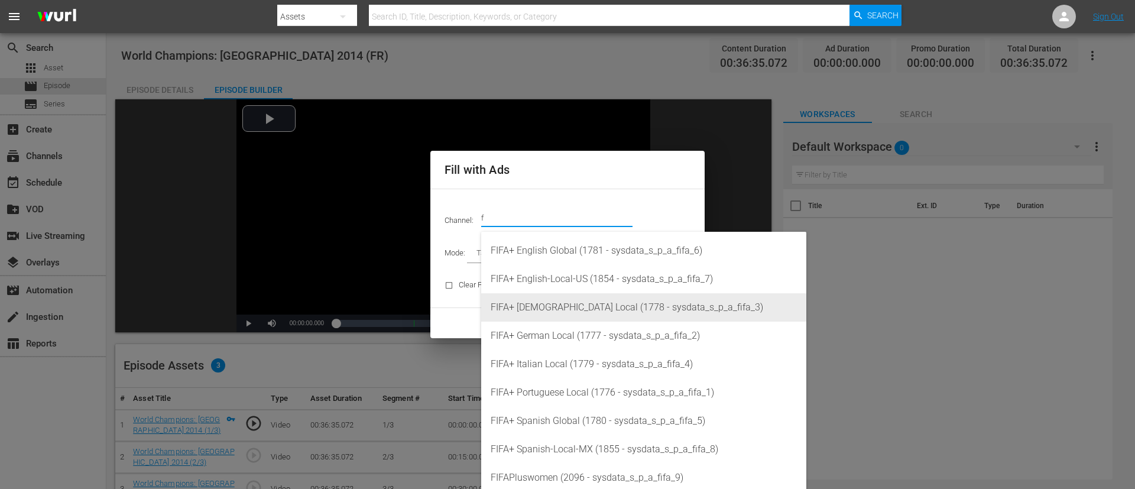
click at [545, 303] on div "FIFA+ [DEMOGRAPHIC_DATA] Local (1778 - sysdata_s_p_a_fifa_3)" at bounding box center [643, 307] width 306 height 28
type input "FIFA+ [DEMOGRAPHIC_DATA] Local (1778)"
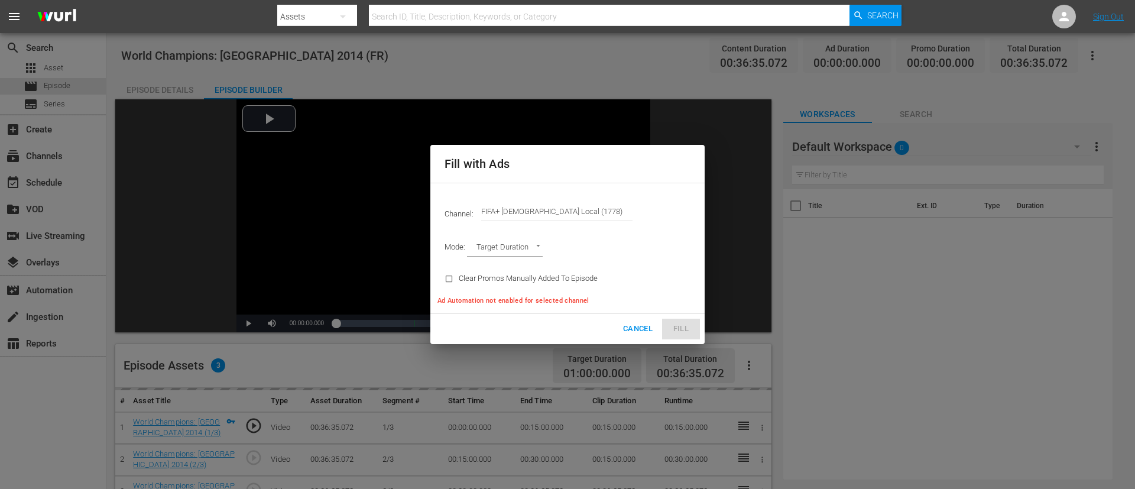
type input "AD_BREAK_DURATION"
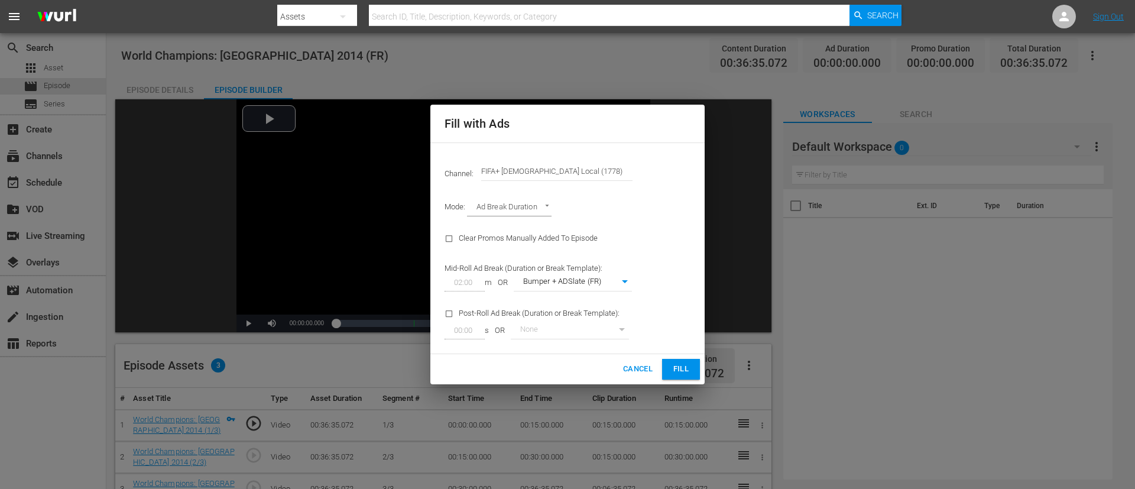
click at [669, 325] on button "Fill" at bounding box center [681, 369] width 38 height 21
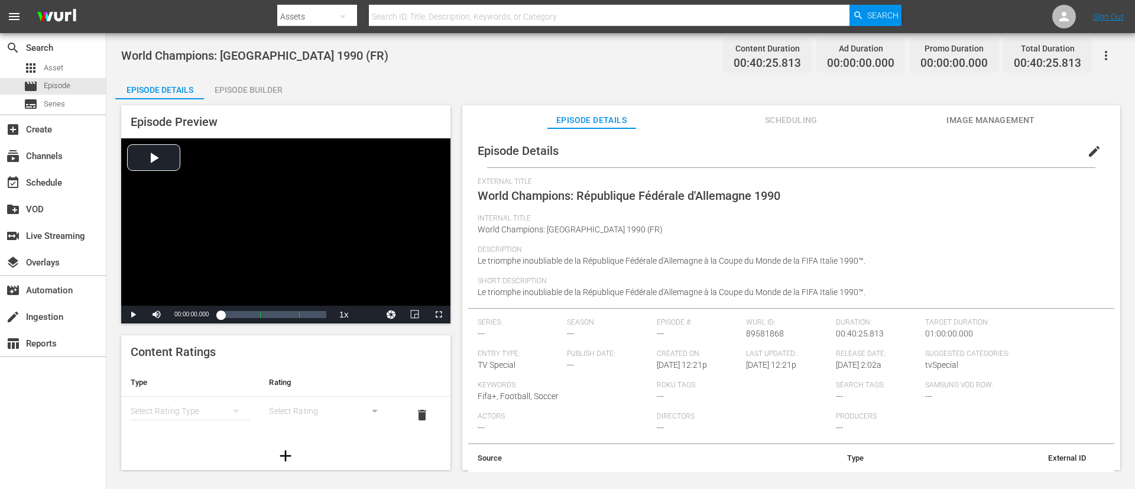
click at [756, 149] on button "edit" at bounding box center [1094, 151] width 28 height 28
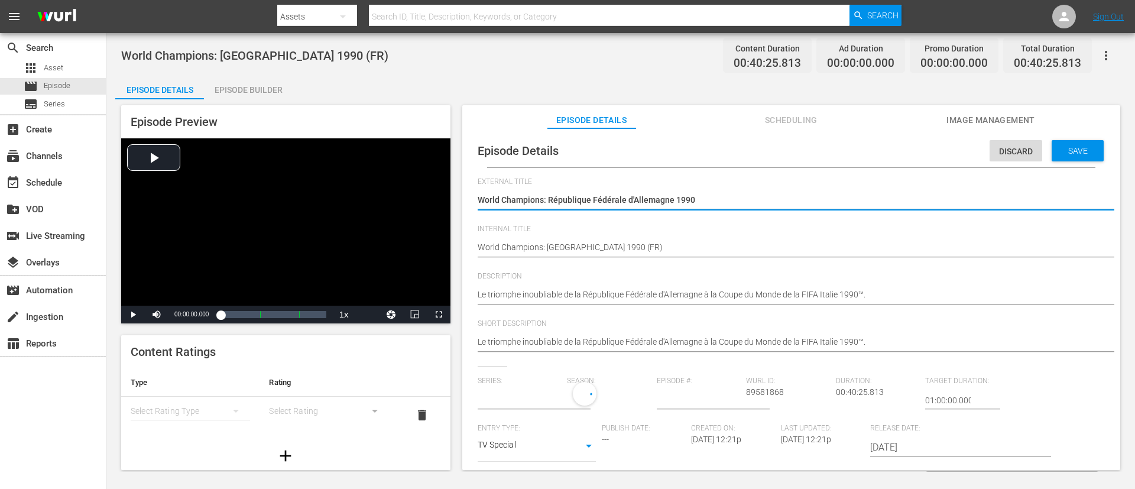
type input "No Series"
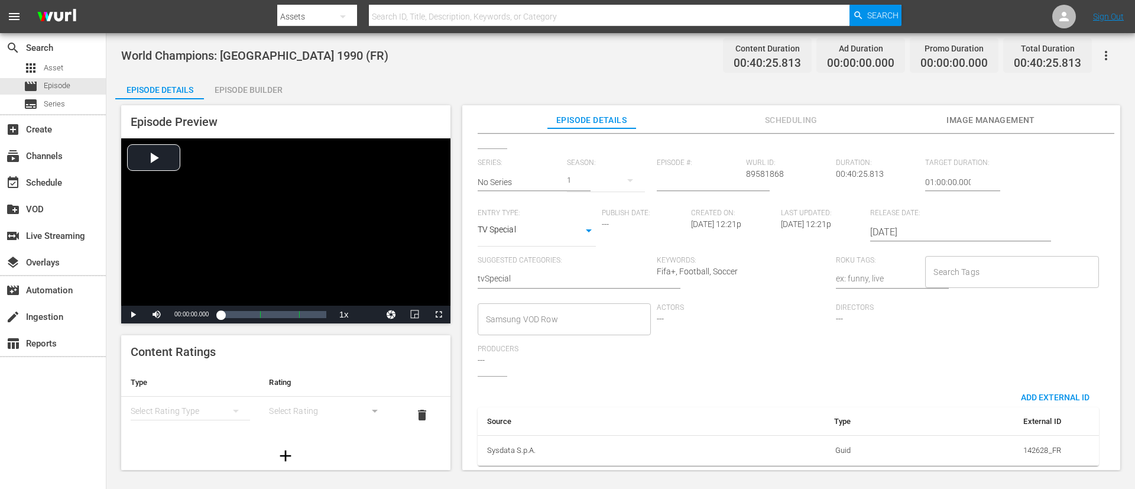
click at [756, 261] on input "Search Tags" at bounding box center [1002, 271] width 145 height 21
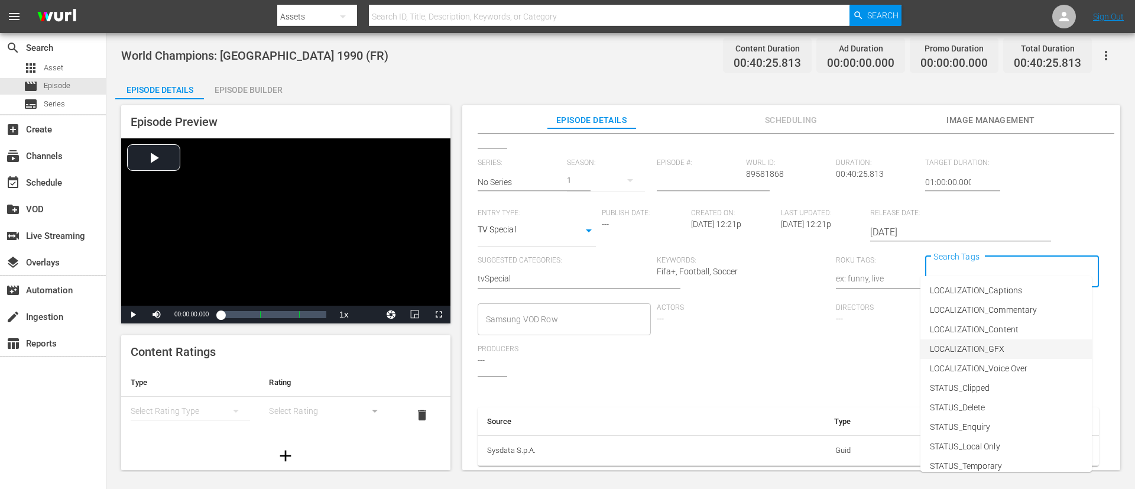
click at [756, 325] on li "LOCALIZATION_GFX" at bounding box center [1005, 348] width 171 height 19
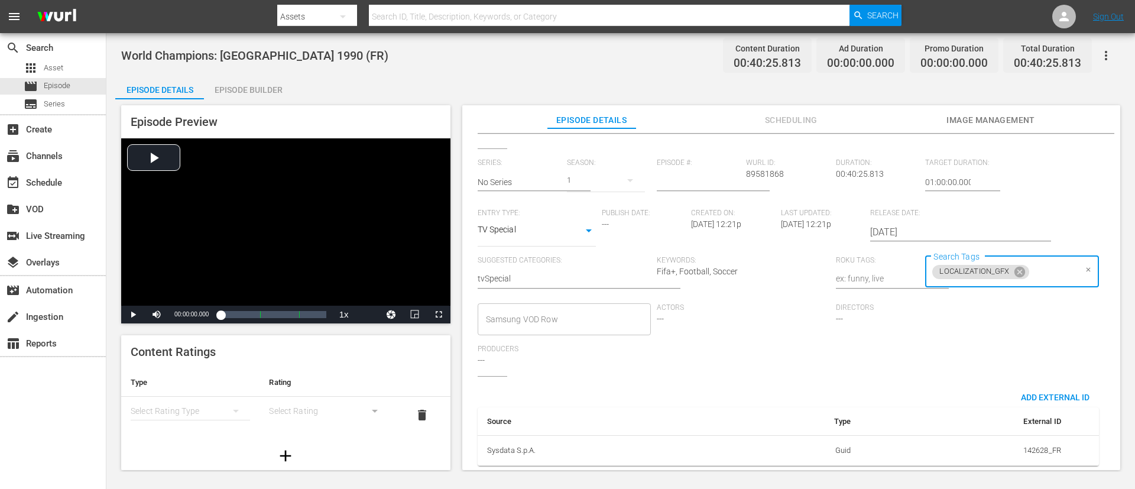
click at [756, 261] on input "Search Tags" at bounding box center [1053, 271] width 45 height 21
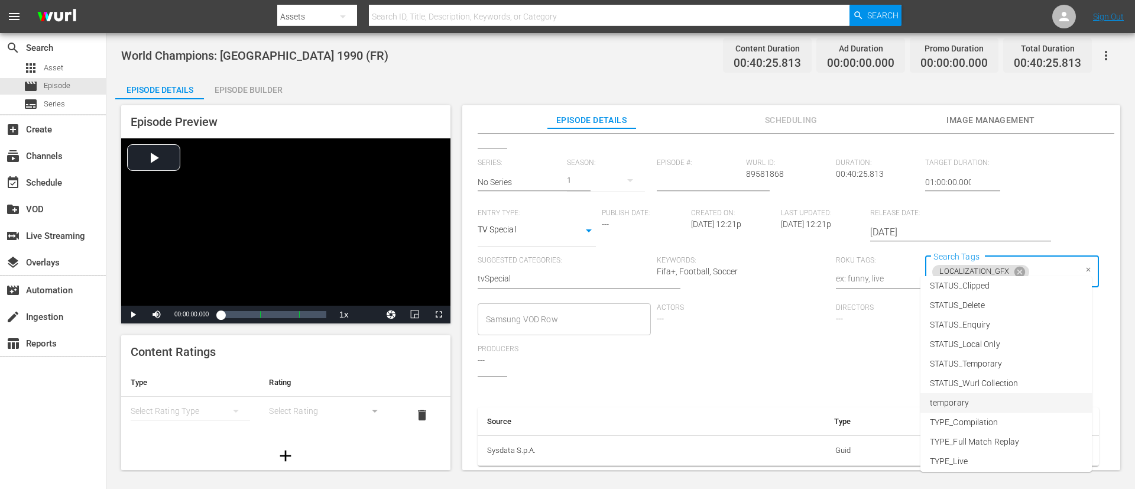
scroll to position [145, 0]
click at [756, 325] on li "TYPE_Other" at bounding box center [1005, 456] width 171 height 19
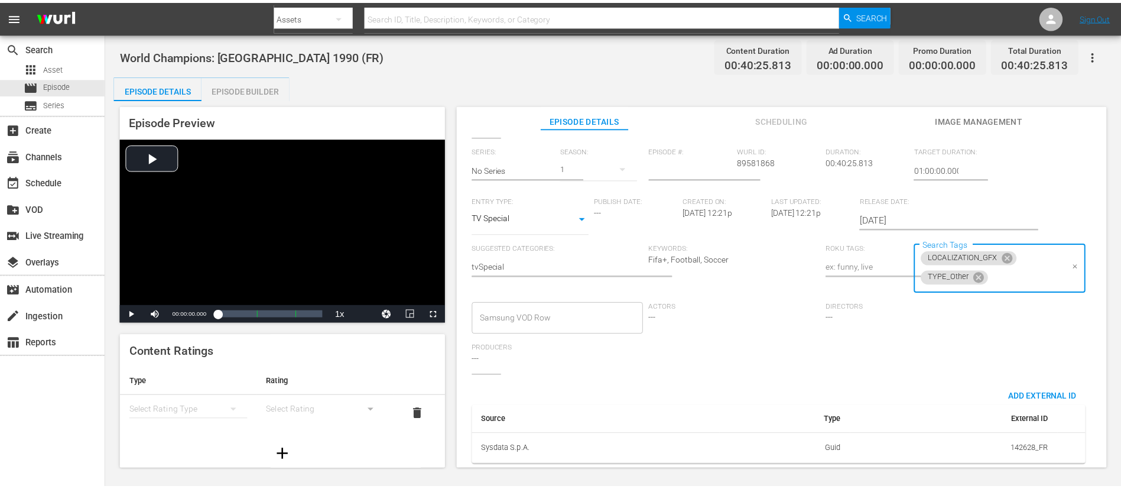
scroll to position [0, 0]
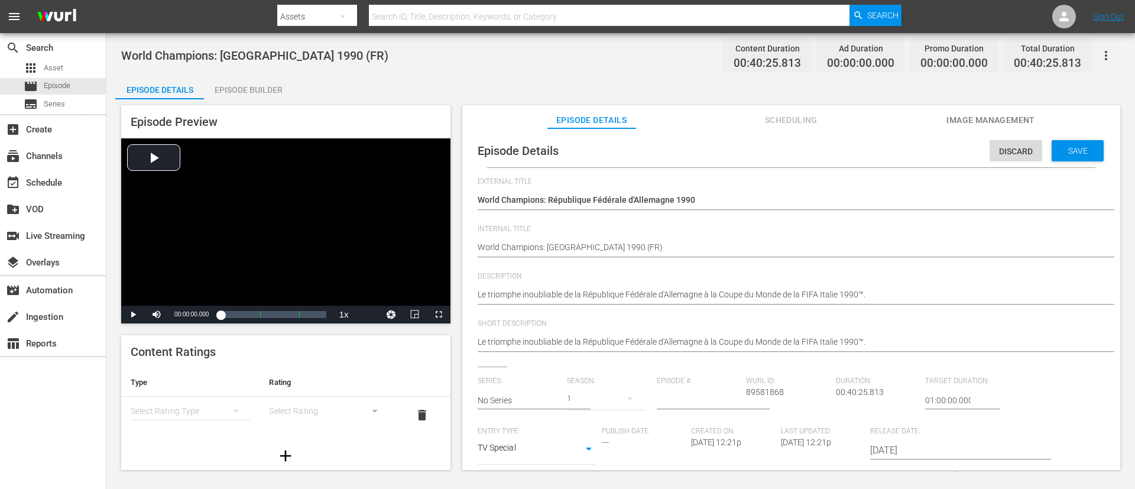
click at [756, 144] on div "Save" at bounding box center [1077, 150] width 52 height 21
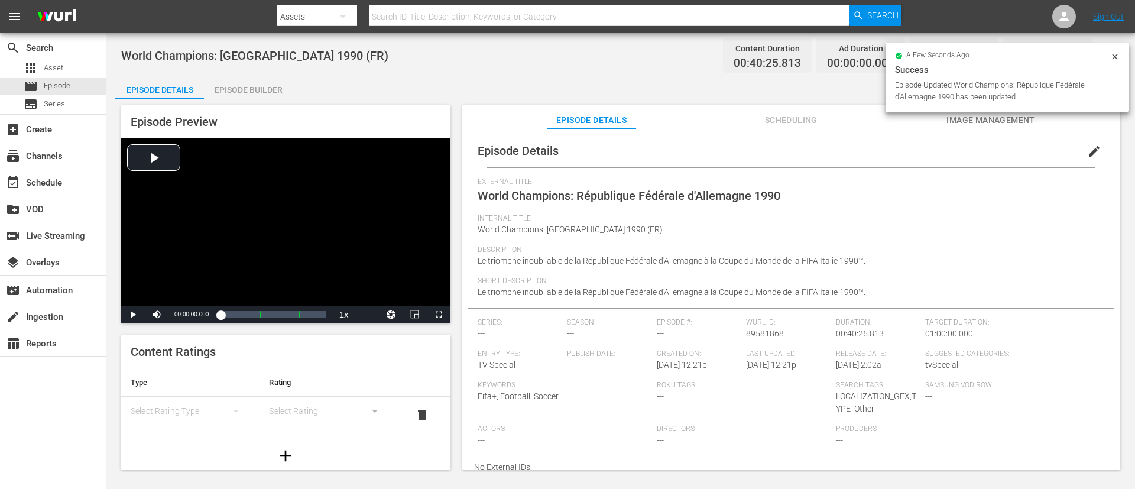
click at [240, 86] on div "Episode Builder" at bounding box center [248, 90] width 89 height 28
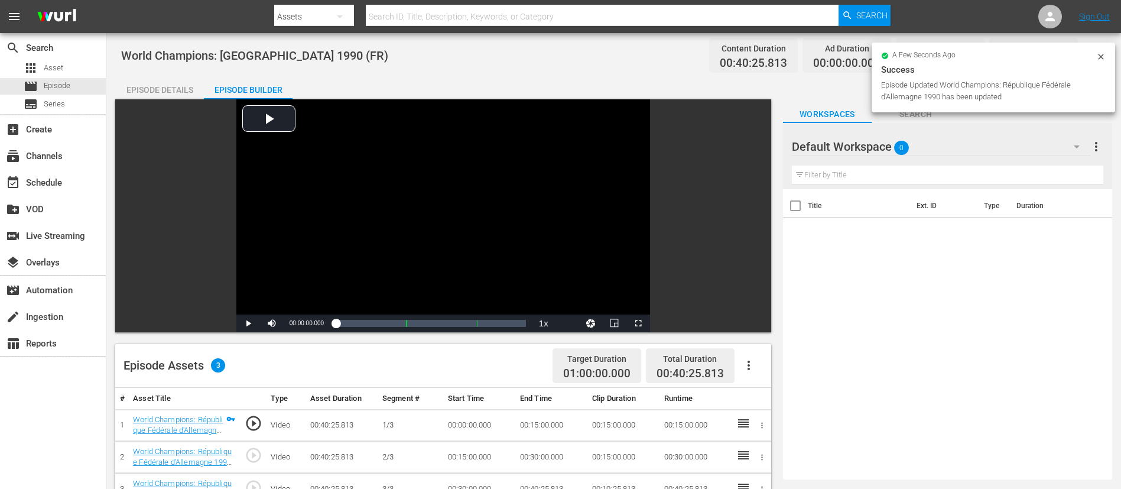
click at [754, 325] on icon "button" at bounding box center [749, 365] width 14 height 14
click at [756, 325] on div "Fill with Ads" at bounding box center [784, 370] width 80 height 28
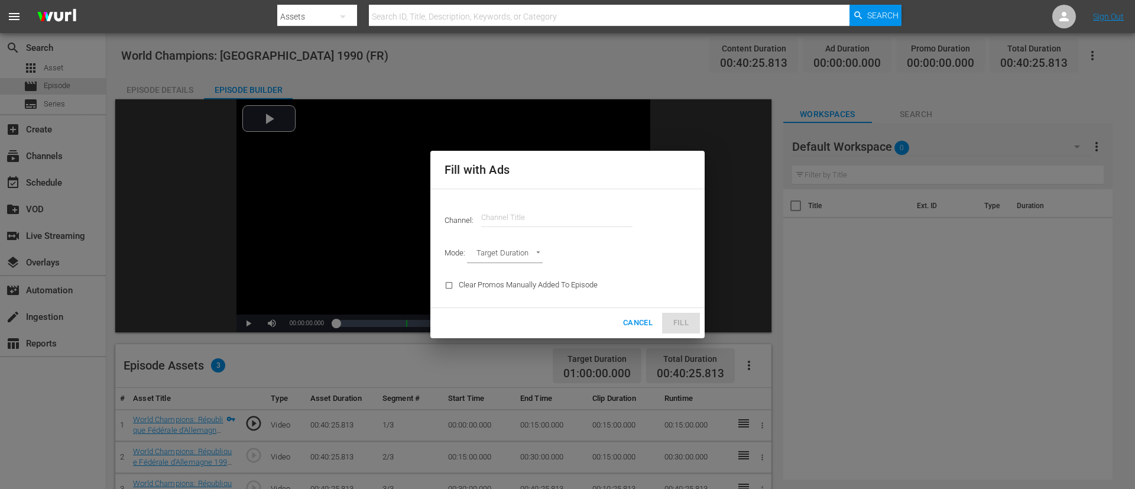
click at [556, 222] on input "text" at bounding box center [556, 217] width 151 height 28
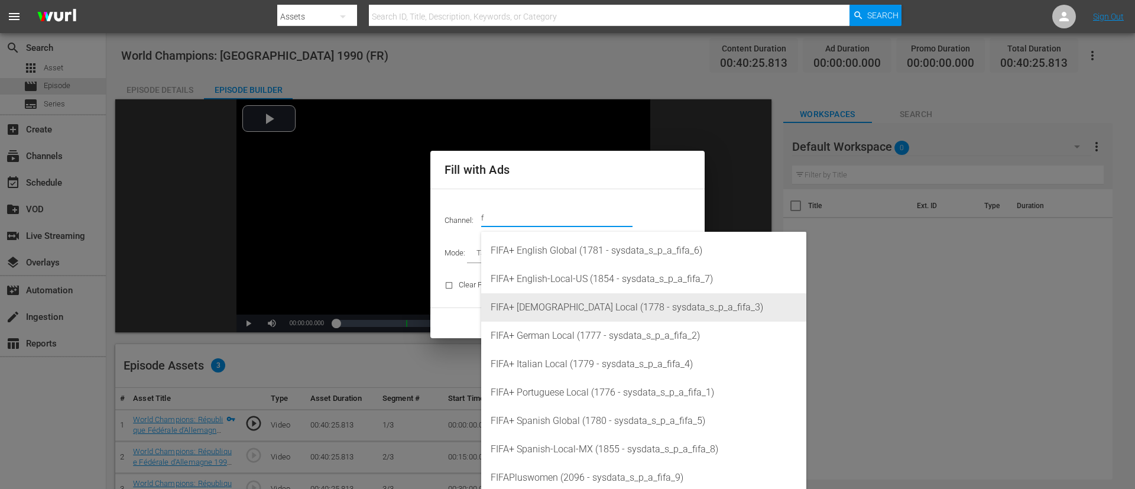
click at [554, 310] on div "FIFA+ [DEMOGRAPHIC_DATA] Local (1778 - sysdata_s_p_a_fifa_3)" at bounding box center [643, 307] width 306 height 28
type input "FIFA+ [DEMOGRAPHIC_DATA] Local (1778)"
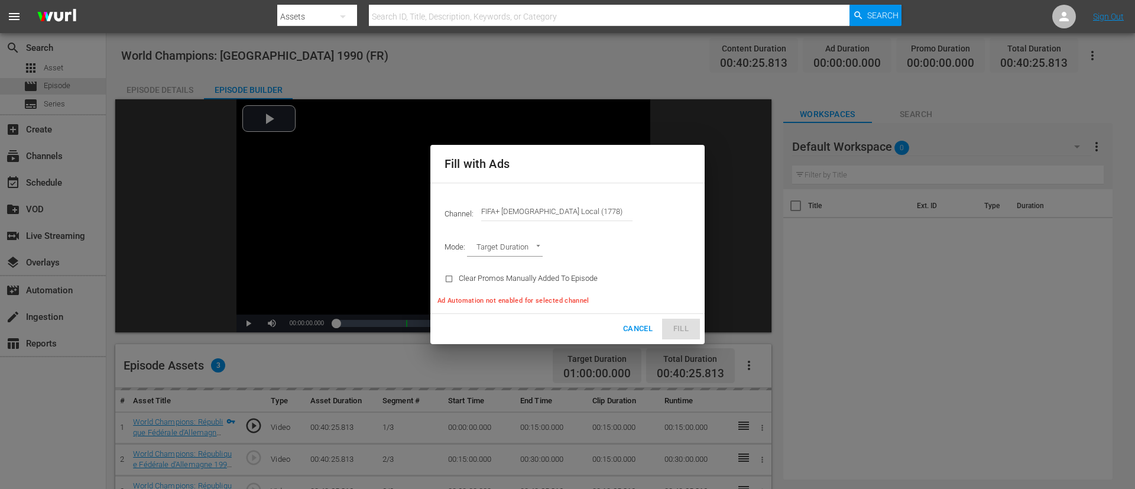
type input "AD_BREAK_DURATION"
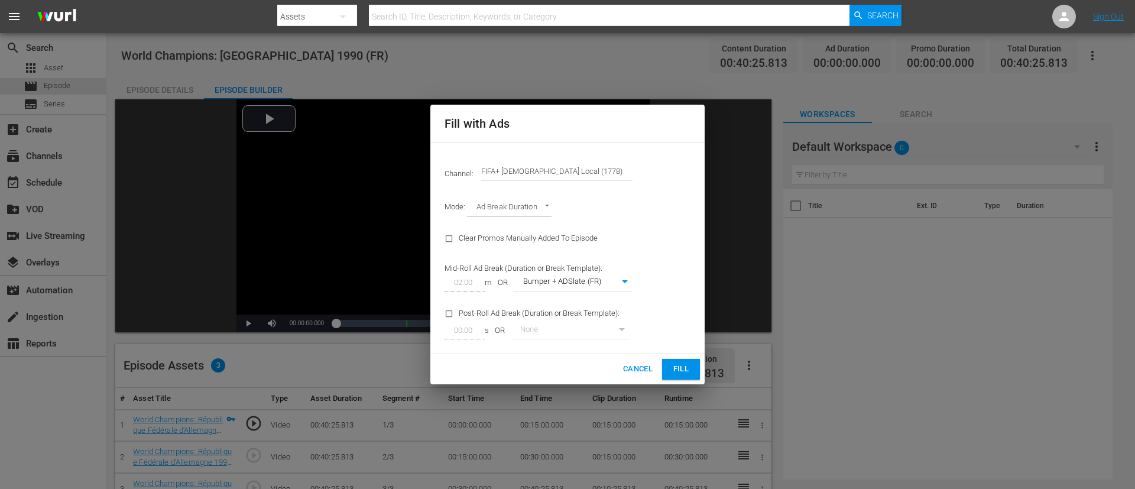
click at [685, 325] on button "Fill" at bounding box center [681, 369] width 38 height 21
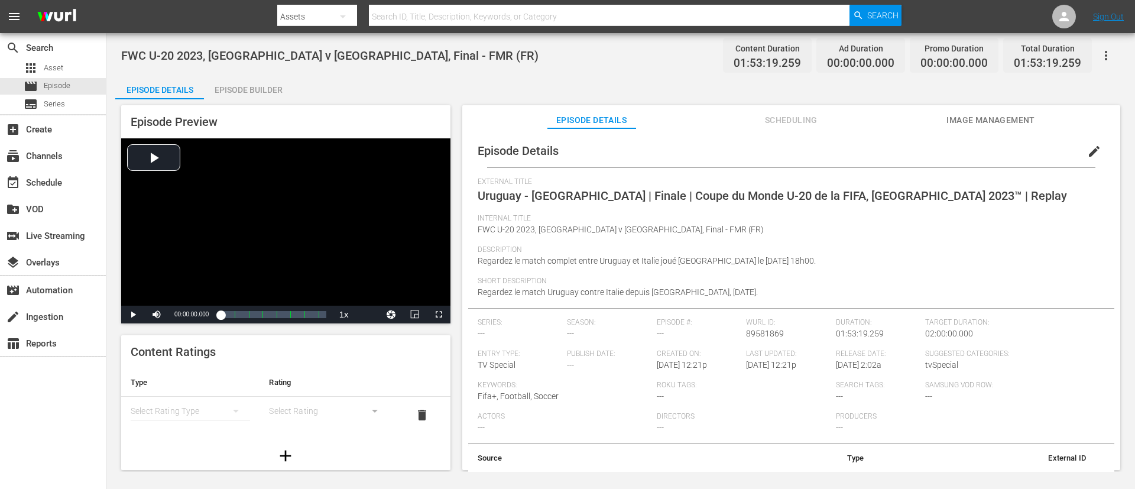
click at [756, 151] on span "edit" at bounding box center [1094, 151] width 14 height 14
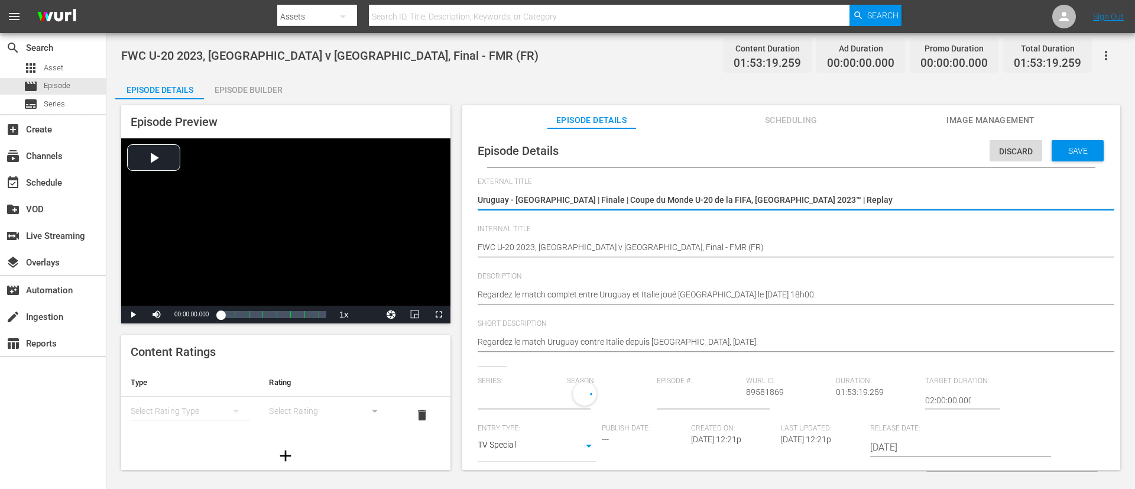
type input "No Series"
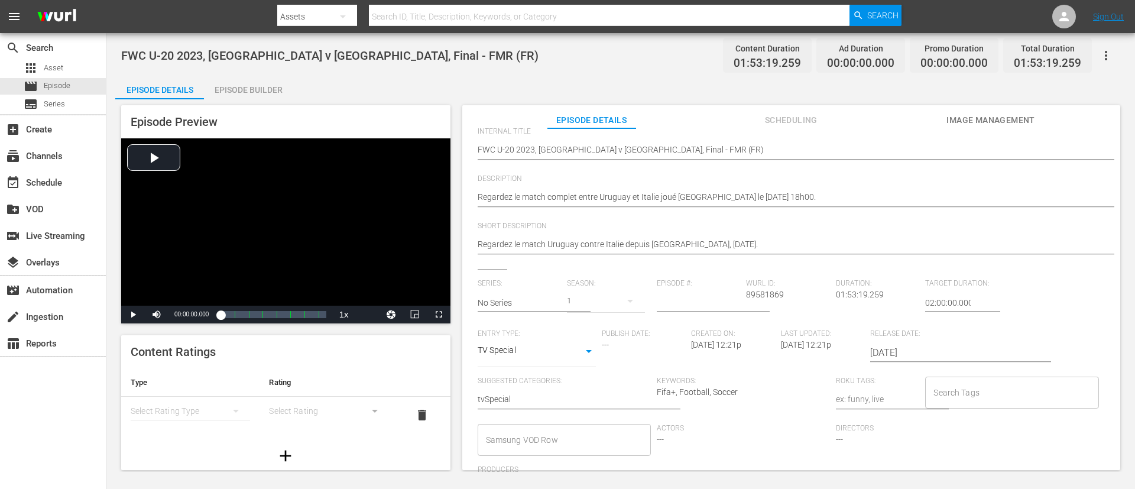
scroll to position [232, 0]
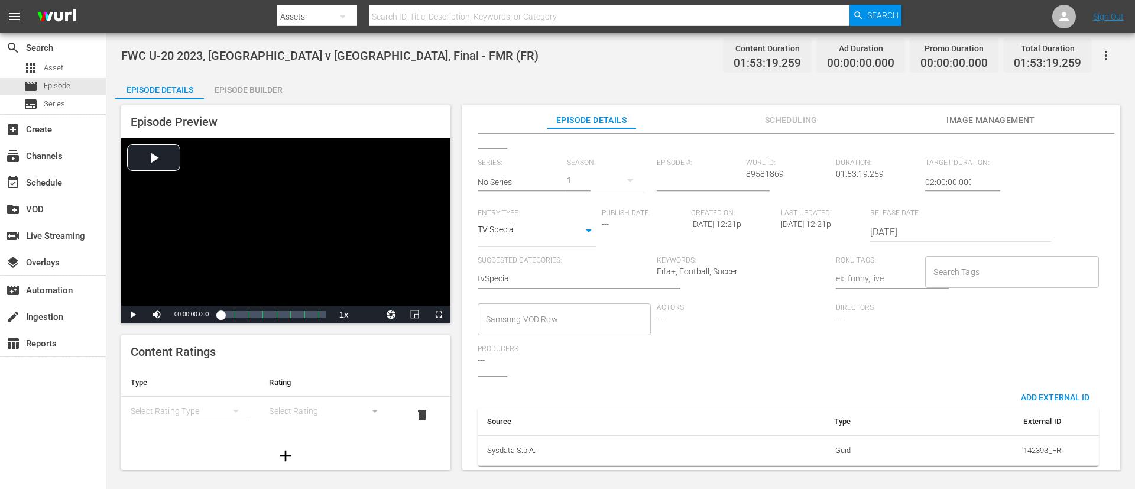
click at [756, 261] on input "Search Tags" at bounding box center [1002, 271] width 145 height 21
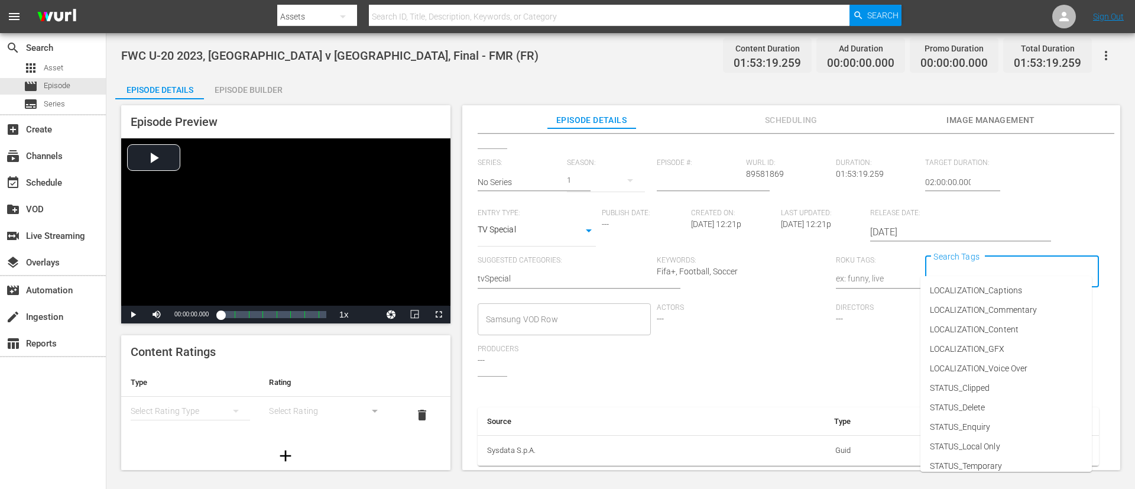
type input "f"
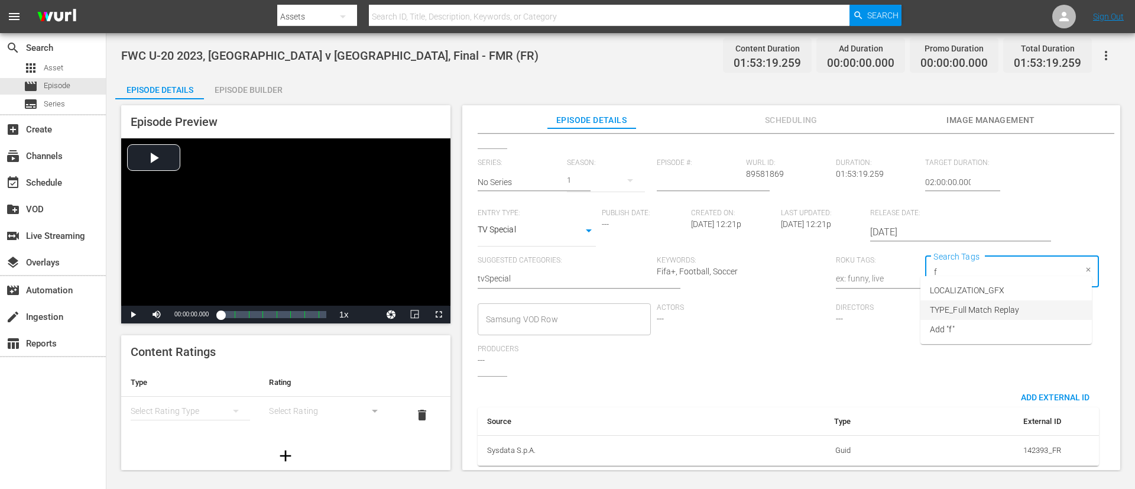
click at [756, 311] on li "TYPE_Full Match Replay" at bounding box center [1005, 309] width 171 height 19
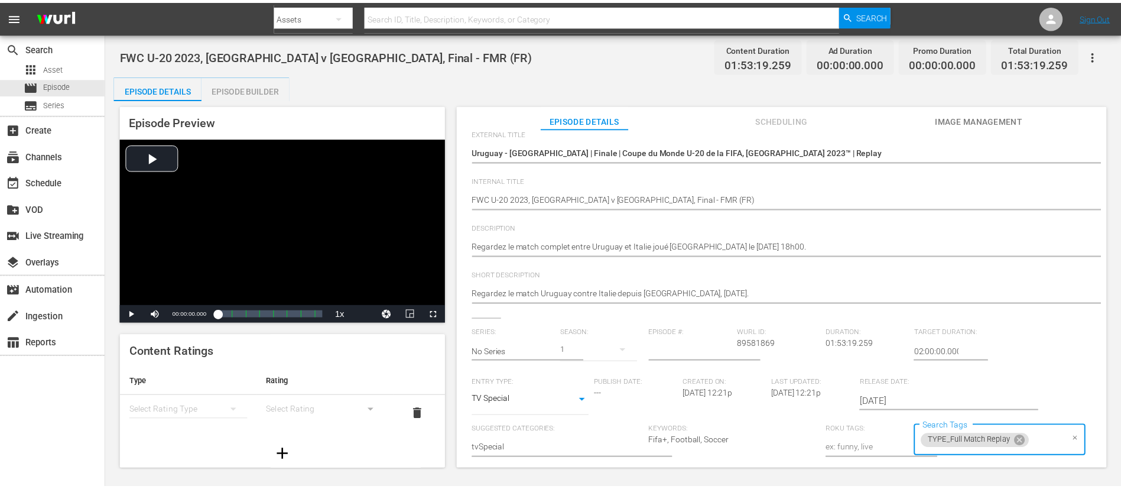
scroll to position [0, 0]
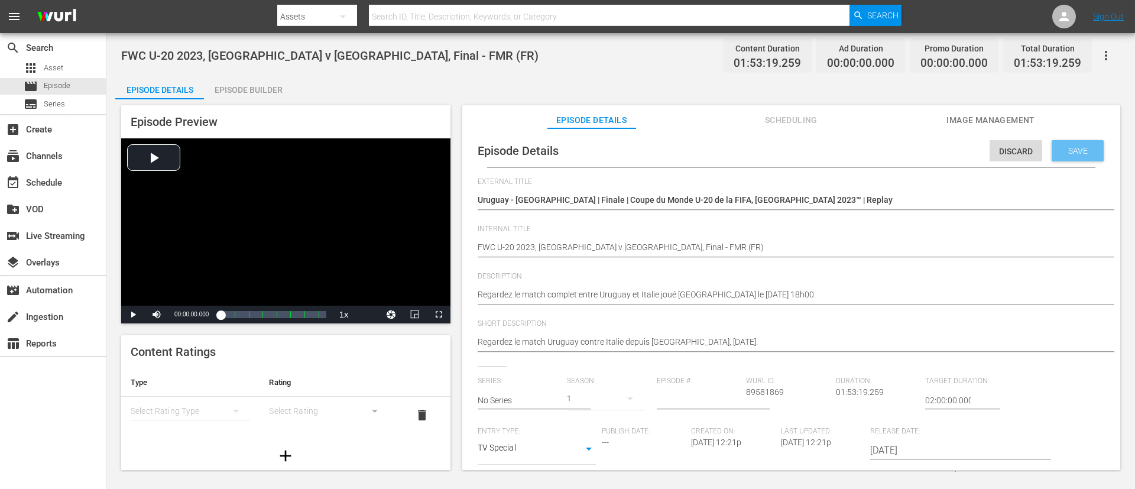
click at [756, 158] on div "Save" at bounding box center [1077, 150] width 52 height 21
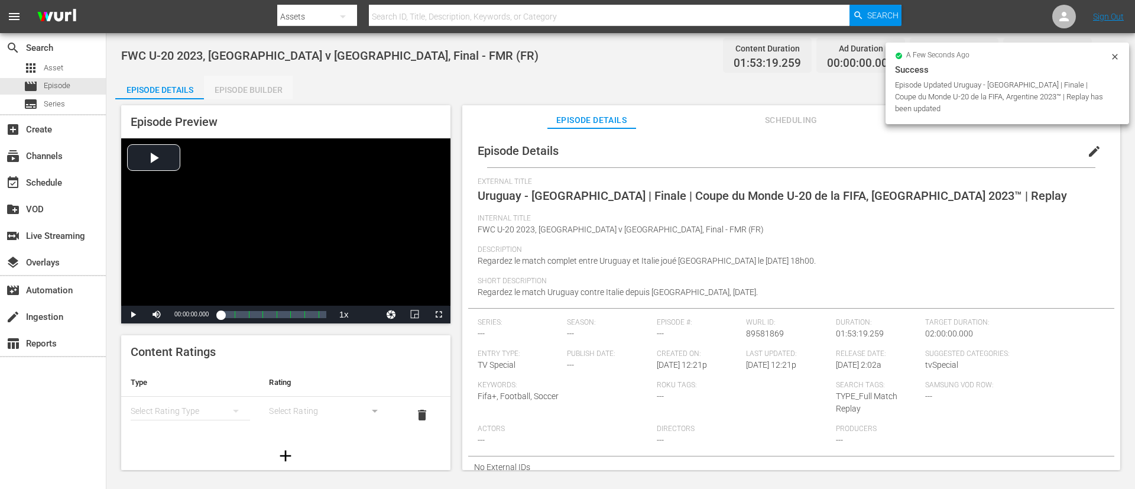
click at [261, 90] on div "Episode Builder" at bounding box center [248, 90] width 89 height 28
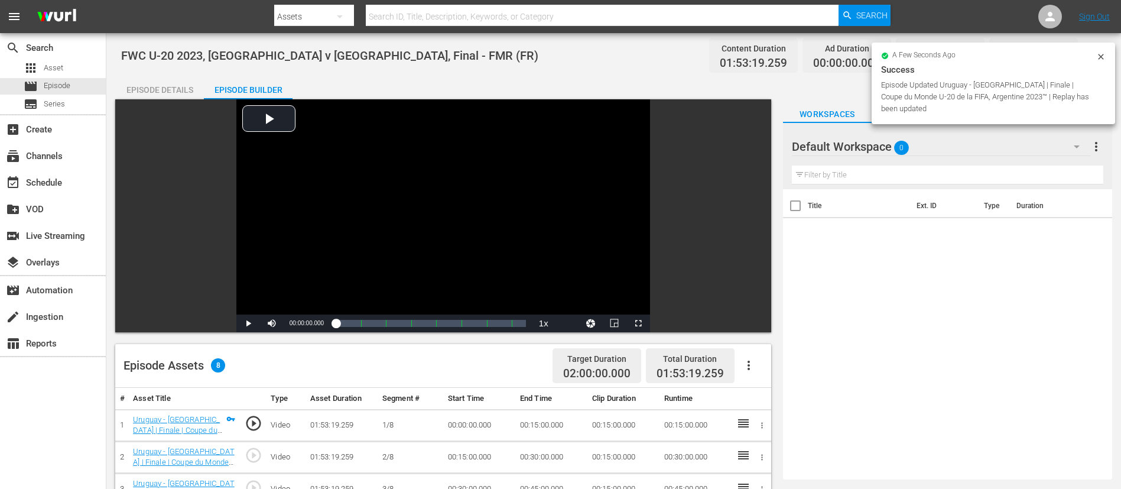
click at [755, 325] on icon "button" at bounding box center [749, 365] width 14 height 14
click at [756, 325] on div "Fill with Ads" at bounding box center [784, 370] width 80 height 28
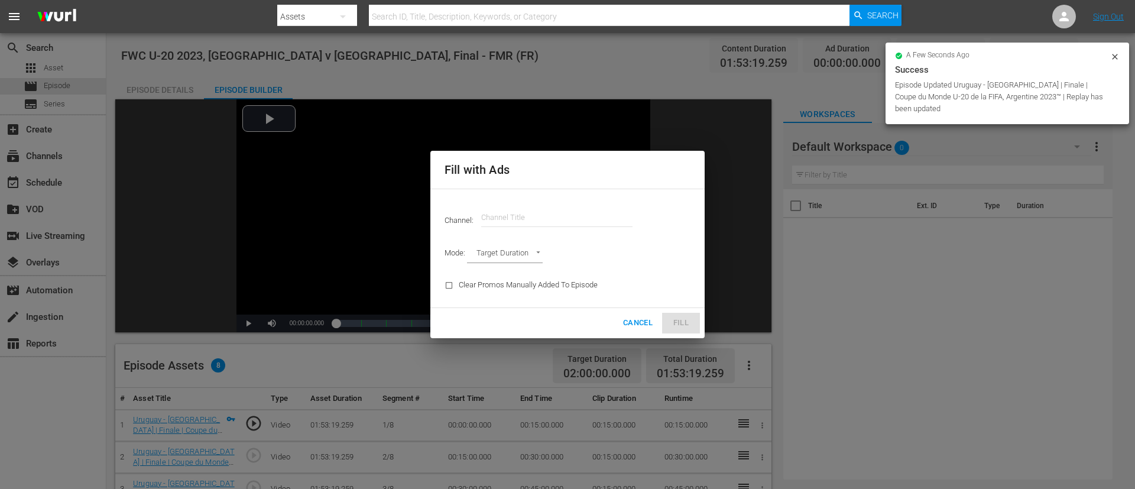
click at [563, 213] on input "text" at bounding box center [556, 217] width 151 height 28
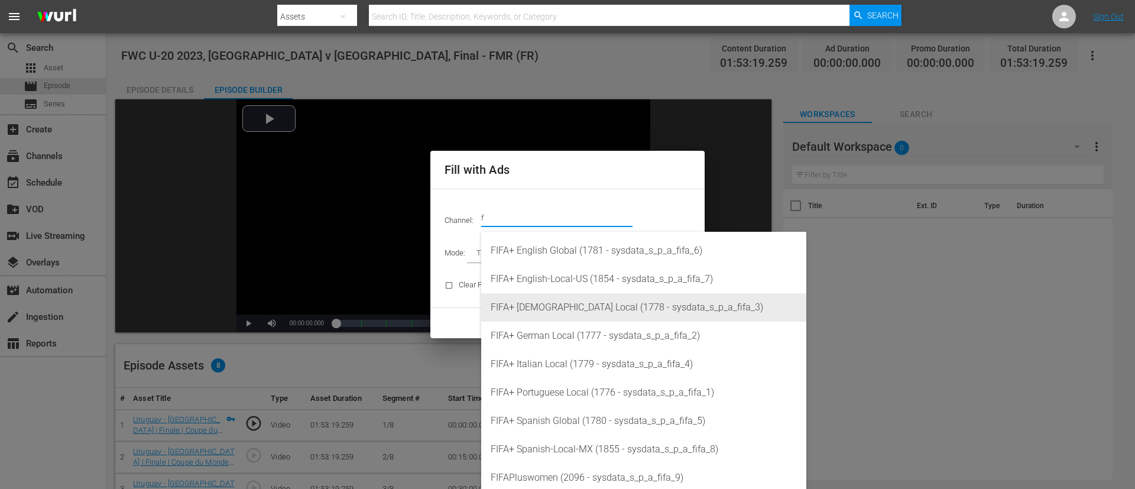
click at [560, 305] on div "FIFA+ [DEMOGRAPHIC_DATA] Local (1778 - sysdata_s_p_a_fifa_3)" at bounding box center [643, 307] width 306 height 28
type input "FIFA+ [DEMOGRAPHIC_DATA] Local (1778)"
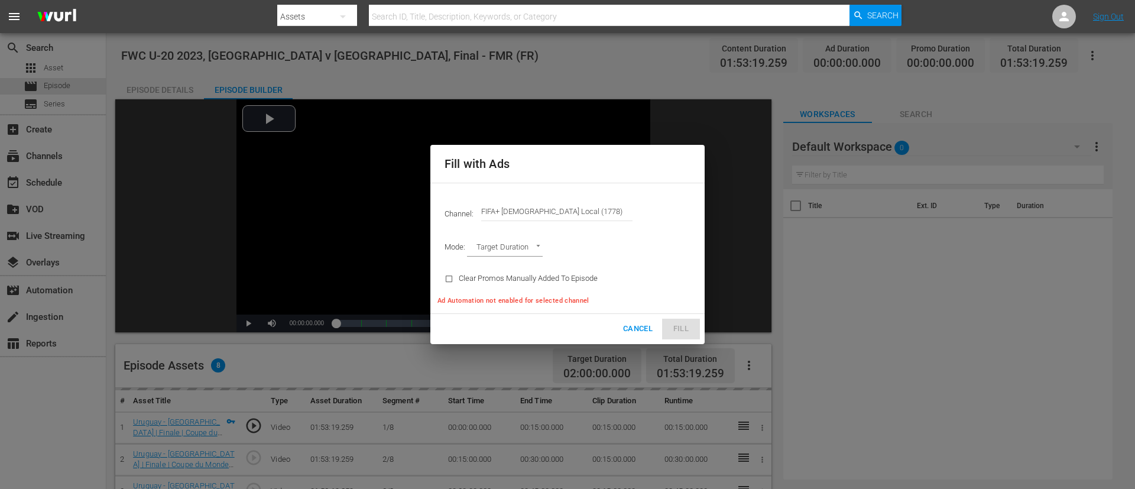
type input "AD_BREAK_DURATION"
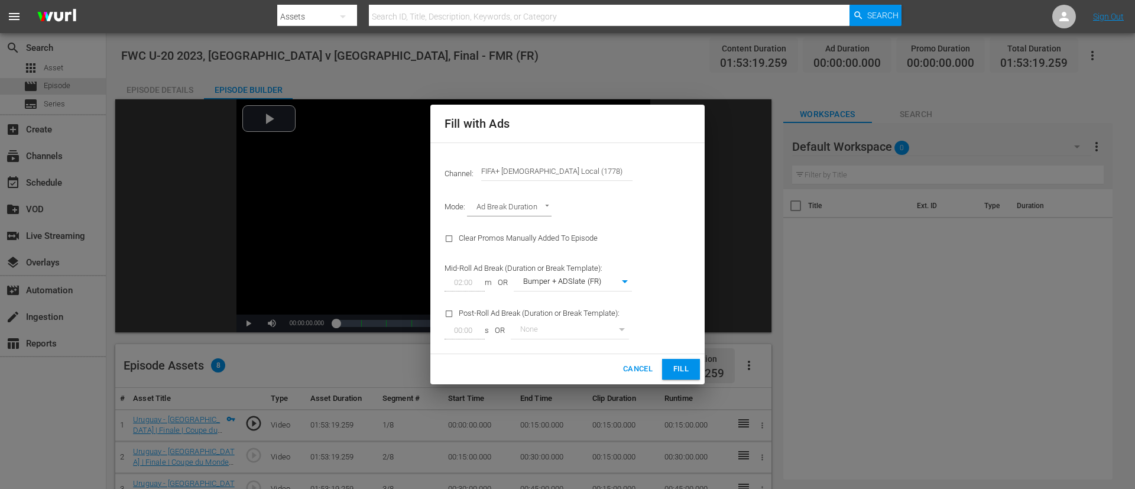
click at [684, 325] on span "Fill" at bounding box center [680, 369] width 19 height 14
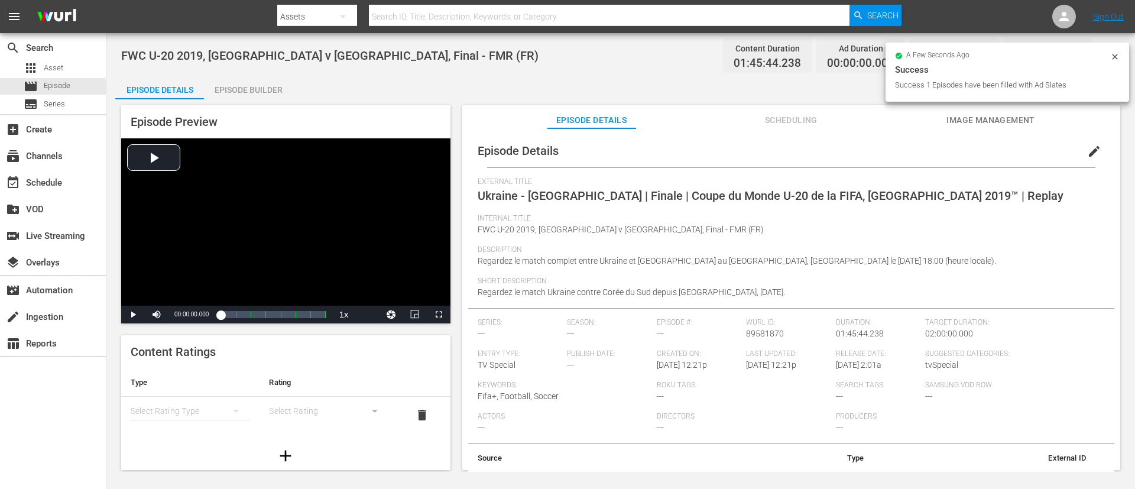
click at [756, 143] on button "edit" at bounding box center [1094, 151] width 28 height 28
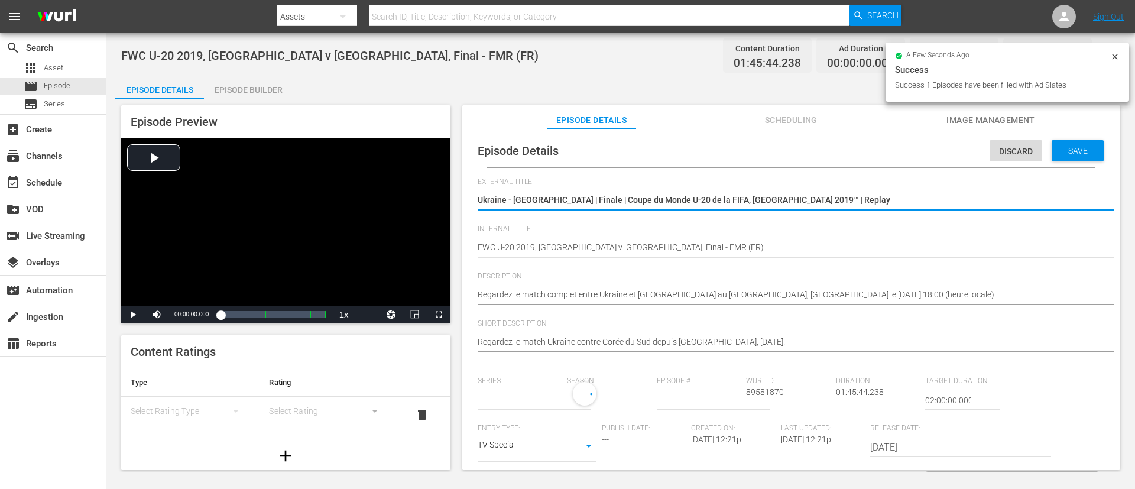
type input "No Series"
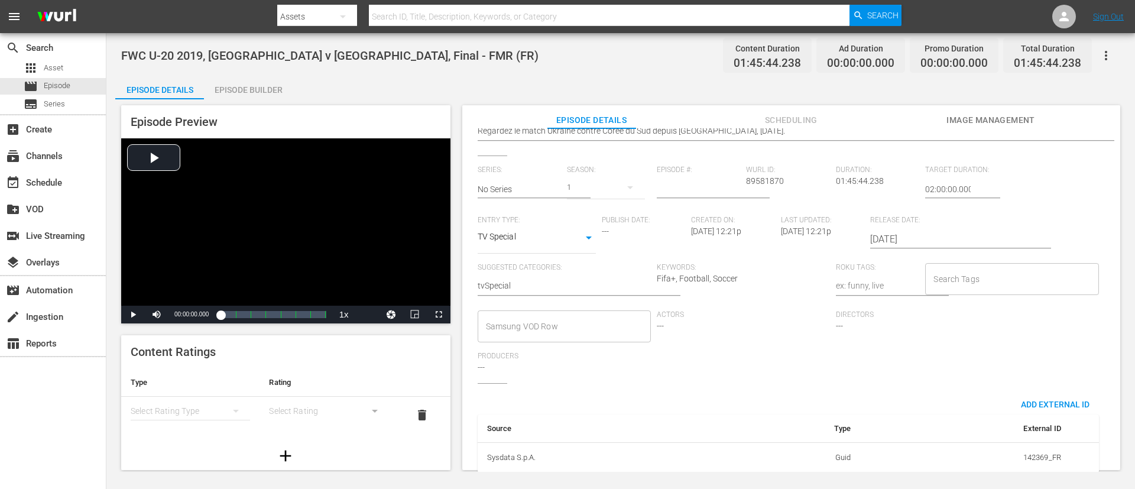
scroll to position [232, 0]
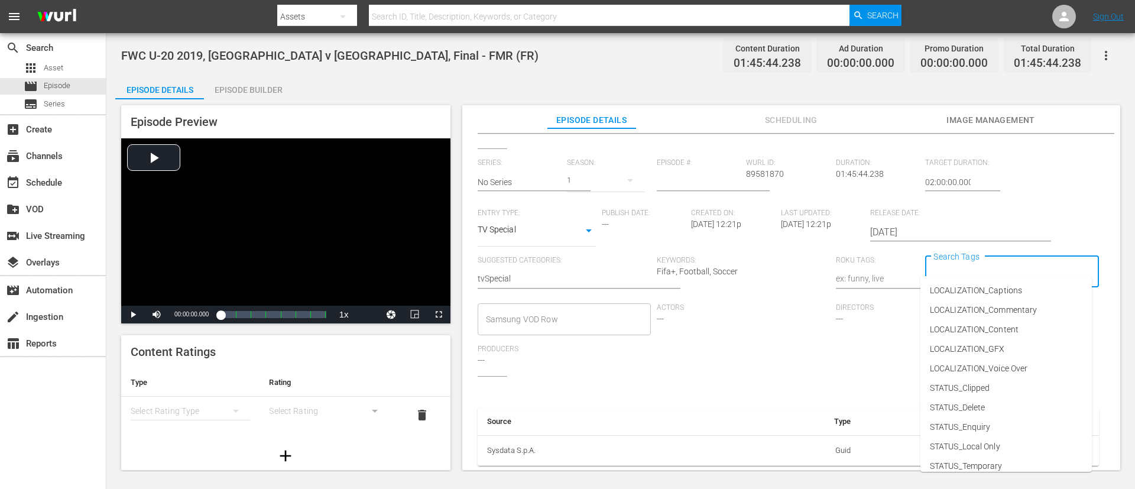
click at [756, 261] on input "Search Tags" at bounding box center [1002, 271] width 145 height 21
type input "f"
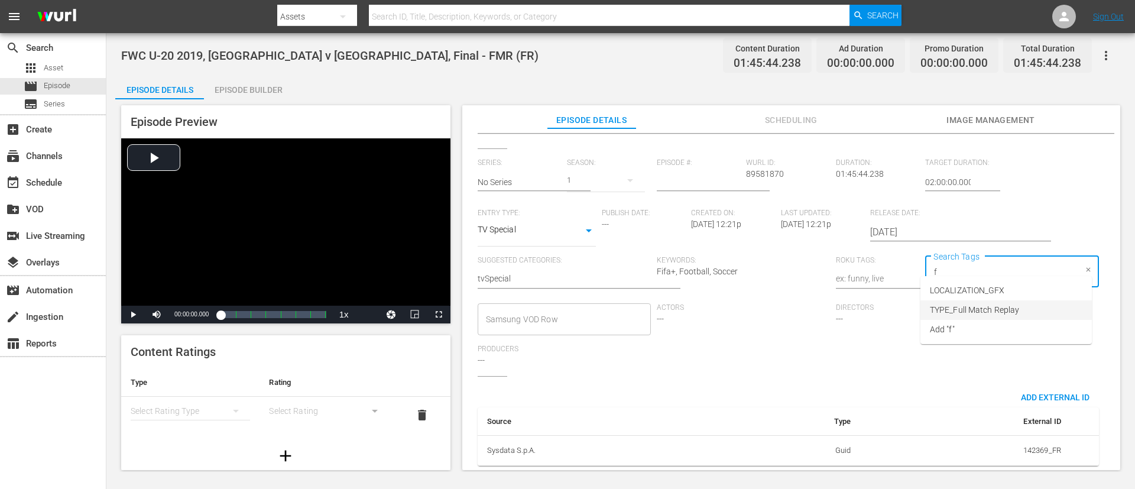
click at [756, 308] on span "TYPE_Full Match Replay" at bounding box center [973, 310] width 89 height 12
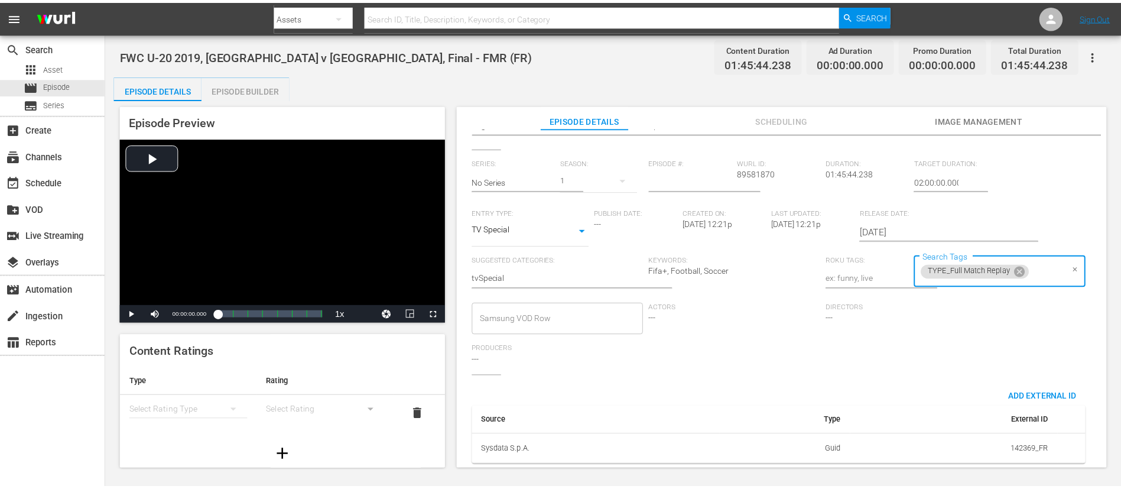
scroll to position [0, 0]
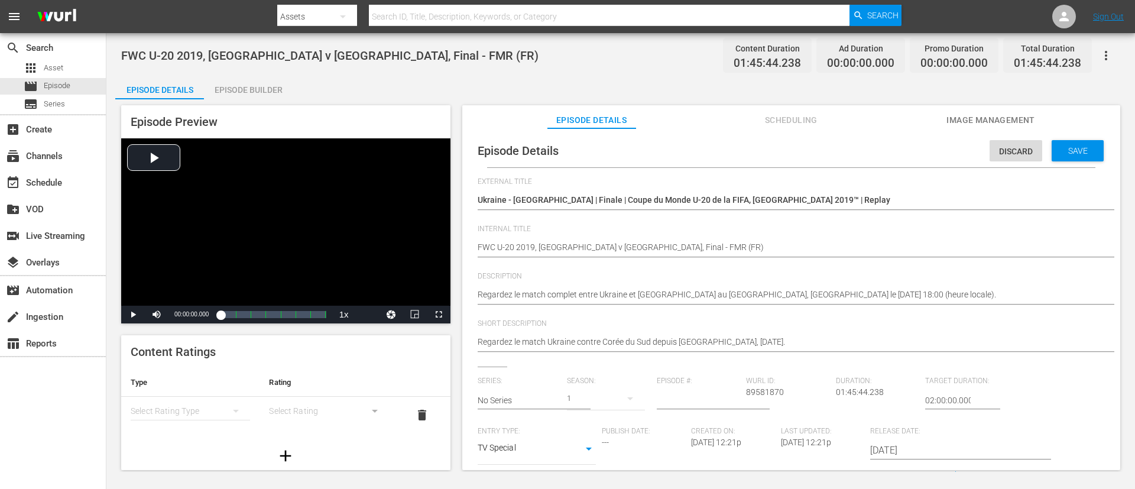
click at [756, 163] on div "Episode Details Discard Save" at bounding box center [791, 150] width 646 height 33
click at [756, 151] on span "Save" at bounding box center [1077, 150] width 38 height 9
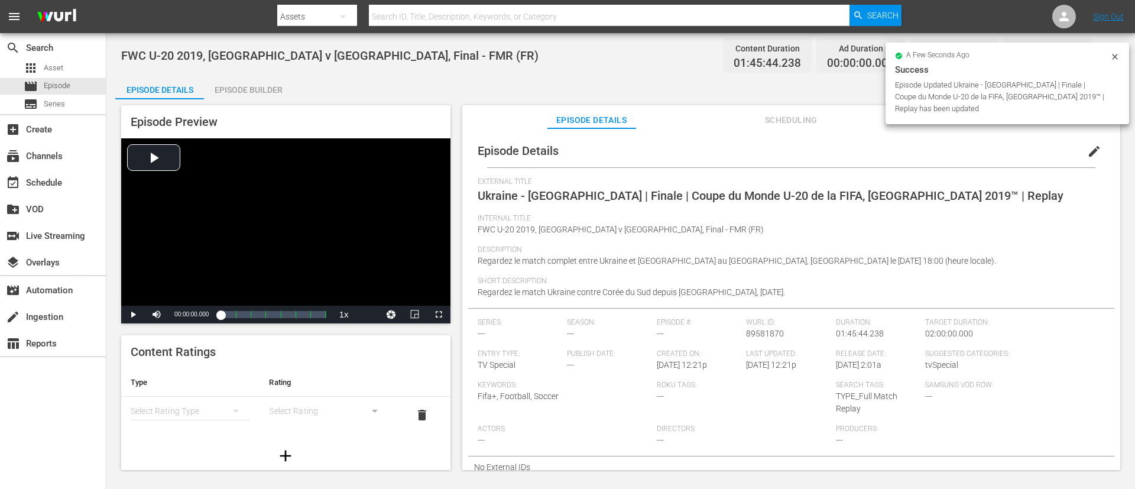
click at [251, 88] on div "Episode Builder" at bounding box center [248, 90] width 89 height 28
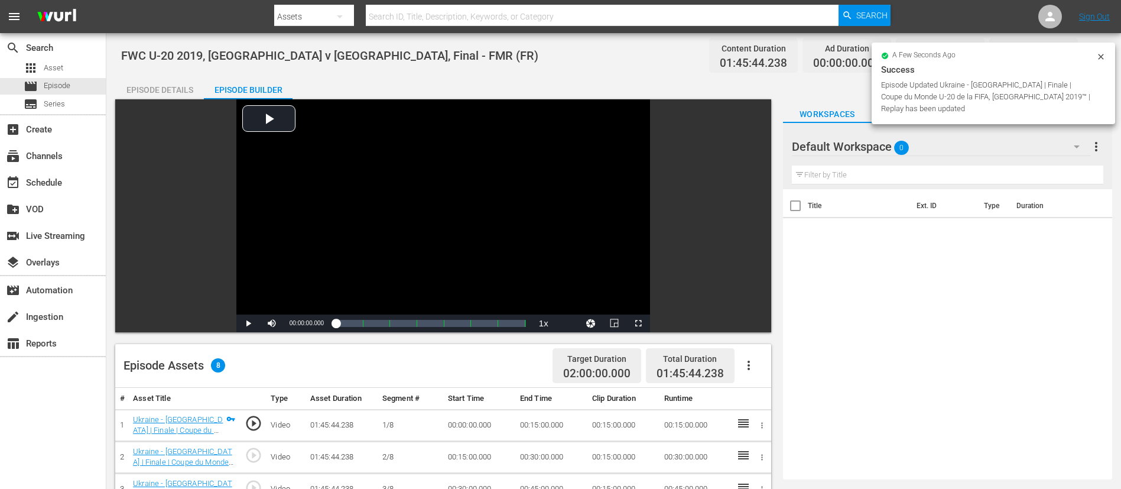
click at [750, 325] on icon "button" at bounding box center [749, 365] width 14 height 14
click at [756, 325] on div "Fill with Ads" at bounding box center [784, 370] width 80 height 28
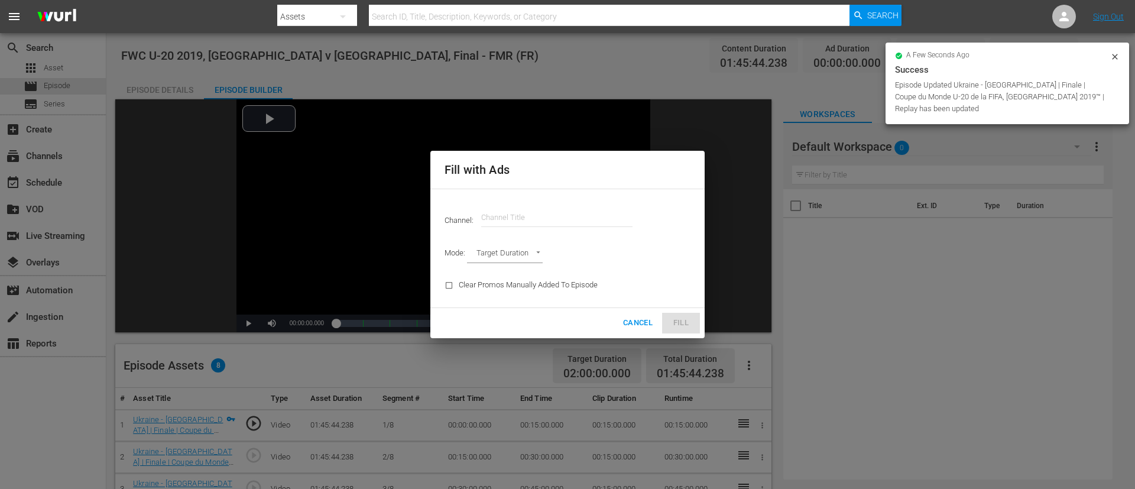
click at [590, 216] on input "text" at bounding box center [556, 217] width 151 height 28
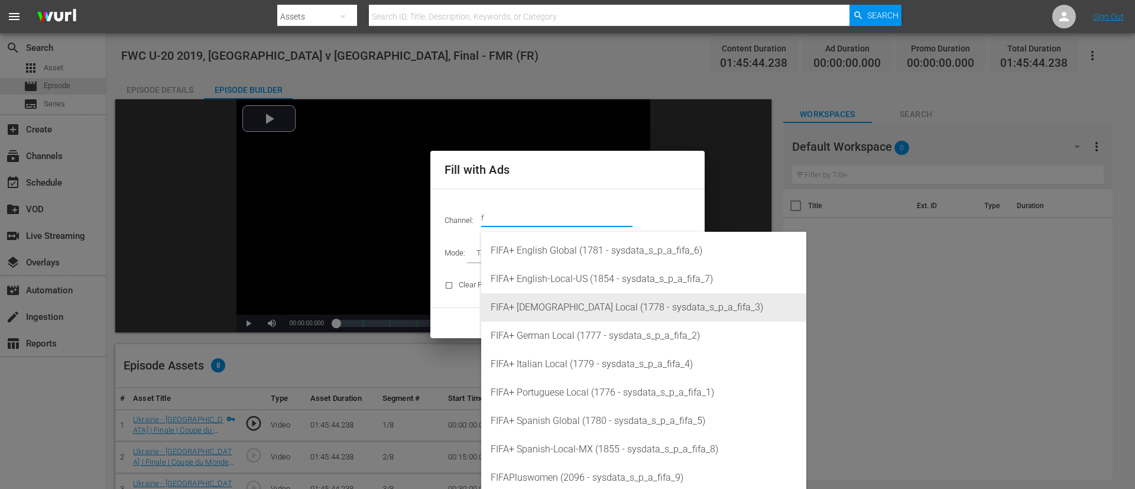
click at [578, 304] on div "FIFA+ [DEMOGRAPHIC_DATA] Local (1778 - sysdata_s_p_a_fifa_3)" at bounding box center [643, 307] width 306 height 28
type input "FIFA+ [DEMOGRAPHIC_DATA] Local (1778)"
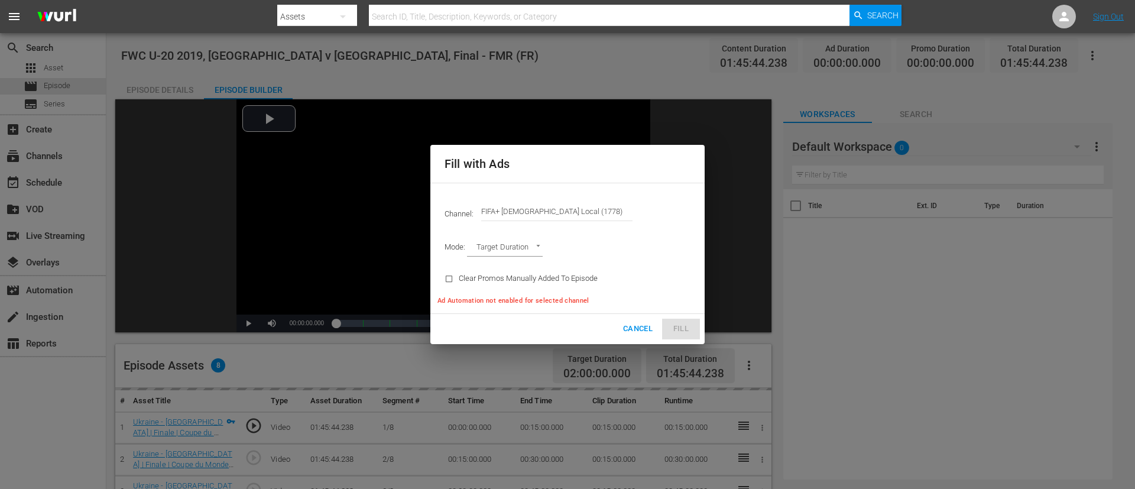
type input "AD_BREAK_DURATION"
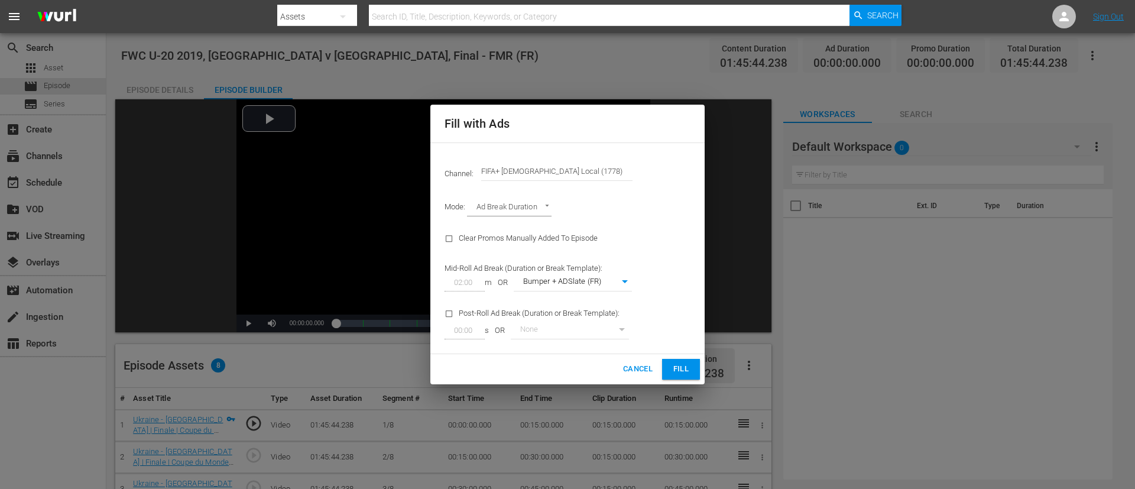
click at [694, 325] on button "Fill" at bounding box center [681, 369] width 38 height 21
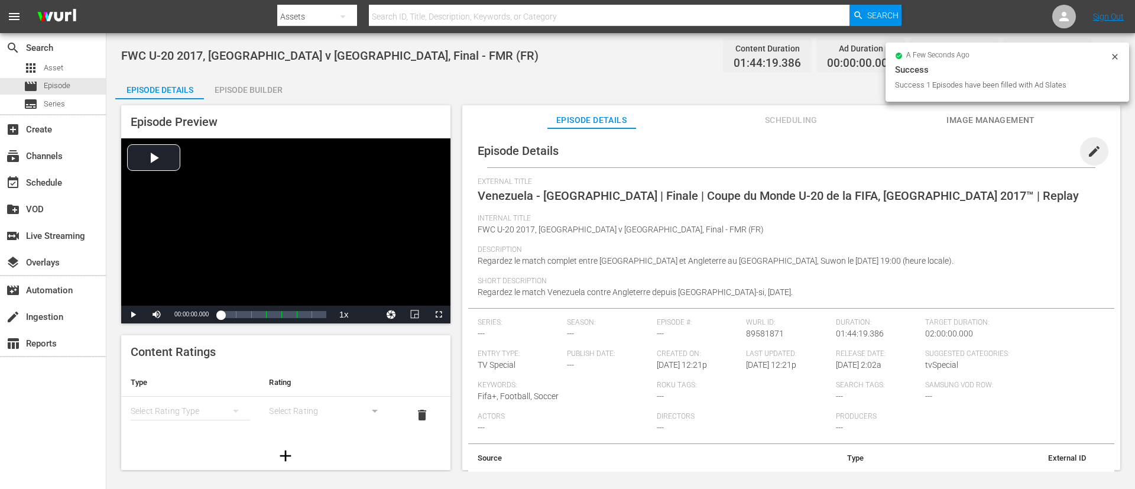
click at [756, 152] on span "edit" at bounding box center [1094, 151] width 14 height 14
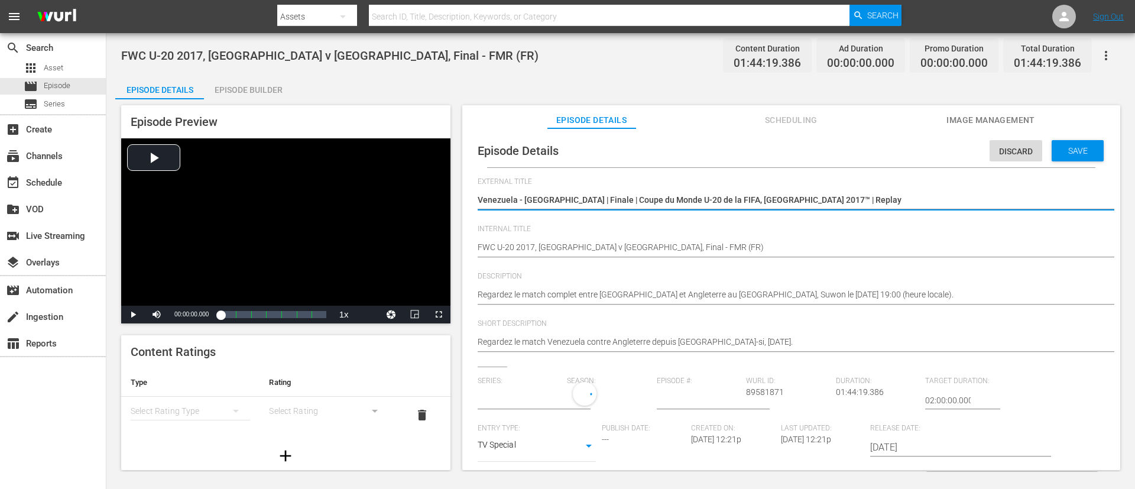
type input "No Series"
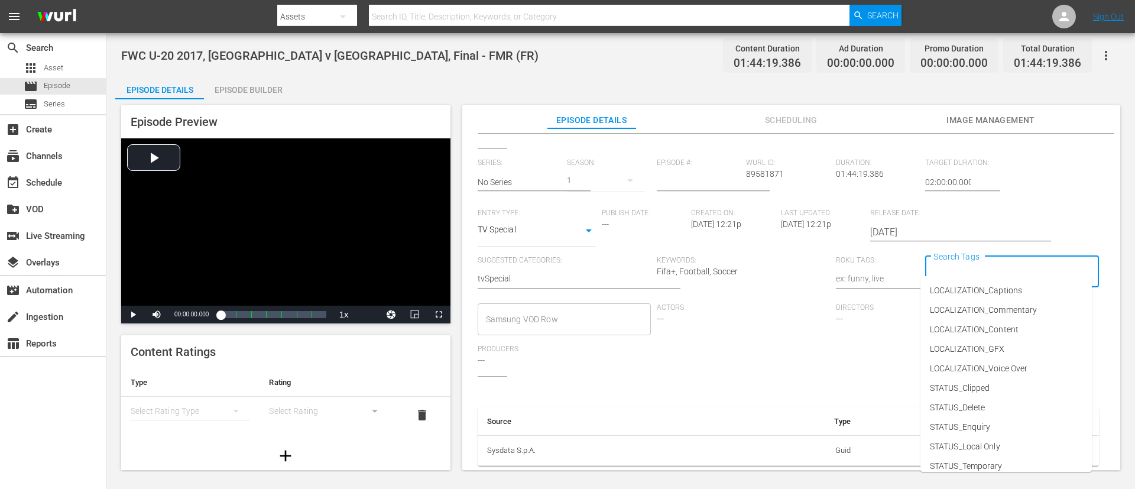
click at [756, 261] on input "Search Tags" at bounding box center [1002, 271] width 145 height 21
type input "f"
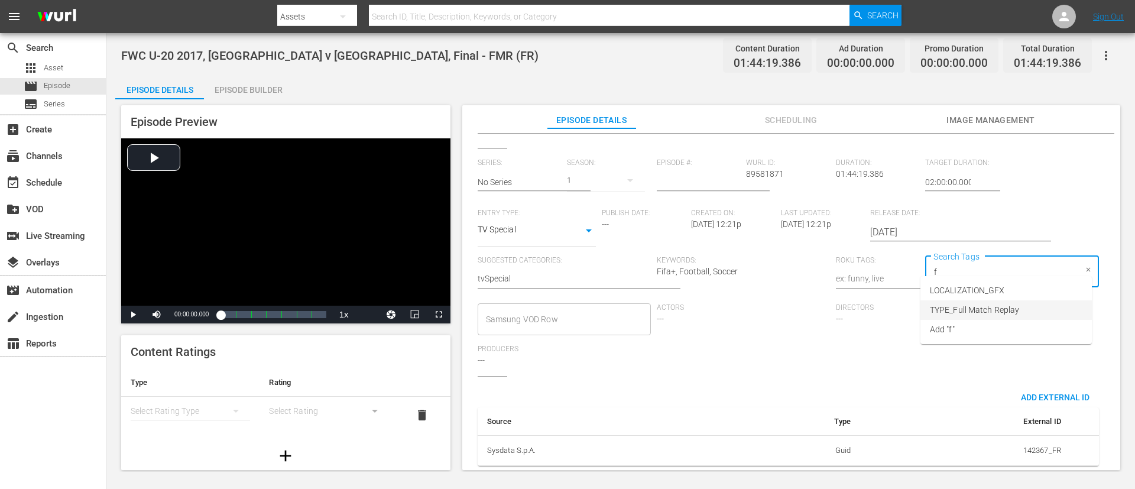
click at [756, 305] on span "TYPE_Full Match Replay" at bounding box center [973, 310] width 89 height 12
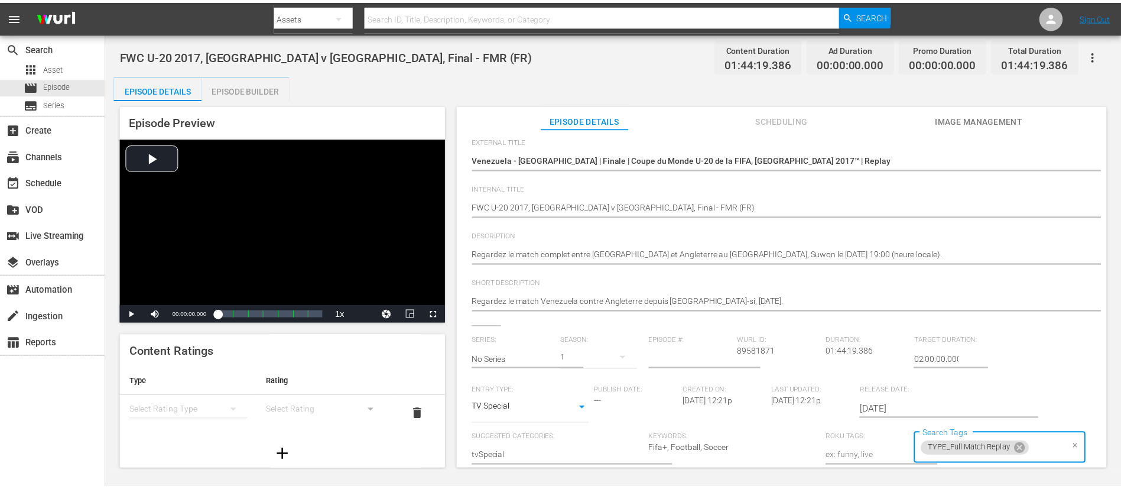
scroll to position [0, 0]
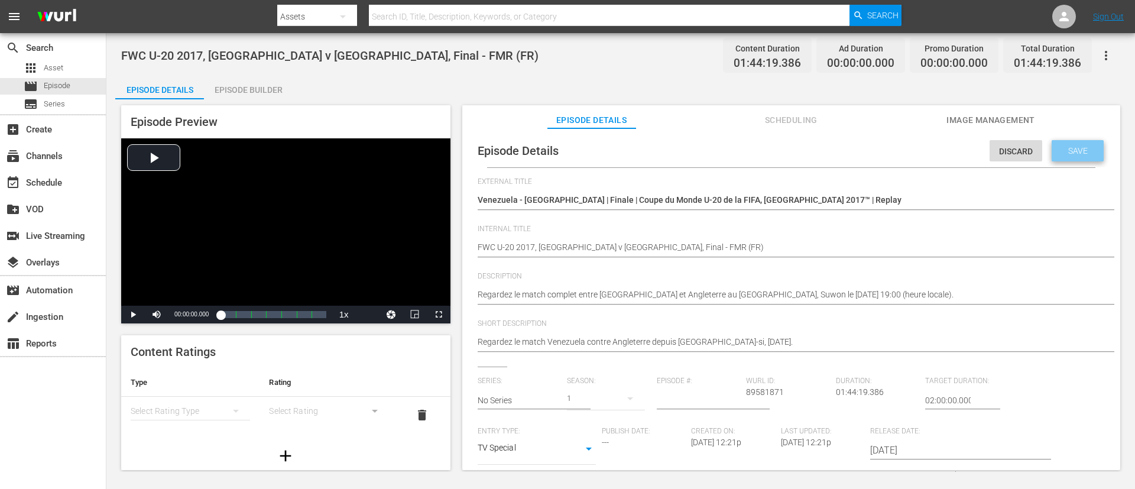
click at [756, 147] on span "Save" at bounding box center [1077, 150] width 38 height 9
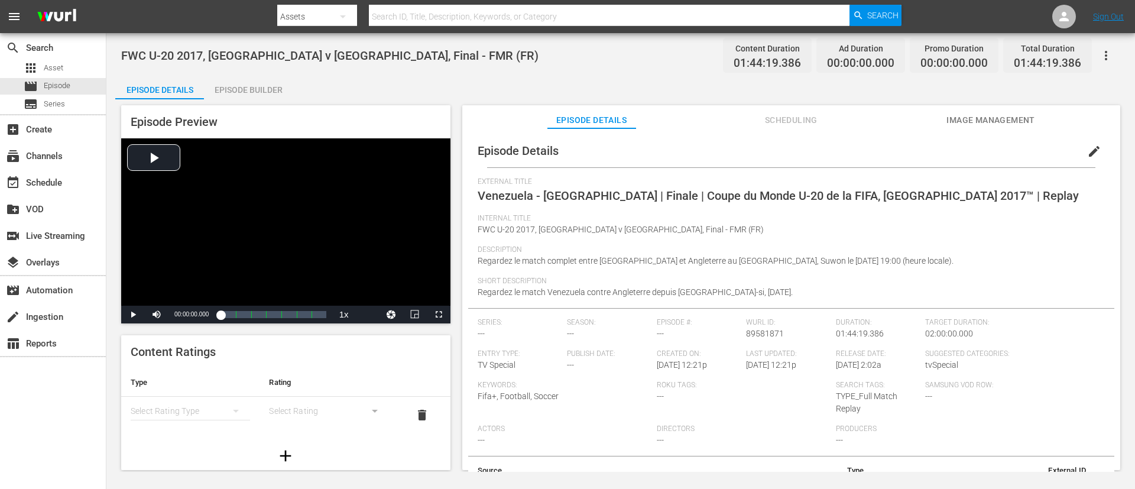
click at [272, 90] on div "Episode Builder" at bounding box center [248, 90] width 89 height 28
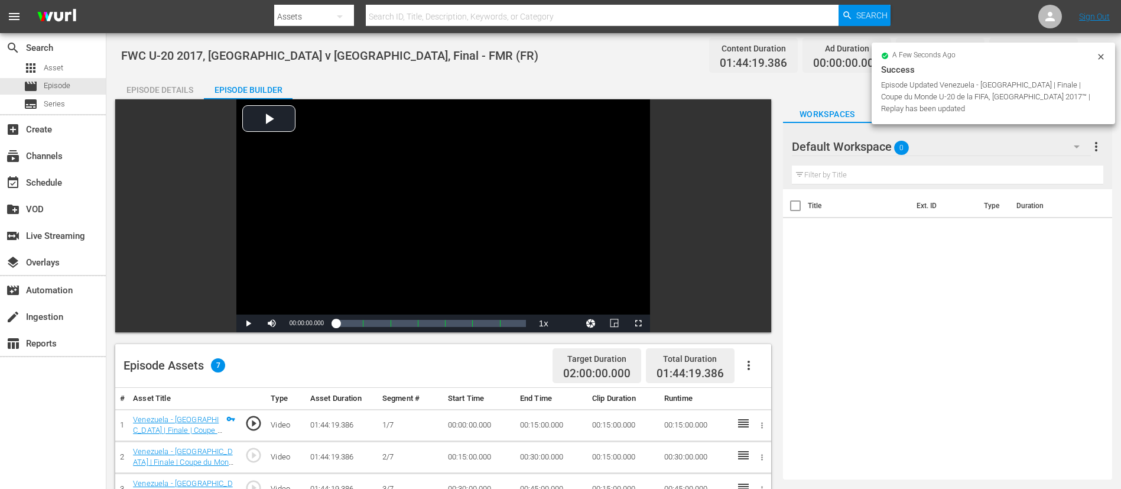
click at [756, 325] on div "Episode Assets 7 Target Duration 02:00:00.000 Total Duration 01:44:19.386" at bounding box center [443, 366] width 656 height 44
click at [749, 325] on icon "button" at bounding box center [748, 364] width 2 height 9
click at [756, 325] on div "Fill with Ads" at bounding box center [784, 370] width 80 height 28
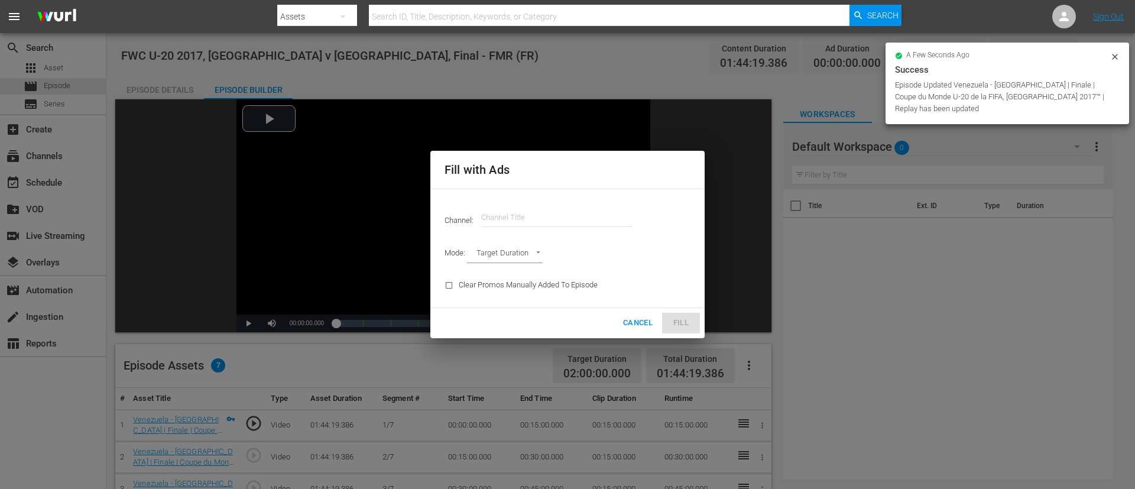
click at [566, 221] on input "text" at bounding box center [556, 217] width 151 height 28
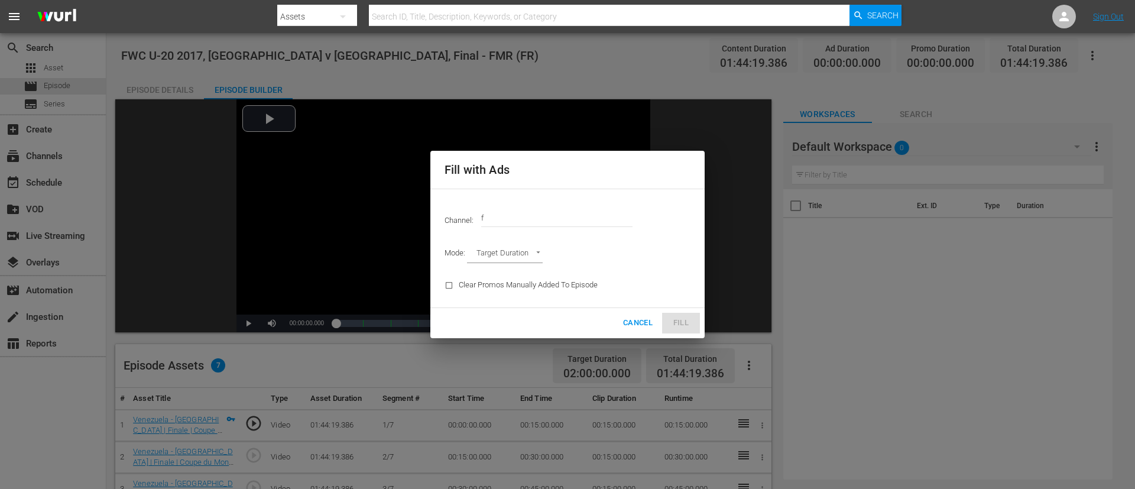
click at [563, 225] on input "f" at bounding box center [556, 217] width 151 height 28
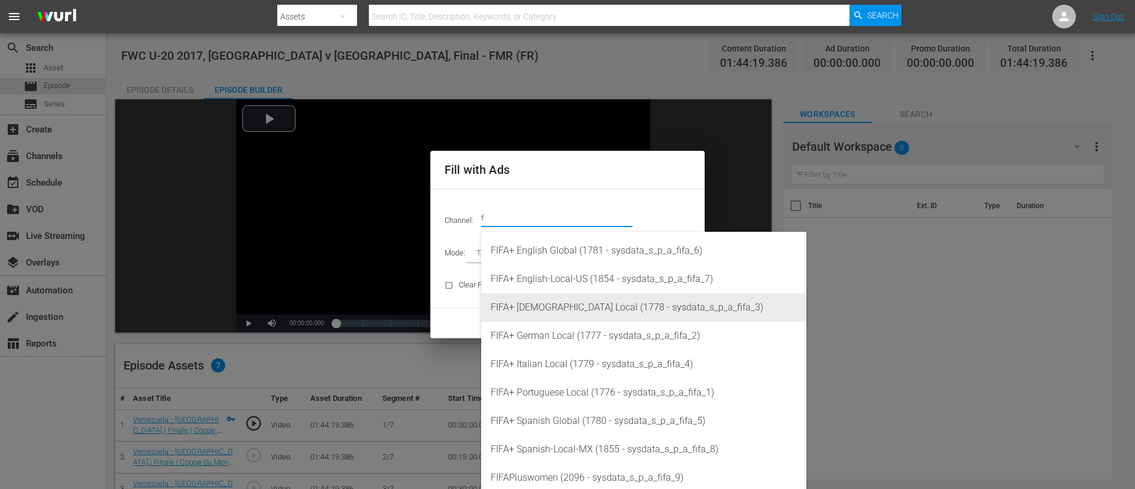
click at [564, 307] on div "FIFA+ [DEMOGRAPHIC_DATA] Local (1778 - sysdata_s_p_a_fifa_3)" at bounding box center [643, 307] width 306 height 28
type input "FIFA+ [DEMOGRAPHIC_DATA] Local (1778)"
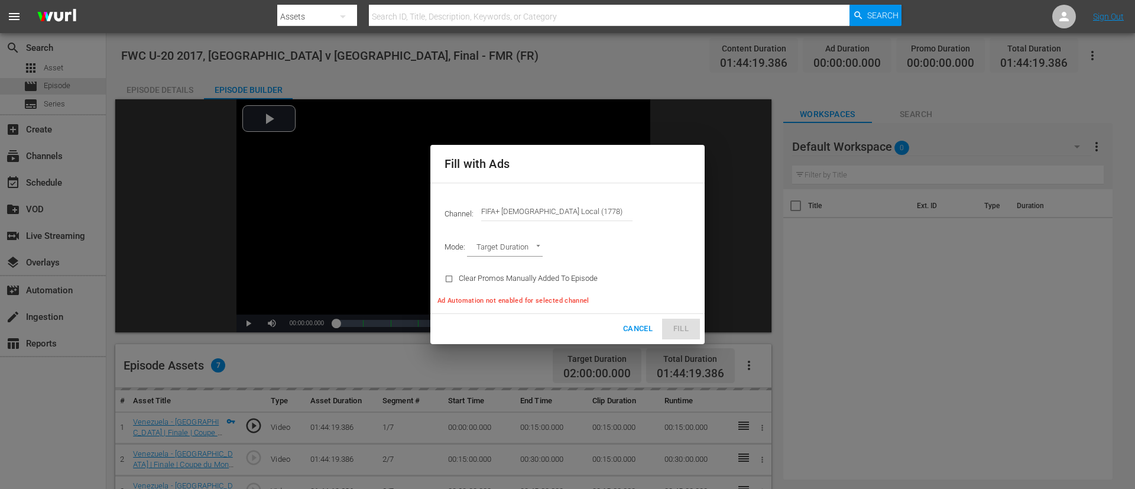
type input "AD_BREAK_DURATION"
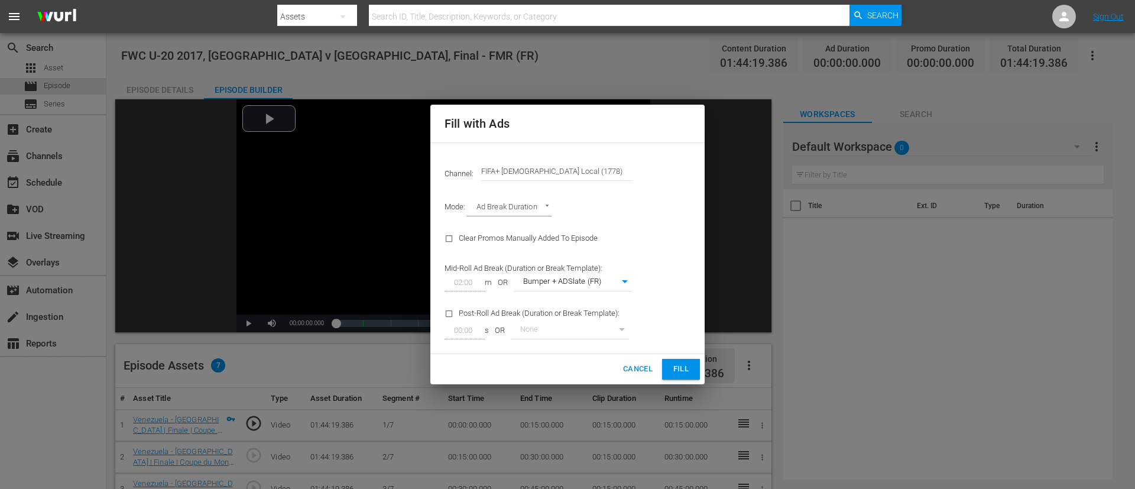
click at [676, 325] on span "Fill" at bounding box center [680, 369] width 19 height 14
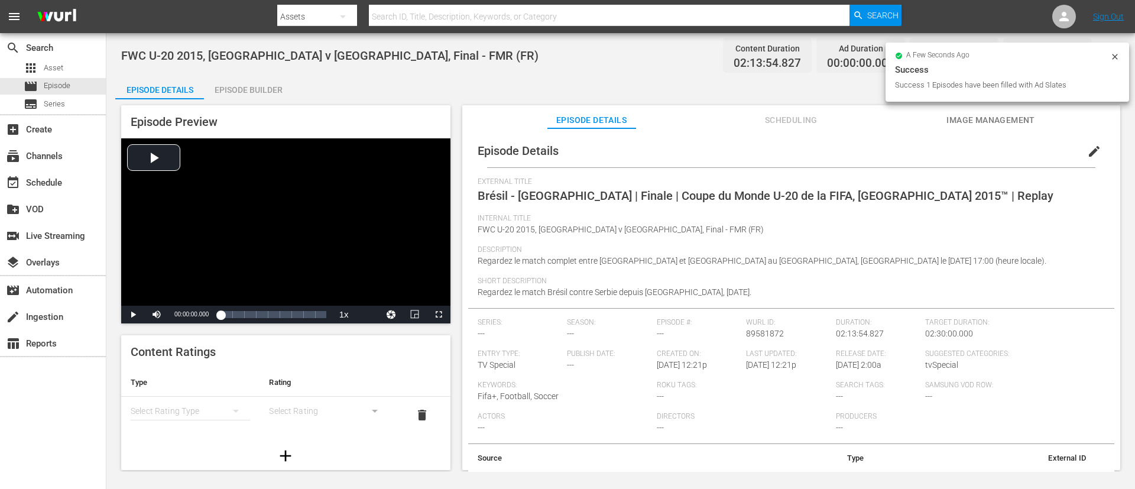
click at [756, 151] on span "edit" at bounding box center [1094, 151] width 14 height 14
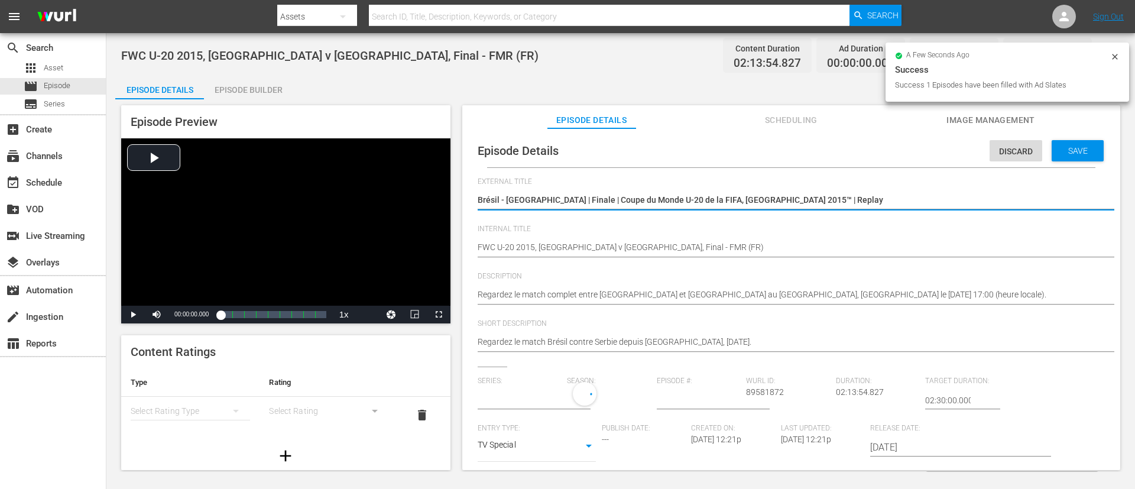
type input "No Series"
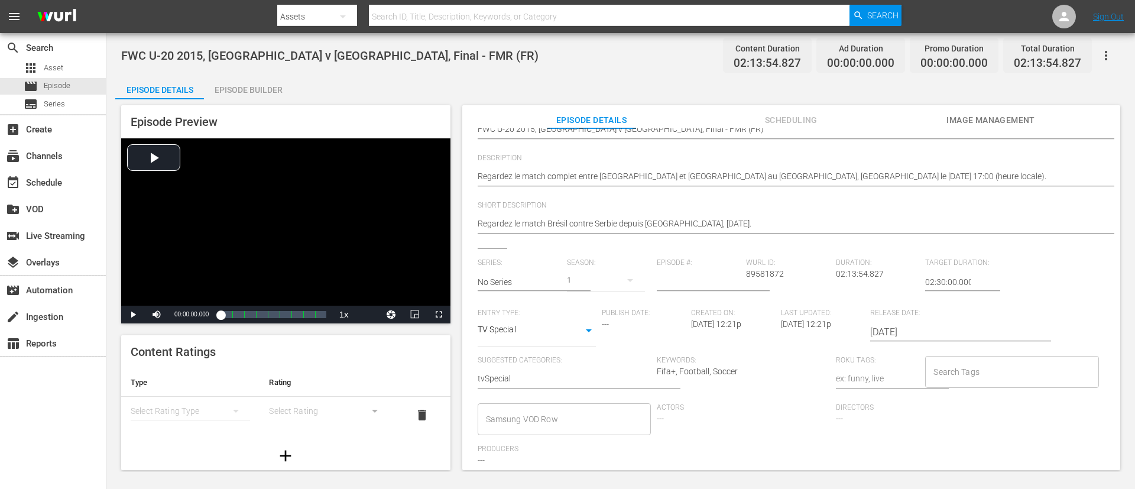
scroll to position [232, 0]
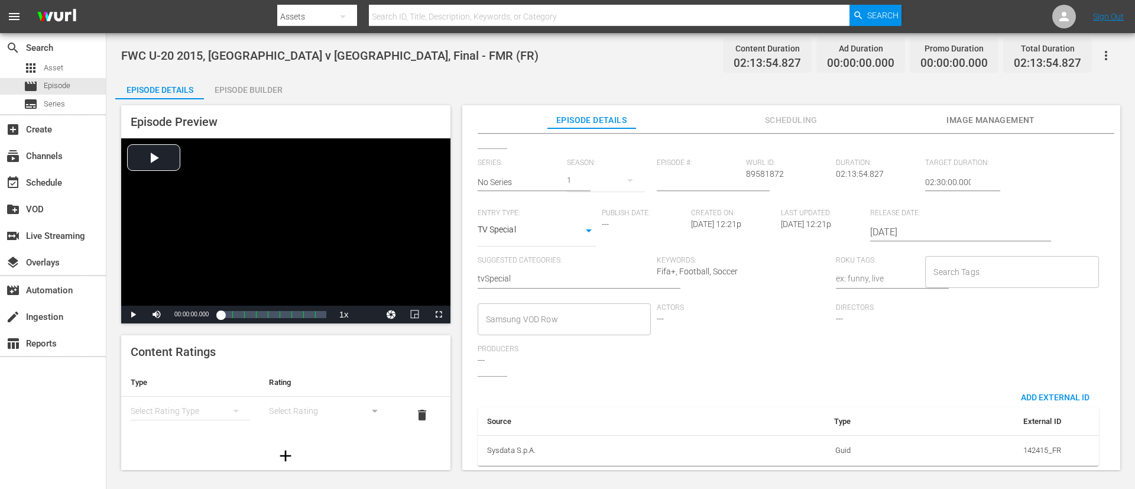
click at [756, 261] on input "Search Tags" at bounding box center [1002, 271] width 145 height 21
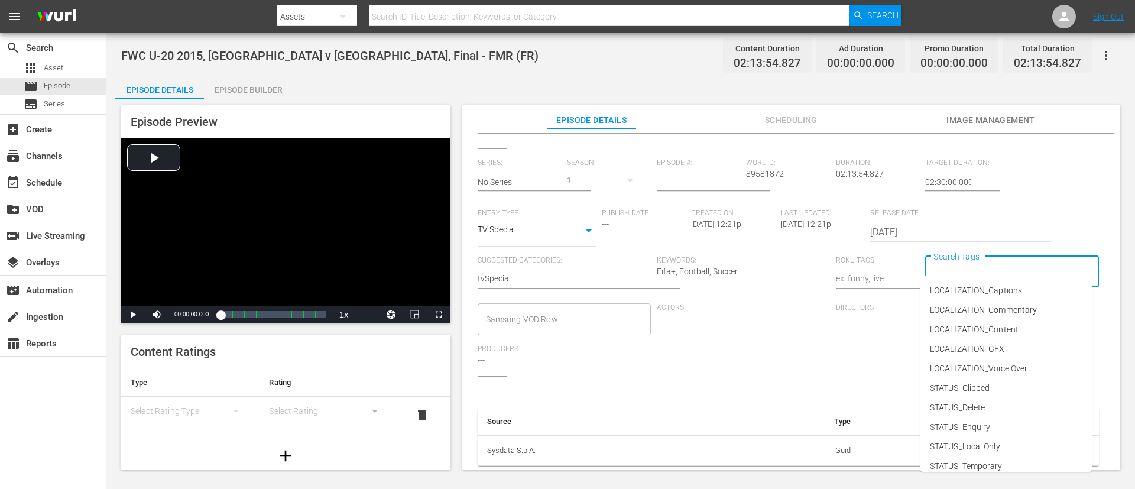
type input "f"
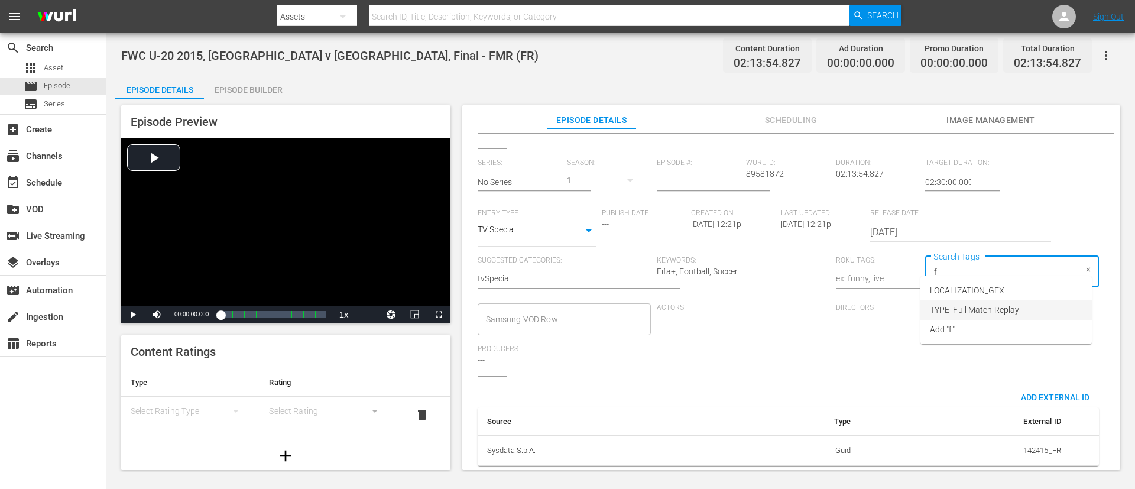
click at [756, 302] on li "TYPE_Full Match Replay" at bounding box center [1005, 309] width 171 height 19
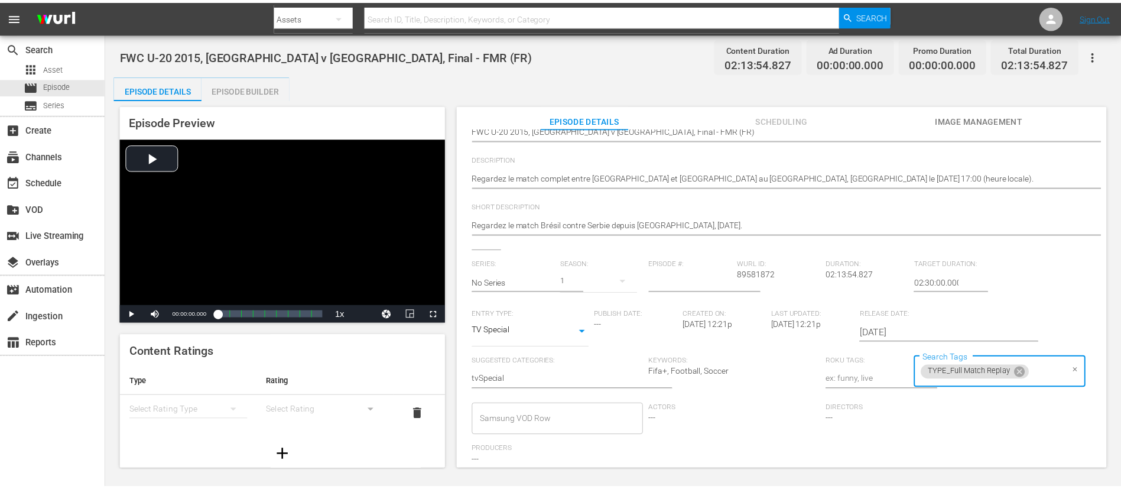
scroll to position [0, 0]
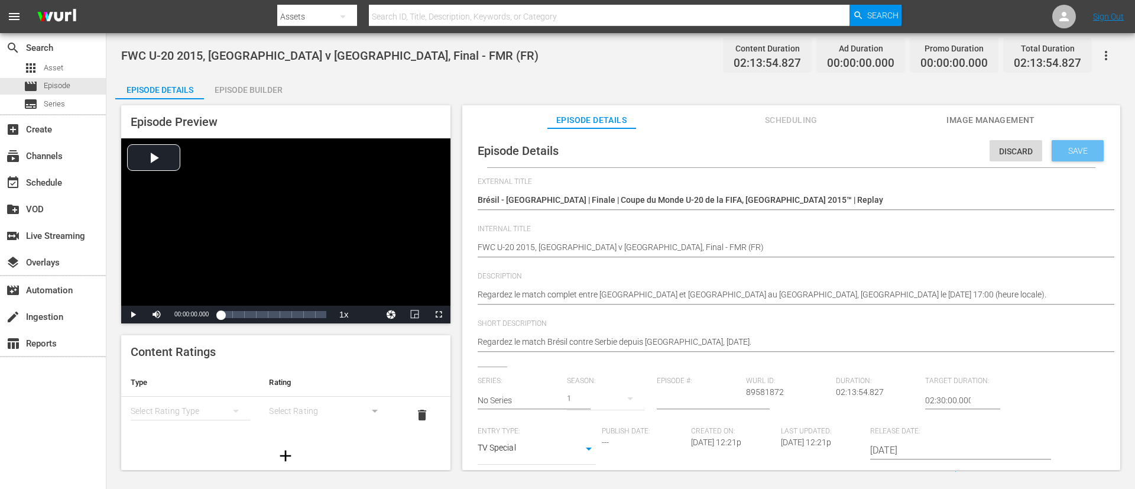
click at [756, 148] on span "Save" at bounding box center [1077, 150] width 38 height 9
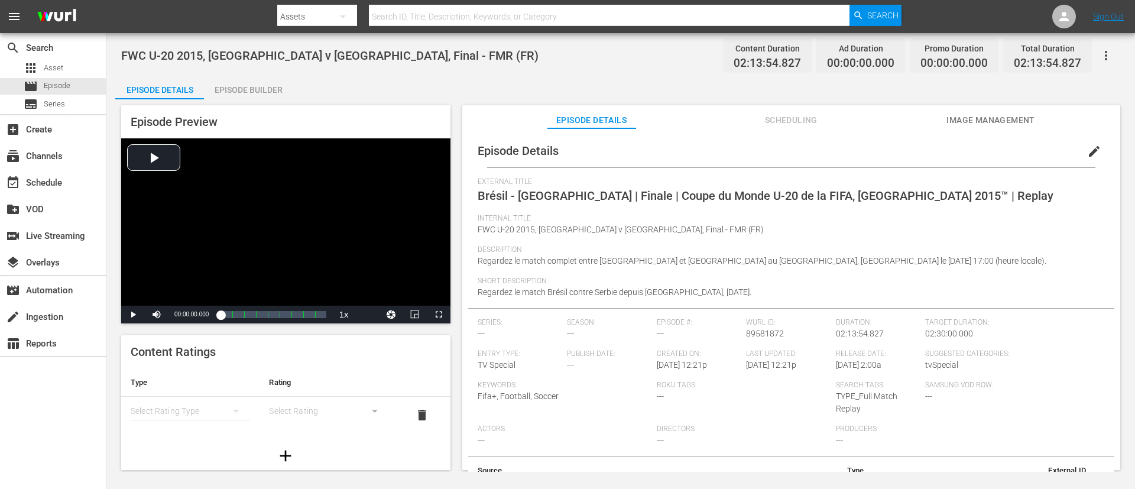
click at [281, 87] on div "Episode Builder" at bounding box center [248, 90] width 89 height 28
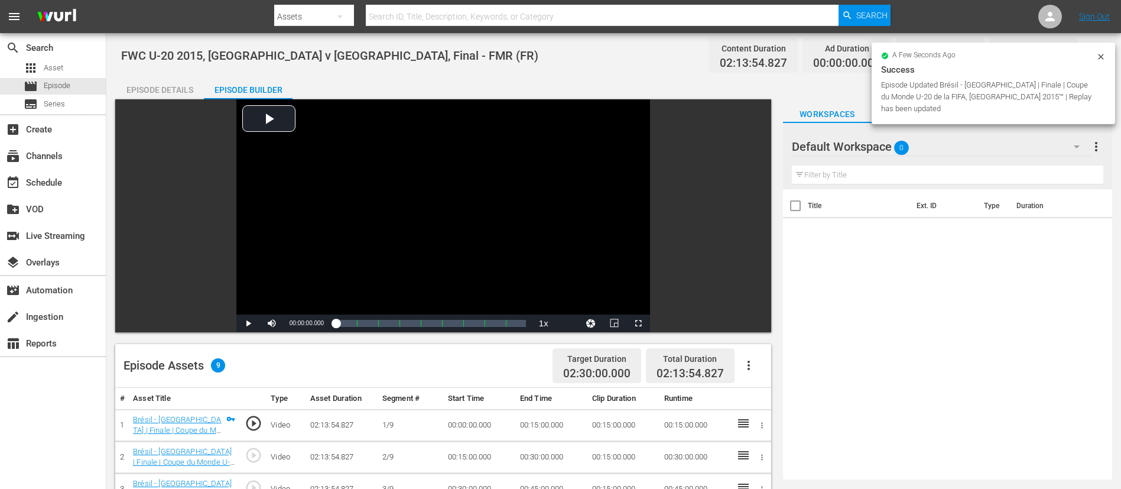
click at [753, 325] on icon "button" at bounding box center [749, 365] width 14 height 14
click at [756, 325] on div "Fill with Ads" at bounding box center [784, 370] width 80 height 28
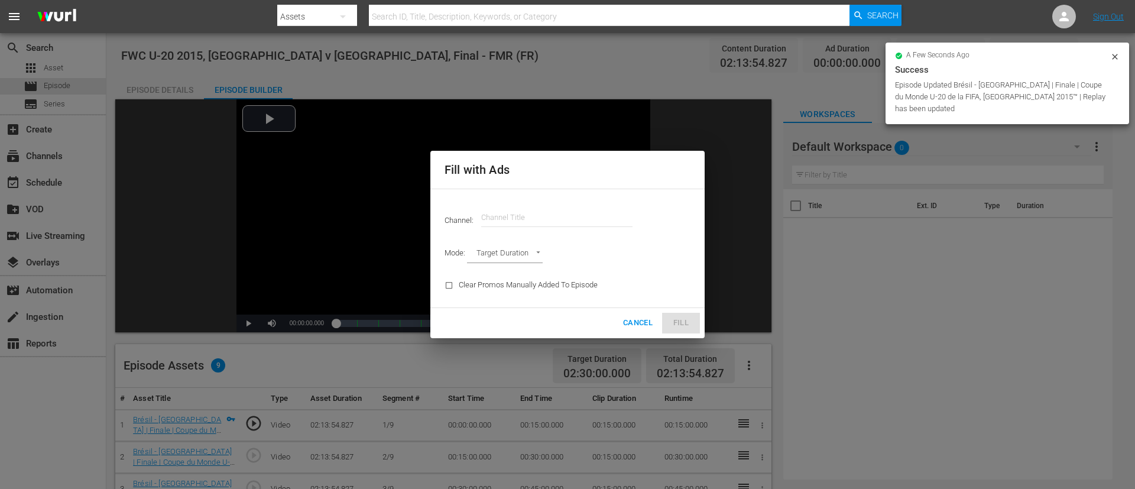
click at [579, 208] on input "text" at bounding box center [556, 217] width 151 height 28
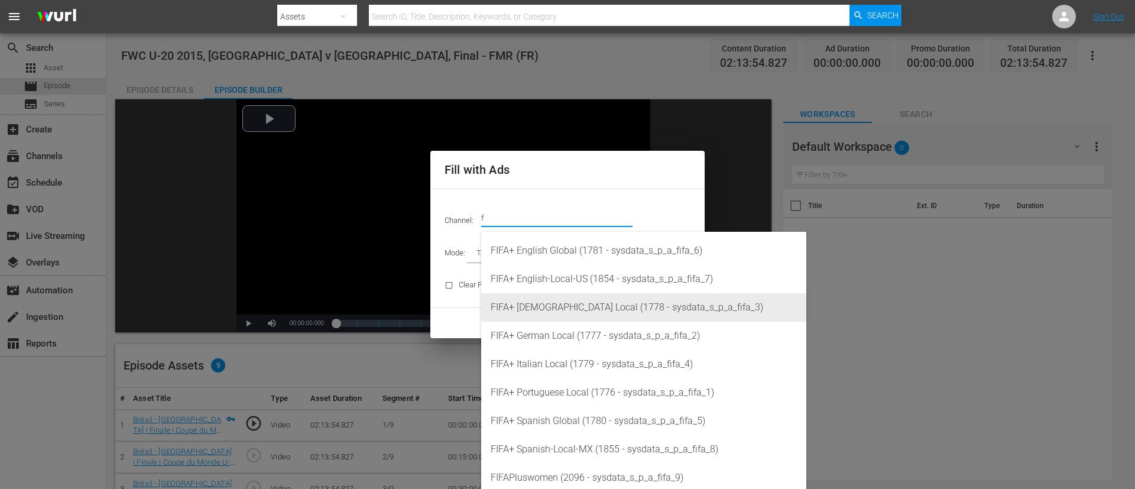
click at [578, 304] on div "FIFA+ [DEMOGRAPHIC_DATA] Local (1778 - sysdata_s_p_a_fifa_3)" at bounding box center [643, 307] width 306 height 28
type input "FIFA+ [DEMOGRAPHIC_DATA] Local (1778)"
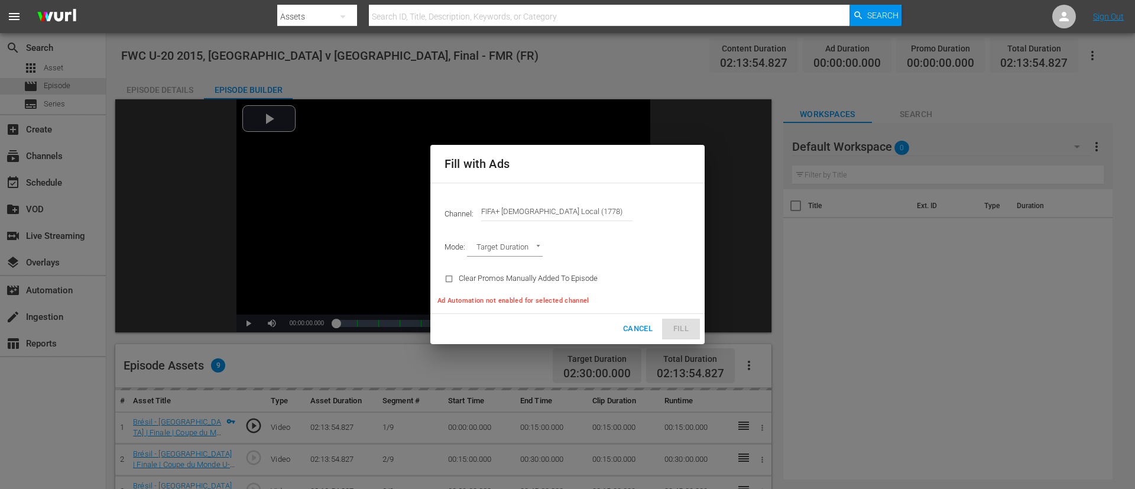
type input "AD_BREAK_DURATION"
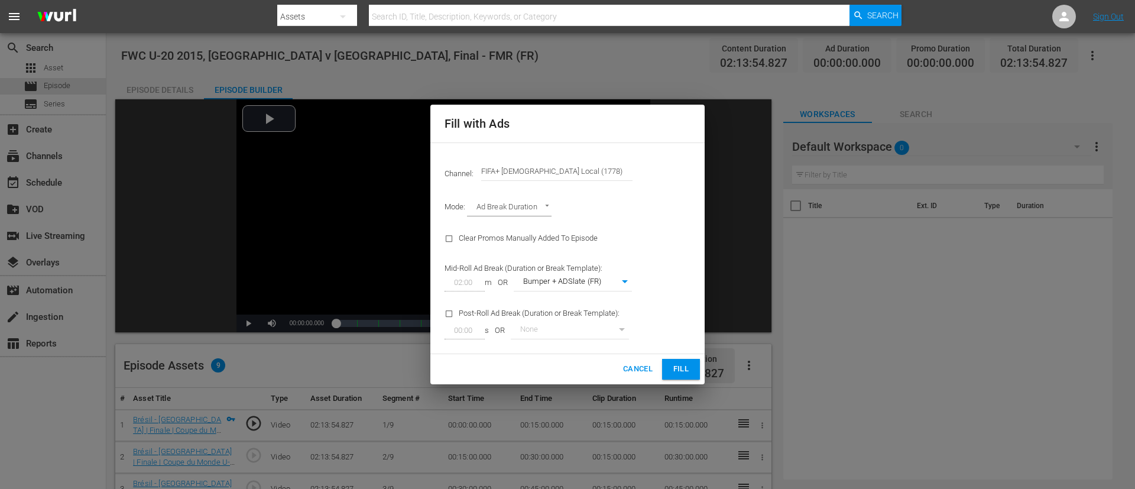
click at [684, 325] on span "Fill" at bounding box center [680, 369] width 19 height 14
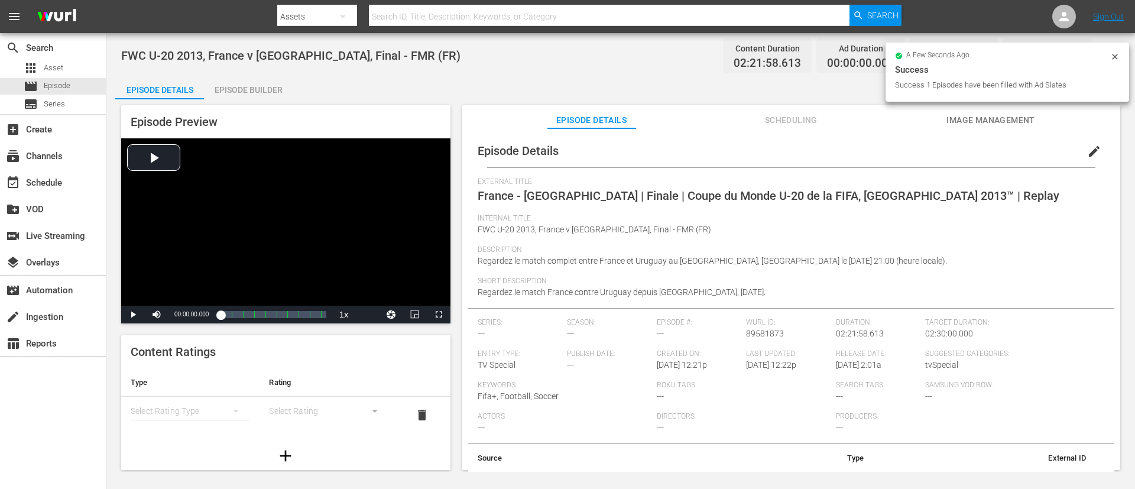
click at [756, 151] on button "edit" at bounding box center [1094, 151] width 28 height 28
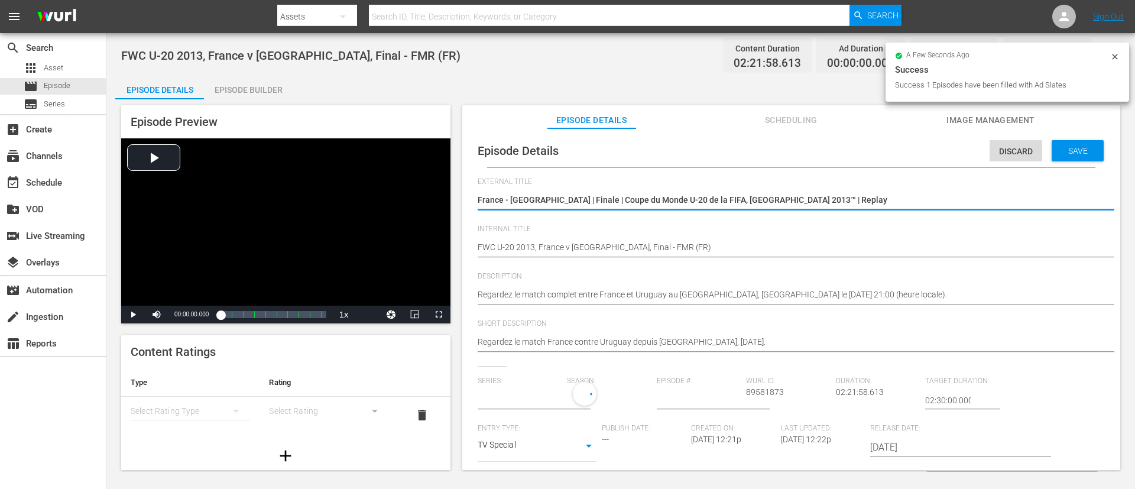
type input "No Series"
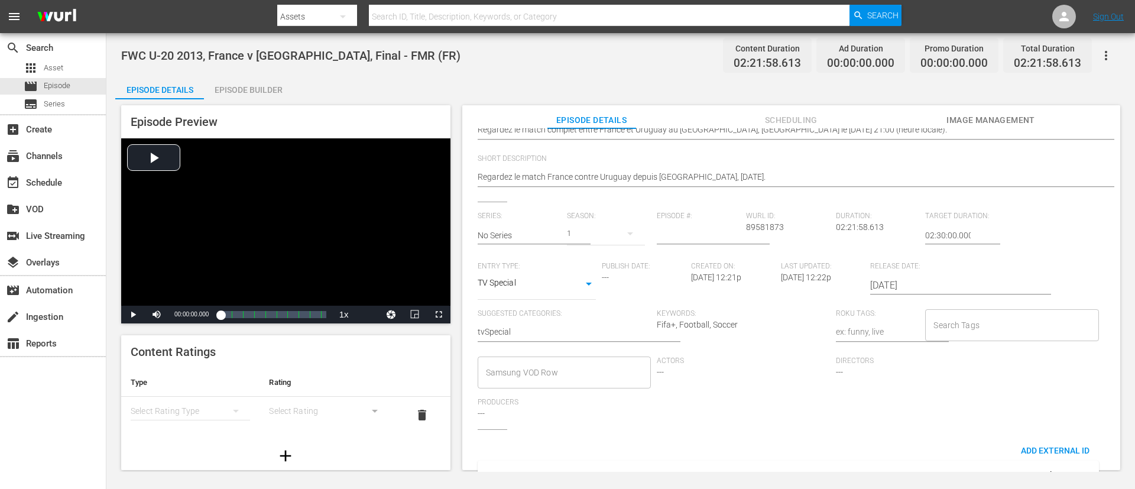
scroll to position [232, 0]
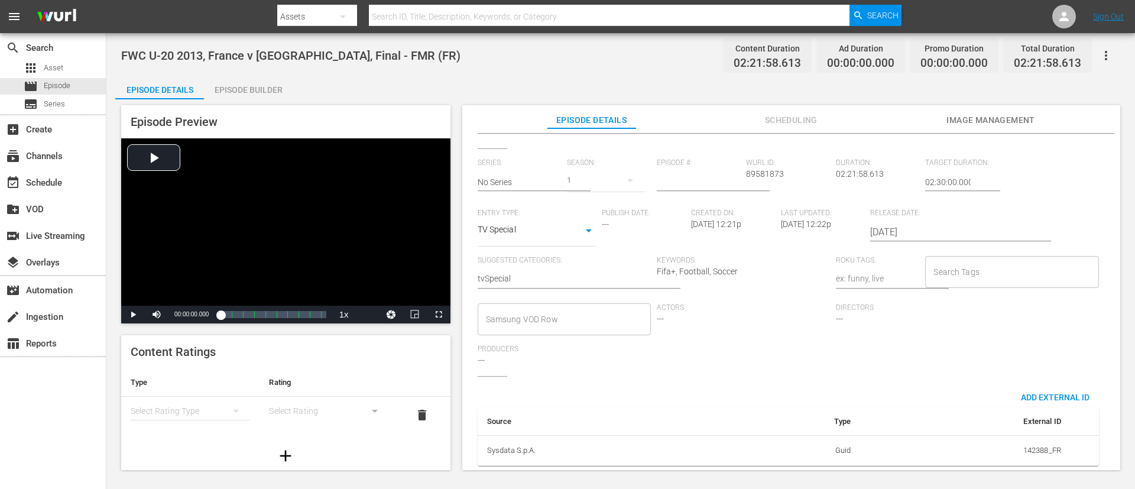
click at [756, 264] on input "Search Tags" at bounding box center [1002, 271] width 145 height 21
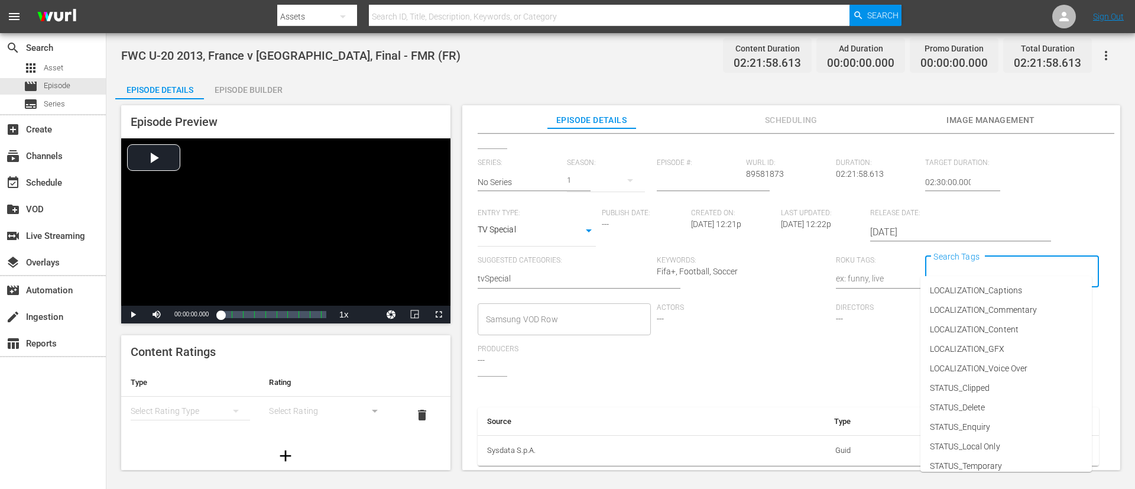
type input "f"
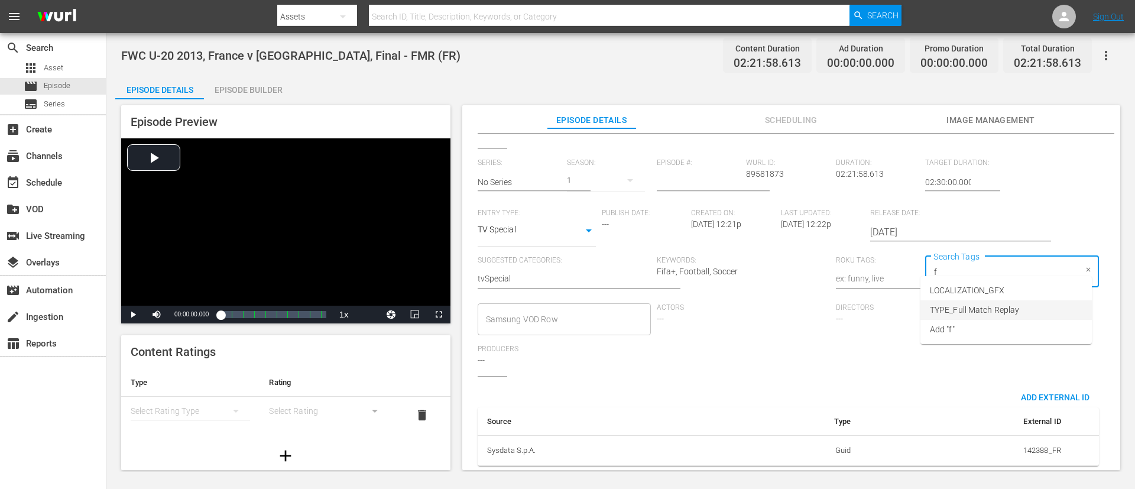
click at [756, 305] on li "TYPE_Full Match Replay" at bounding box center [1005, 309] width 171 height 19
click at [756, 261] on input "Search Tags" at bounding box center [1059, 271] width 32 height 21
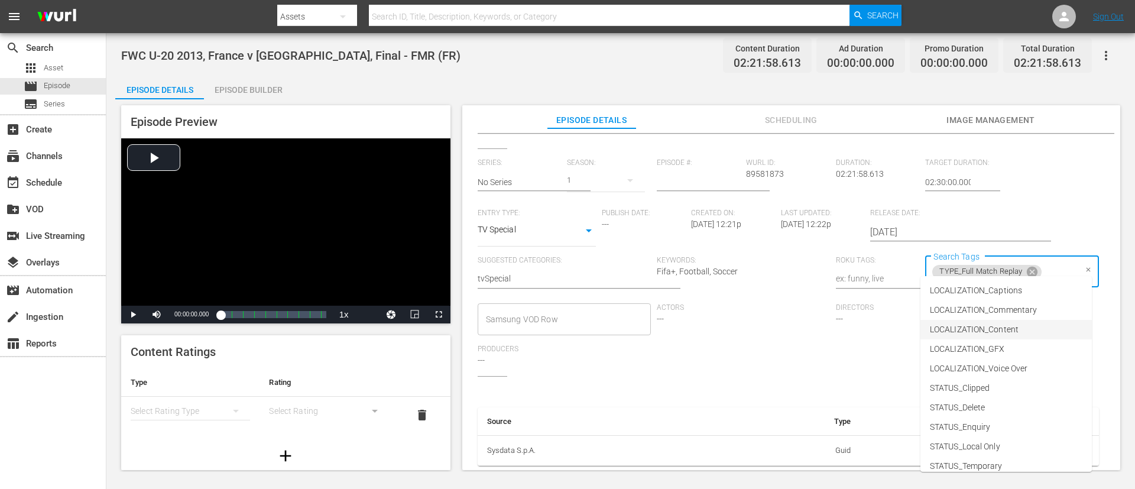
click at [756, 325] on span "LOCALIZATION_Content" at bounding box center [973, 329] width 89 height 12
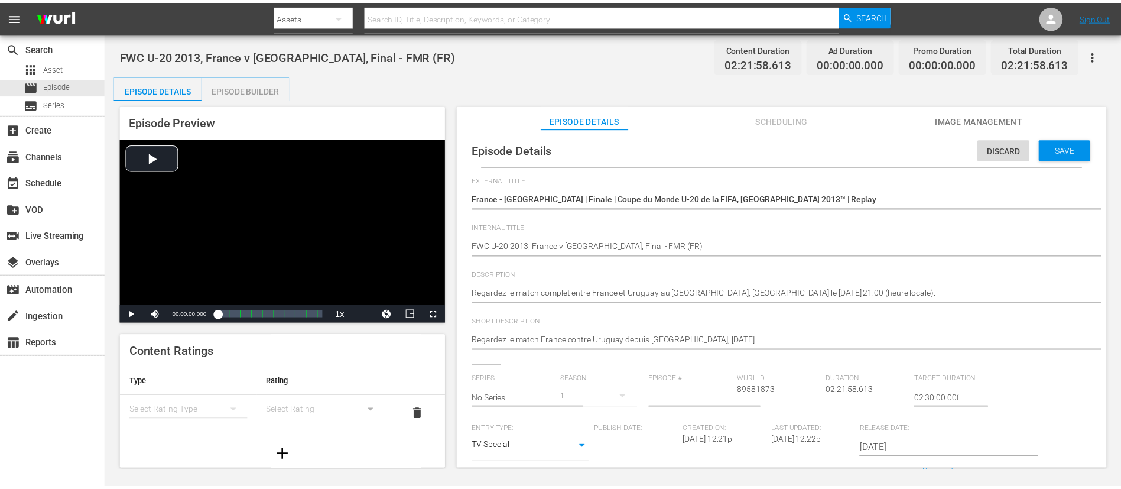
scroll to position [0, 0]
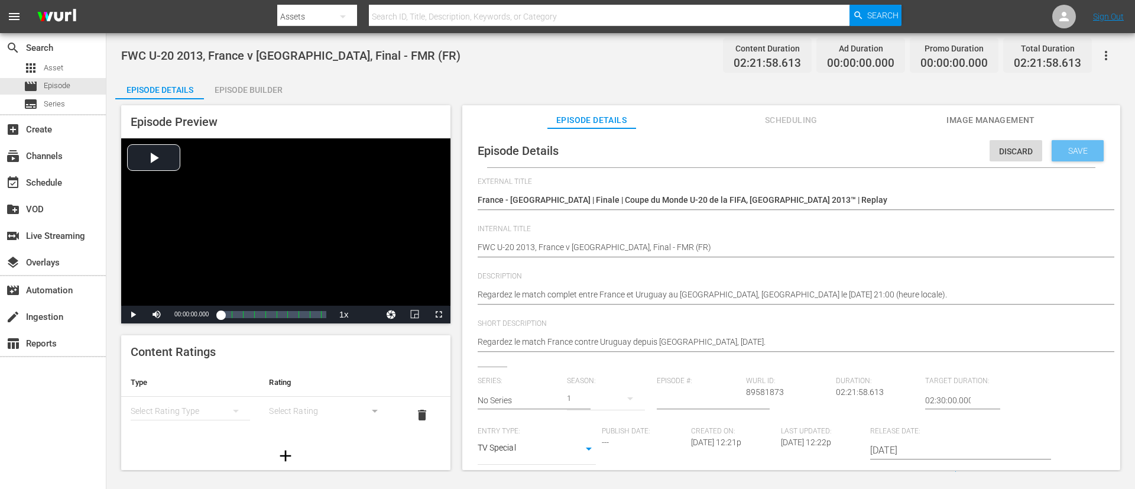
click at [756, 149] on span "Save" at bounding box center [1077, 150] width 38 height 9
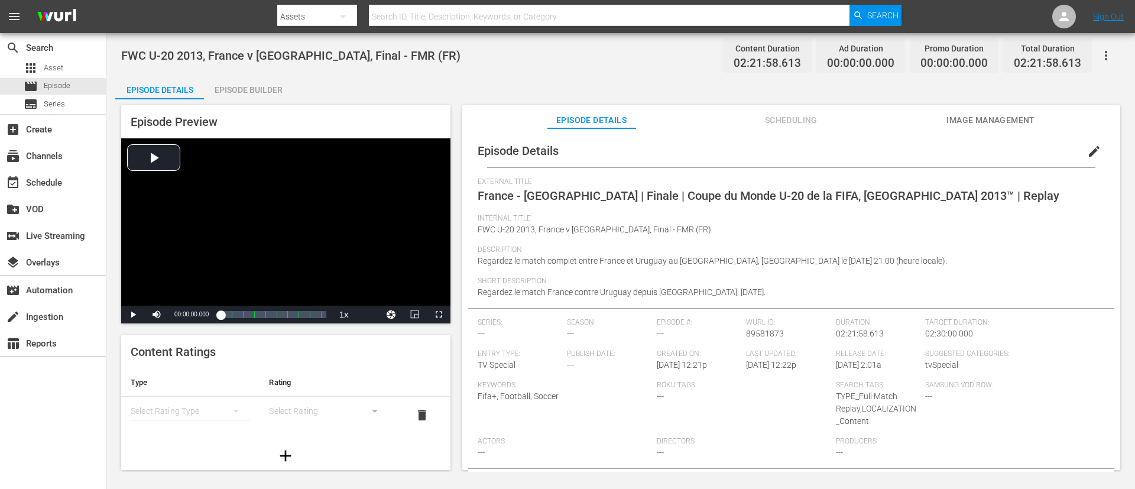
click at [240, 95] on div "Episode Builder" at bounding box center [248, 90] width 89 height 28
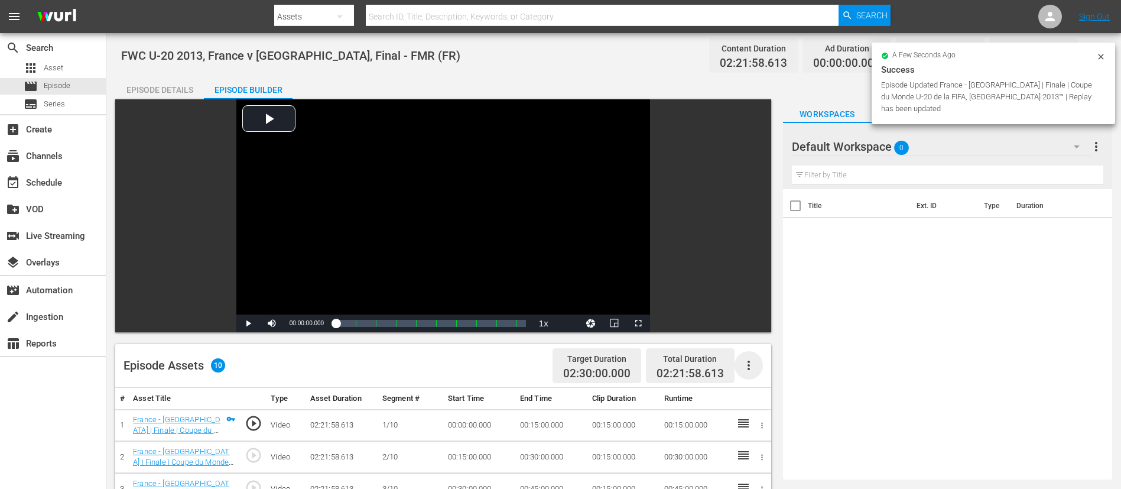
click at [744, 325] on icon "button" at bounding box center [749, 365] width 14 height 14
click at [756, 325] on div "Fill with Ads" at bounding box center [784, 370] width 80 height 28
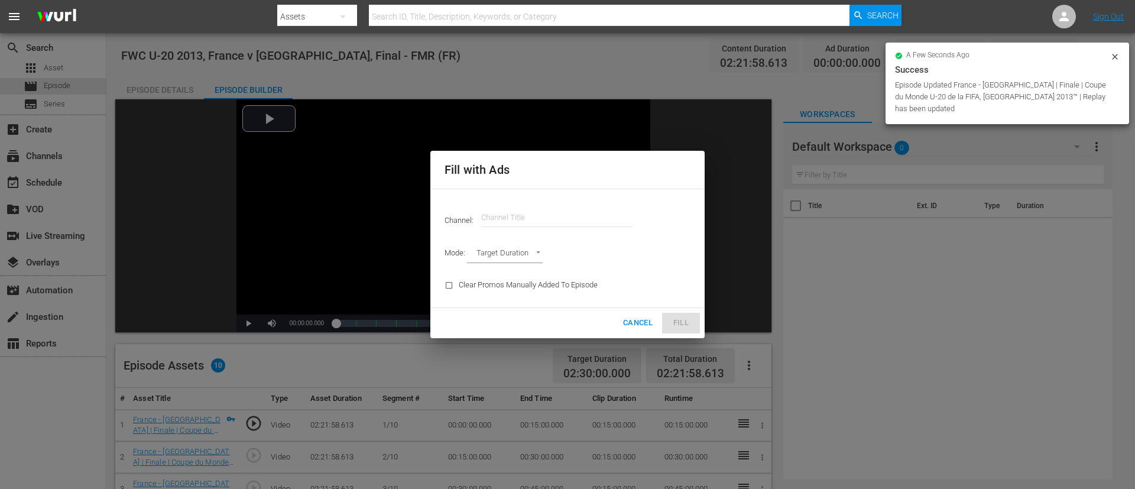
click at [619, 212] on input "text" at bounding box center [556, 217] width 151 height 28
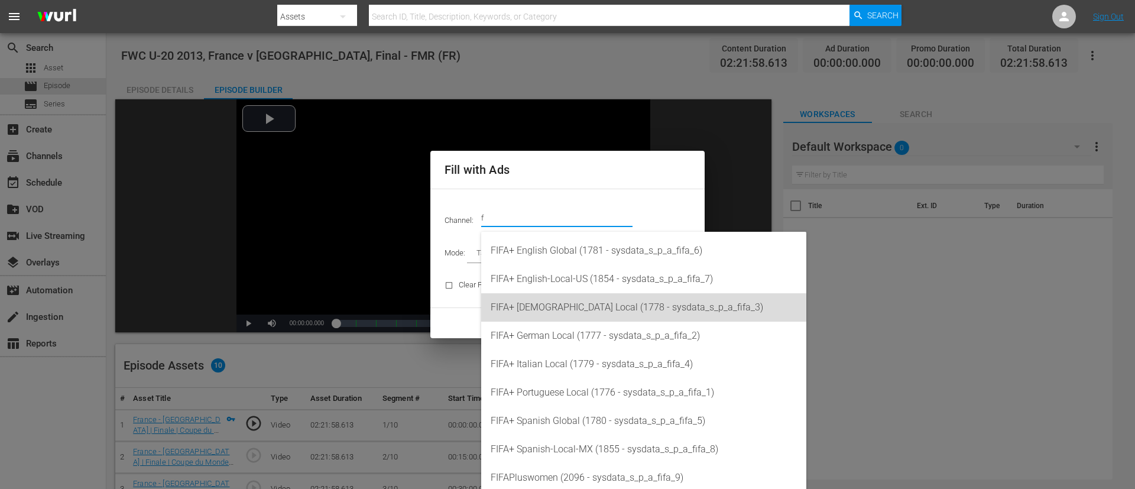
click at [593, 308] on div "FIFA+ French Local (1778 - sysdata_s_p_a_fifa_3)" at bounding box center [643, 307] width 306 height 28
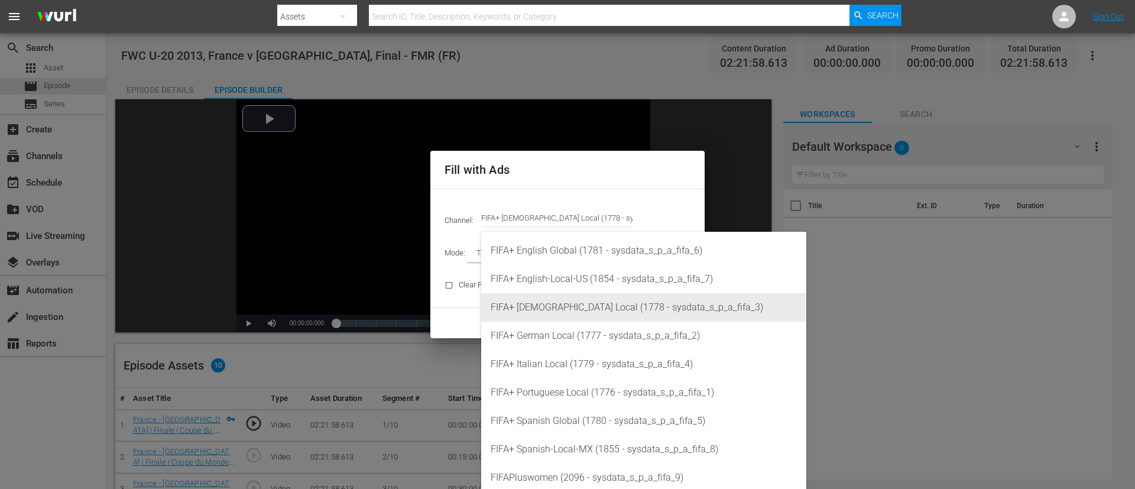
type input "FIFA+ French Local (1778)"
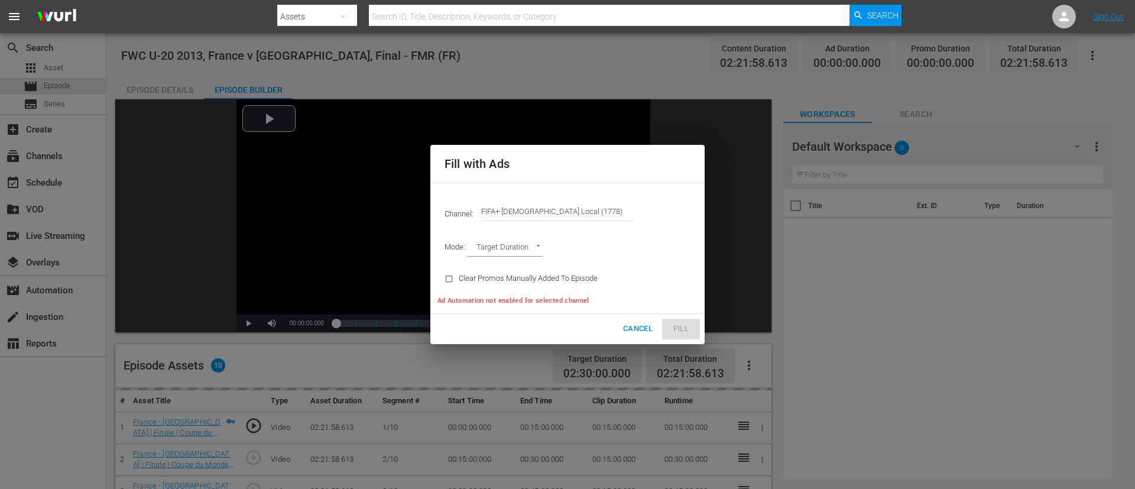
type input "AD_BREAK_DURATION"
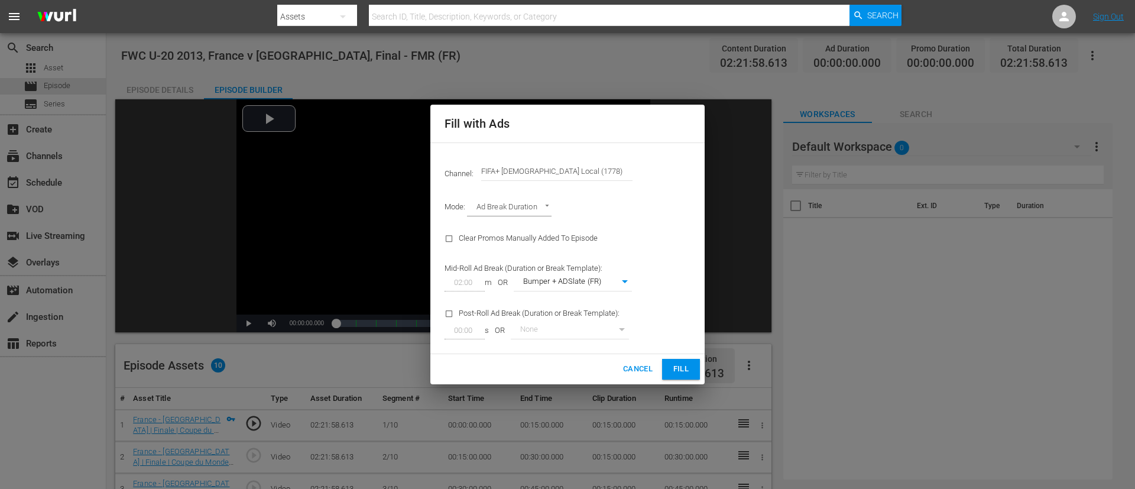
click at [687, 325] on span "Fill" at bounding box center [680, 369] width 19 height 14
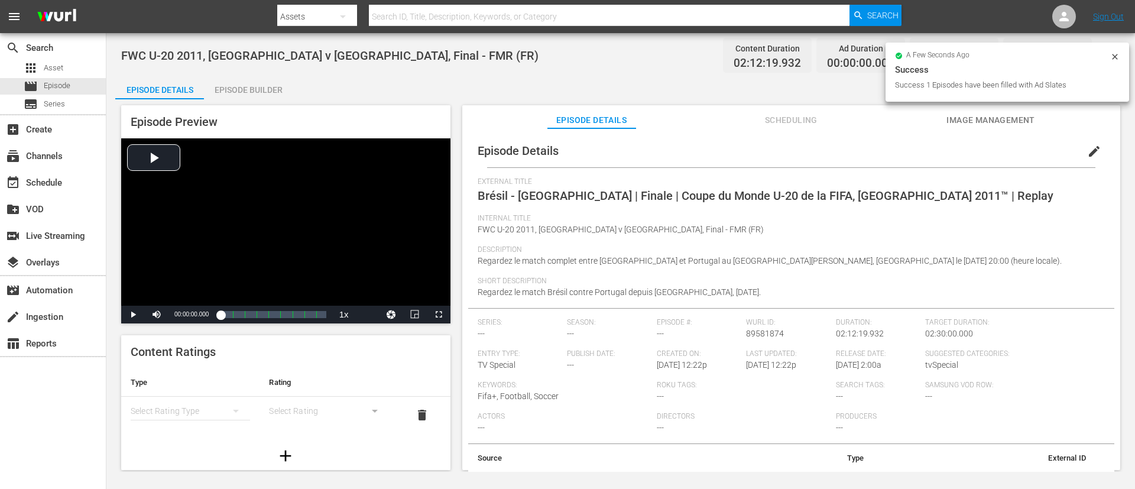
click at [756, 150] on button "edit" at bounding box center [1094, 151] width 28 height 28
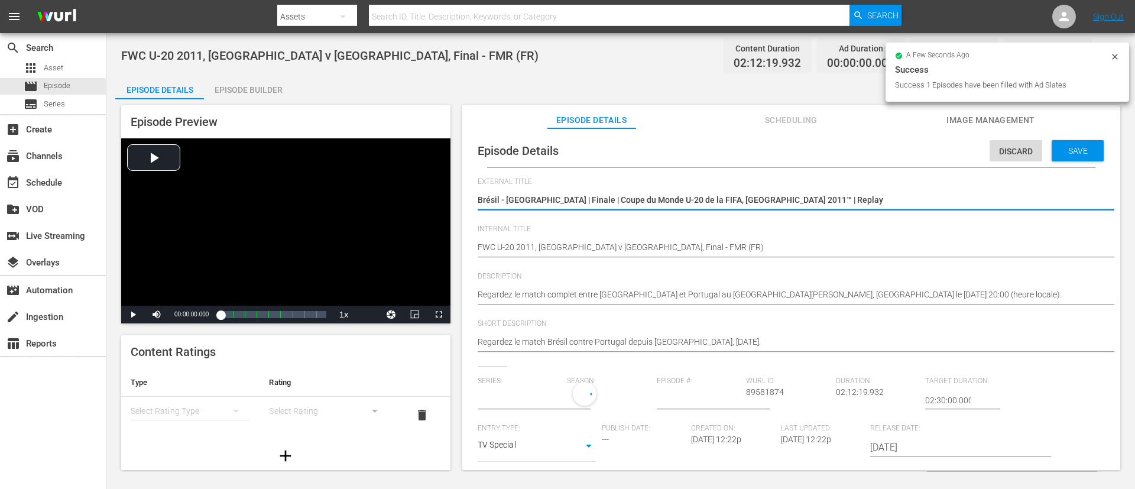
type input "No Series"
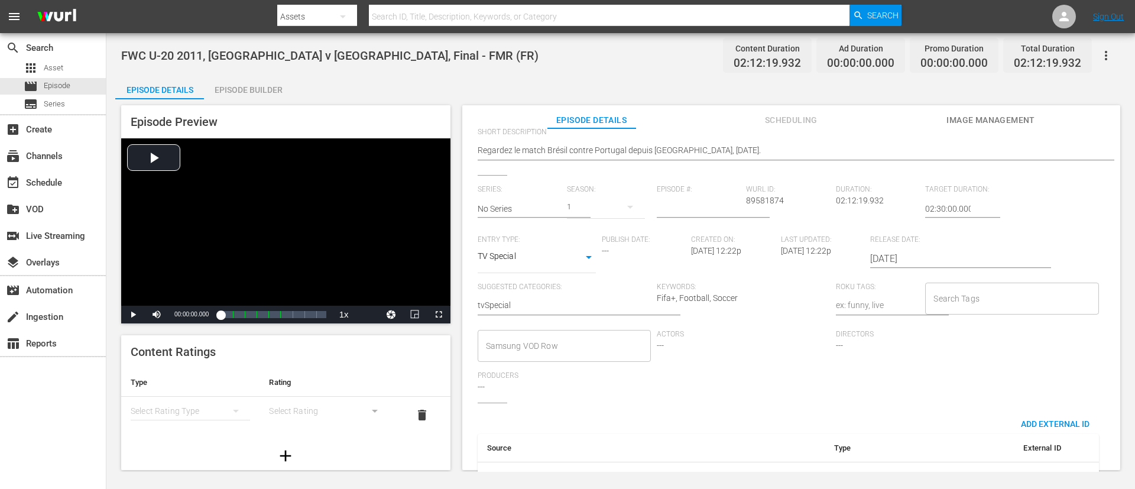
scroll to position [232, 0]
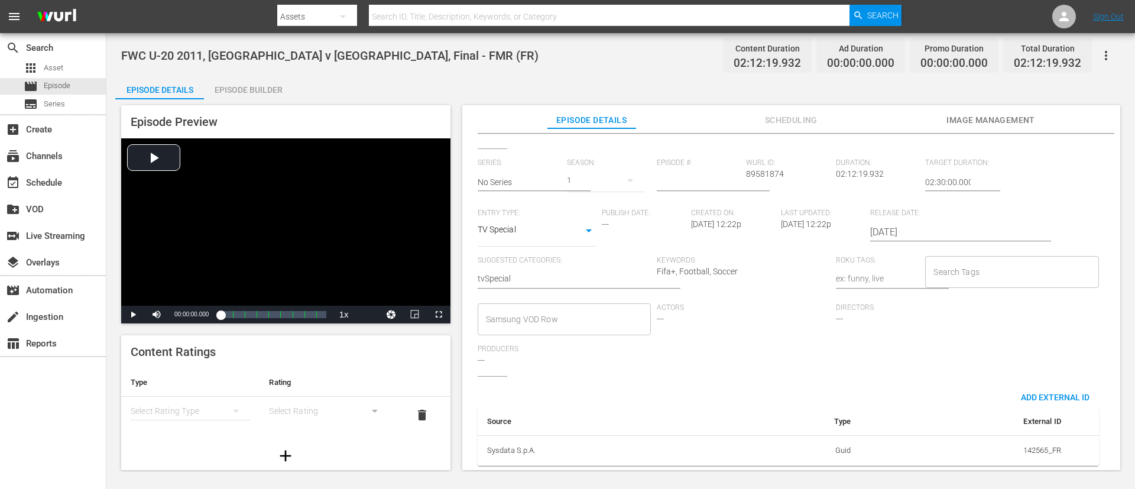
click at [756, 256] on div "Search Tags" at bounding box center [1011, 272] width 173 height 32
type input "f"
click at [756, 311] on span "TYPE_Full Match Replay" at bounding box center [973, 310] width 89 height 12
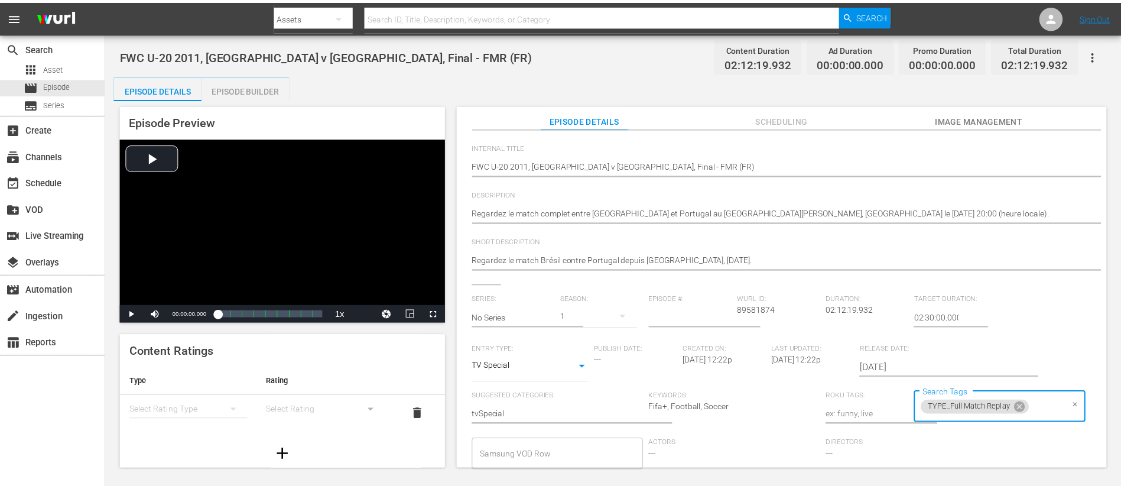
scroll to position [0, 0]
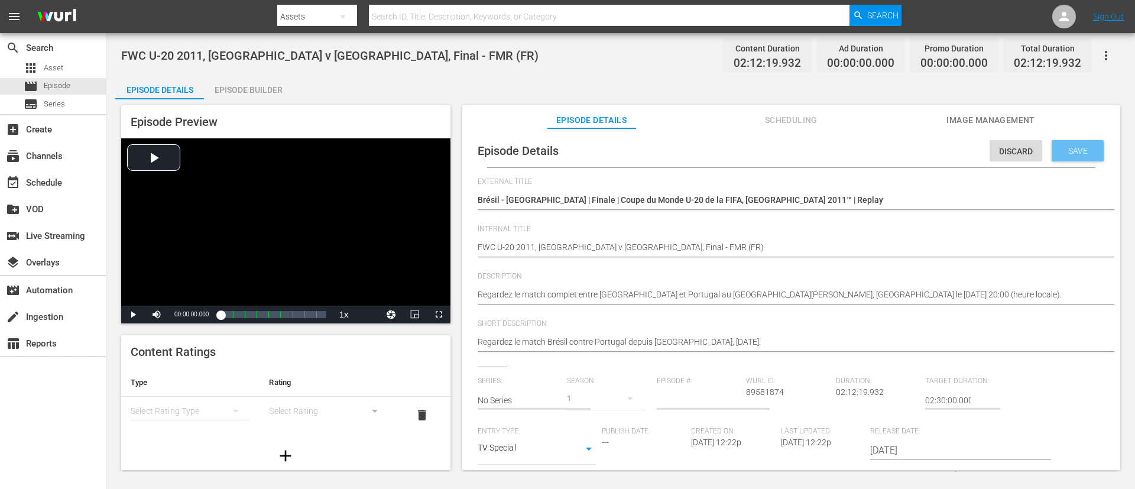
click at [756, 144] on div "Save" at bounding box center [1077, 150] width 52 height 21
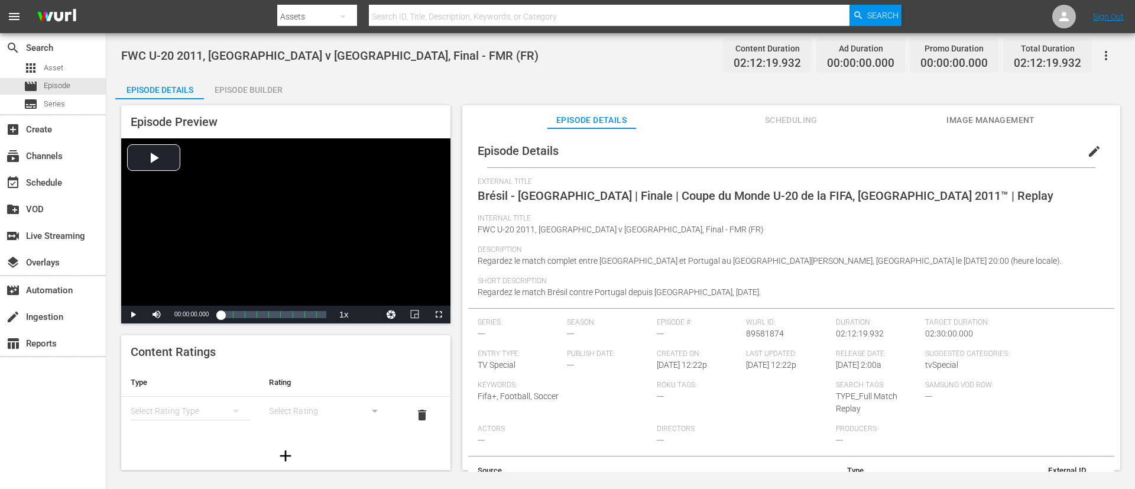
click at [240, 92] on div "Episode Builder" at bounding box center [248, 90] width 89 height 28
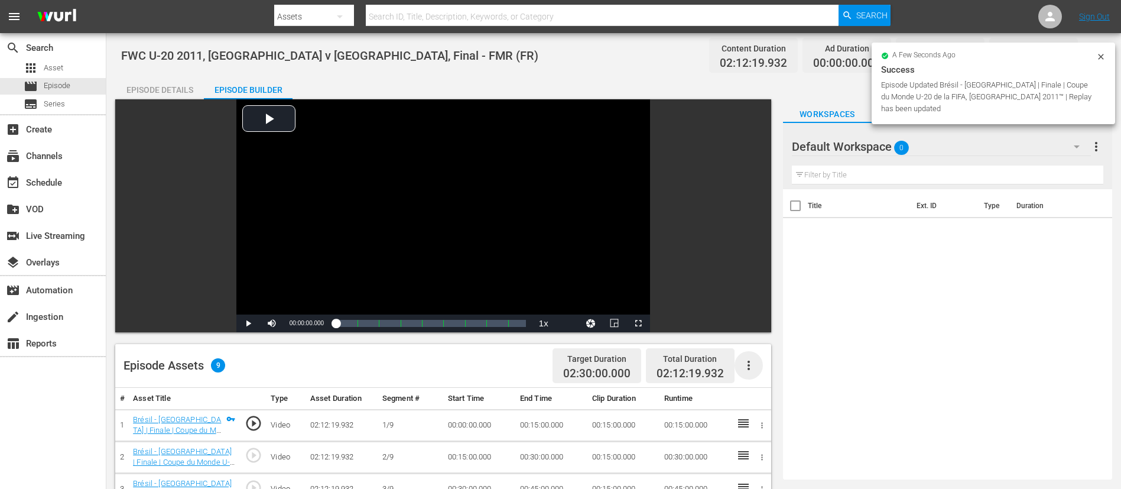
click at [753, 325] on icon "button" at bounding box center [749, 365] width 14 height 14
click at [756, 325] on div "Fill with Ads" at bounding box center [784, 370] width 80 height 28
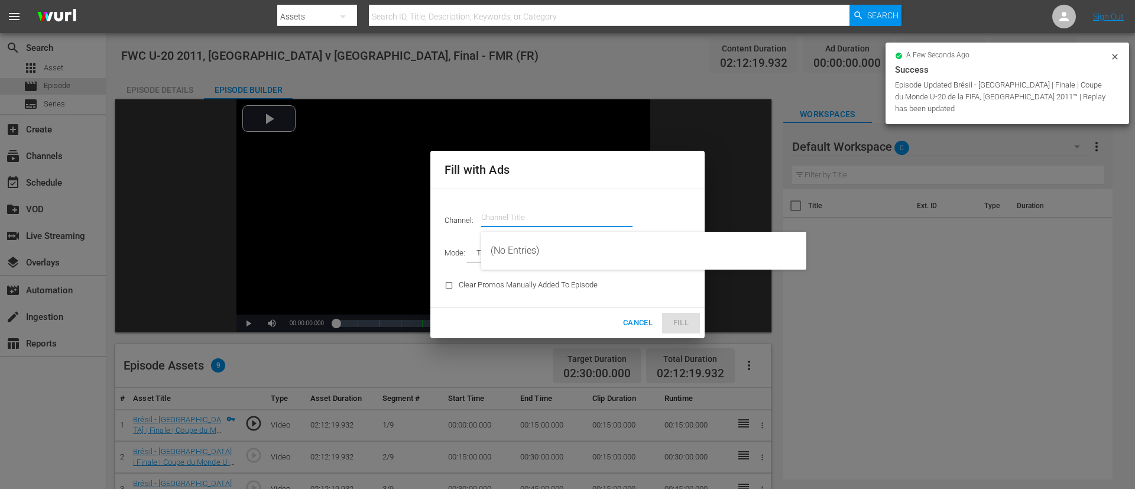
click at [526, 211] on input "text" at bounding box center [556, 217] width 151 height 28
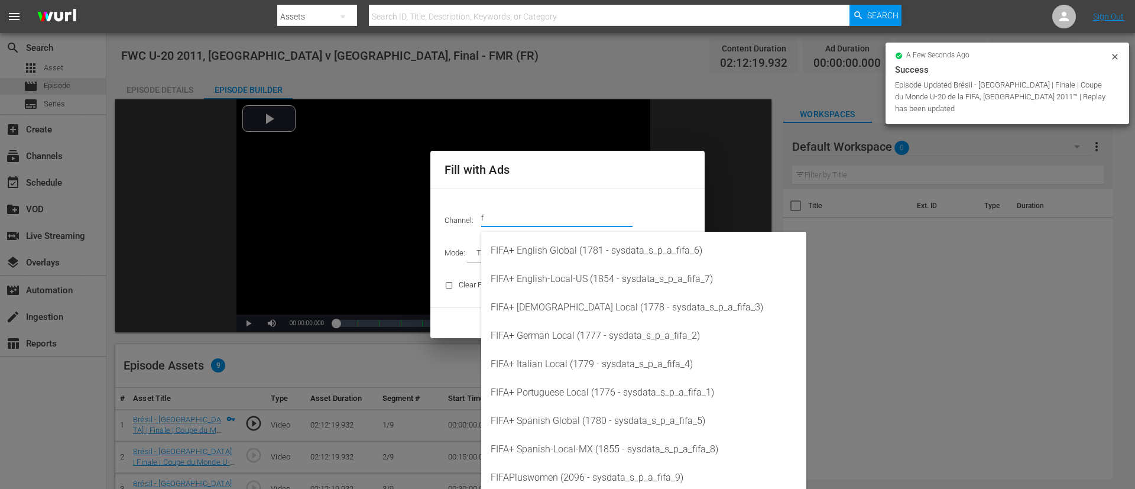
click at [526, 211] on input "f" at bounding box center [556, 217] width 151 height 28
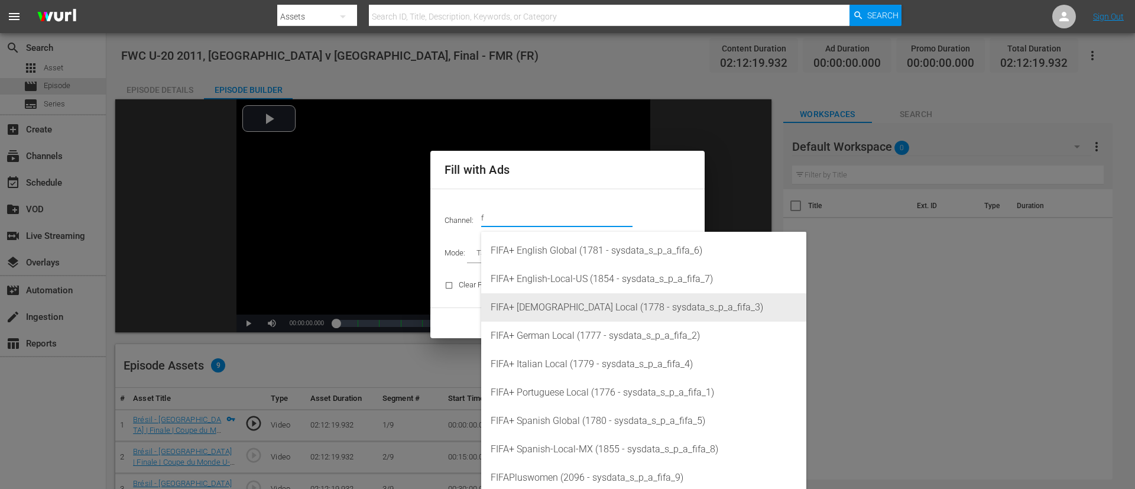
click at [543, 308] on div "FIFA+ French Local (1778 - sysdata_s_p_a_fifa_3)" at bounding box center [643, 307] width 306 height 28
type input "FIFA+ French Local (1778)"
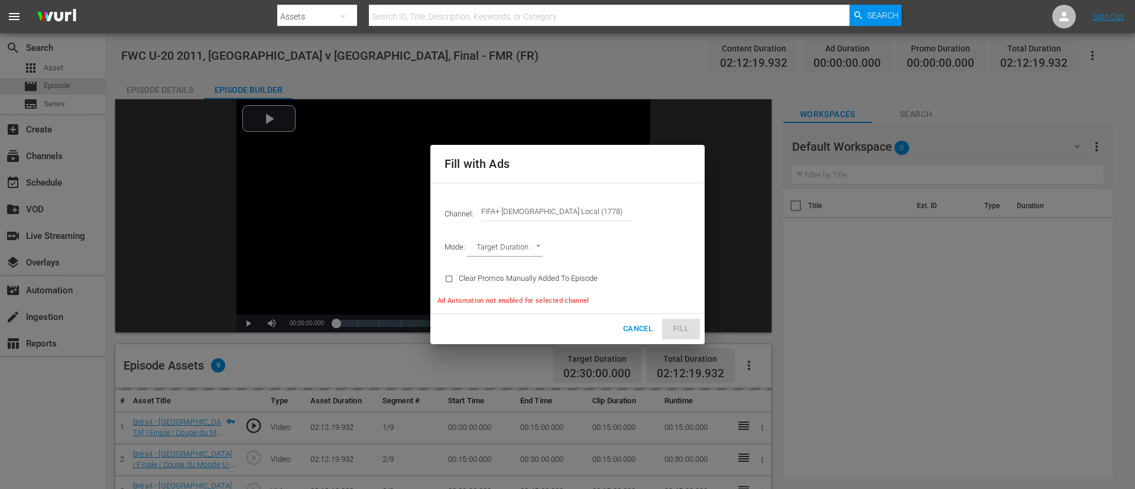
type input "AD_BREAK_DURATION"
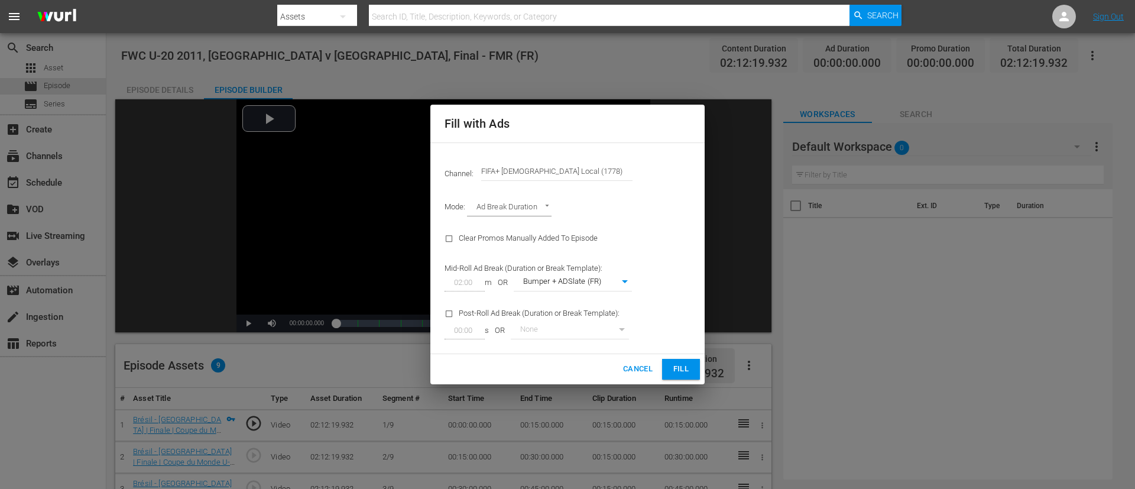
click at [682, 325] on span "Fill" at bounding box center [680, 369] width 19 height 14
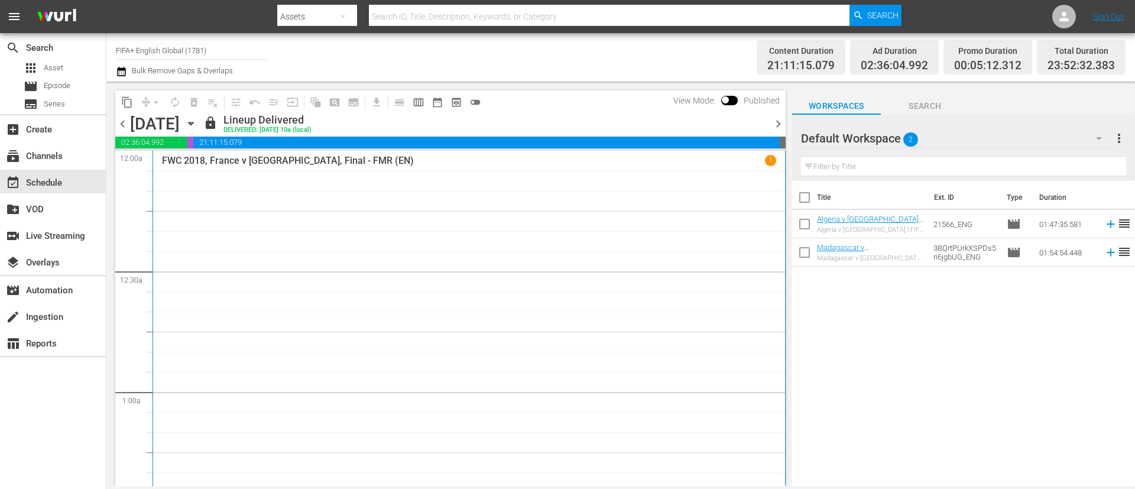
click at [808, 203] on input "checkbox" at bounding box center [804, 199] width 25 height 25
checkbox input "true"
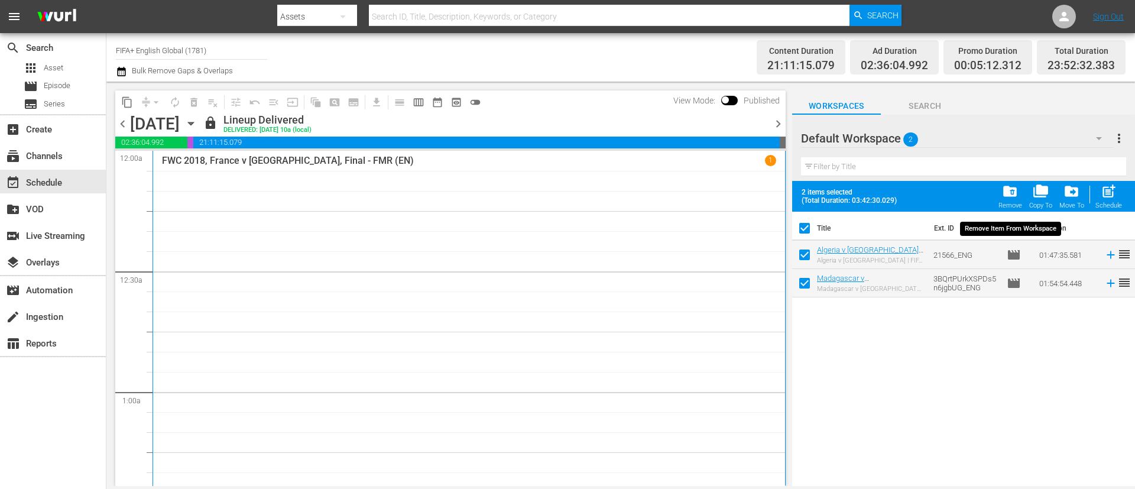
click at [1012, 196] on span "folder_delete" at bounding box center [1010, 191] width 16 height 16
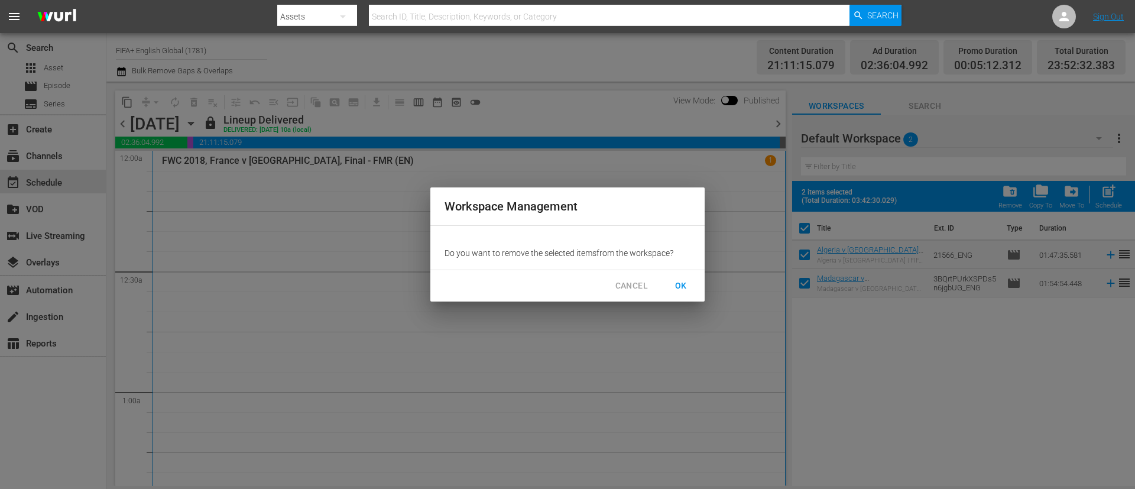
click at [671, 281] on button "OK" at bounding box center [681, 286] width 38 height 22
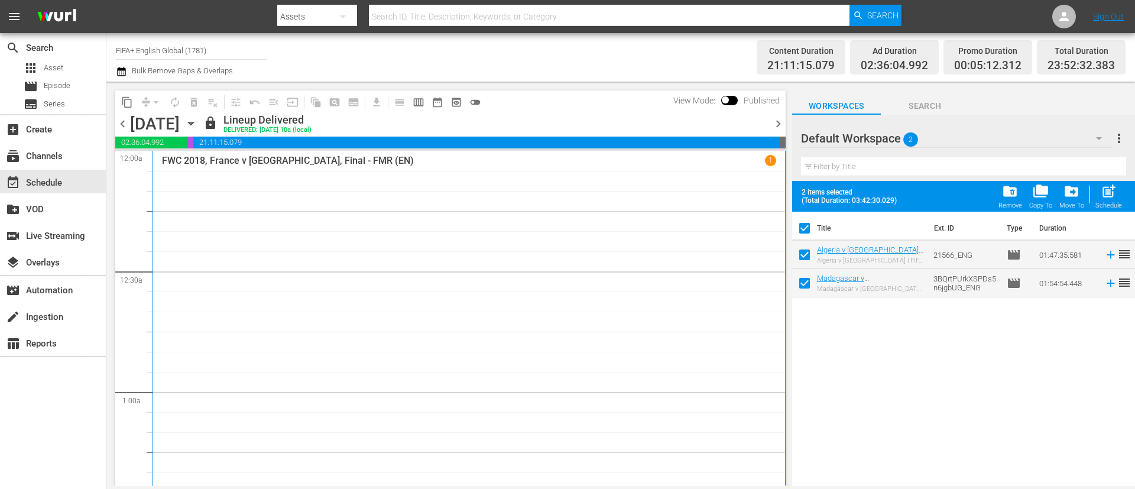
checkbox input "false"
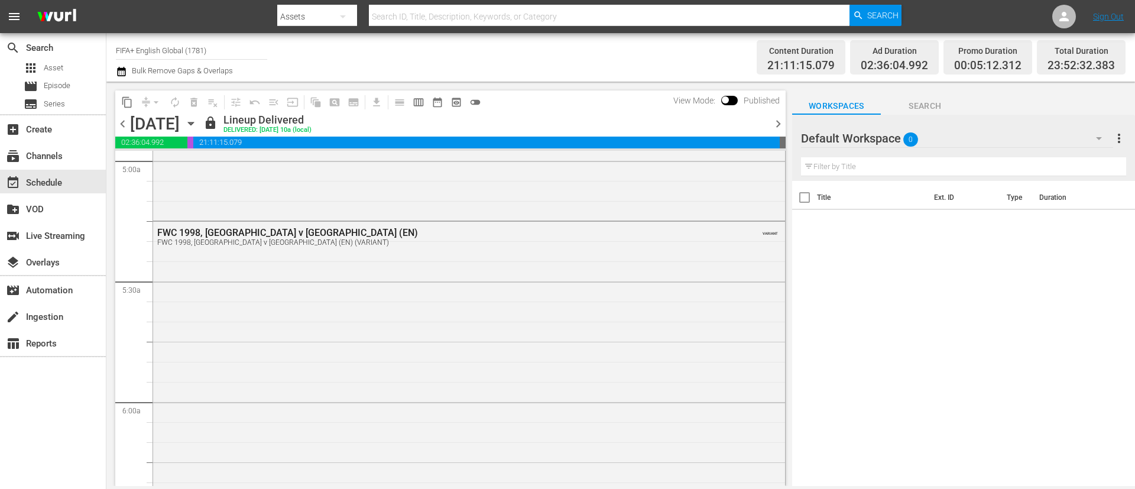
scroll to position [1241, 0]
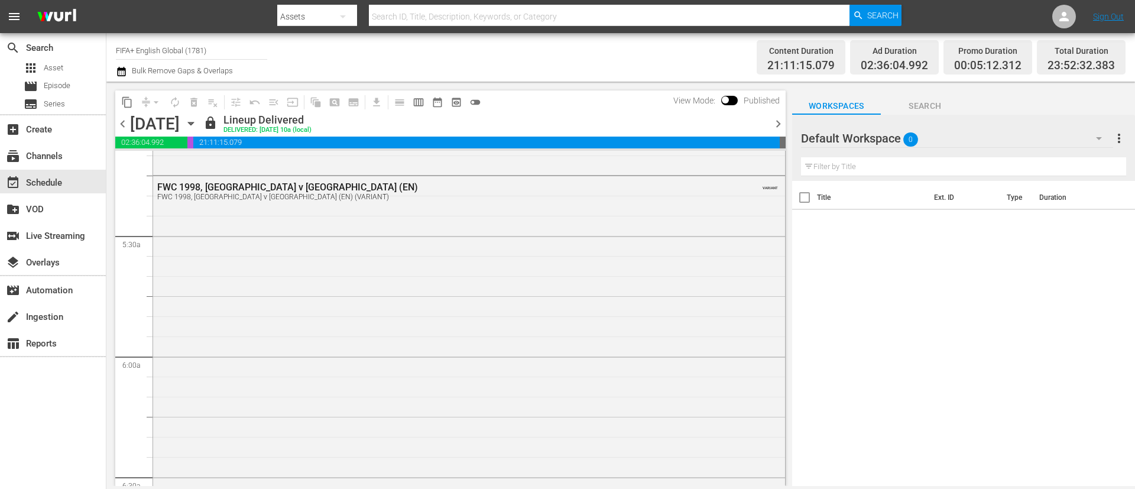
click at [672, 253] on div "FWC 1998, [GEOGRAPHIC_DATA] v [GEOGRAPHIC_DATA] (EN) FWC 1998, [GEOGRAPHIC_DATA…" at bounding box center [469, 399] width 632 height 446
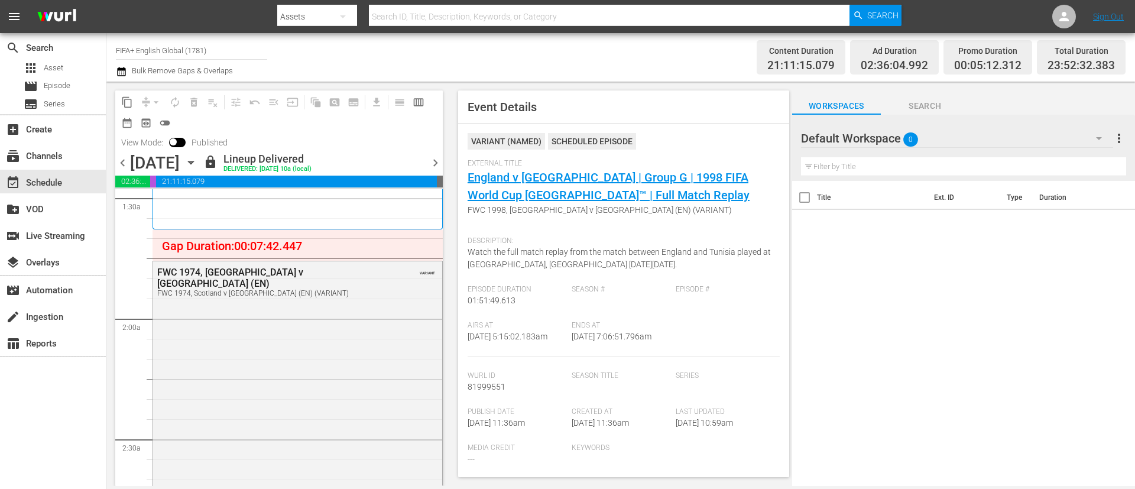
scroll to position [355, 0]
click at [248, 401] on div "FWC 1974, Scotland v [GEOGRAPHIC_DATA] (EN) FWC 1974, [GEOGRAPHIC_DATA] v [GEOG…" at bounding box center [297, 465] width 289 height 413
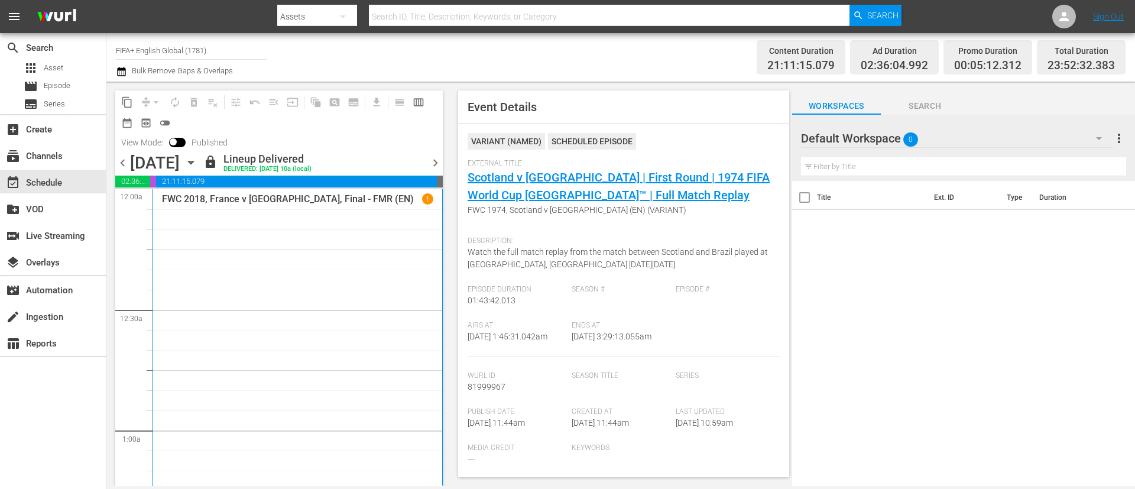
scroll to position [266, 0]
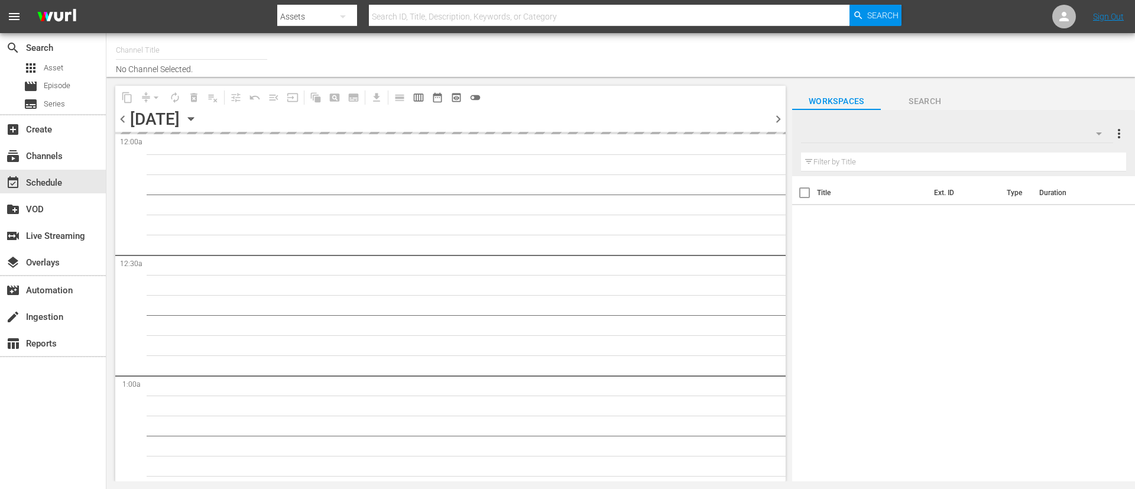
type input "FIFA+ English Global (1781)"
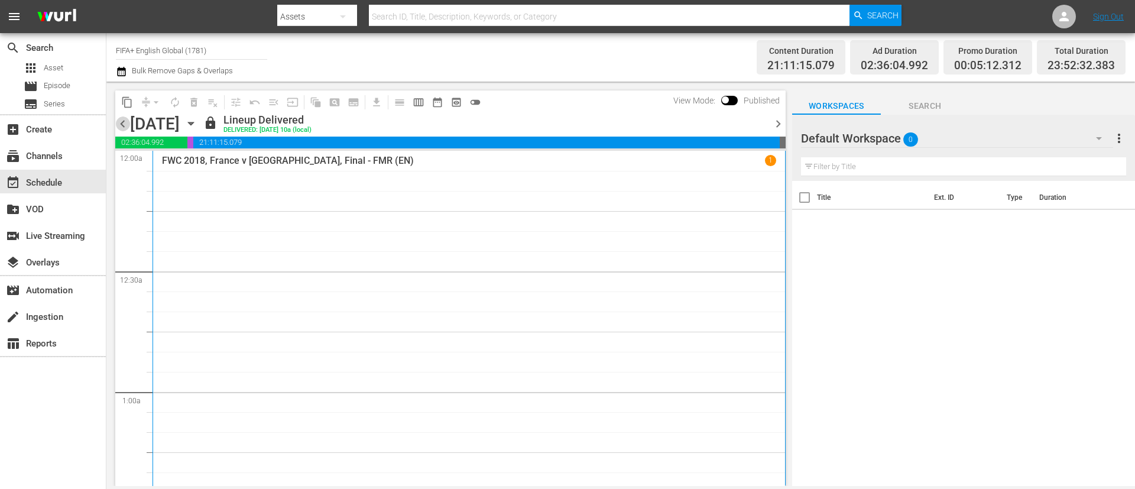
click at [126, 126] on span "chevron_left" at bounding box center [122, 123] width 15 height 15
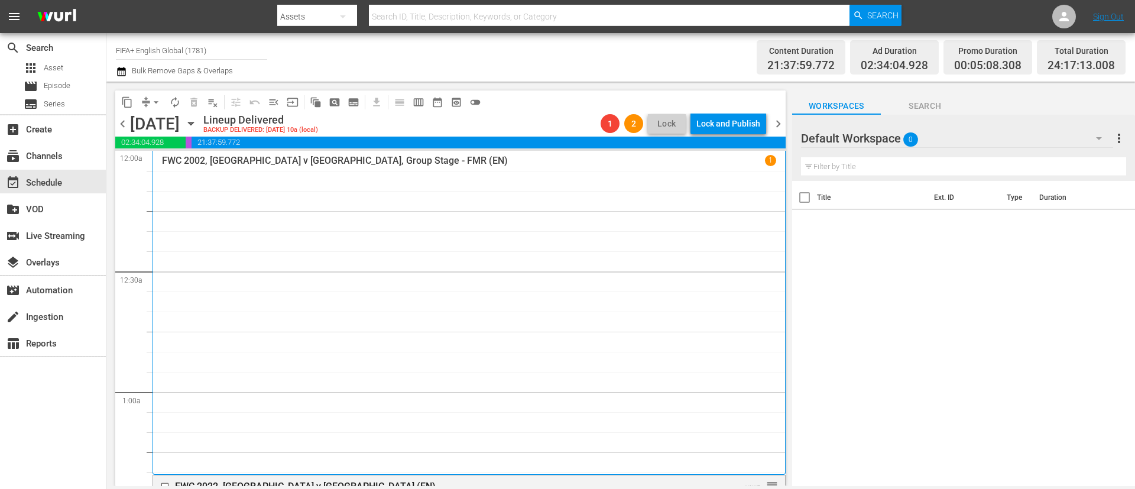
click at [778, 125] on span "chevron_right" at bounding box center [778, 123] width 15 height 15
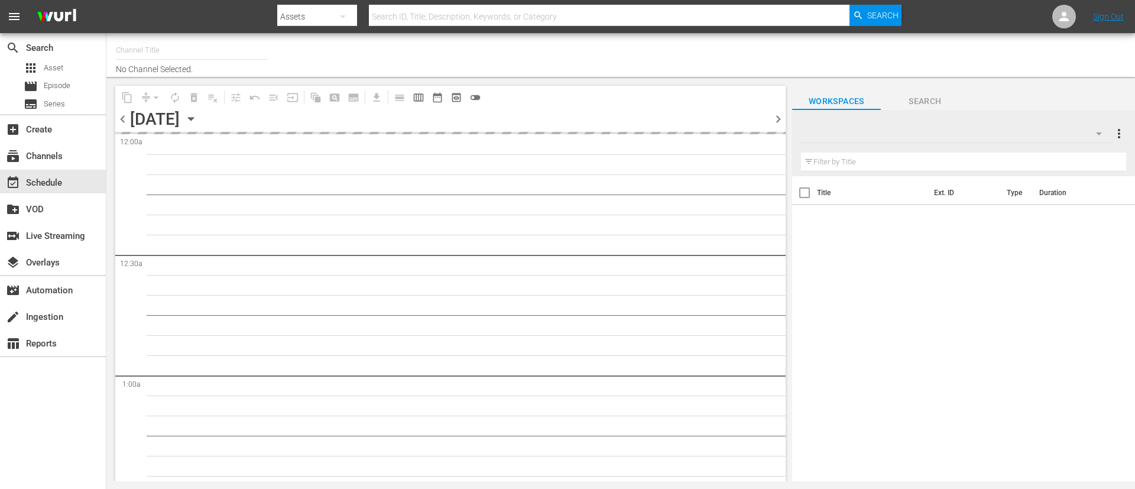
type input "FIFA+ English Global (1781)"
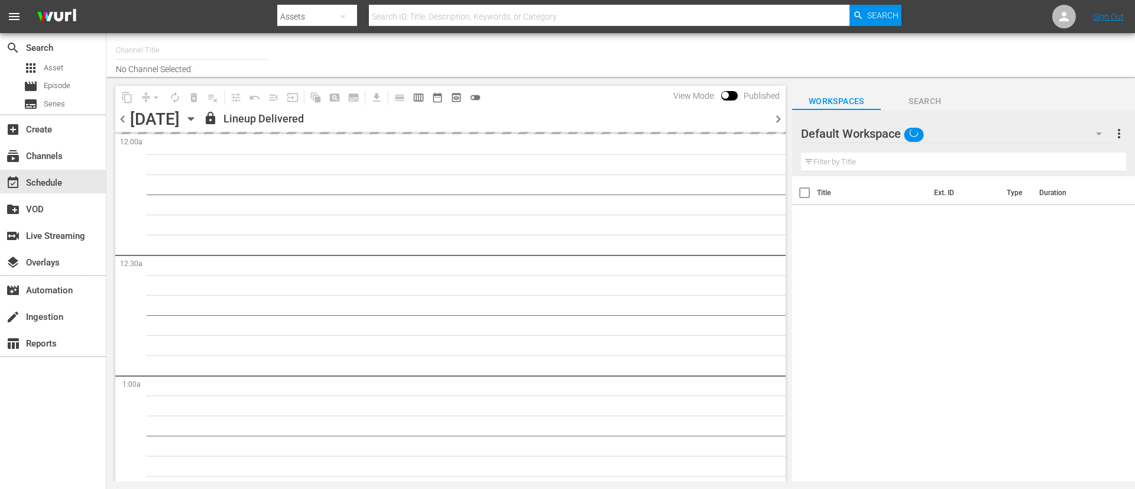
type input "FIFA+ English Global (1781)"
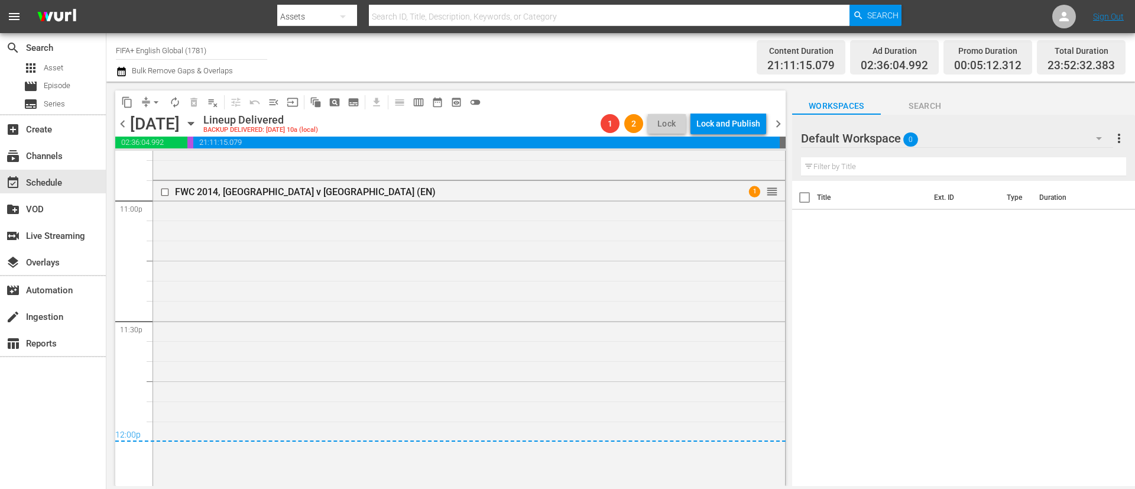
scroll to position [5845, 0]
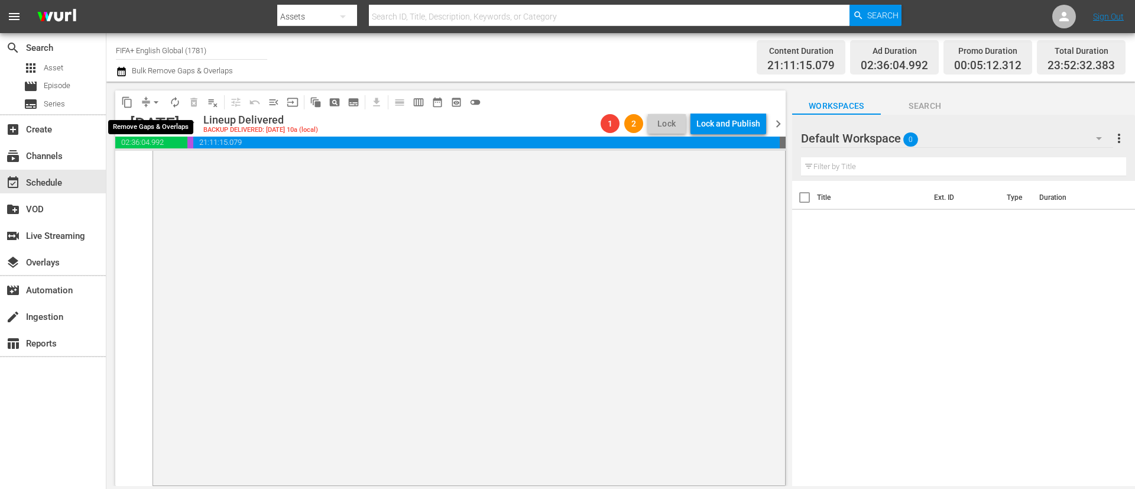
click at [151, 100] on span "arrow_drop_down" at bounding box center [156, 102] width 12 height 12
click at [169, 170] on li "Align to End of Previous Day" at bounding box center [157, 164] width 124 height 19
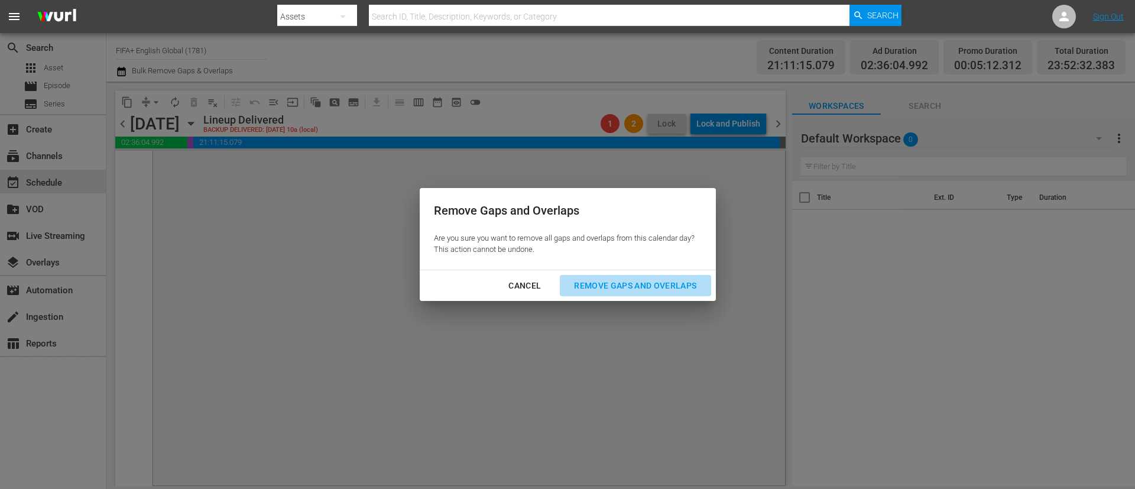
click at [638, 281] on div "Remove Gaps and Overlaps" at bounding box center [634, 285] width 141 height 15
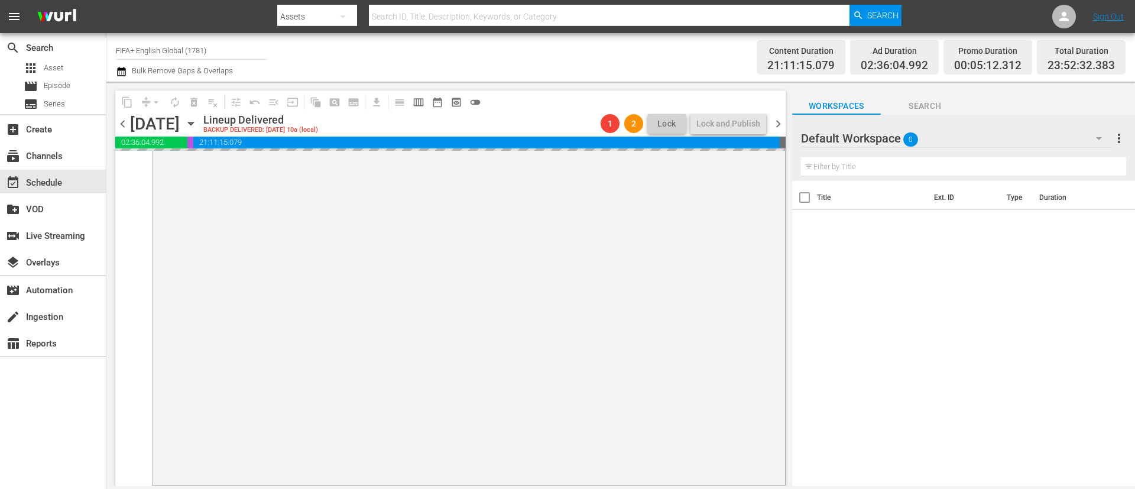
click at [782, 126] on span "chevron_right" at bounding box center [778, 123] width 15 height 15
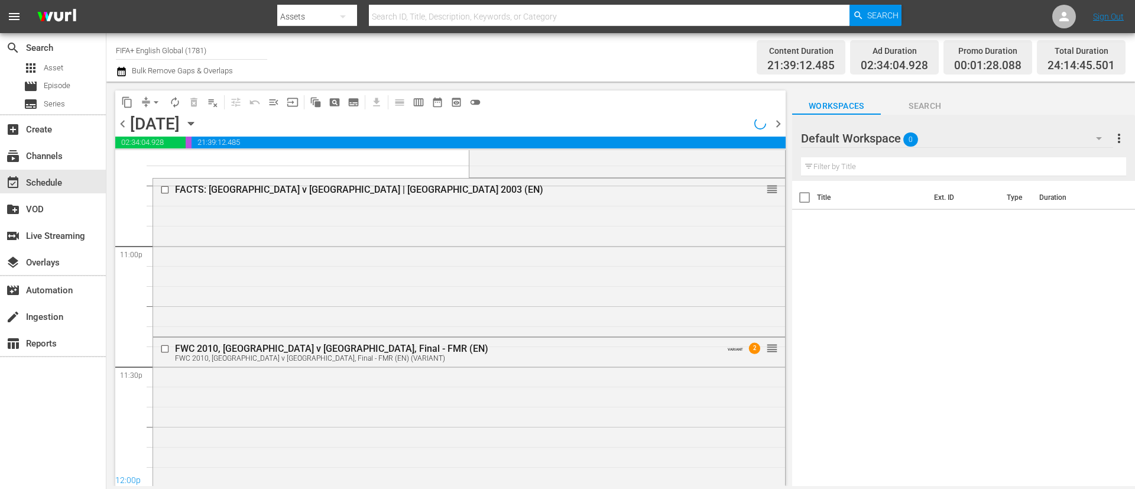
scroll to position [5845, 0]
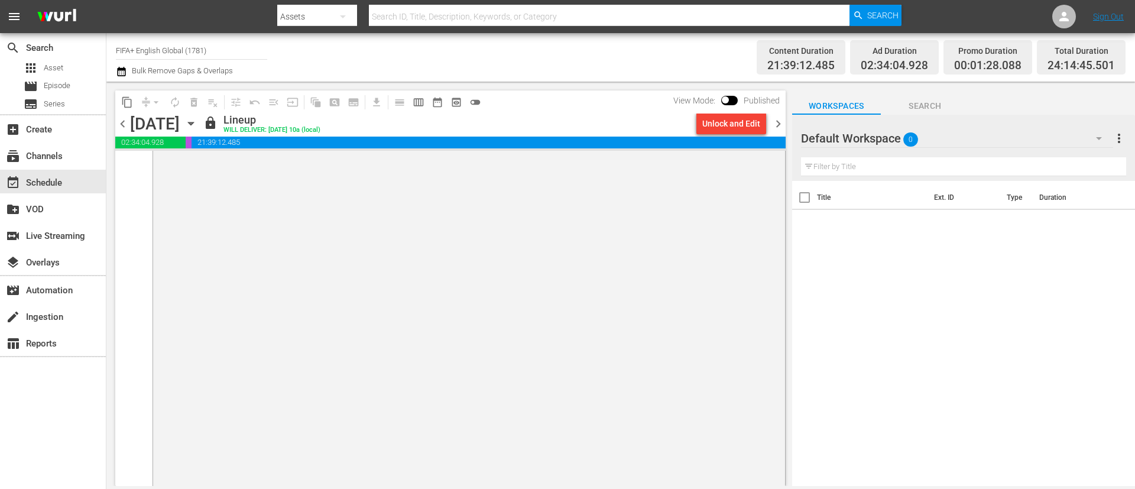
click at [734, 126] on div "Unlock and Edit" at bounding box center [731, 123] width 58 height 21
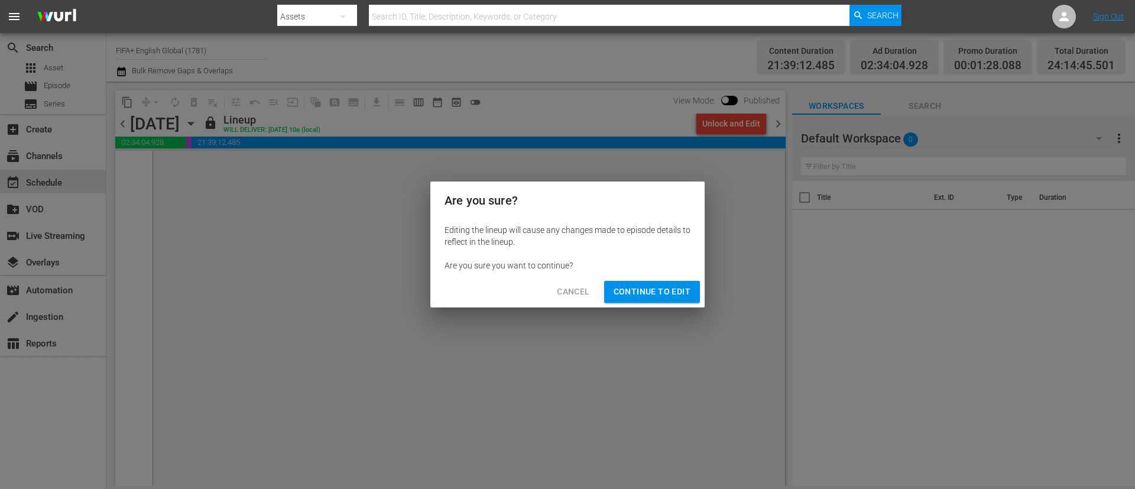
click at [672, 281] on button "Continue to Edit" at bounding box center [652, 292] width 96 height 22
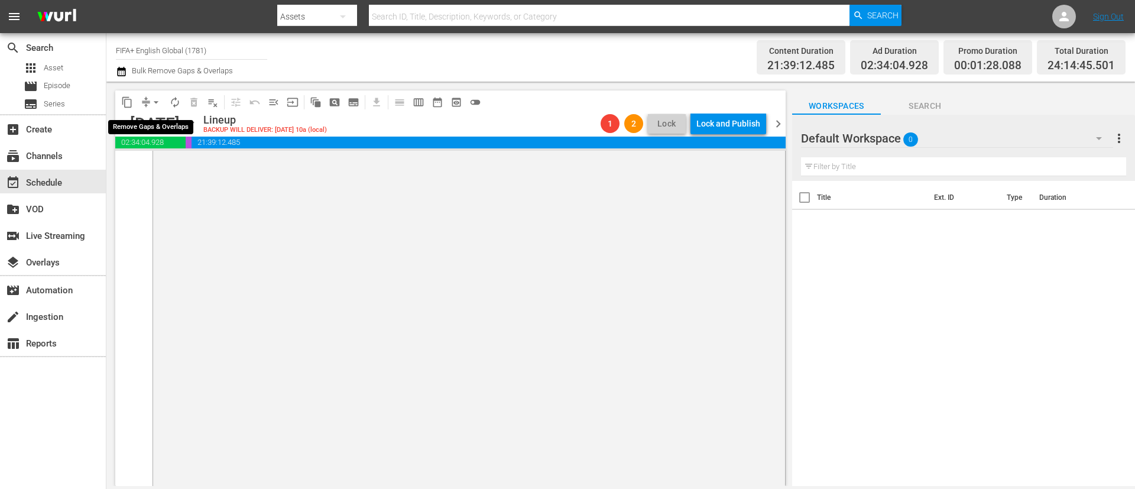
click at [155, 99] on span "arrow_drop_down" at bounding box center [156, 102] width 12 height 12
click at [158, 174] on li "Align to End of Previous Day" at bounding box center [157, 164] width 124 height 19
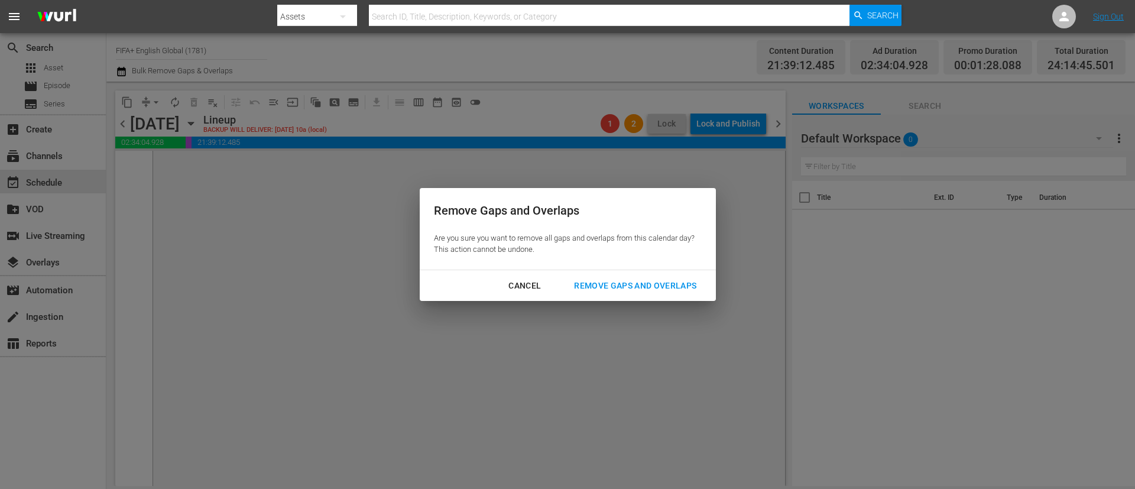
click at [603, 282] on div "Remove Gaps and Overlaps" at bounding box center [634, 285] width 141 height 15
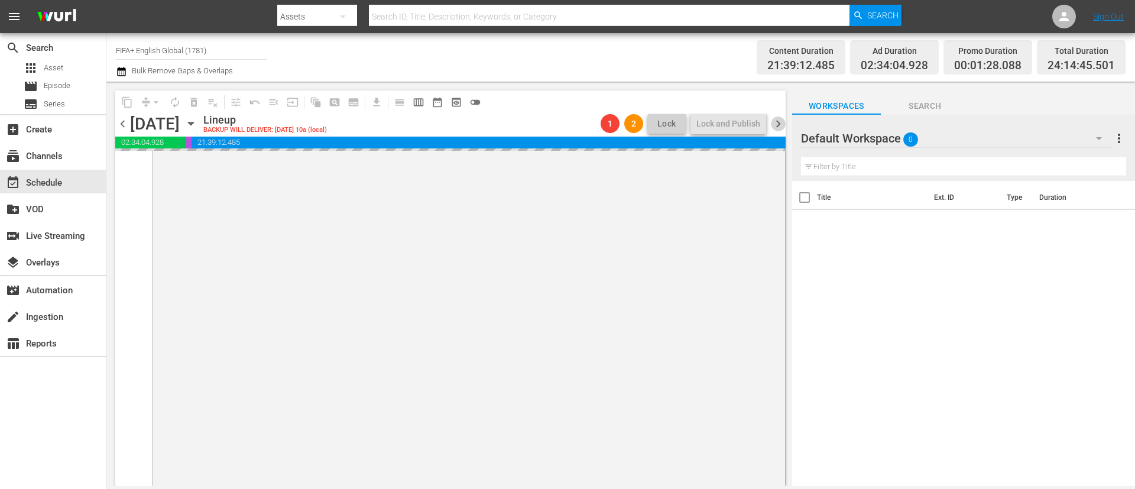
click at [777, 128] on span "chevron_right" at bounding box center [778, 123] width 15 height 15
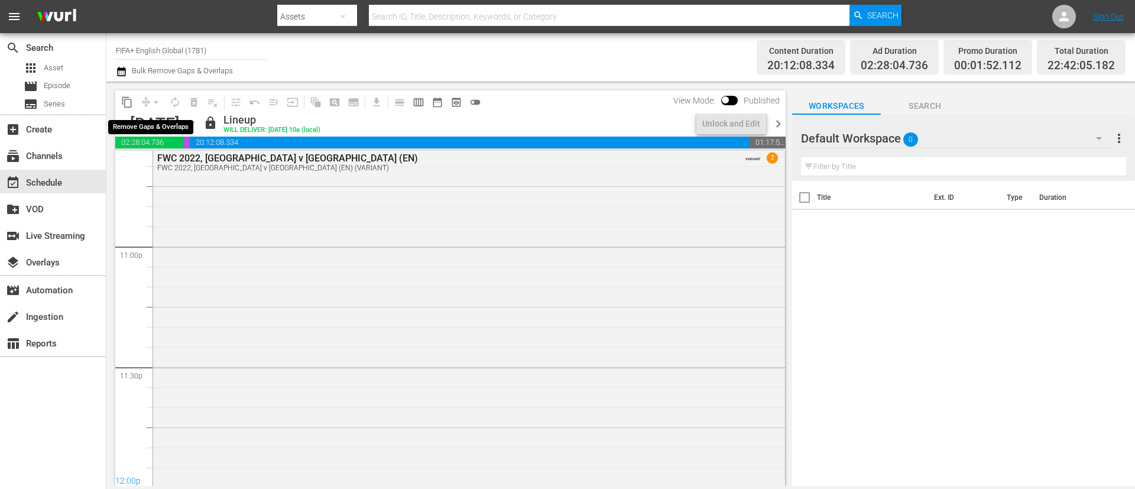
scroll to position [5590, 0]
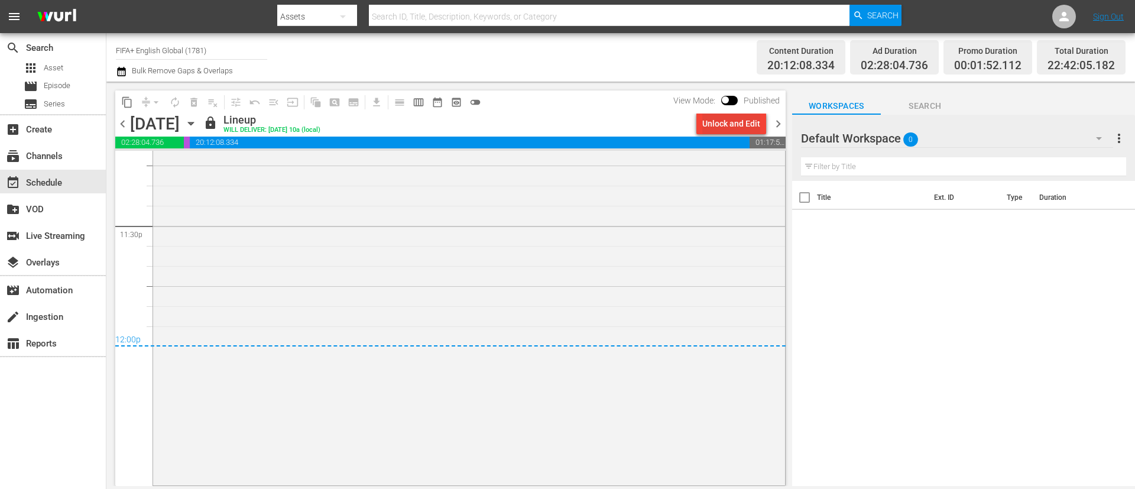
click at [728, 132] on div "Unlock and Edit" at bounding box center [731, 123] width 58 height 21
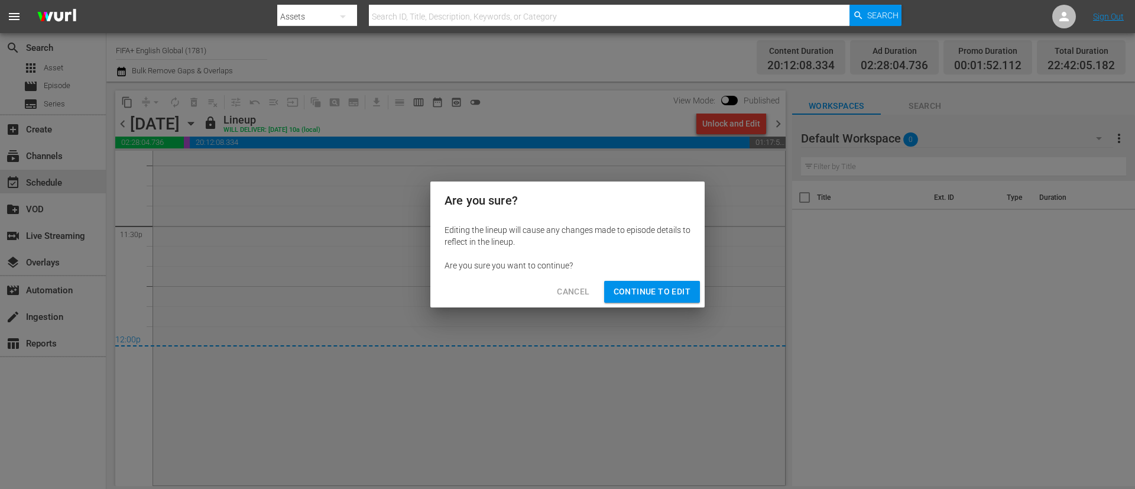
click at [655, 292] on span "Continue to Edit" at bounding box center [651, 291] width 77 height 15
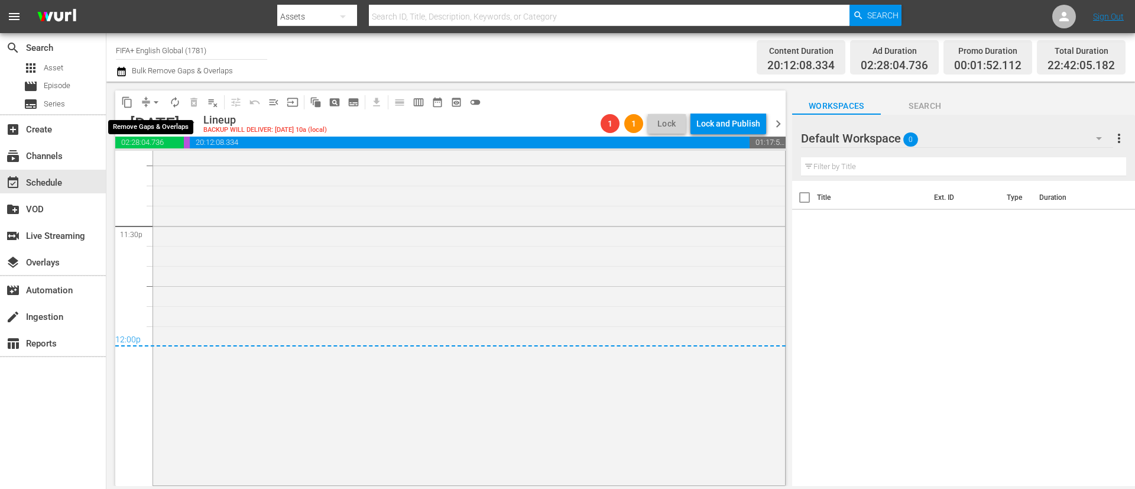
click at [161, 103] on span "arrow_drop_down" at bounding box center [156, 102] width 12 height 12
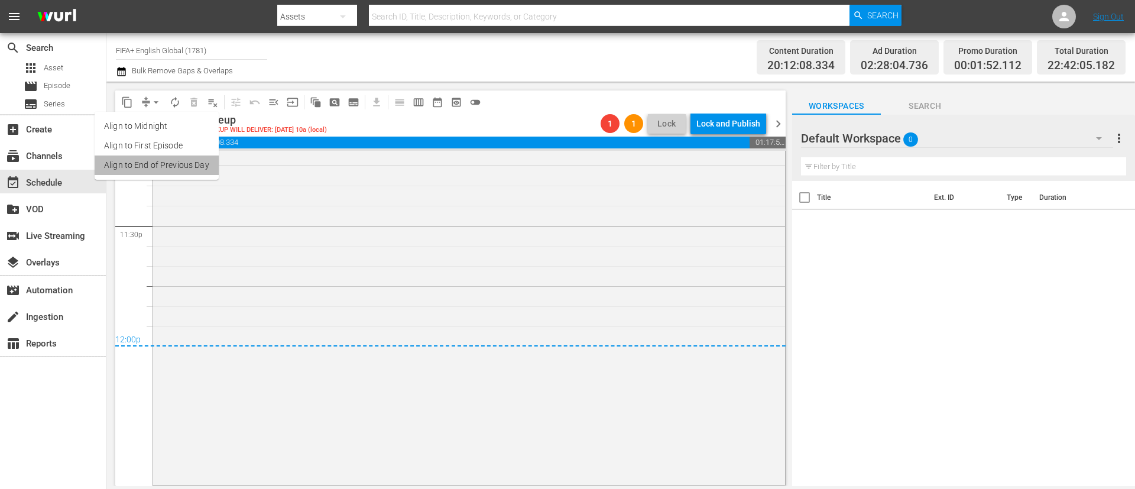
click at [177, 168] on li "Align to End of Previous Day" at bounding box center [157, 164] width 124 height 19
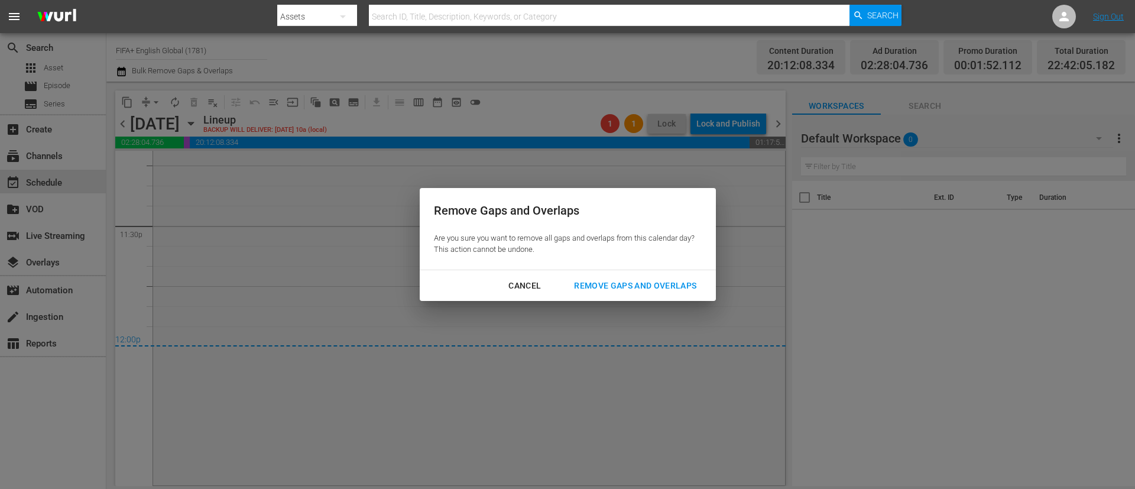
click at [649, 276] on button "Remove Gaps and Overlaps" at bounding box center [635, 286] width 151 height 22
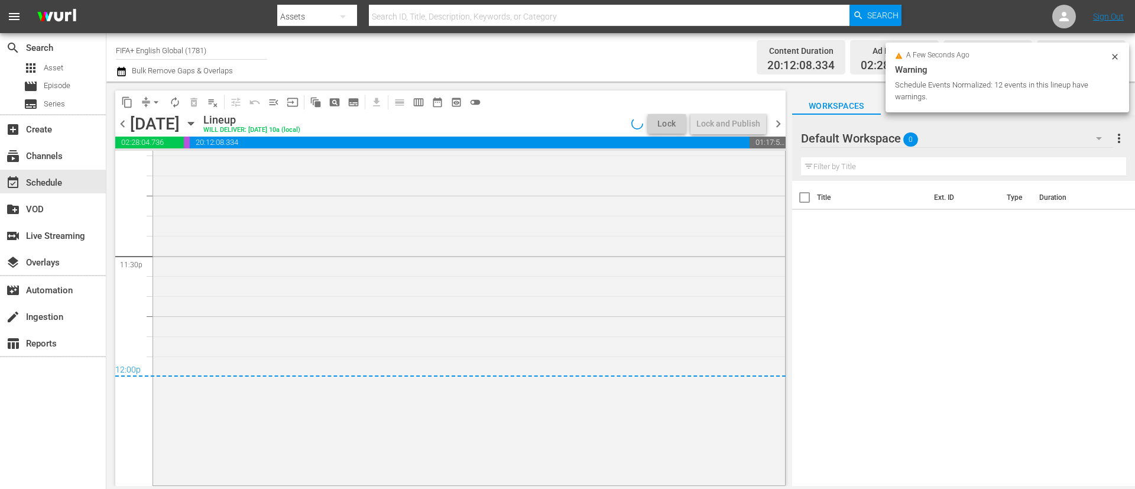
scroll to position [5560, 0]
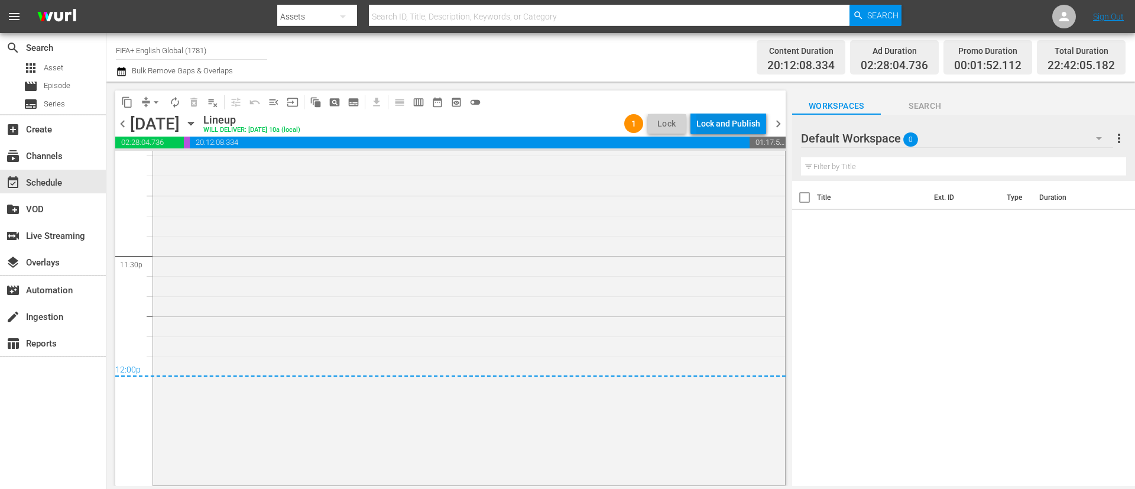
click at [742, 124] on div "Lock and Publish" at bounding box center [728, 123] width 64 height 21
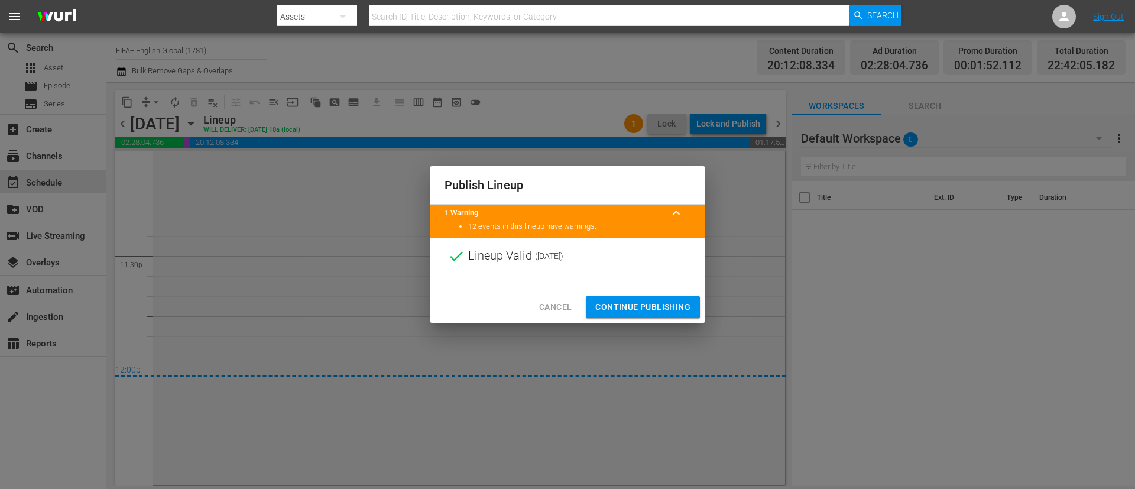
click at [673, 308] on span "Continue Publishing" at bounding box center [642, 307] width 95 height 15
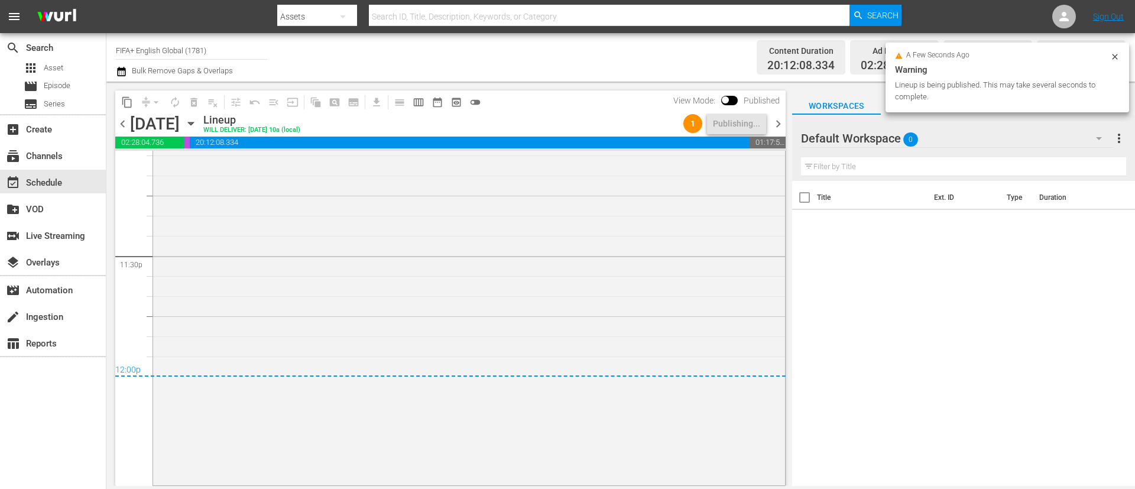
click at [120, 116] on span "chevron_left" at bounding box center [122, 123] width 15 height 15
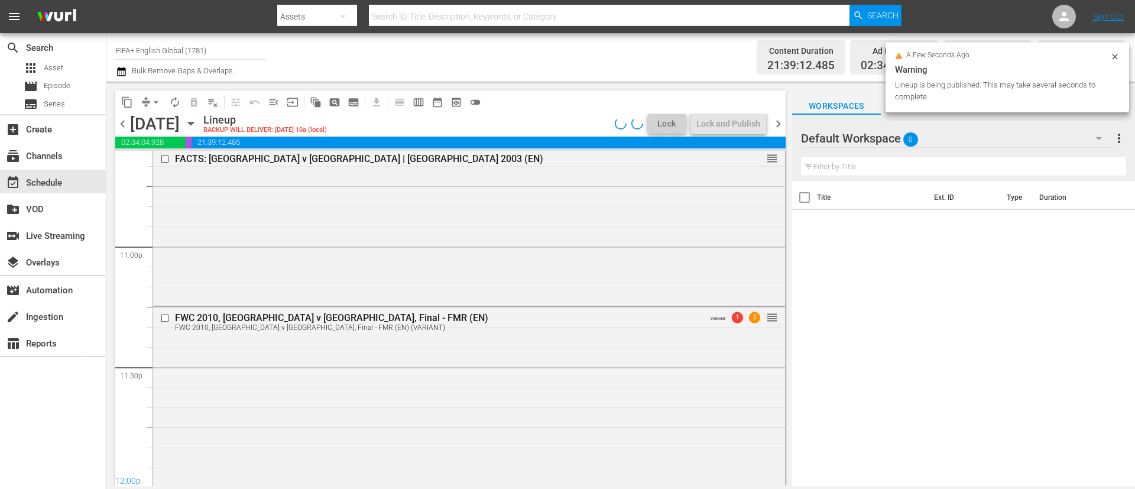
scroll to position [5845, 0]
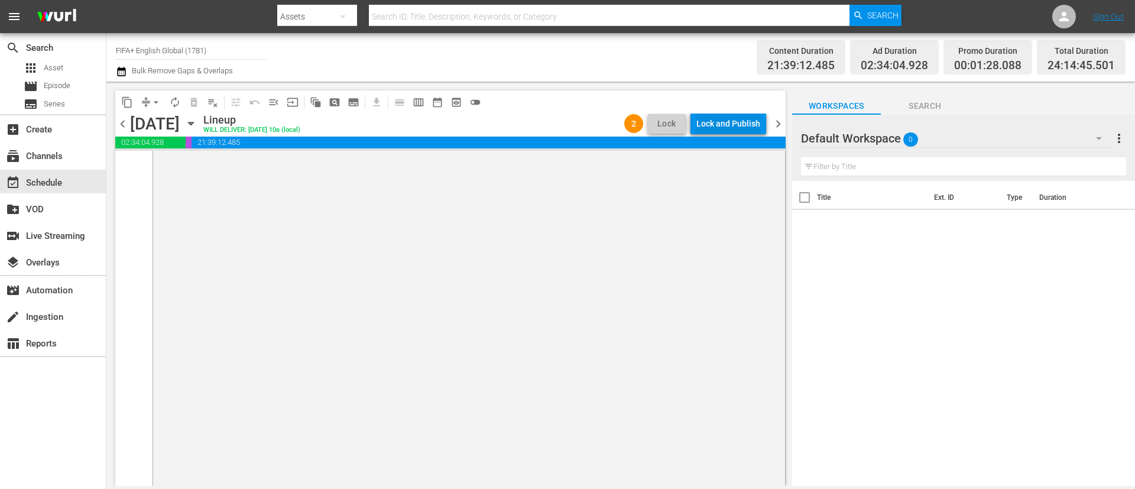
click at [721, 121] on div "Lock and Publish" at bounding box center [728, 123] width 64 height 21
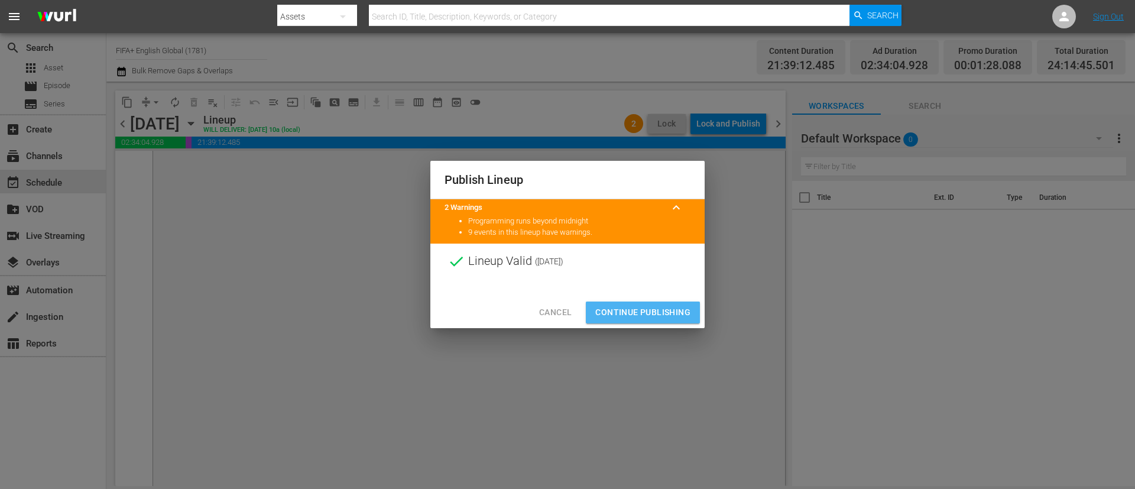
click at [651, 307] on span "Continue Publishing" at bounding box center [642, 312] width 95 height 15
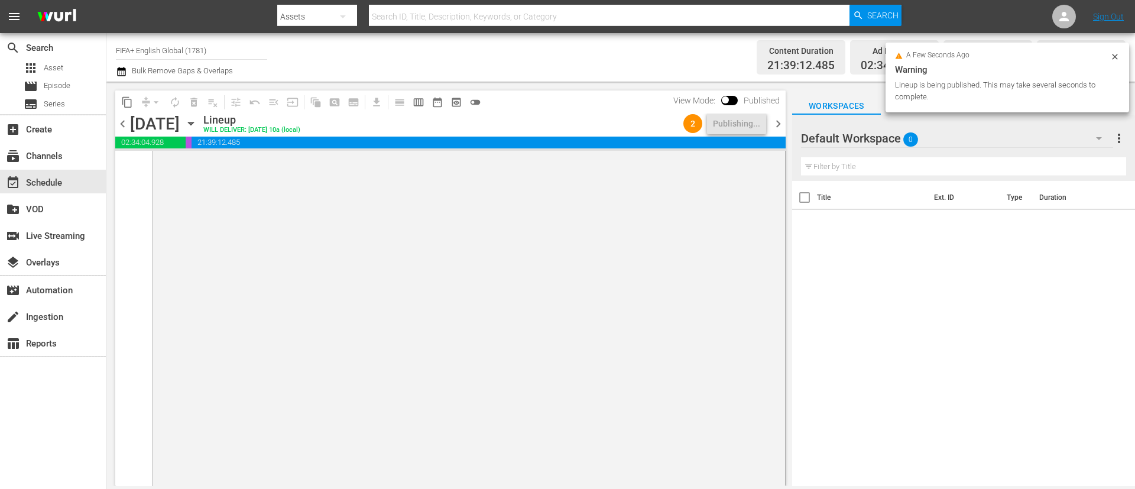
click at [125, 120] on span "chevron_left" at bounding box center [122, 123] width 15 height 15
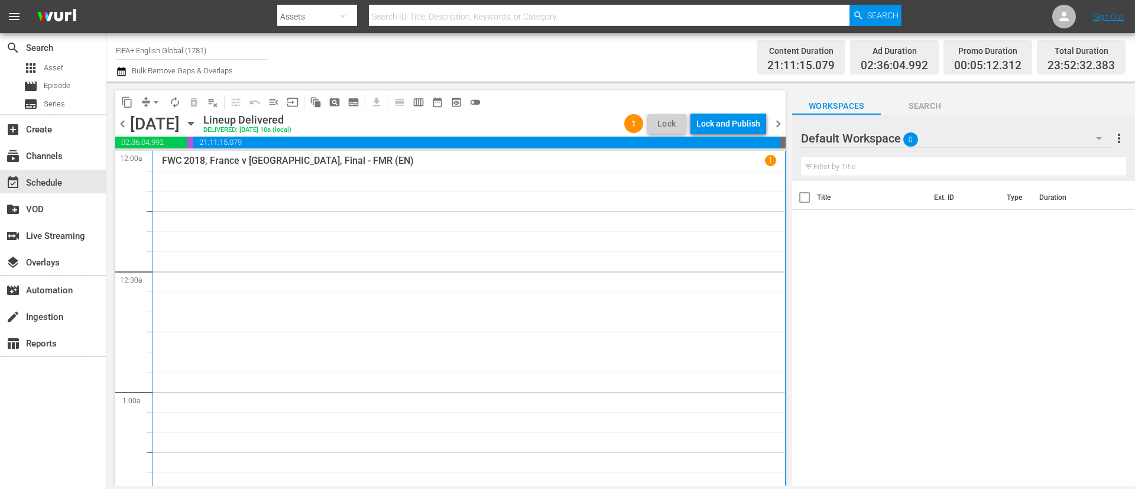
click at [122, 119] on span "chevron_left" at bounding box center [122, 123] width 15 height 15
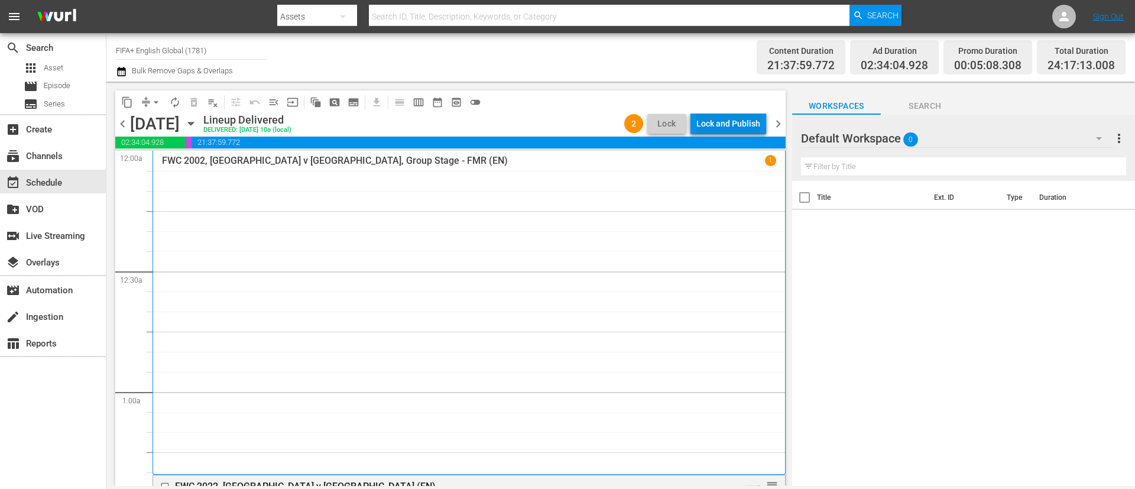
click at [732, 116] on div "Lock and Publish" at bounding box center [728, 123] width 64 height 21
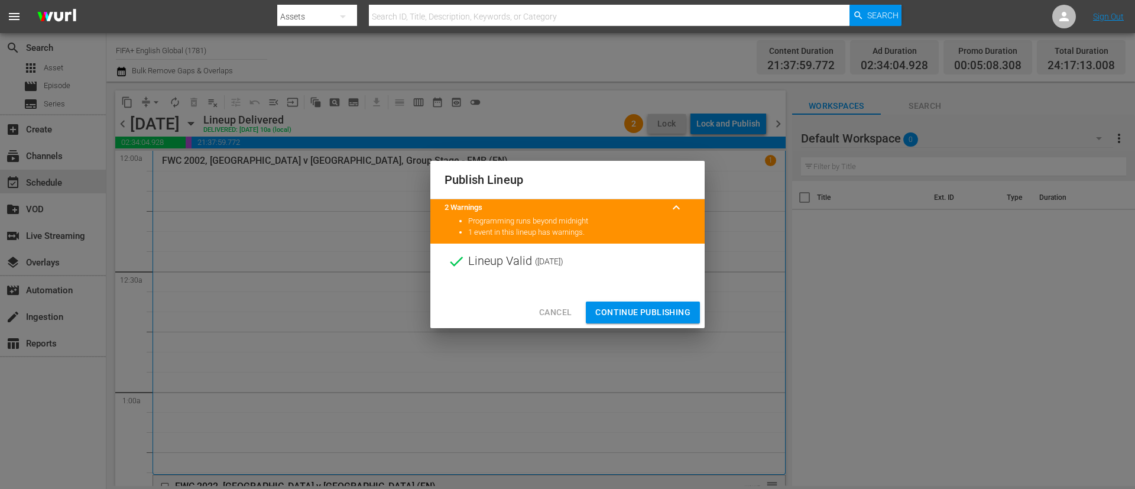
click at [631, 314] on span "Continue Publishing" at bounding box center [642, 312] width 95 height 15
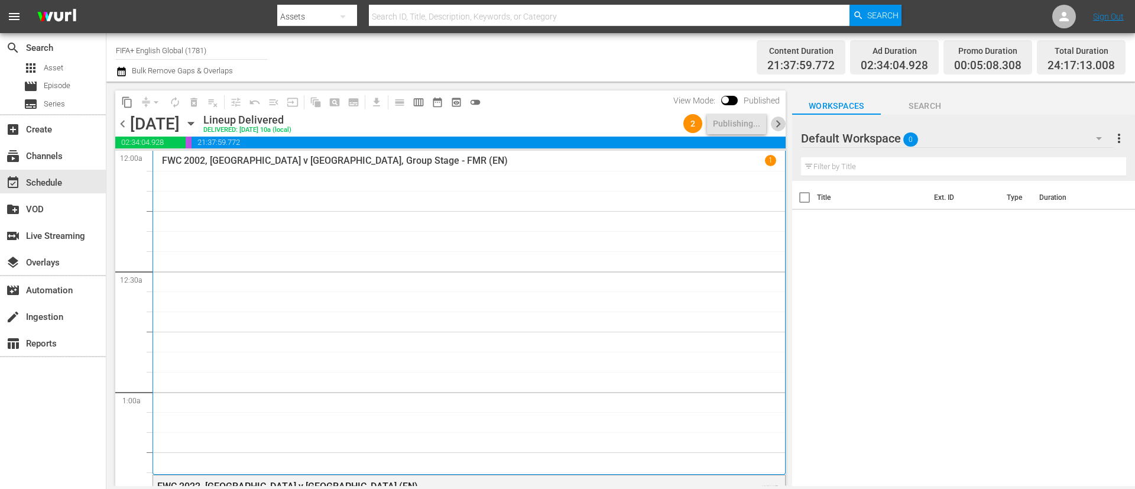
click at [779, 123] on span "chevron_right" at bounding box center [778, 123] width 15 height 15
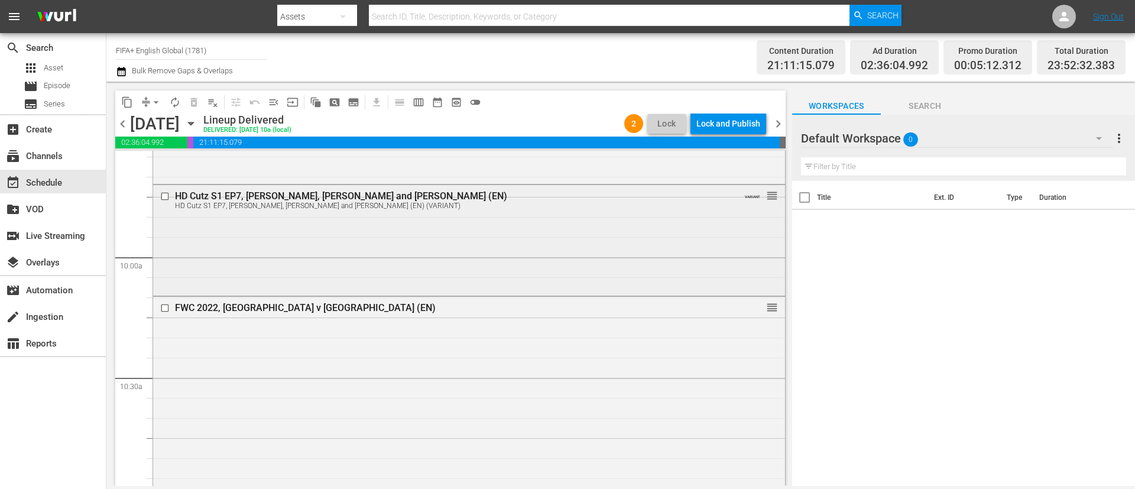
scroll to position [2216, 0]
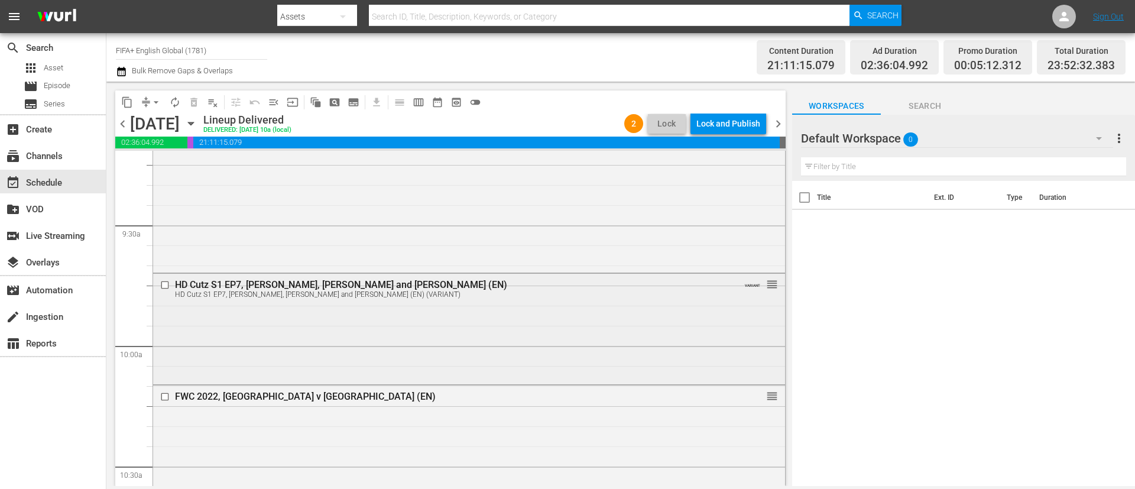
click at [165, 282] on input "checkbox" at bounding box center [166, 285] width 12 height 10
click at [200, 106] on button "delete_forever_outlined" at bounding box center [193, 102] width 19 height 19
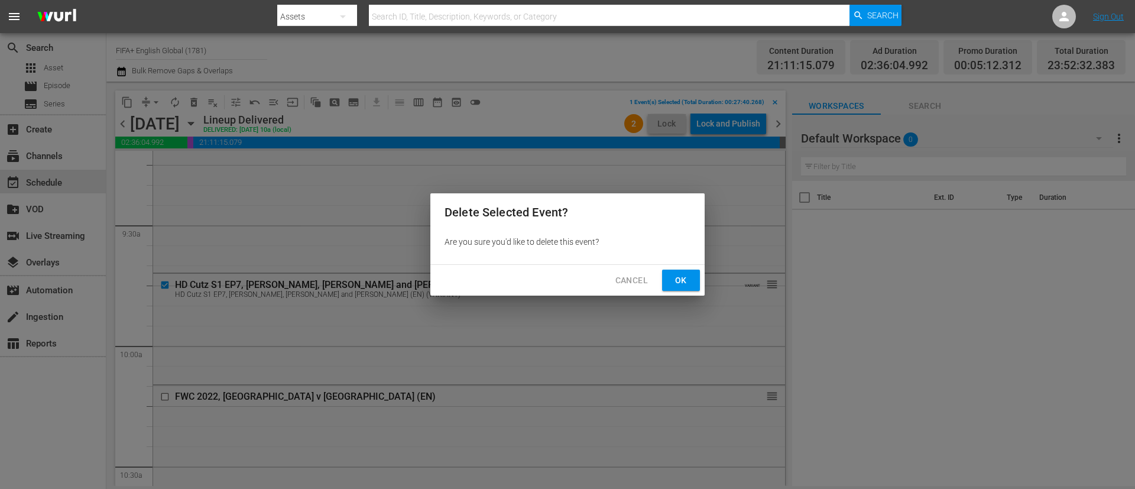
click at [674, 284] on span "Ok" at bounding box center [680, 280] width 19 height 15
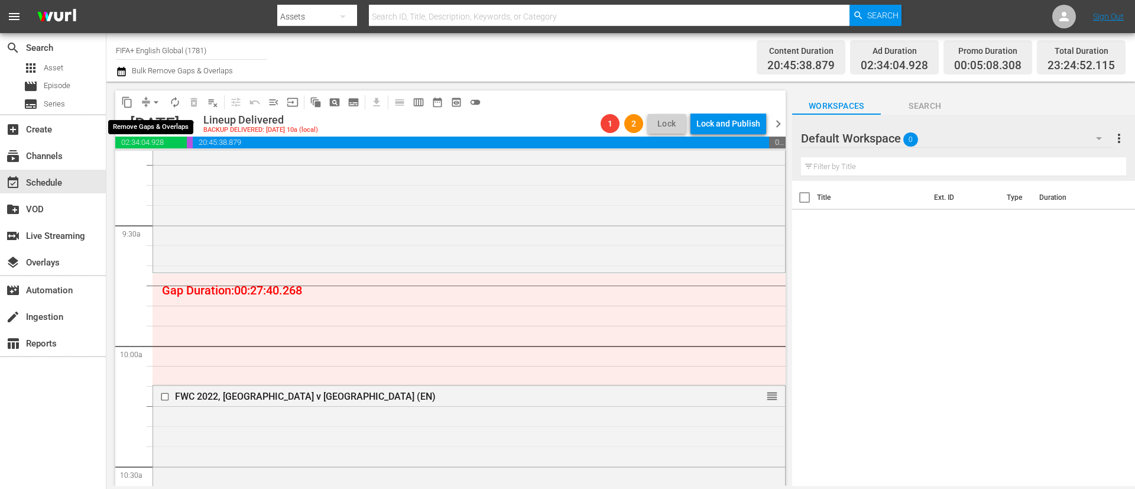
click at [150, 108] on button "arrow_drop_down" at bounding box center [156, 102] width 19 height 19
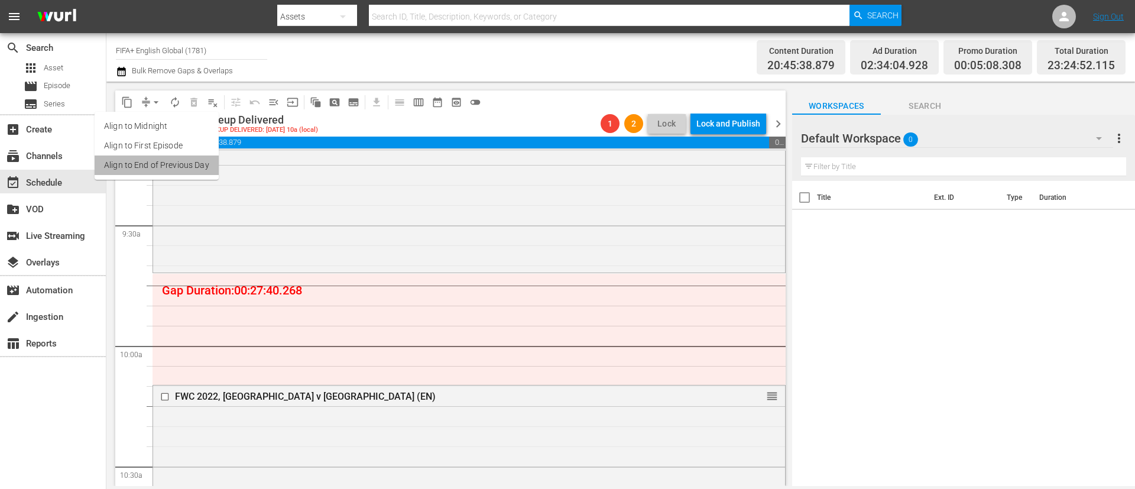
click at [161, 170] on li "Align to End of Previous Day" at bounding box center [157, 164] width 124 height 19
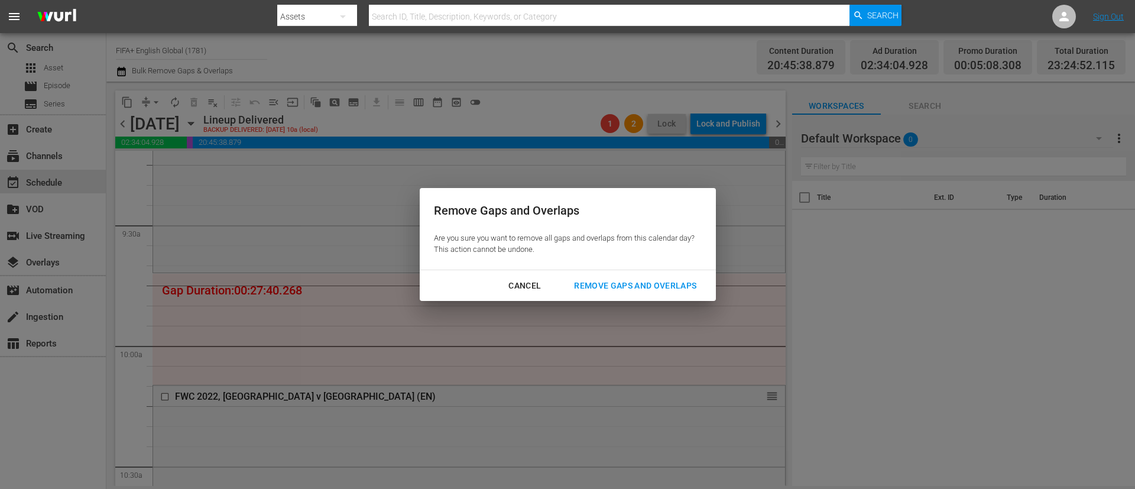
click at [585, 279] on div "Remove Gaps and Overlaps" at bounding box center [634, 285] width 141 height 15
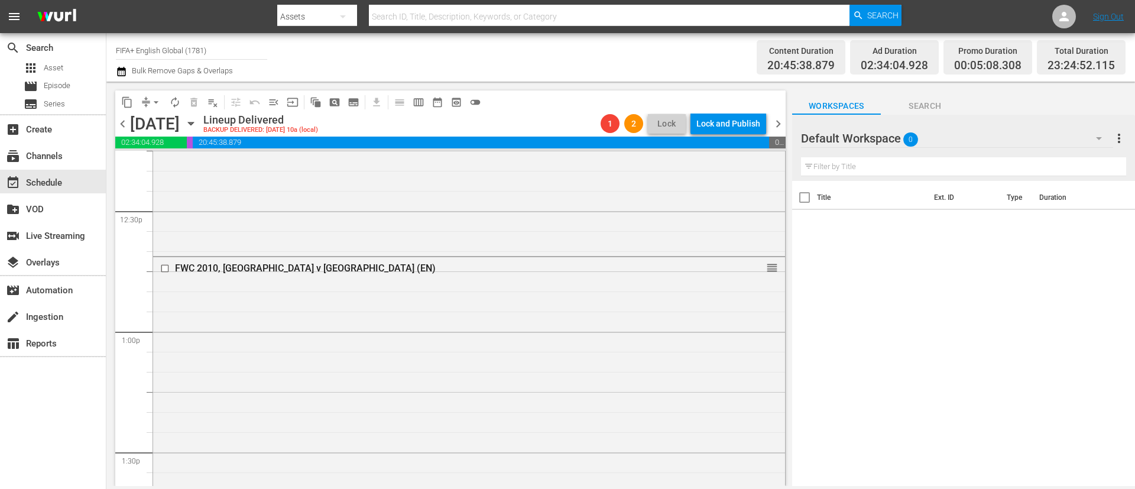
scroll to position [2925, 0]
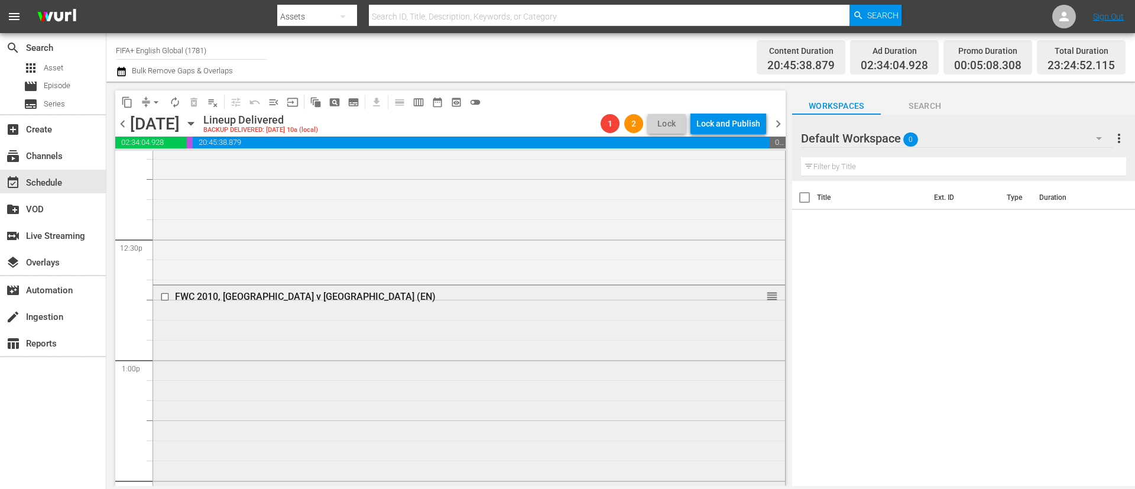
click at [164, 297] on input "checkbox" at bounding box center [166, 296] width 12 height 10
click at [196, 105] on span "delete_forever_outlined" at bounding box center [194, 102] width 12 height 12
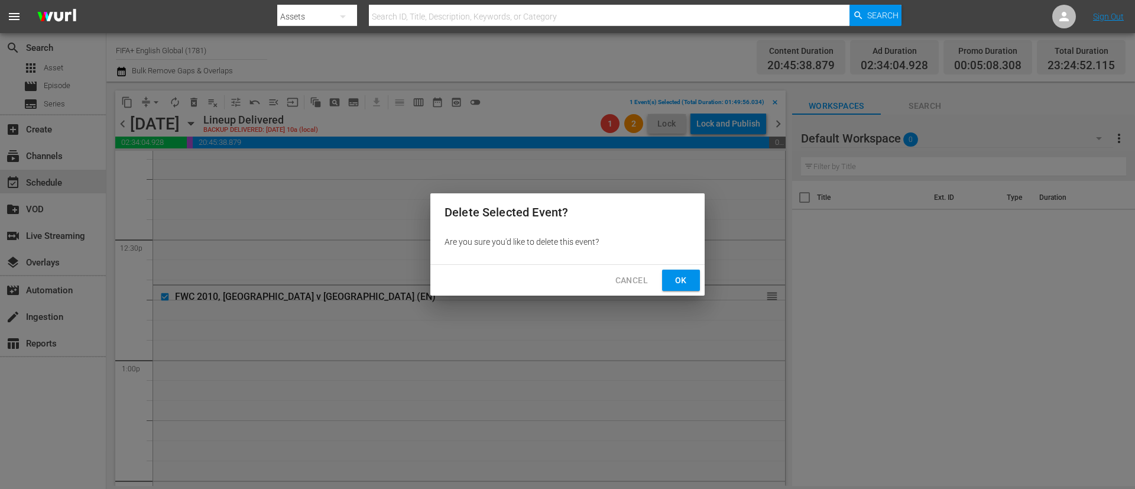
click at [681, 270] on button "Ok" at bounding box center [681, 280] width 38 height 22
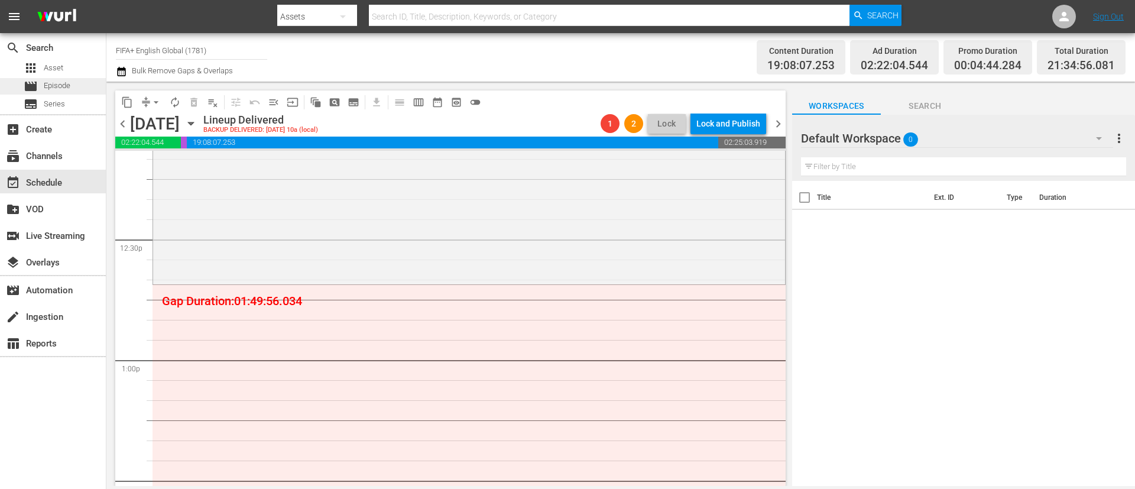
click at [87, 84] on div "movie Episode" at bounding box center [53, 86] width 106 height 17
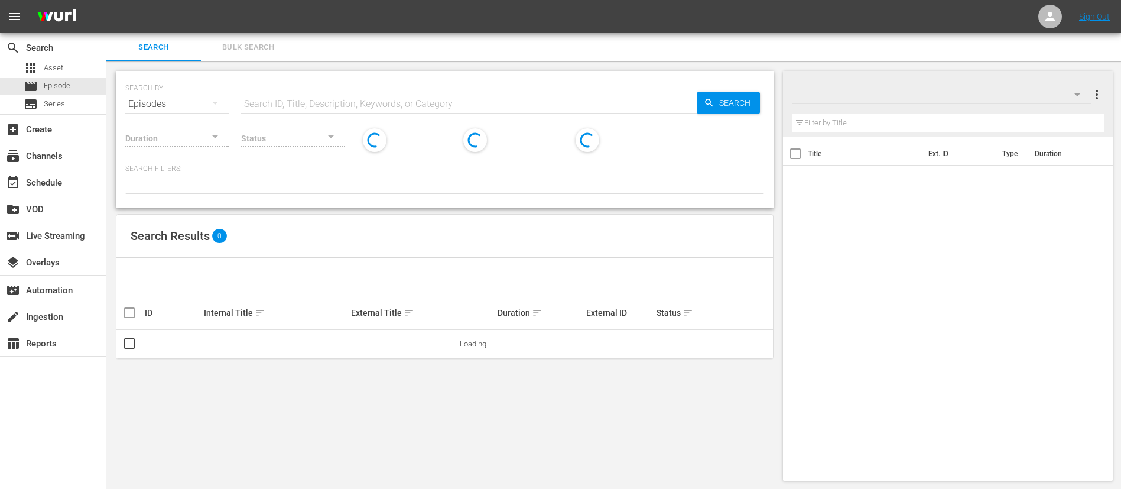
click at [291, 93] on input "text" at bounding box center [469, 104] width 456 height 28
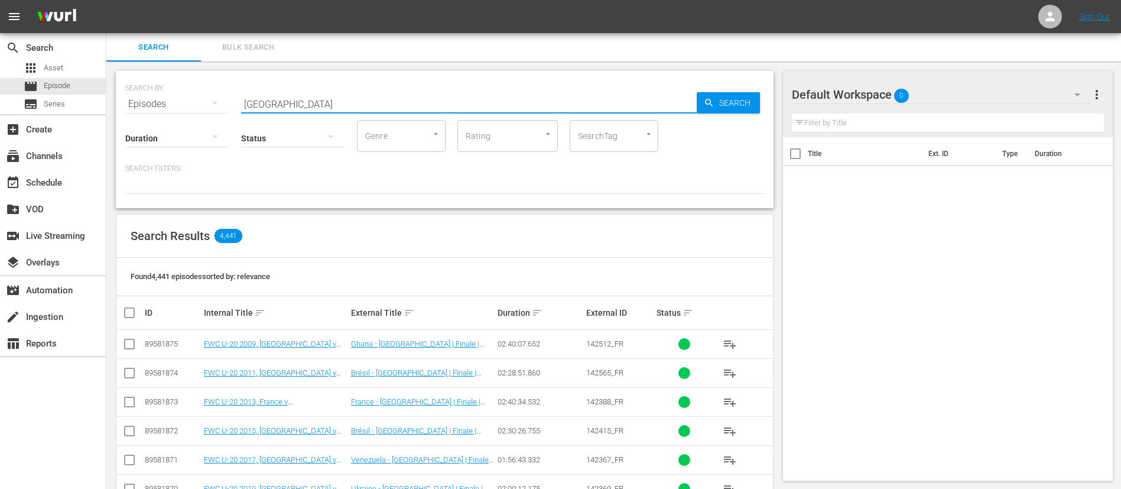
type input "south sudan"
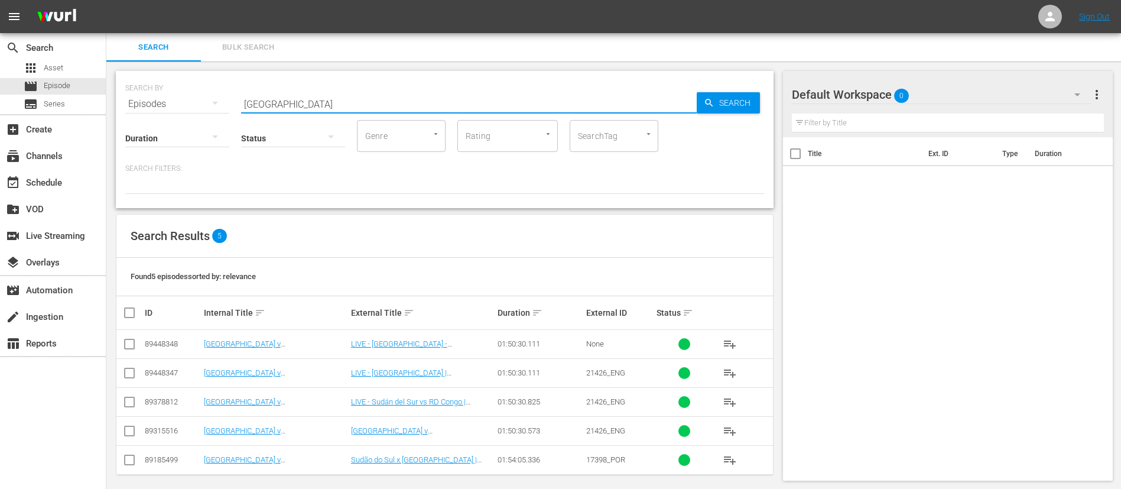
click at [723, 427] on span "playlist_add" at bounding box center [730, 431] width 14 height 14
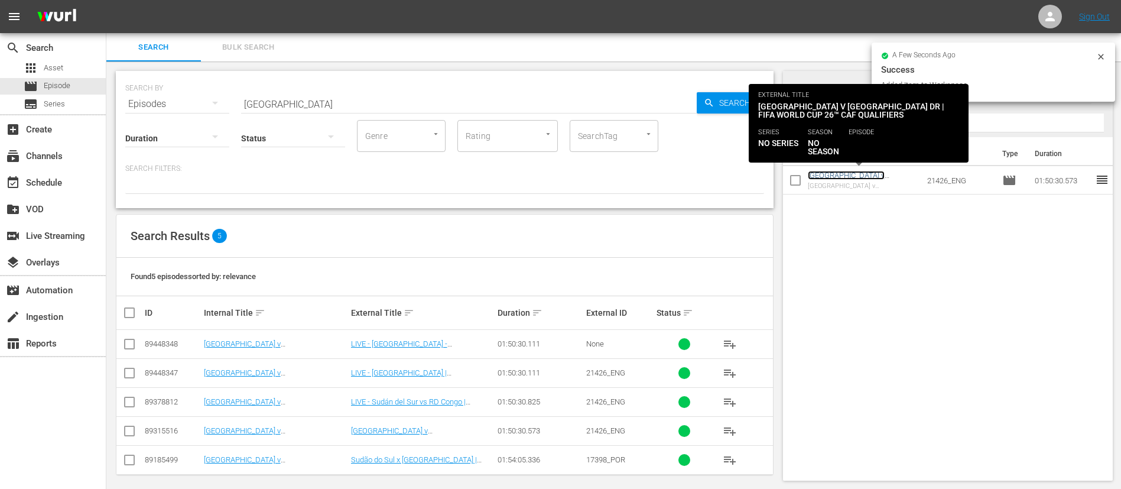
click at [886, 171] on link "South Sudan v Congo DR | FIFA World Cup 26™ CAF Qualifiers (EN)" at bounding box center [859, 188] width 103 height 35
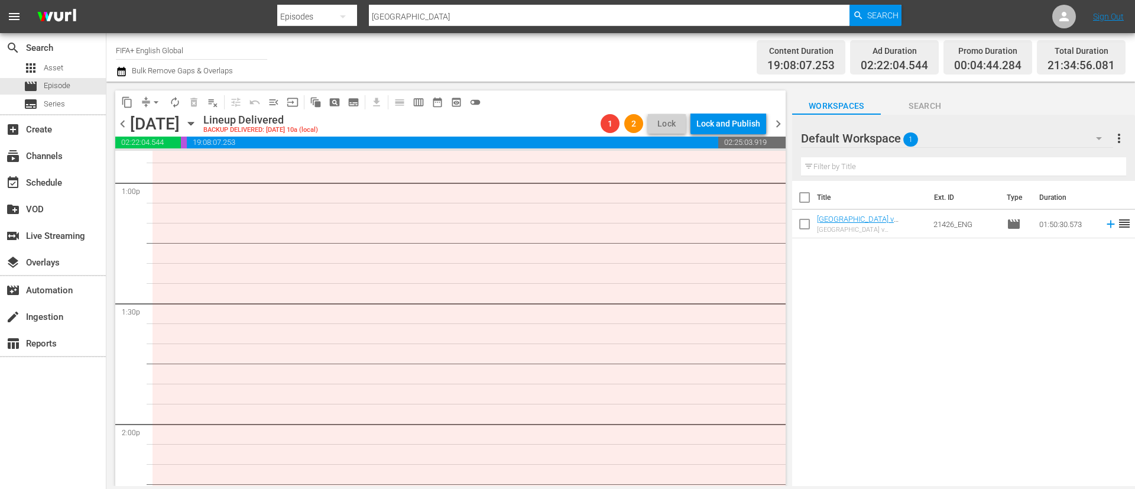
scroll to position [3014, 0]
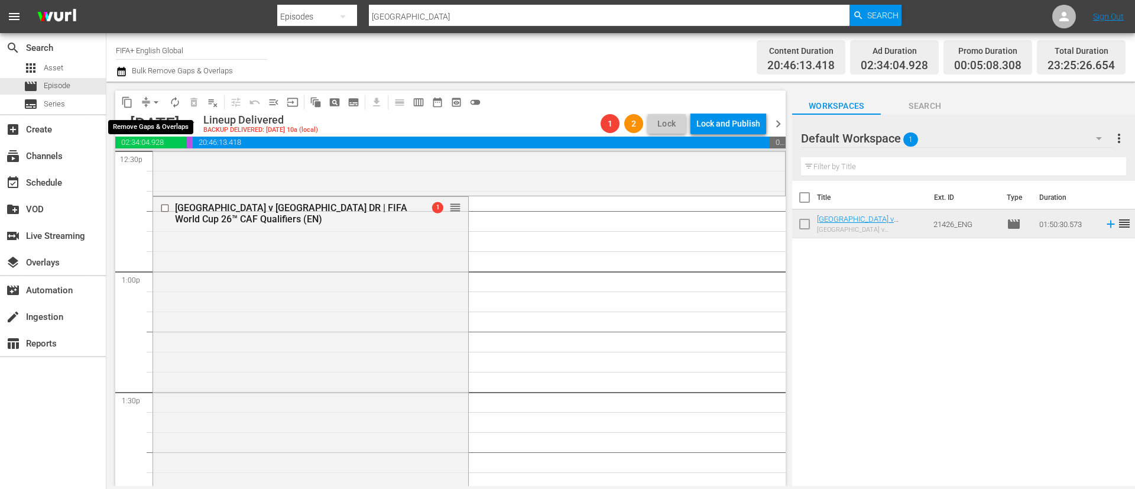
click at [153, 102] on span "arrow_drop_down" at bounding box center [156, 102] width 12 height 12
click at [191, 165] on li "Align to End of Previous Day" at bounding box center [157, 164] width 124 height 19
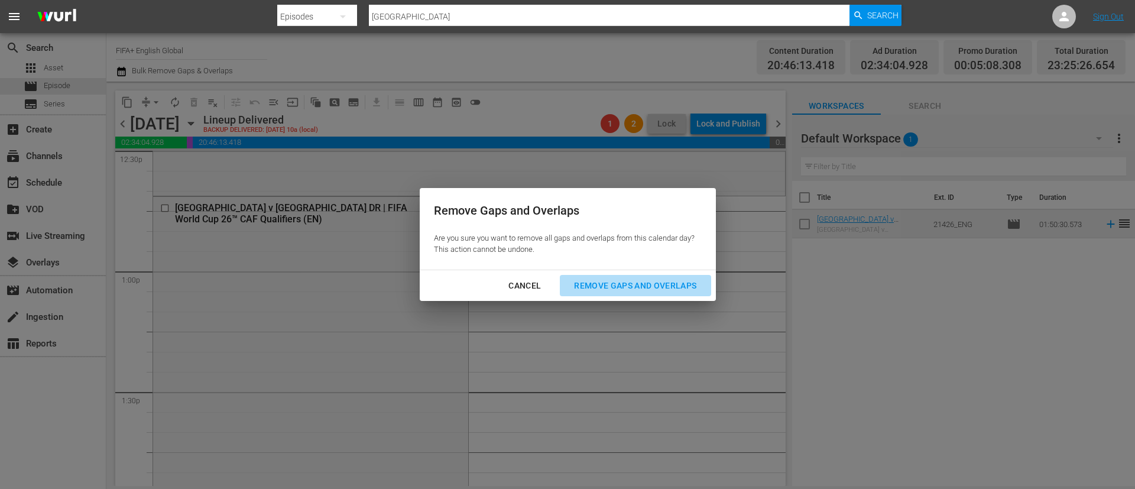
click at [666, 280] on div "Remove Gaps and Overlaps" at bounding box center [634, 285] width 141 height 15
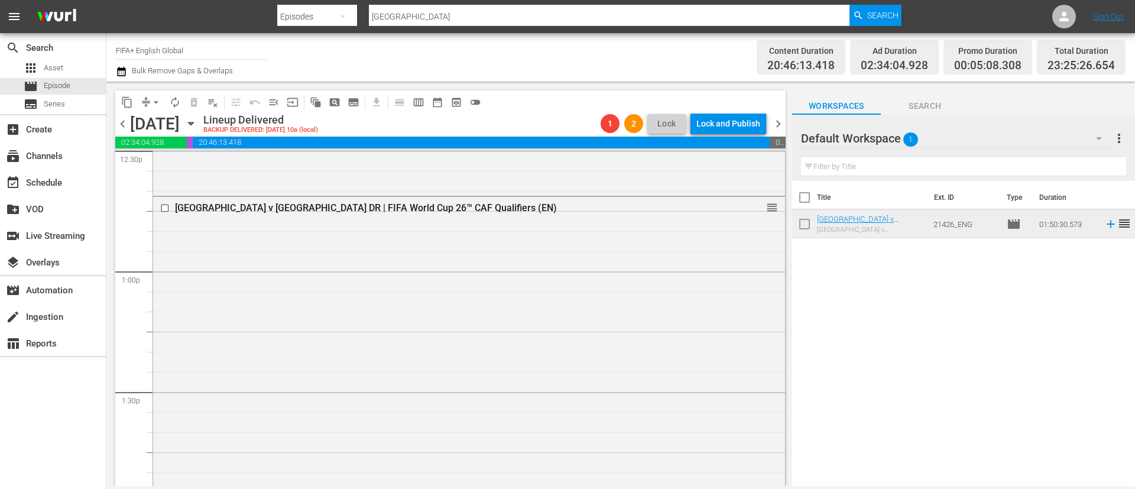
click at [779, 117] on span "chevron_right" at bounding box center [778, 123] width 15 height 15
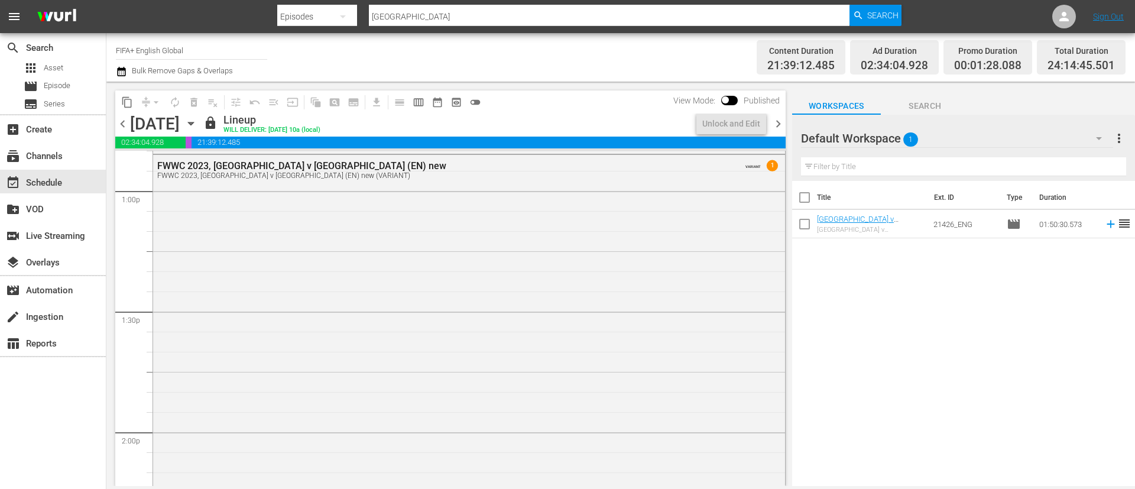
scroll to position [3014, 0]
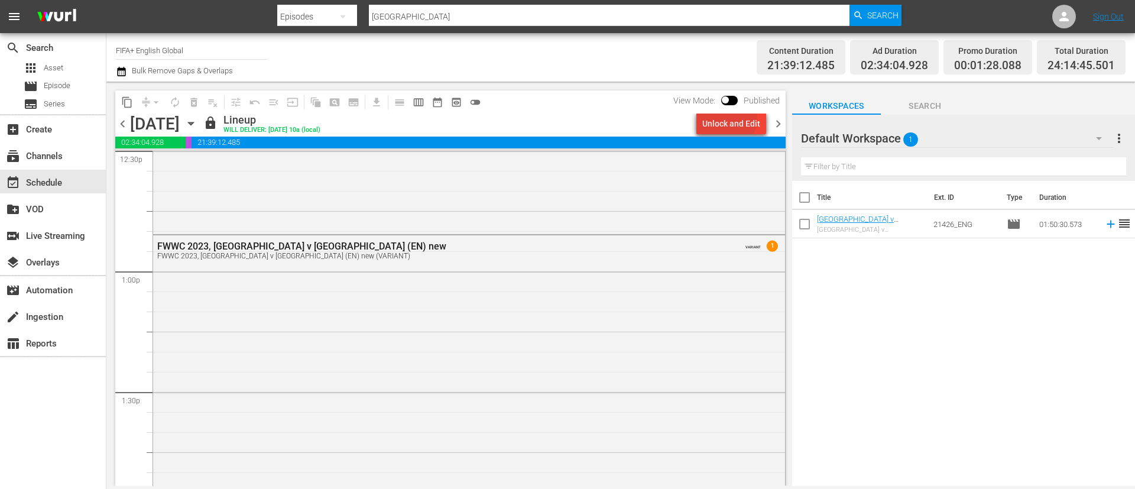
click at [719, 116] on div "Unlock and Edit" at bounding box center [731, 123] width 58 height 21
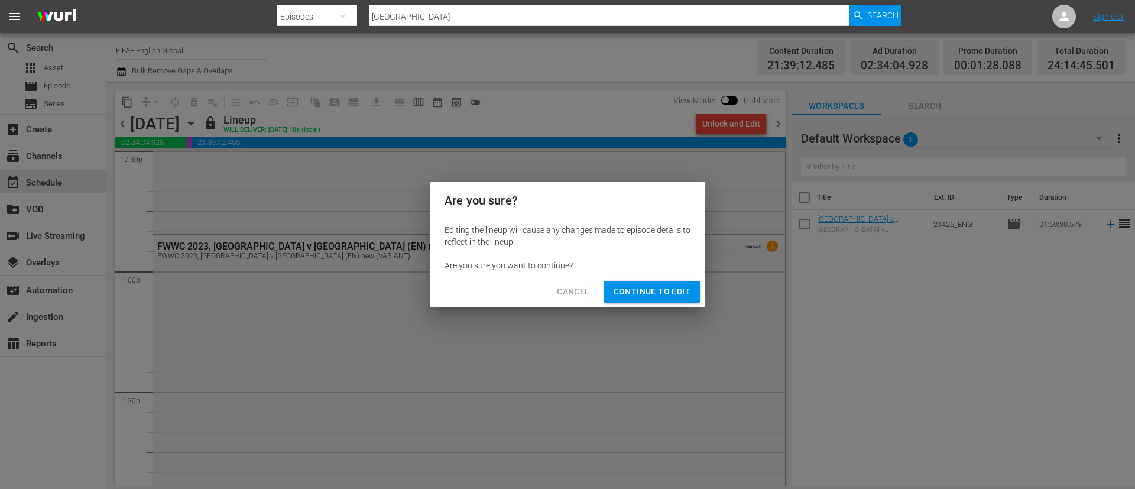
click at [665, 285] on span "Continue to Edit" at bounding box center [651, 291] width 77 height 15
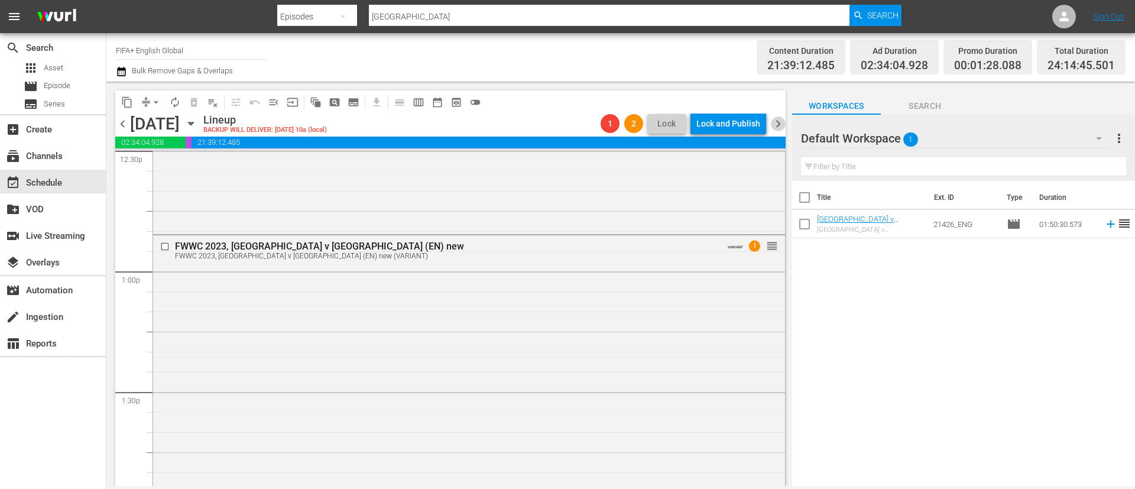
click at [776, 118] on span "chevron_right" at bounding box center [778, 123] width 15 height 15
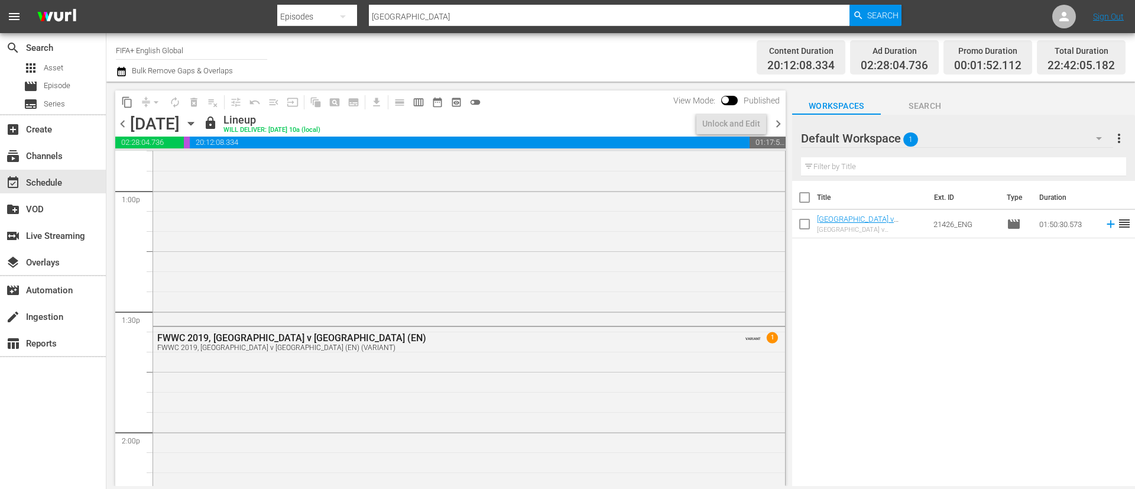
scroll to position [3014, 0]
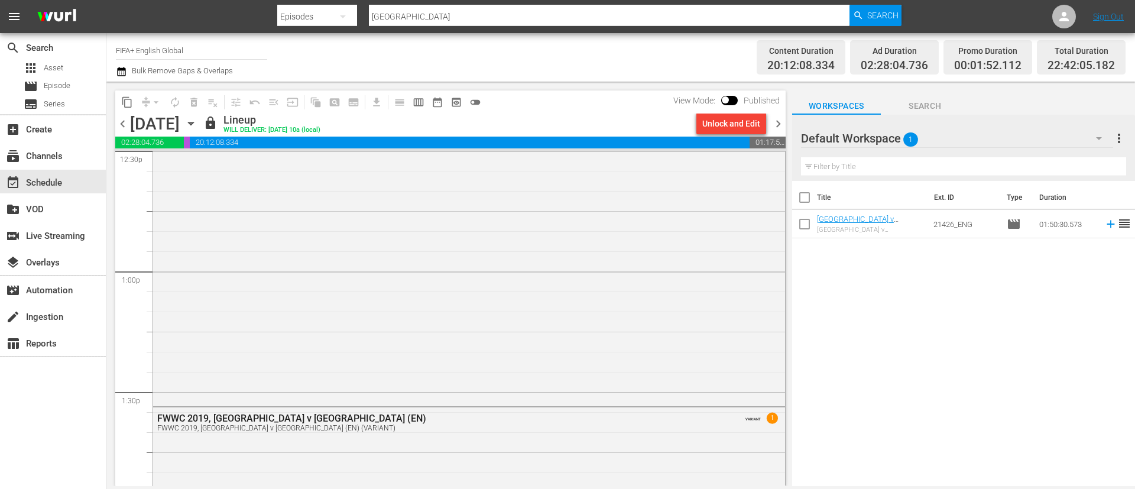
click at [715, 126] on div "Unlock and Edit" at bounding box center [731, 123] width 58 height 21
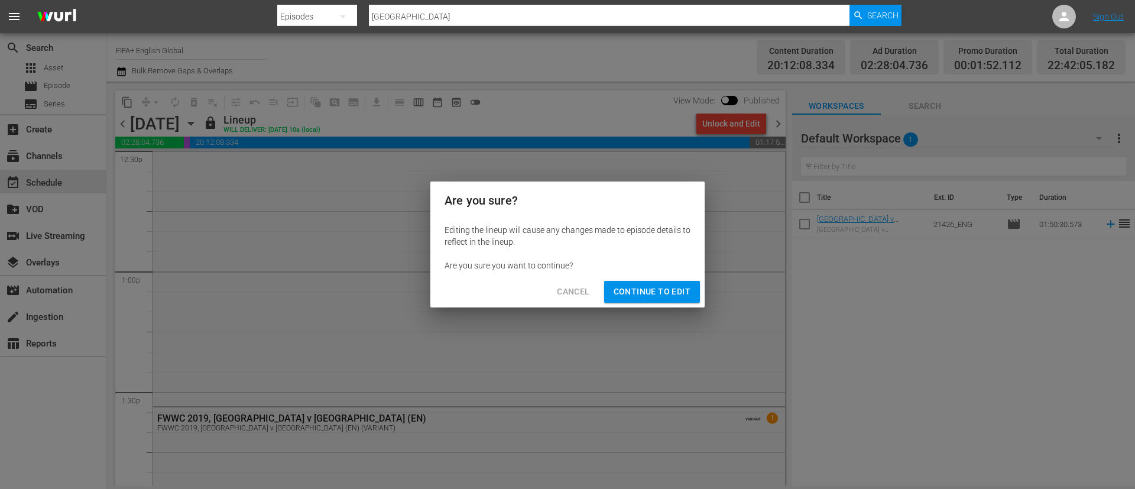
click at [679, 296] on span "Continue to Edit" at bounding box center [651, 291] width 77 height 15
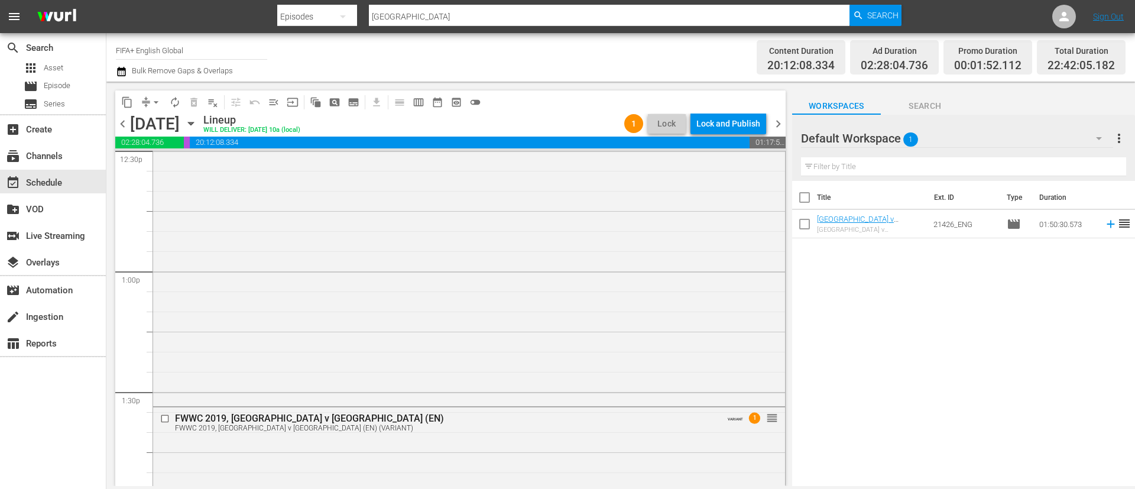
click at [124, 121] on span "chevron_left" at bounding box center [122, 123] width 15 height 15
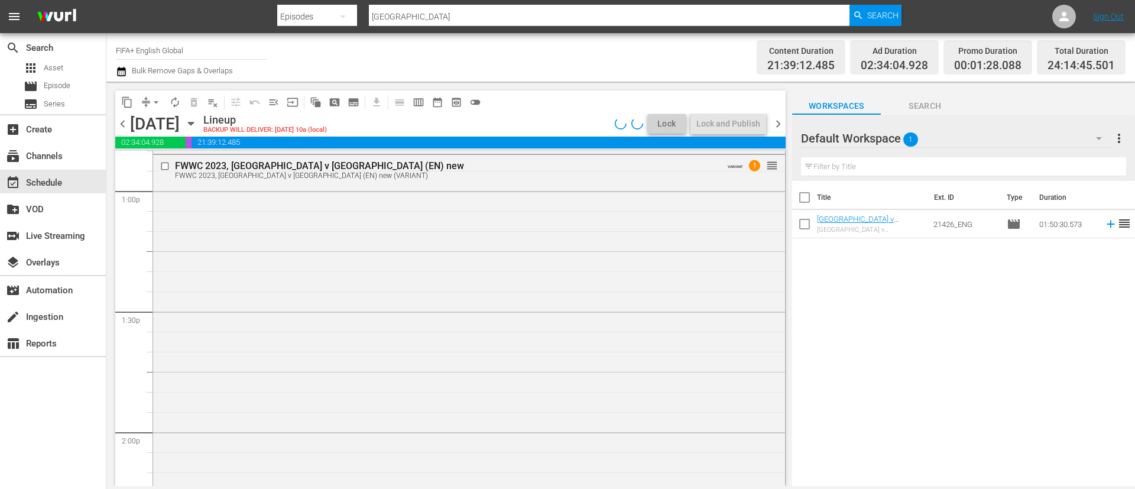
scroll to position [3014, 0]
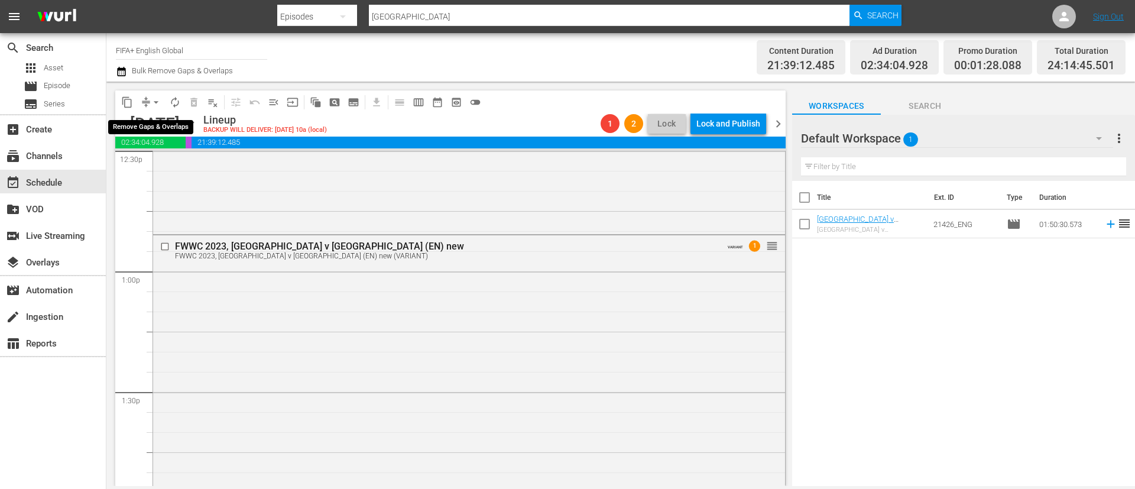
click at [154, 106] on span "arrow_drop_down" at bounding box center [156, 102] width 12 height 12
click at [160, 162] on li "Align to End of Previous Day" at bounding box center [157, 164] width 124 height 19
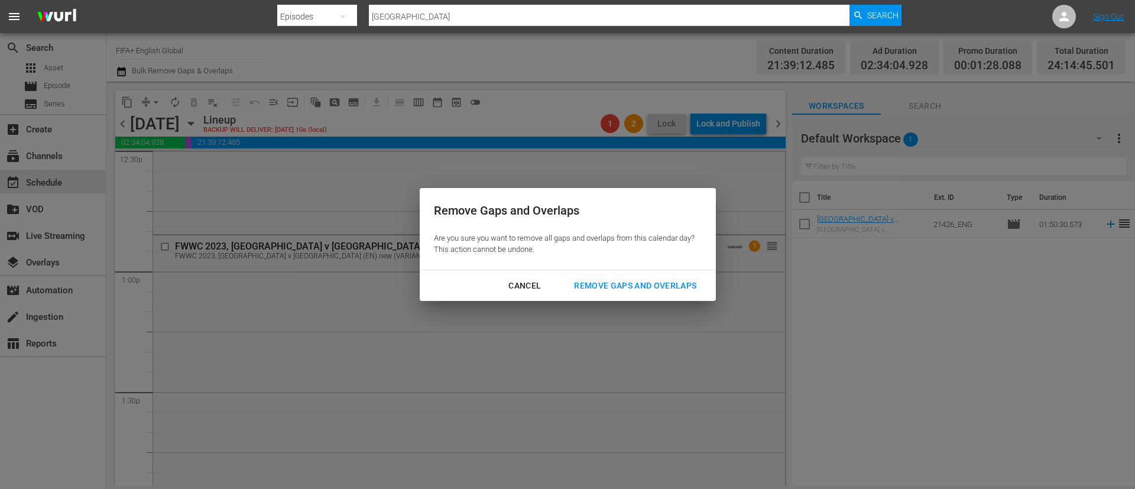
click at [639, 287] on div "Remove Gaps and Overlaps" at bounding box center [634, 285] width 141 height 15
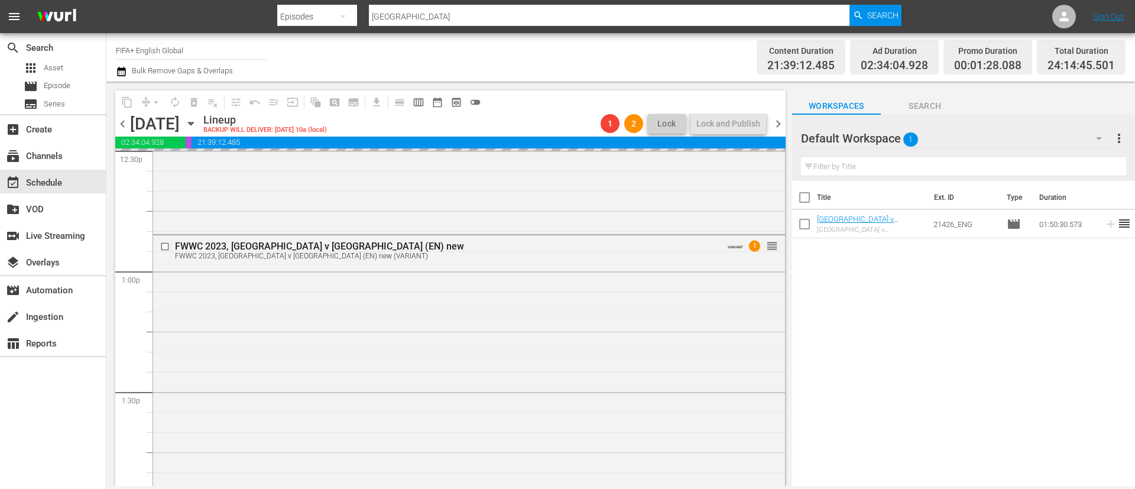
click at [1119, 132] on span "more_vert" at bounding box center [1118, 138] width 14 height 14
click at [1071, 155] on div "Clear All Workspace Items" at bounding box center [1042, 161] width 139 height 21
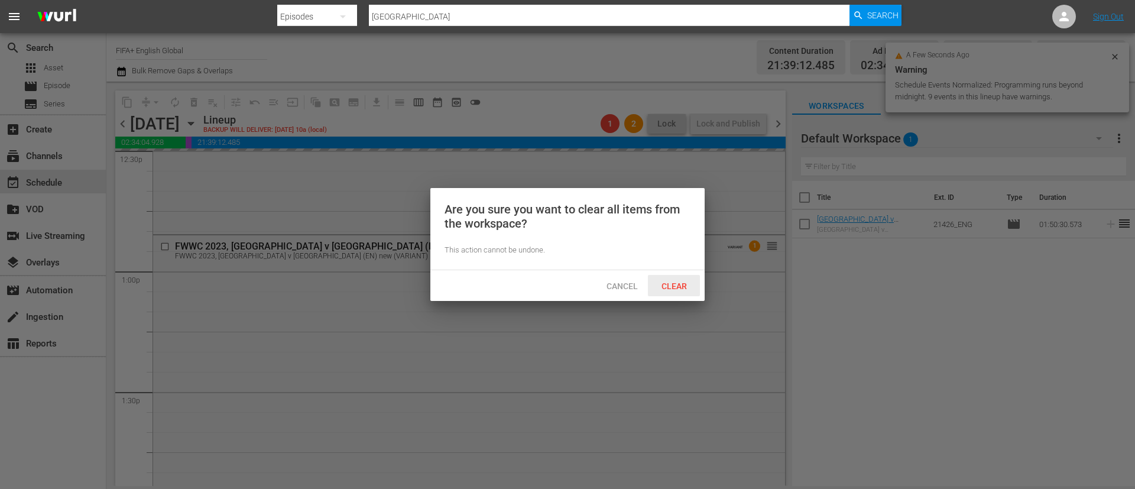
click at [665, 285] on span "Clear" at bounding box center [674, 285] width 44 height 9
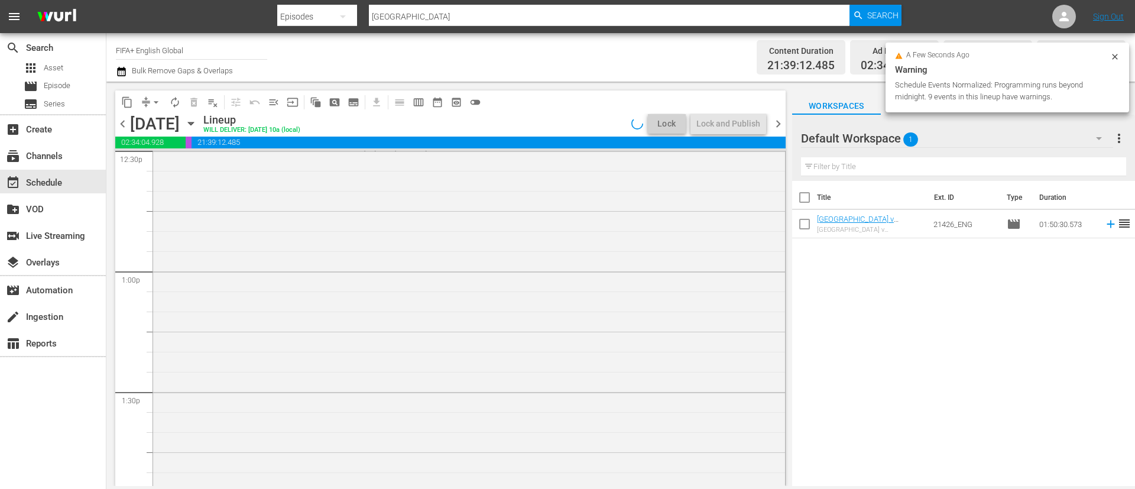
scroll to position [2993, 0]
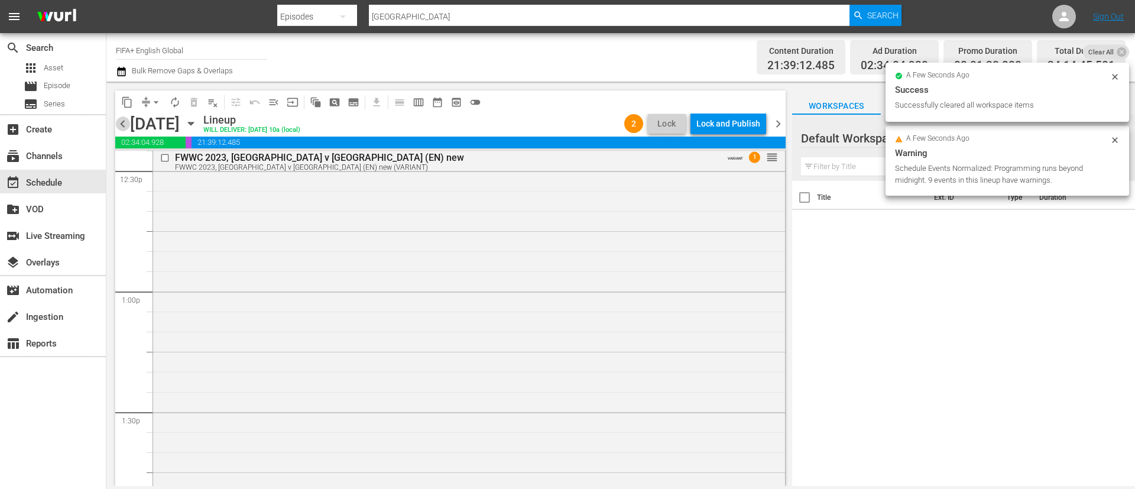
click at [121, 118] on span "chevron_left" at bounding box center [122, 123] width 15 height 15
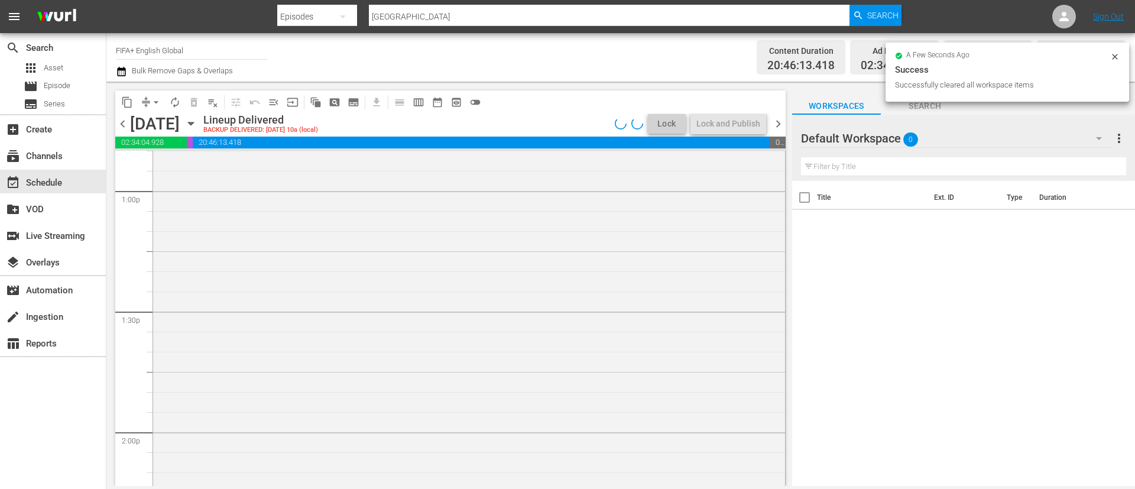
scroll to position [3014, 0]
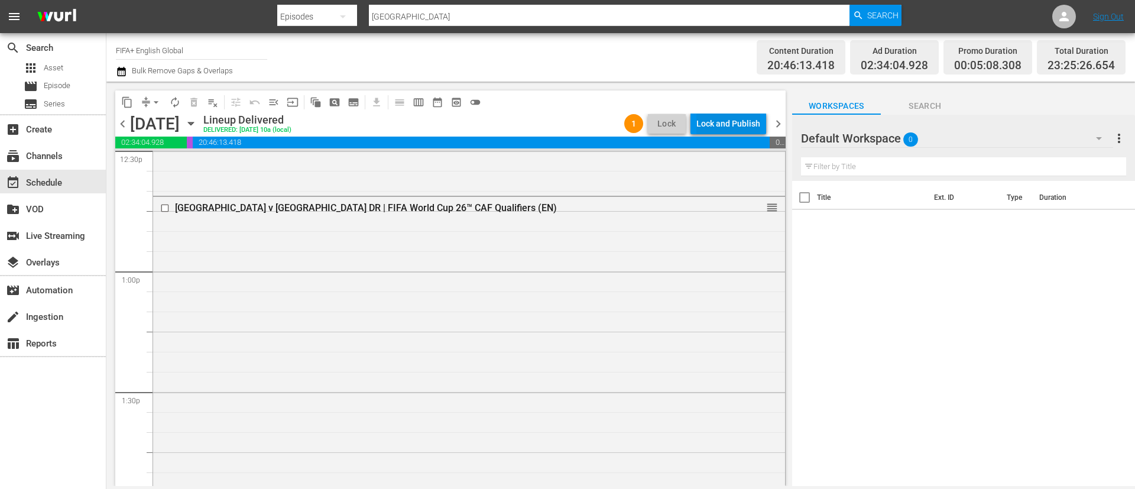
click at [721, 119] on div "Lock and Publish" at bounding box center [728, 123] width 64 height 21
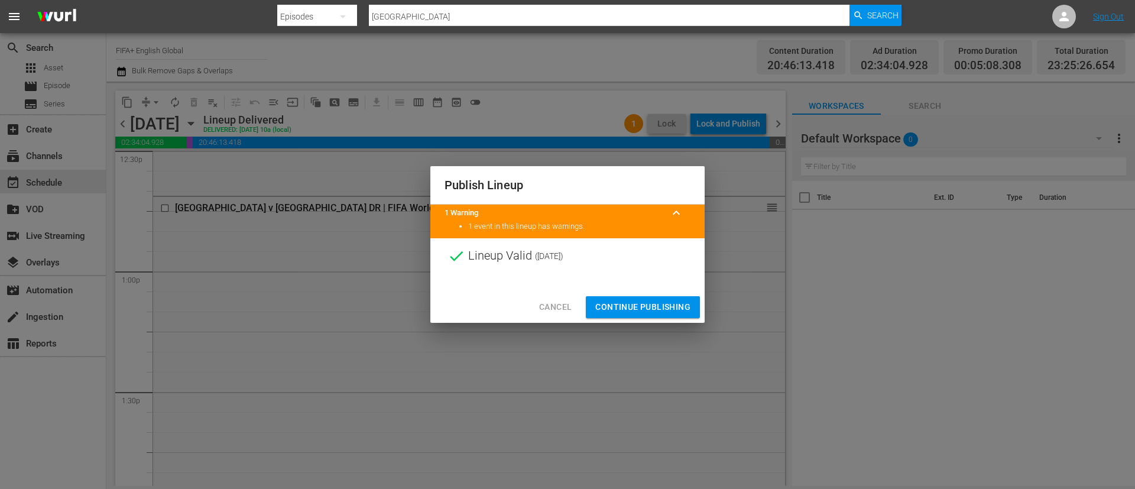
click at [651, 306] on span "Continue Publishing" at bounding box center [642, 307] width 95 height 15
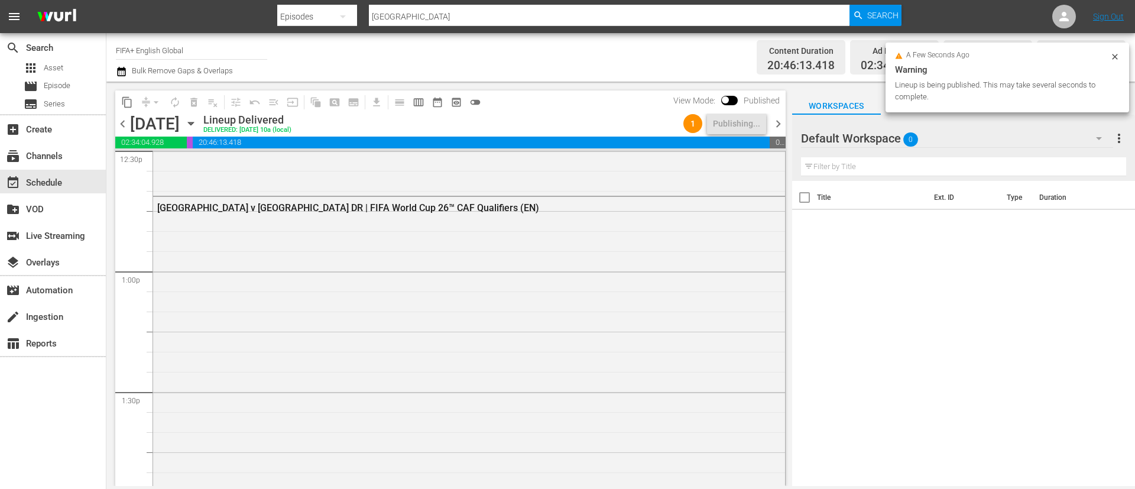
click at [775, 129] on span "chevron_right" at bounding box center [778, 123] width 15 height 15
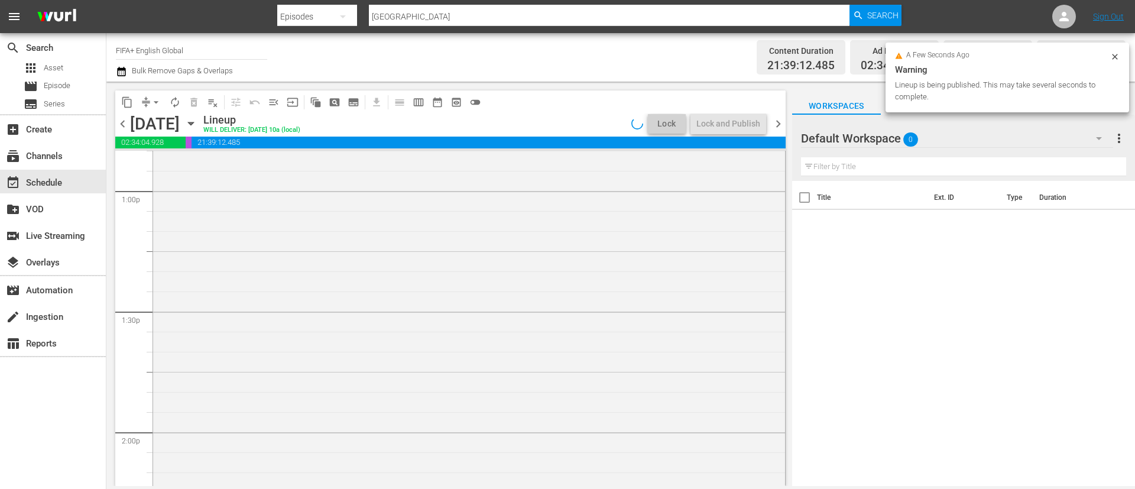
scroll to position [2993, 0]
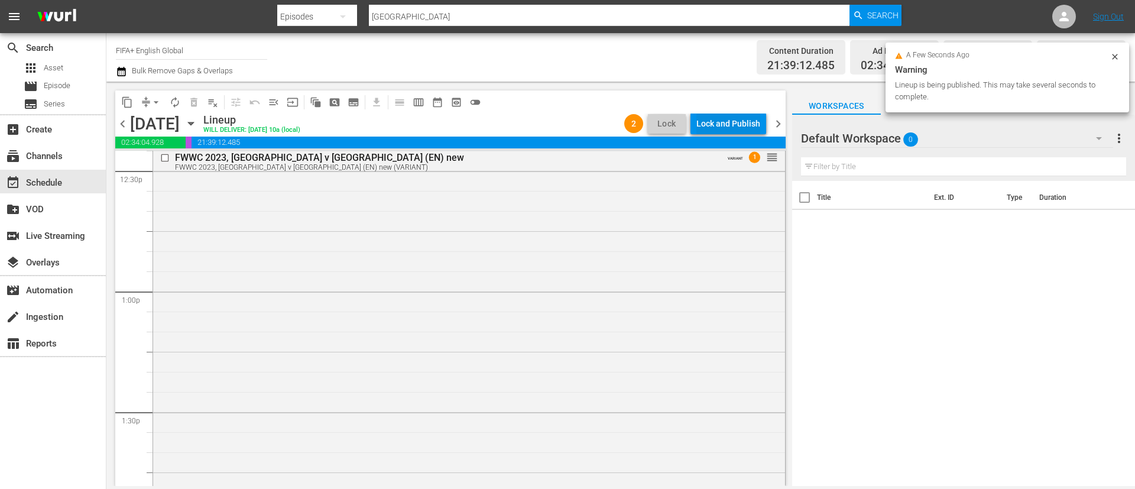
click at [737, 128] on div "Lock and Publish" at bounding box center [728, 123] width 64 height 21
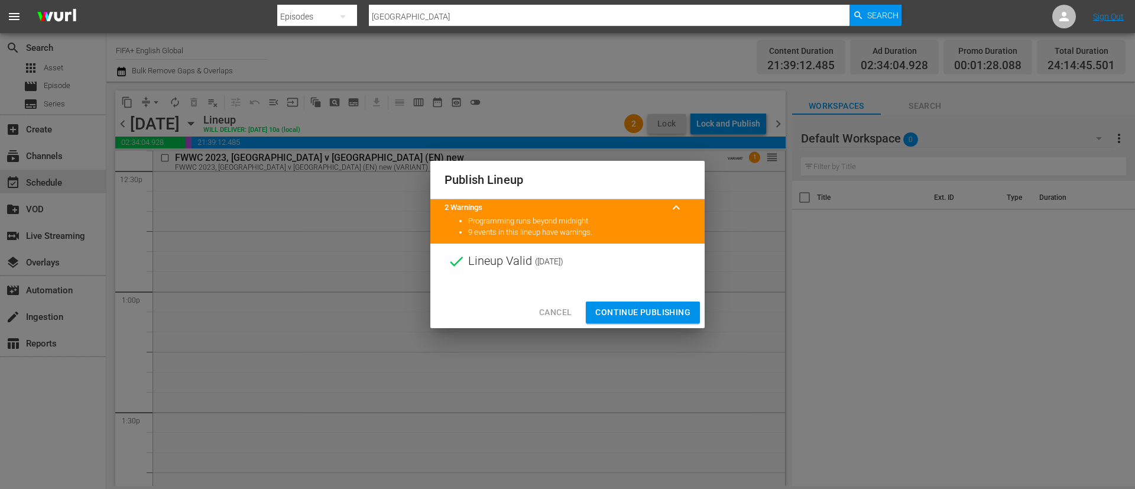
click at [646, 305] on span "Continue Publishing" at bounding box center [642, 312] width 95 height 15
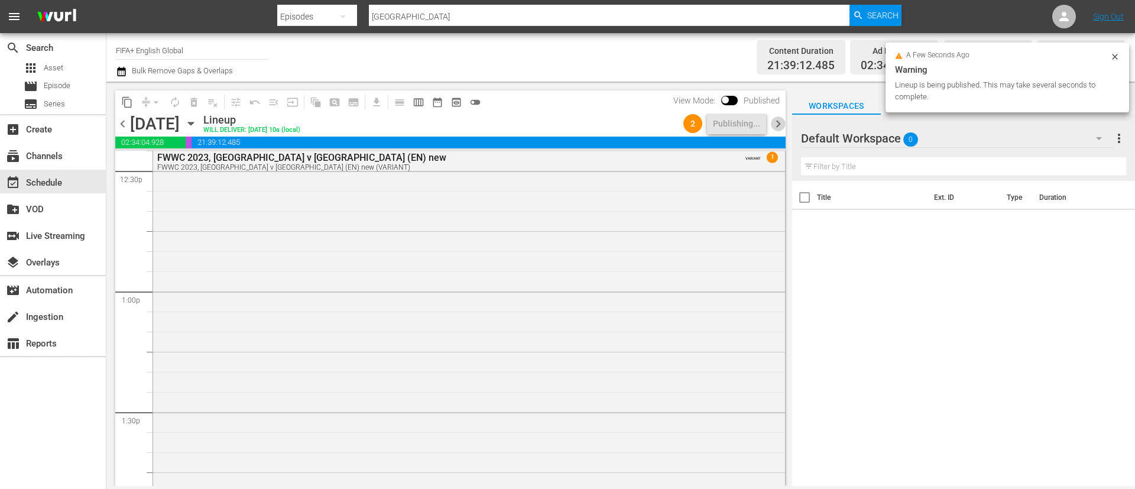
click at [781, 127] on span "chevron_right" at bounding box center [778, 123] width 15 height 15
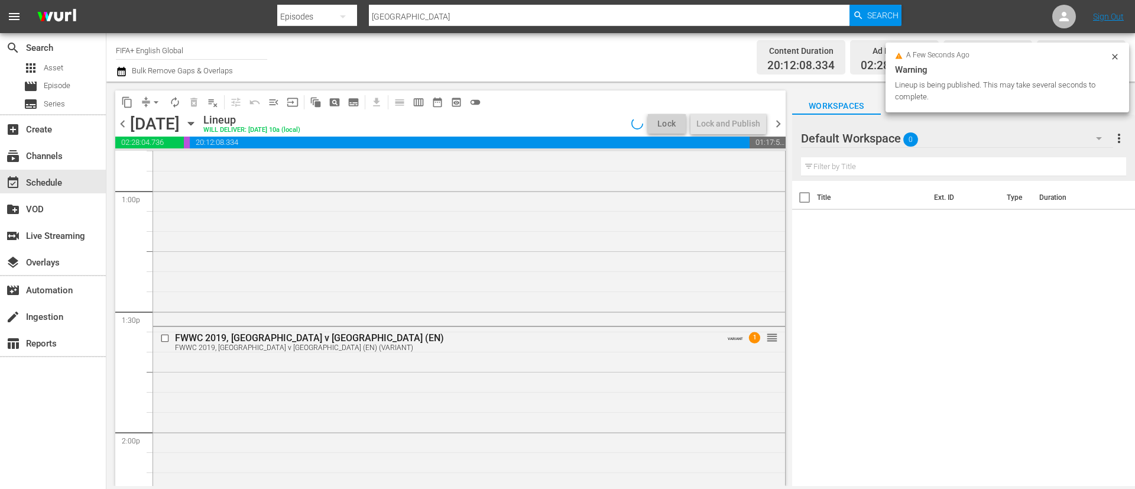
scroll to position [2993, 0]
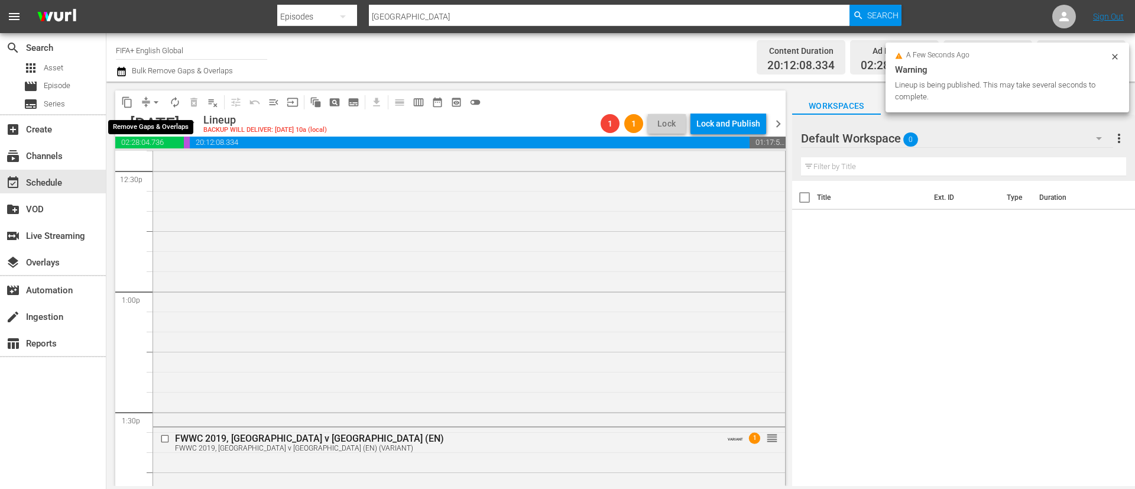
click at [154, 105] on span "arrow_drop_down" at bounding box center [156, 102] width 12 height 12
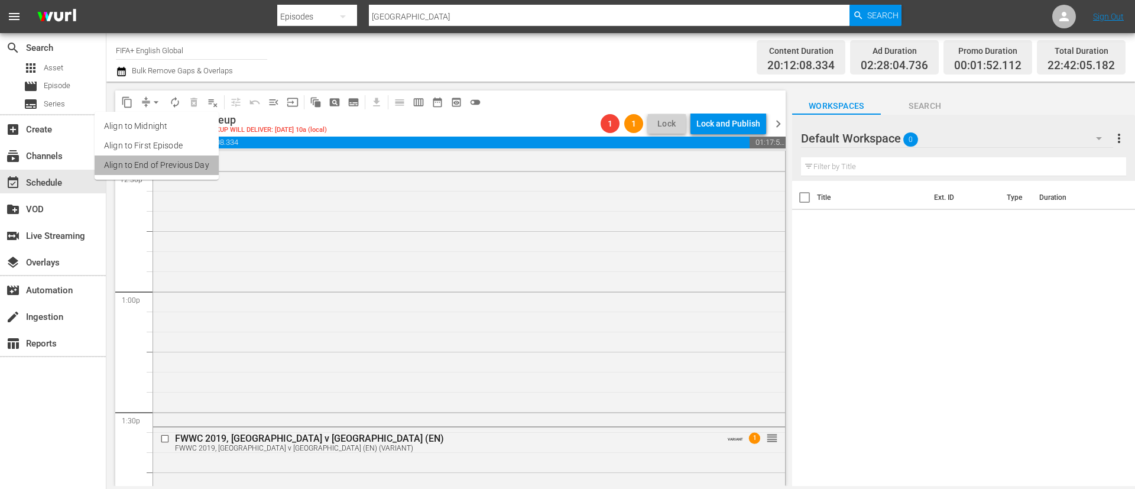
click at [165, 170] on li "Align to End of Previous Day" at bounding box center [157, 164] width 124 height 19
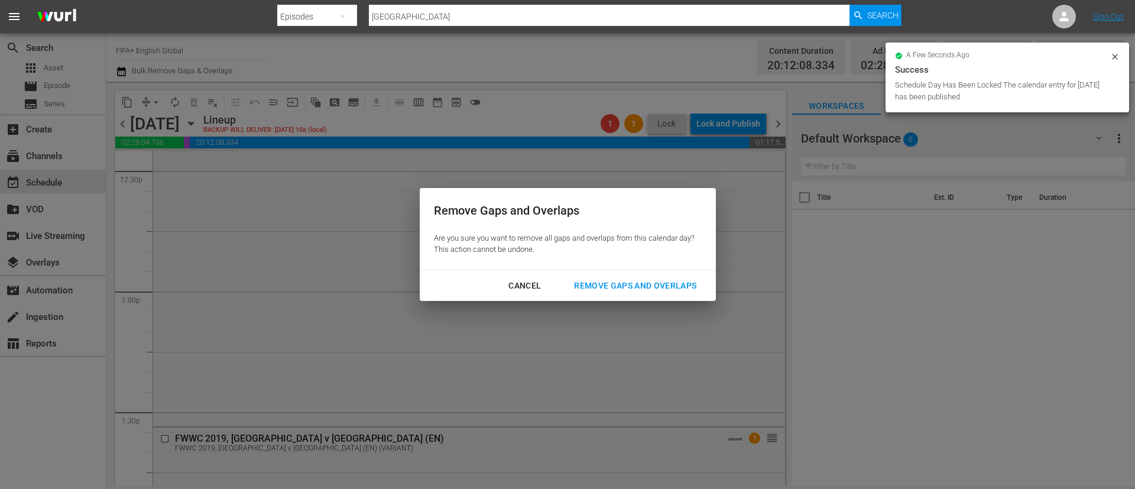
click at [628, 277] on button "Remove Gaps and Overlaps" at bounding box center [635, 286] width 151 height 22
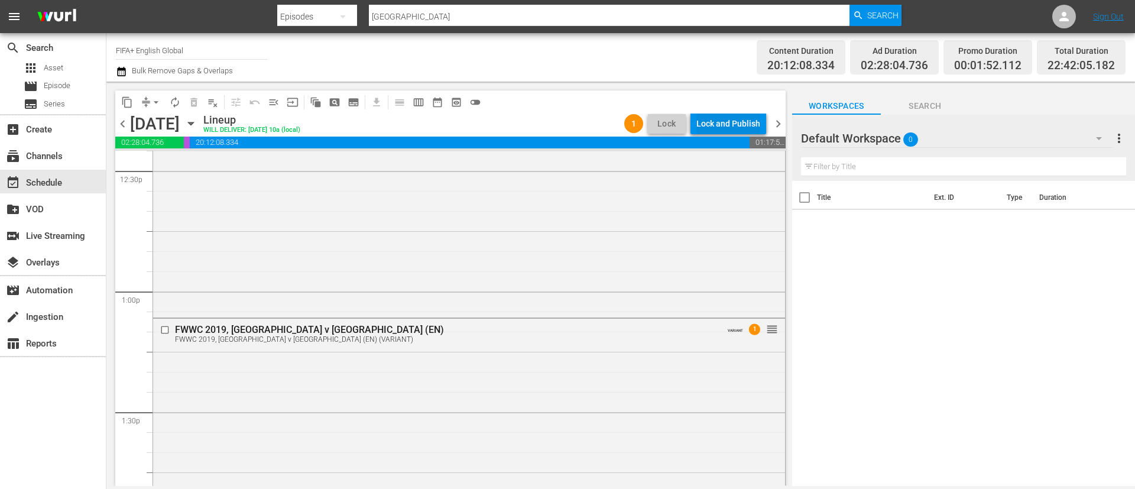
click at [752, 123] on div "Lock and Publish" at bounding box center [728, 123] width 64 height 21
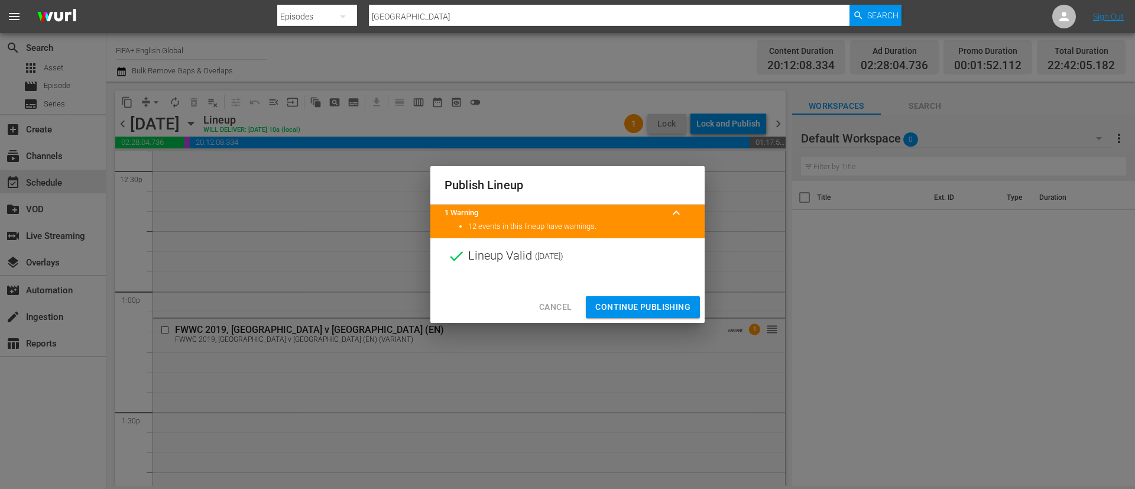
click at [667, 311] on span "Continue Publishing" at bounding box center [642, 307] width 95 height 15
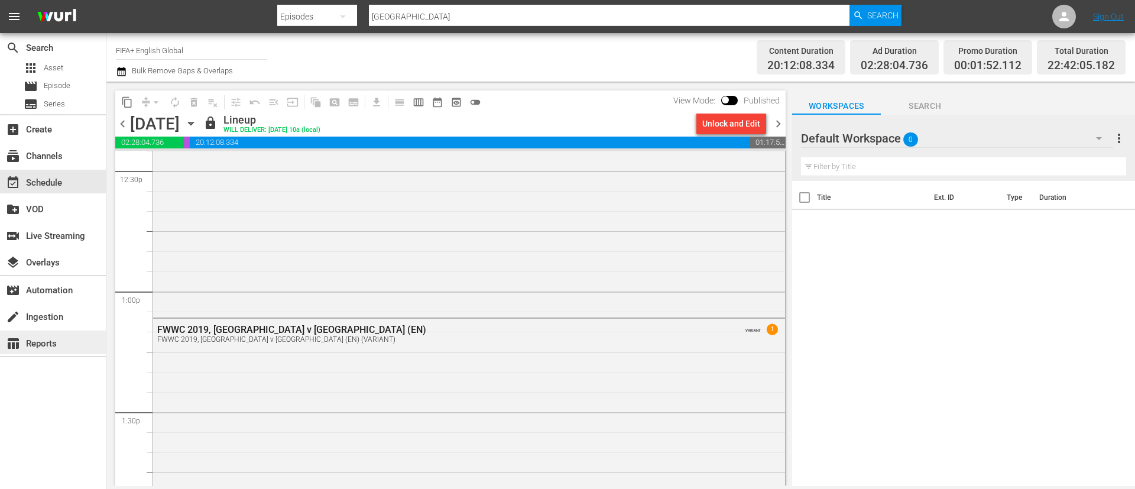
click at [46, 347] on div "table_chart Reports" at bounding box center [33, 341] width 66 height 11
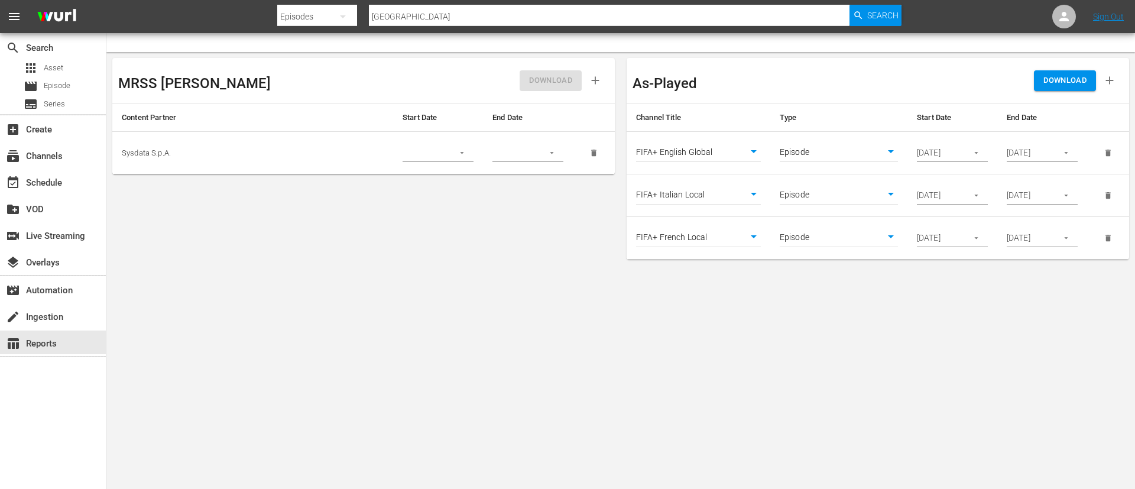
click at [1108, 191] on icon "delete" at bounding box center [1107, 195] width 9 height 9
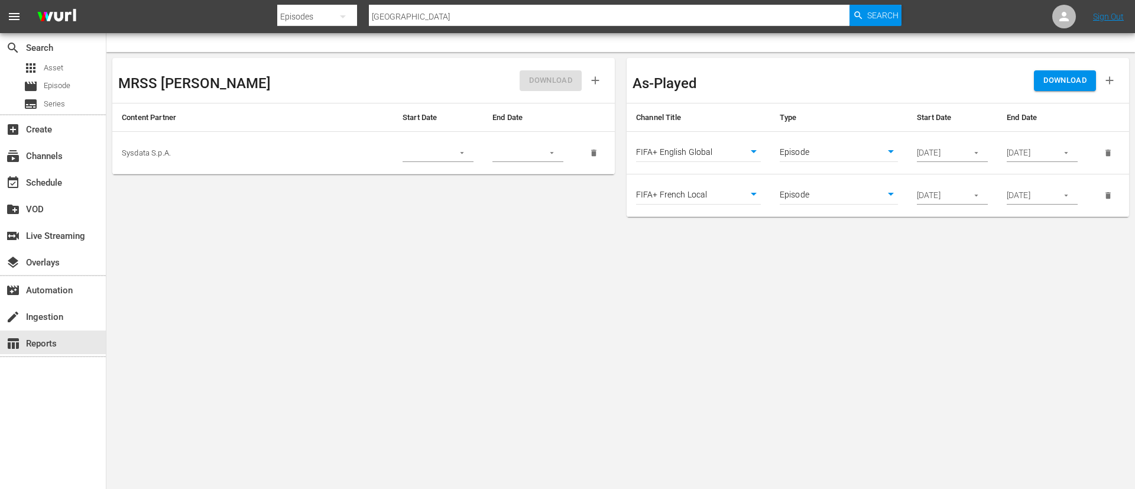
click at [1108, 191] on icon "delete" at bounding box center [1107, 195] width 9 height 9
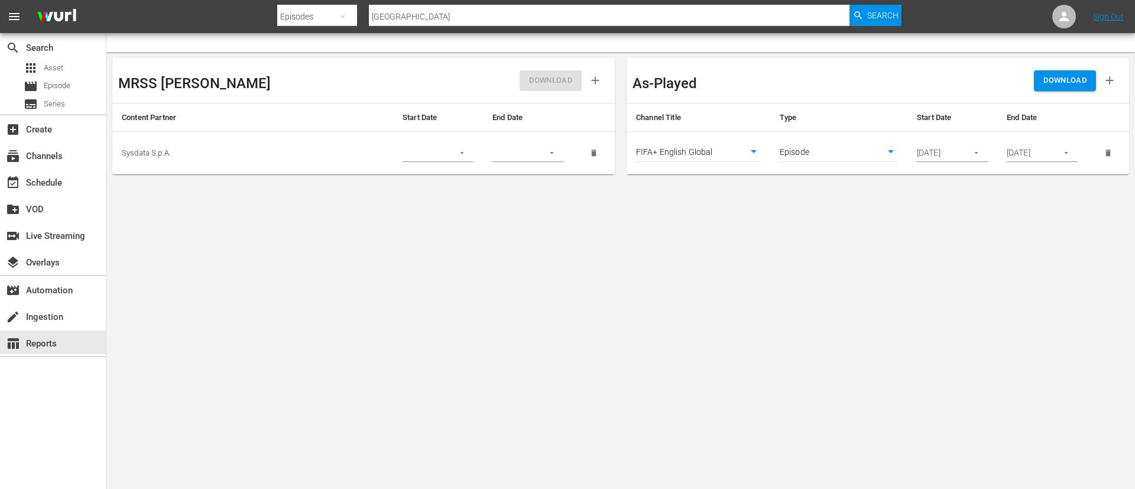
click at [1076, 89] on button "DOWNLOAD" at bounding box center [1064, 80] width 62 height 21
